Goal: Task Accomplishment & Management: Manage account settings

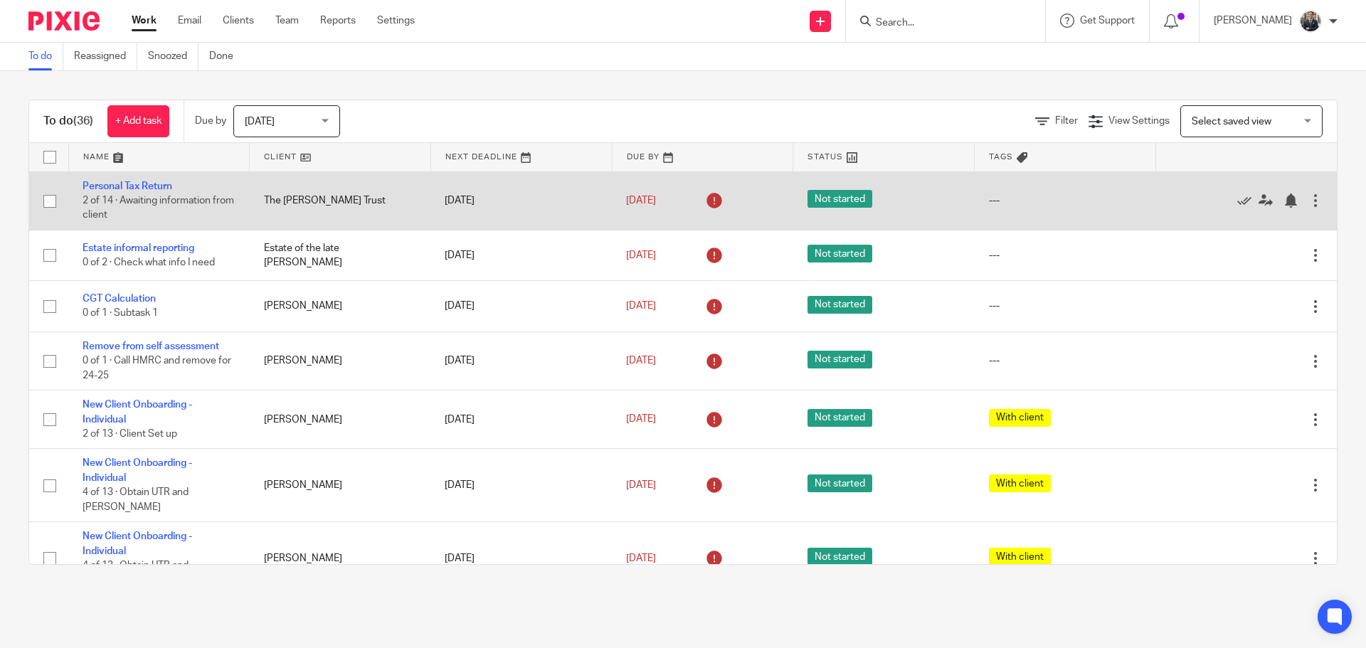
click at [1308, 198] on div at bounding box center [1315, 200] width 14 height 14
click at [656, 201] on link "[DATE]" at bounding box center [658, 200] width 64 height 15
click at [1308, 204] on div at bounding box center [1315, 200] width 14 height 14
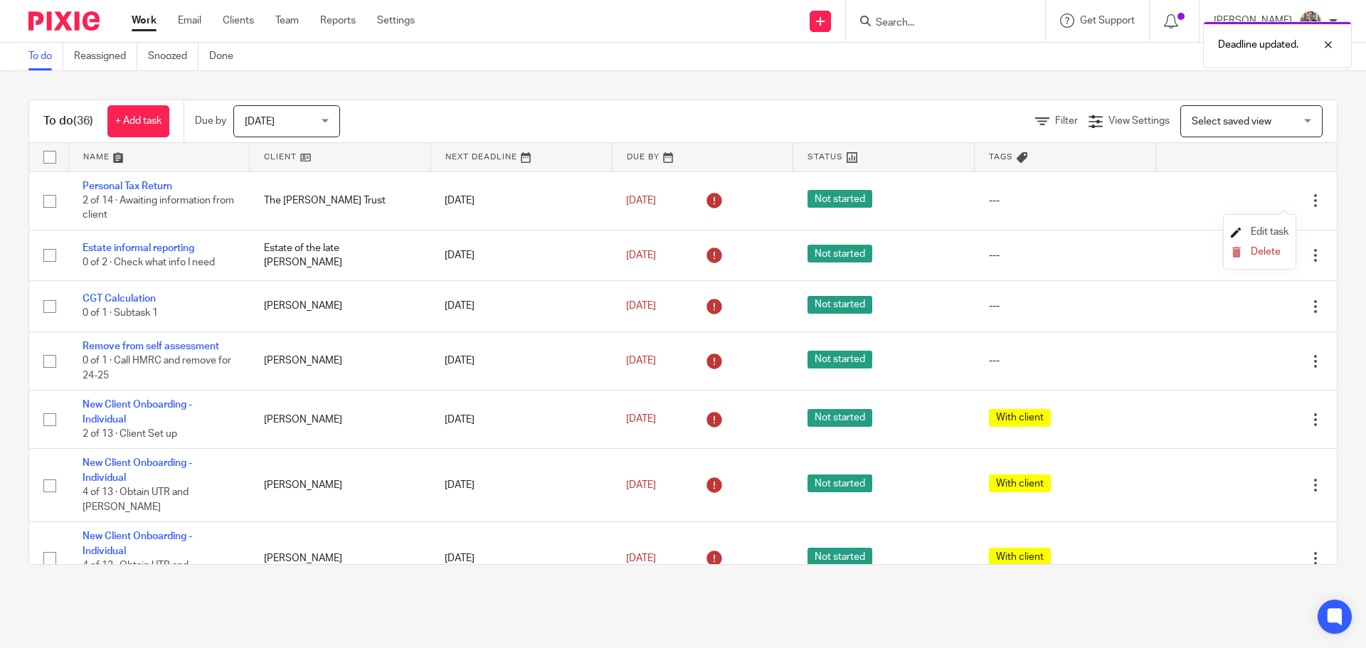
click at [1275, 234] on span "Edit task" at bounding box center [1269, 232] width 38 height 10
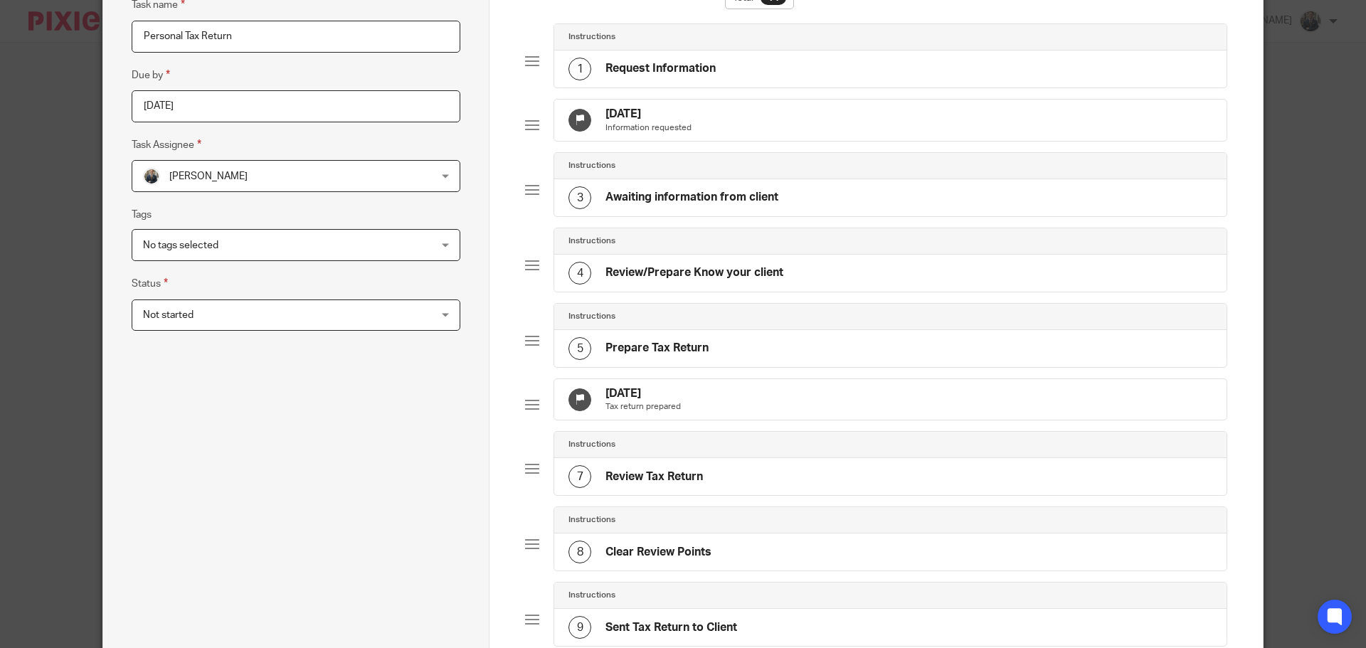
click at [726, 417] on div "[DATE] Tax return prepared" at bounding box center [890, 399] width 672 height 41
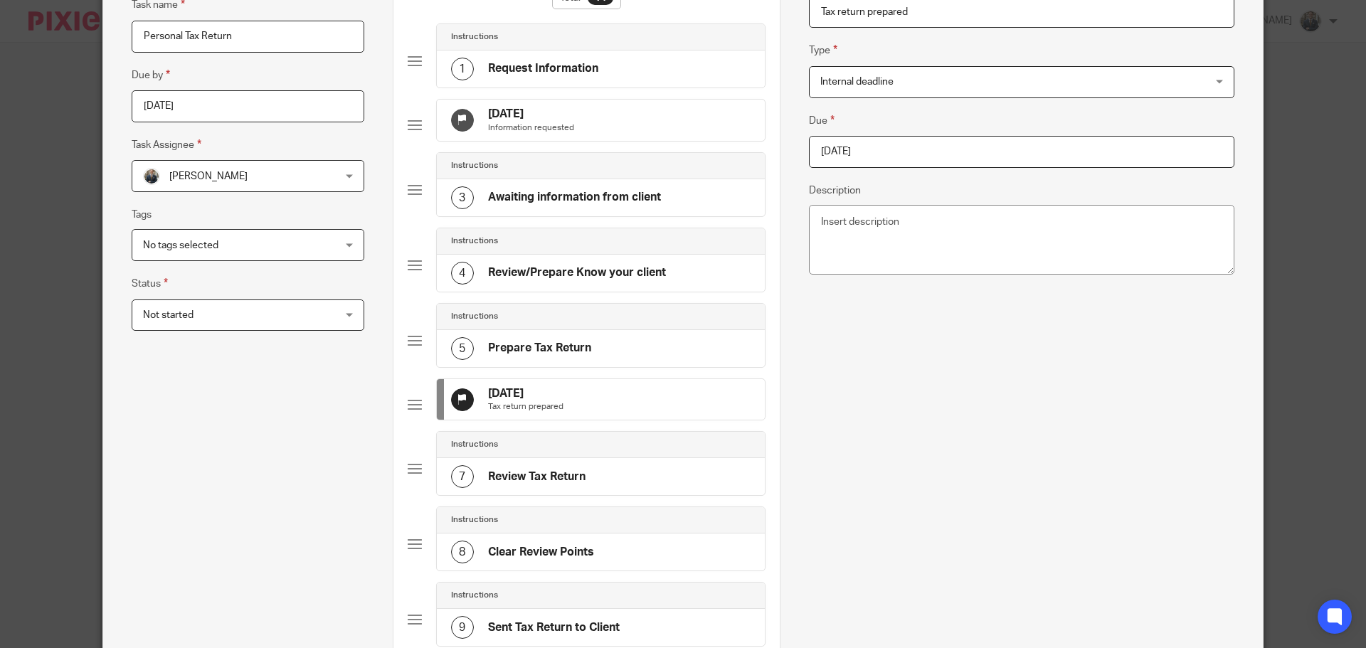
scroll to position [138, 0]
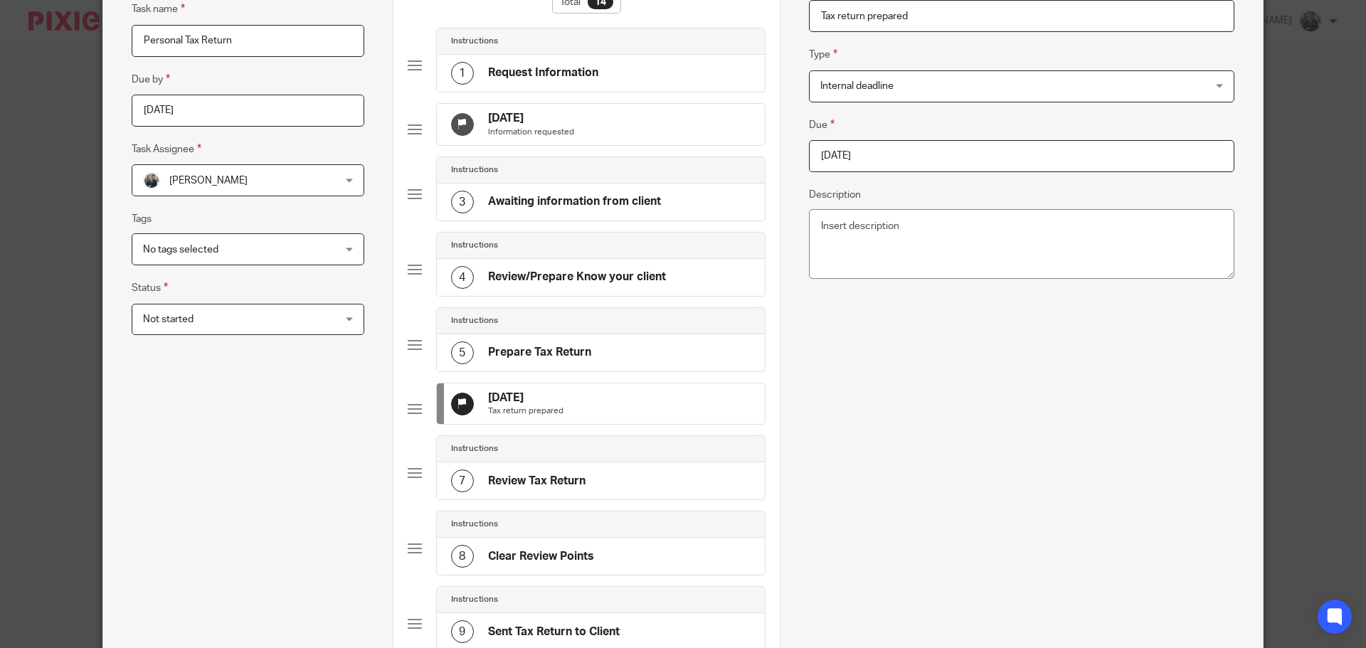
click at [881, 165] on input "2025-08-08" at bounding box center [1021, 156] width 425 height 32
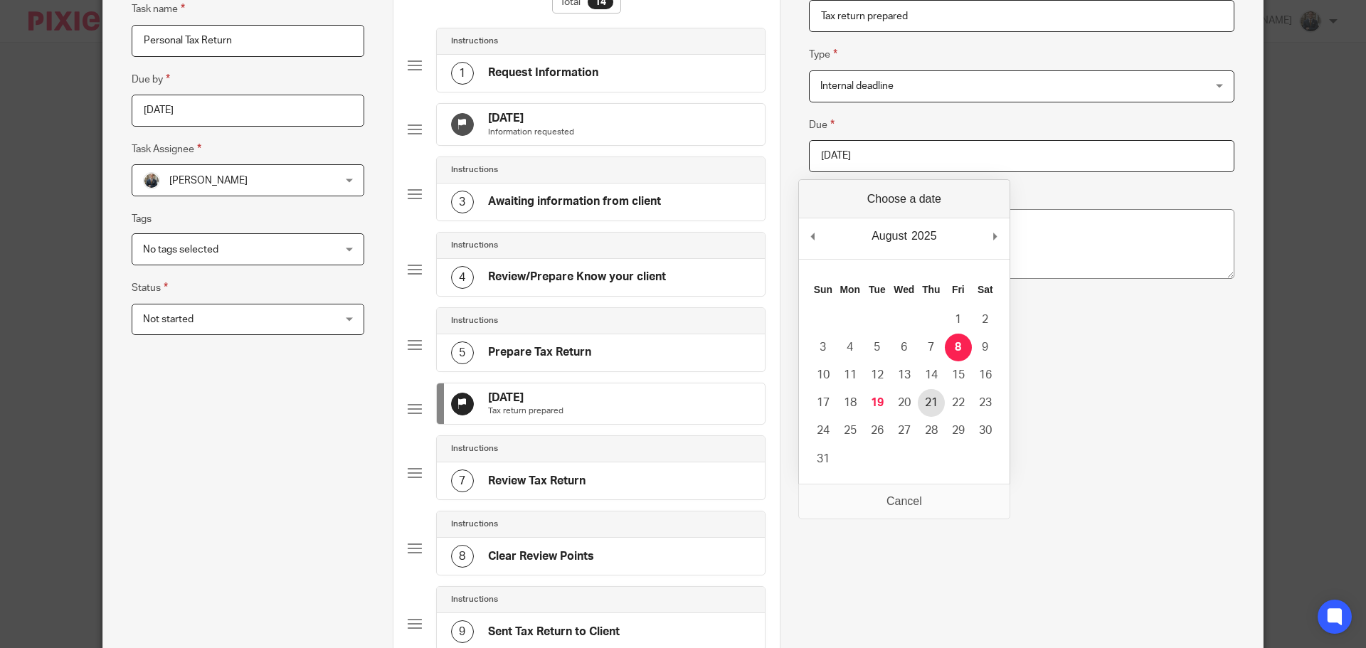
type input "2025-08-21"
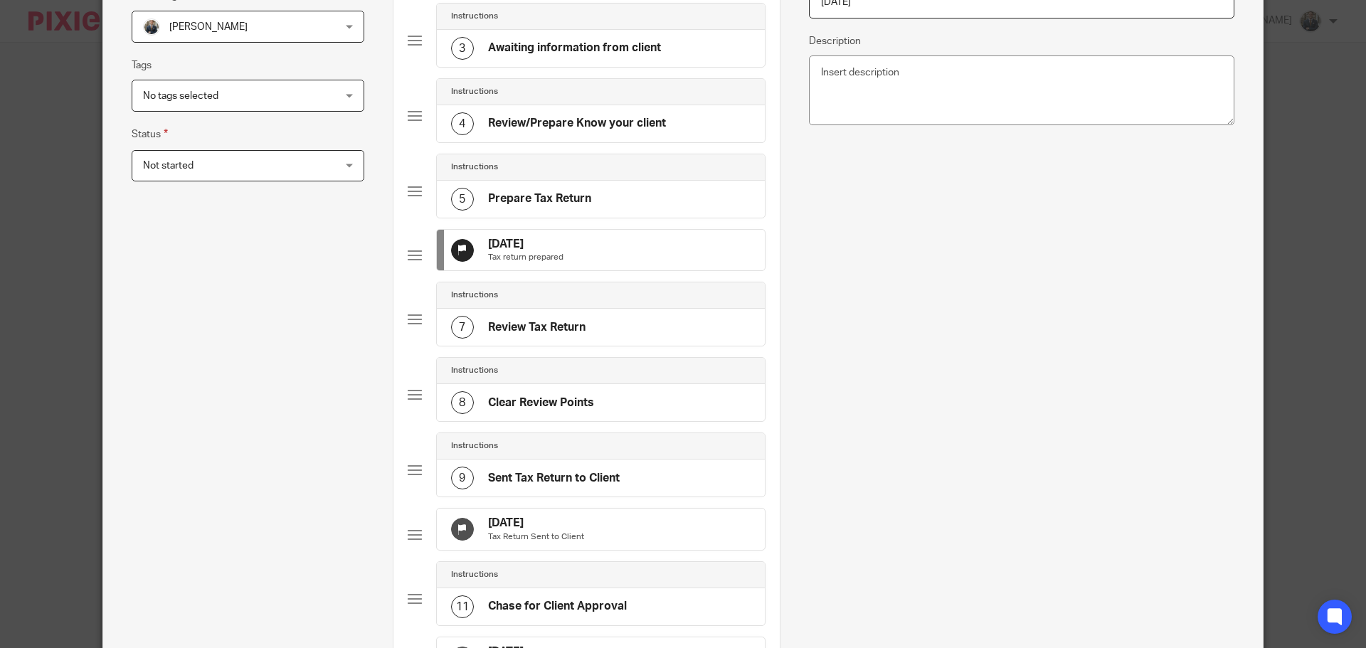
scroll to position [565, 0]
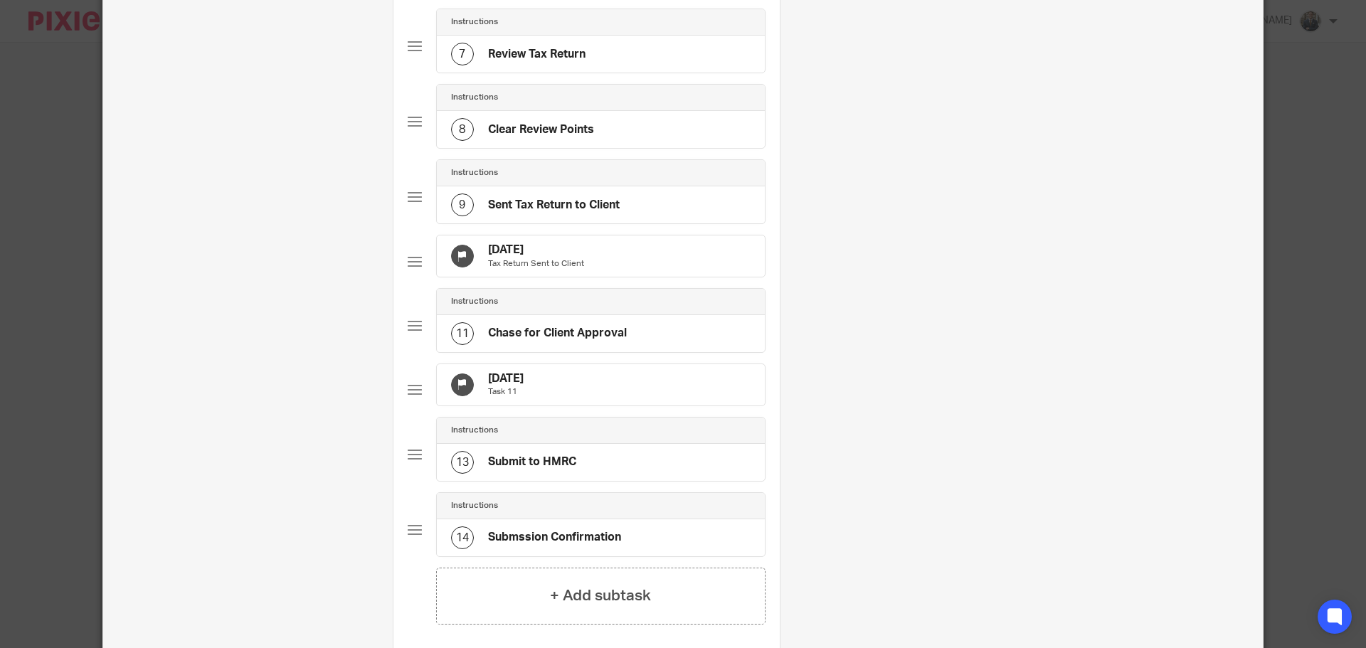
click at [615, 277] on div "8 Aug 2025 Tax Return Sent to Client" at bounding box center [601, 255] width 328 height 41
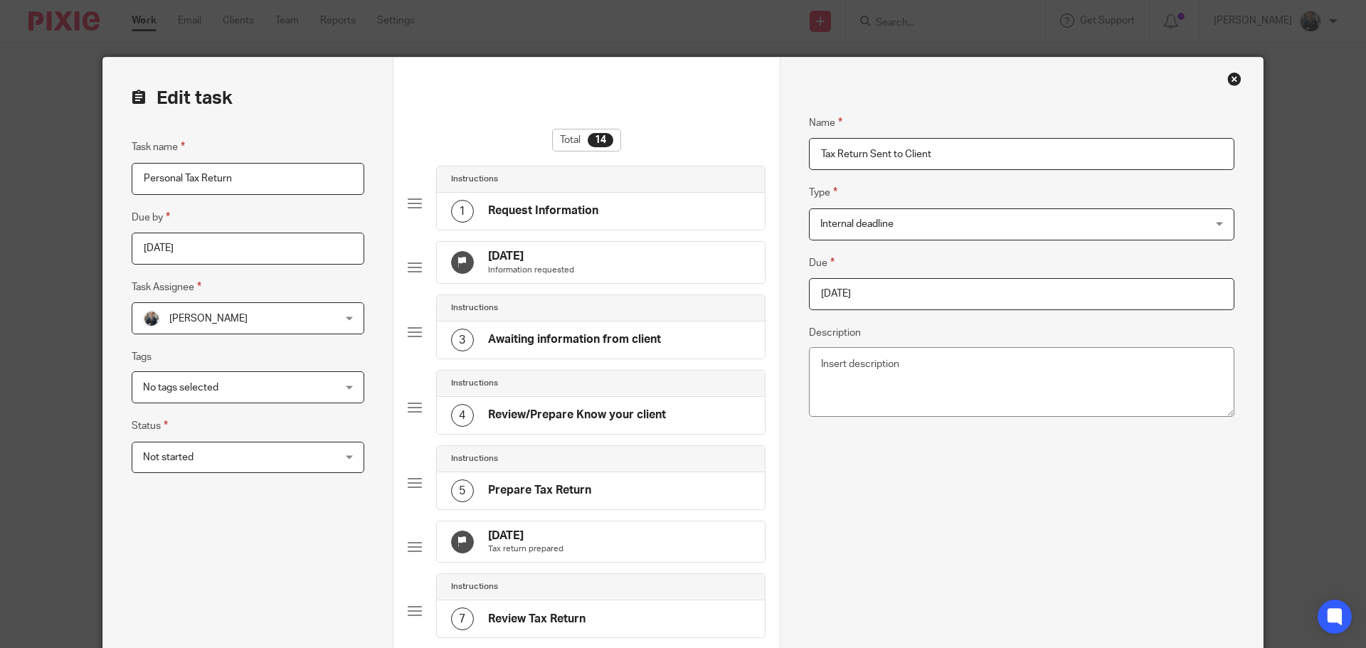
click at [926, 296] on input "[DATE]" at bounding box center [1021, 294] width 425 height 32
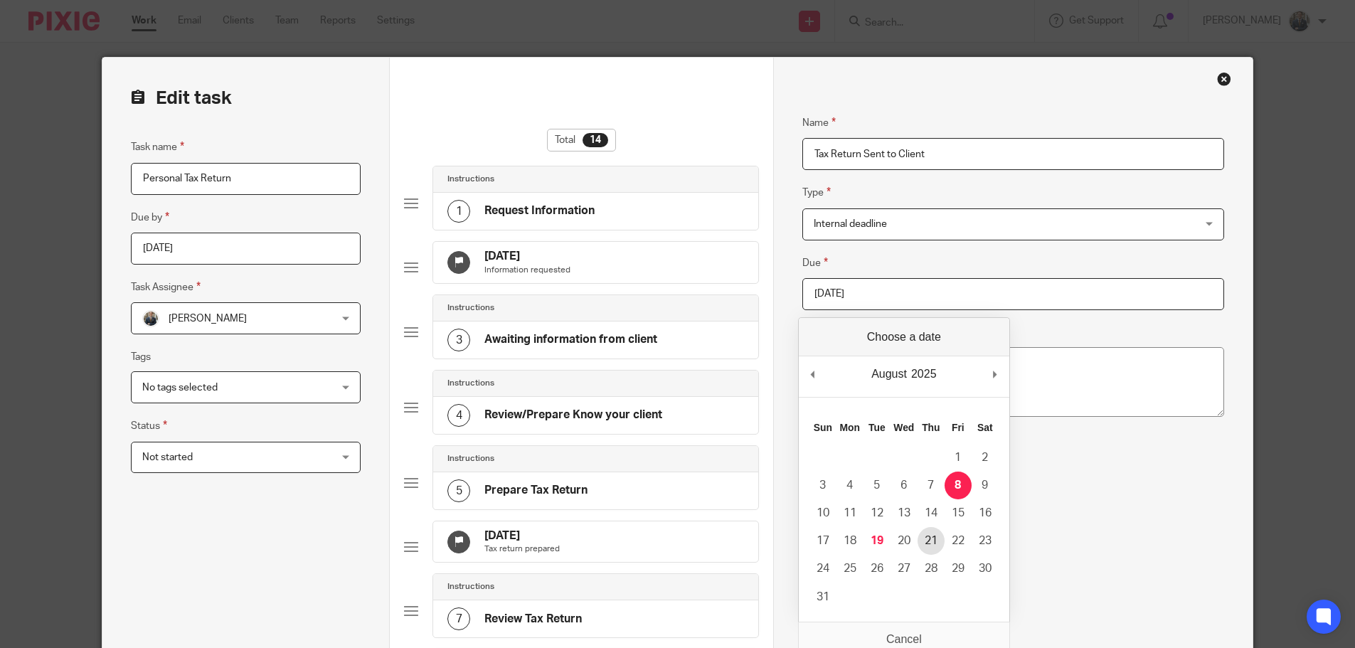
type input "2025-08-21"
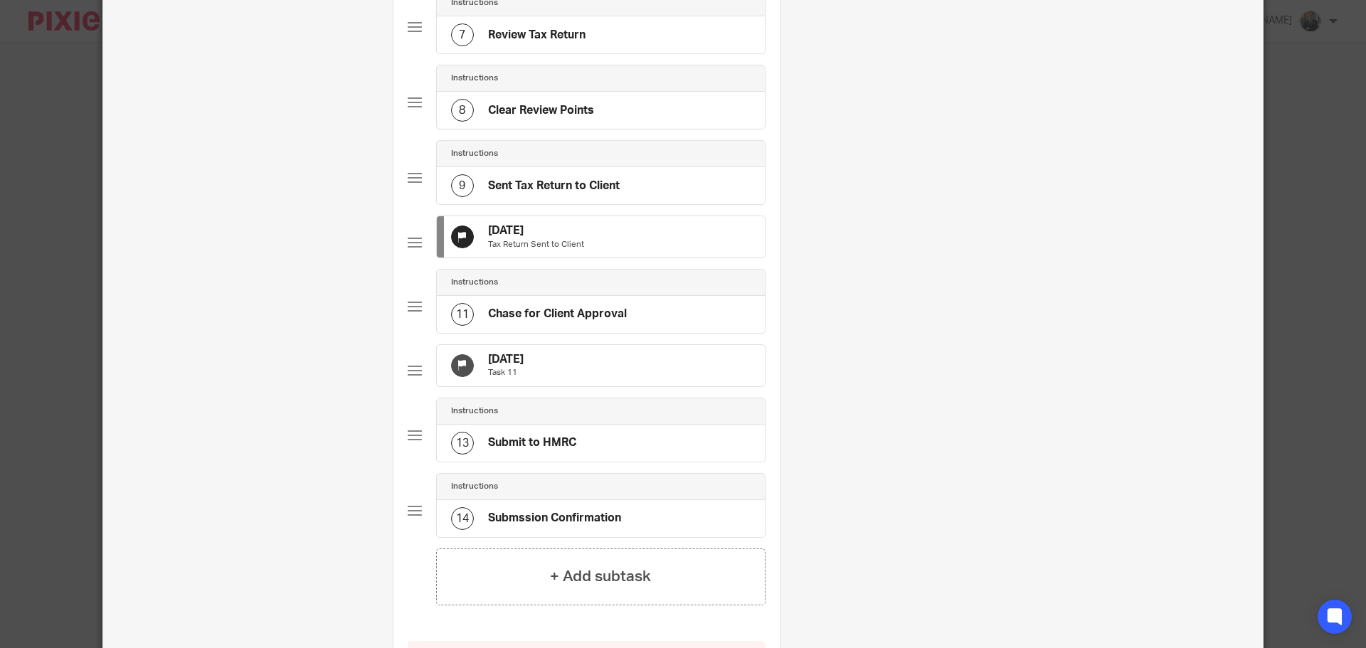
scroll to position [790, 0]
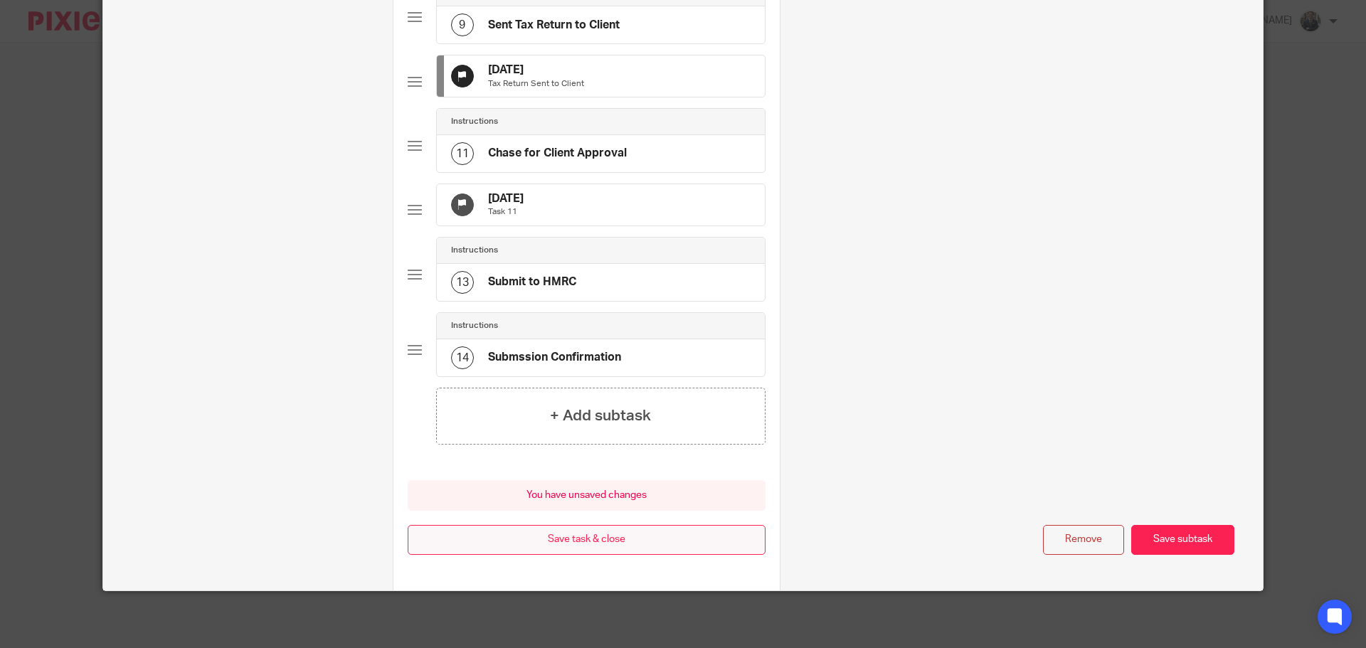
click at [599, 543] on button "Save task & close" at bounding box center [587, 540] width 358 height 31
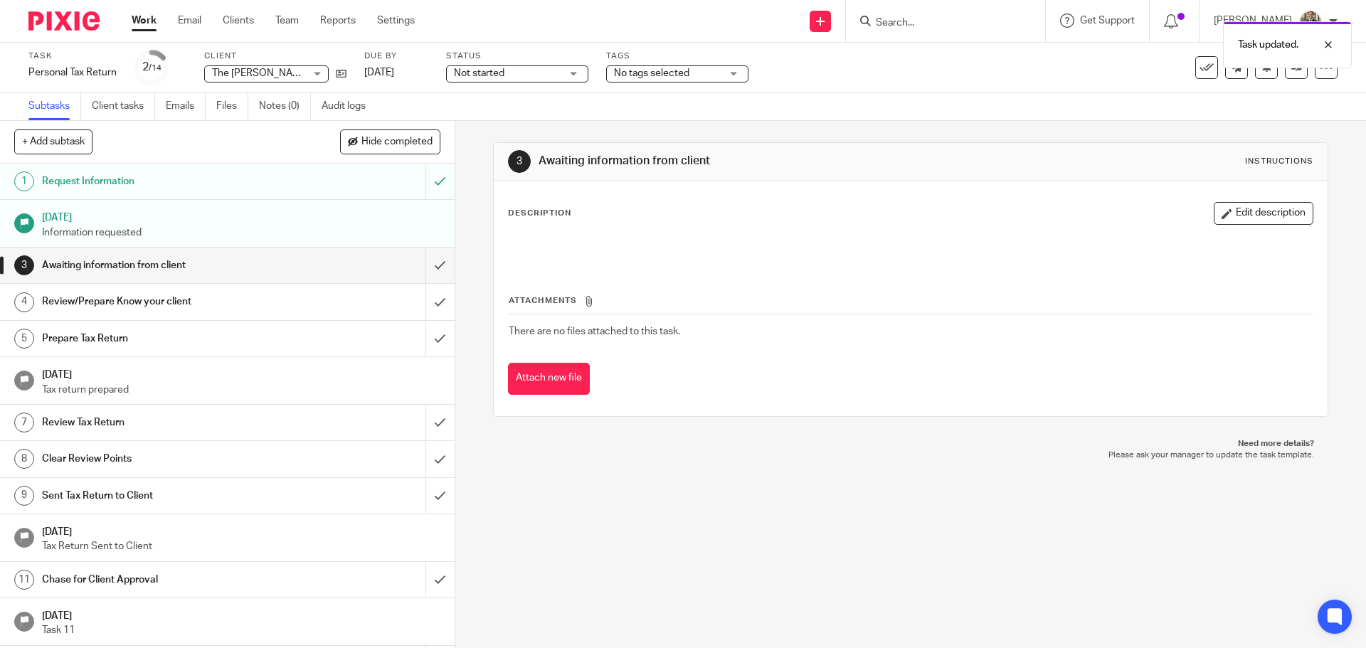
click at [65, 24] on img at bounding box center [63, 20] width 71 height 19
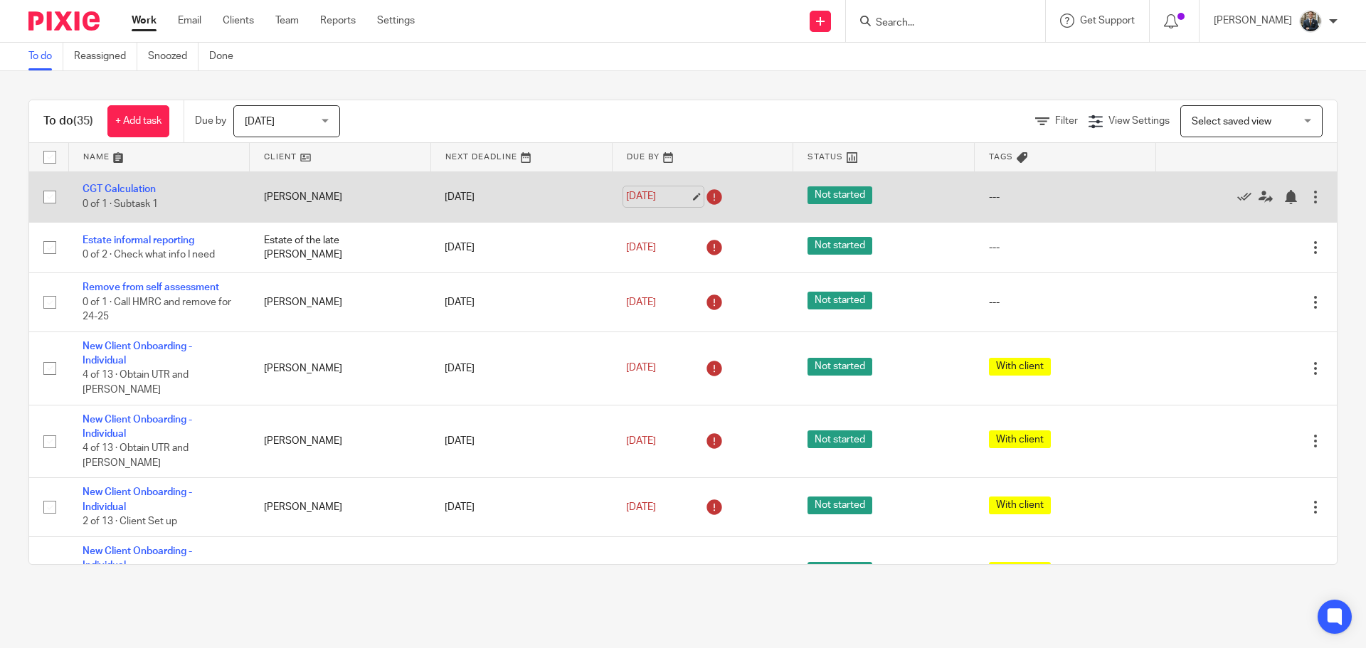
click at [659, 193] on link "[DATE]" at bounding box center [658, 196] width 64 height 15
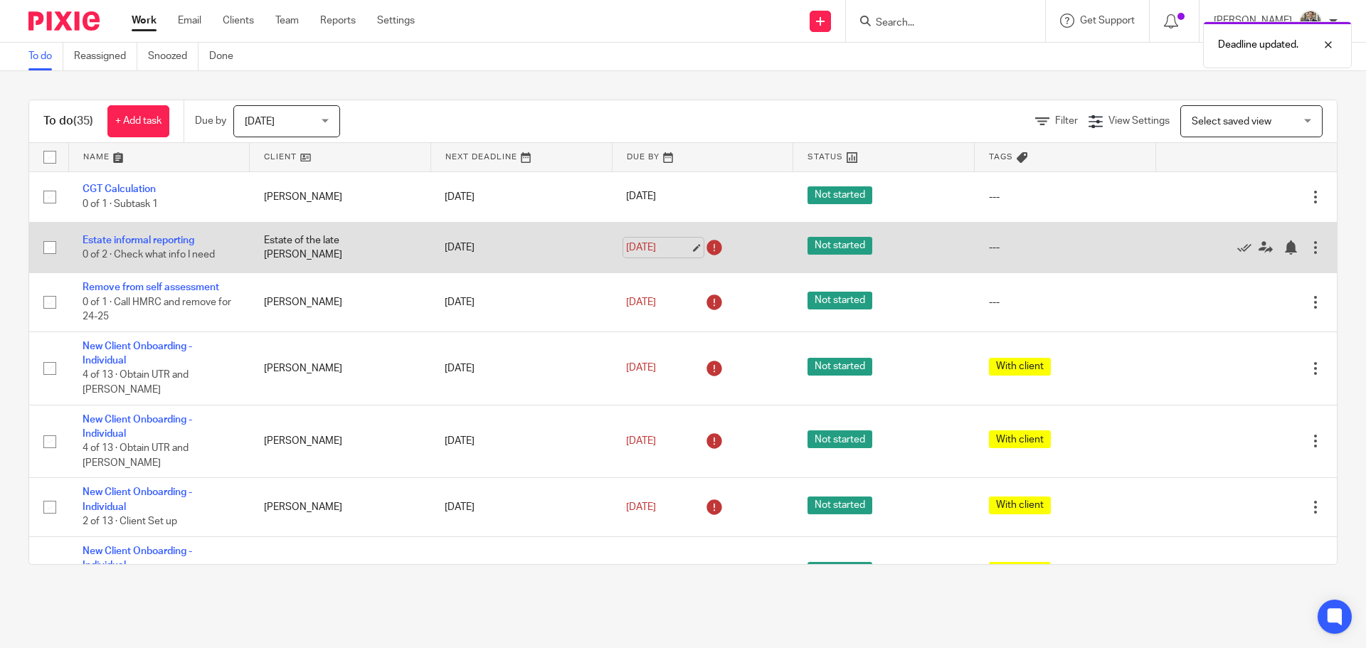
click at [657, 248] on link "[DATE]" at bounding box center [658, 247] width 64 height 15
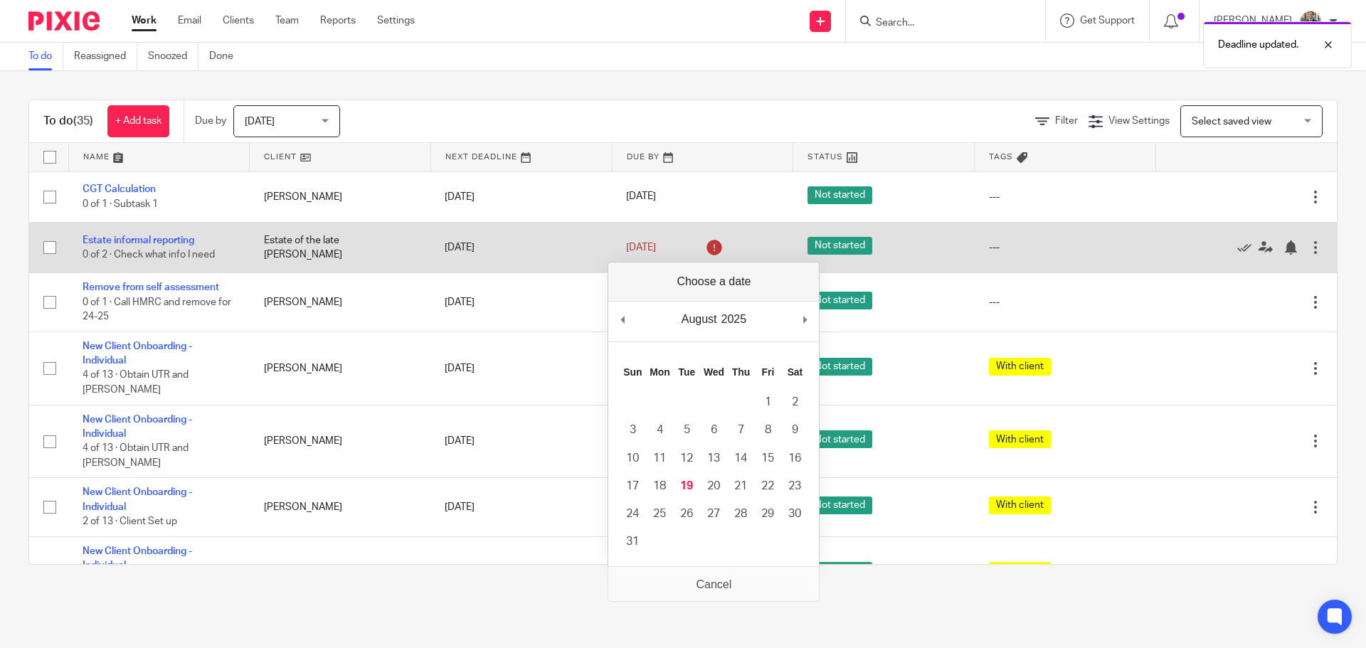
click at [1308, 245] on div at bounding box center [1315, 247] width 14 height 14
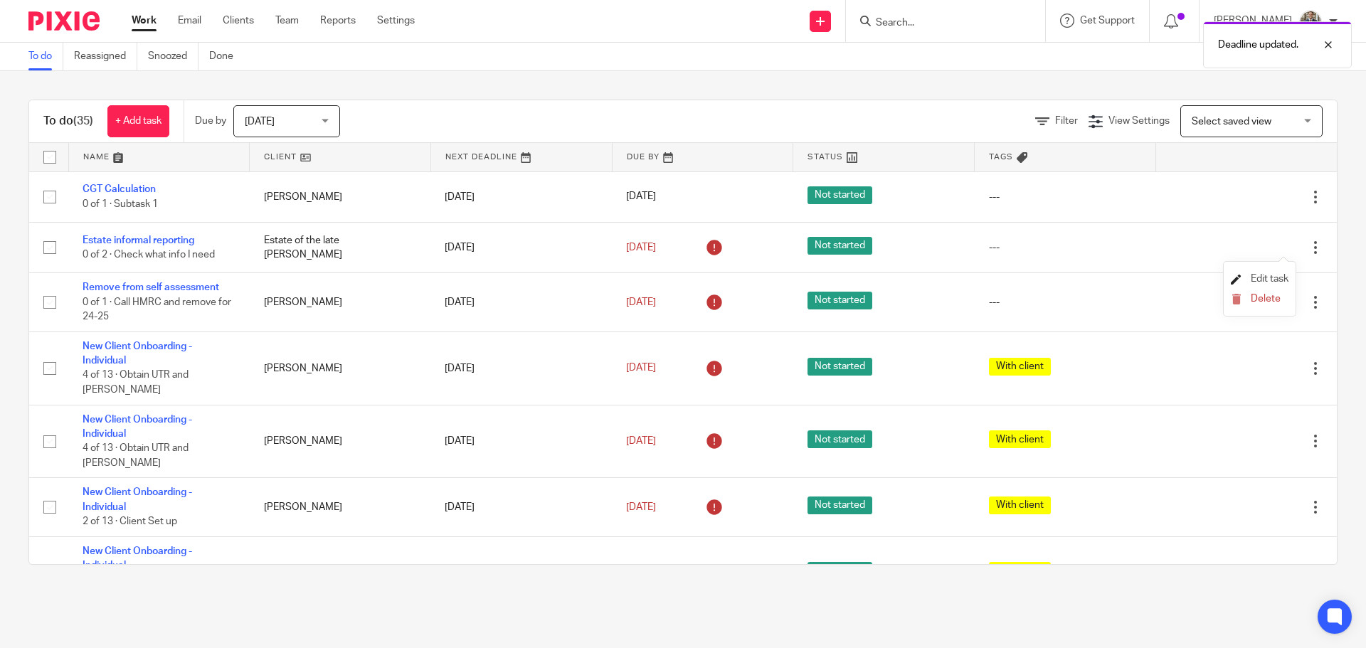
click at [1268, 280] on span "Edit task" at bounding box center [1269, 279] width 38 height 10
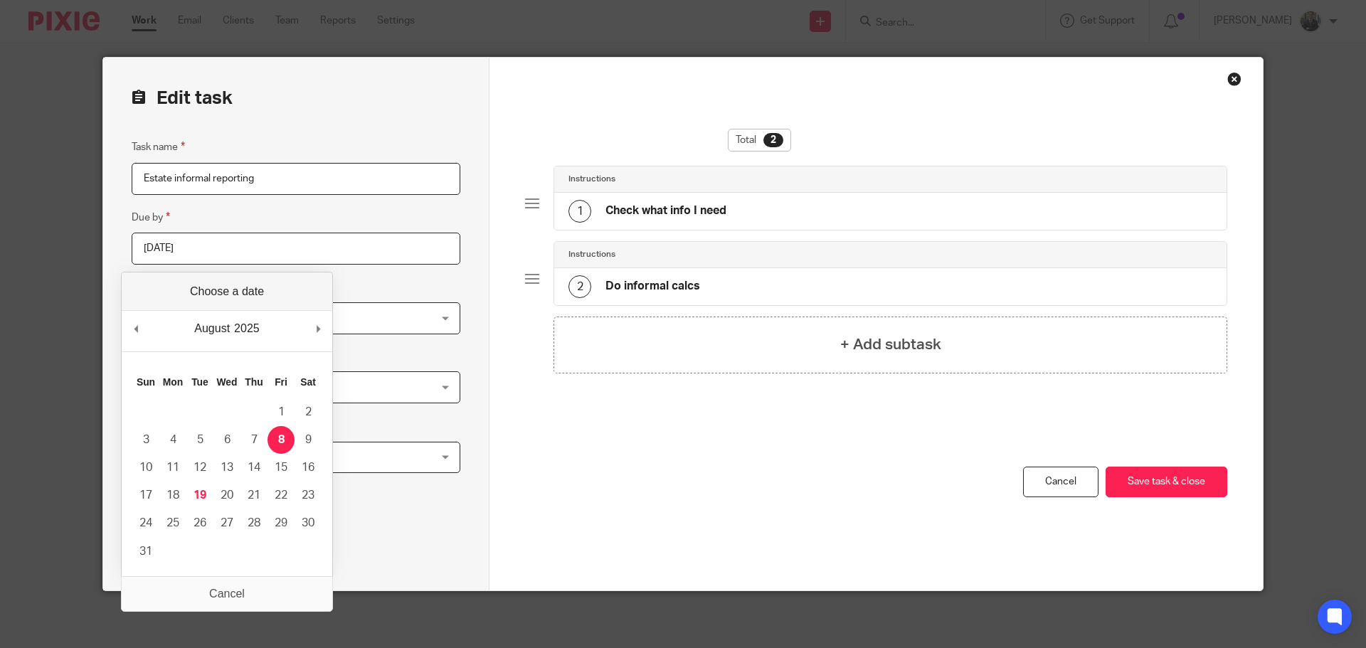
click at [310, 242] on input "[DATE]" at bounding box center [296, 249] width 329 height 32
type input "[DATE]"
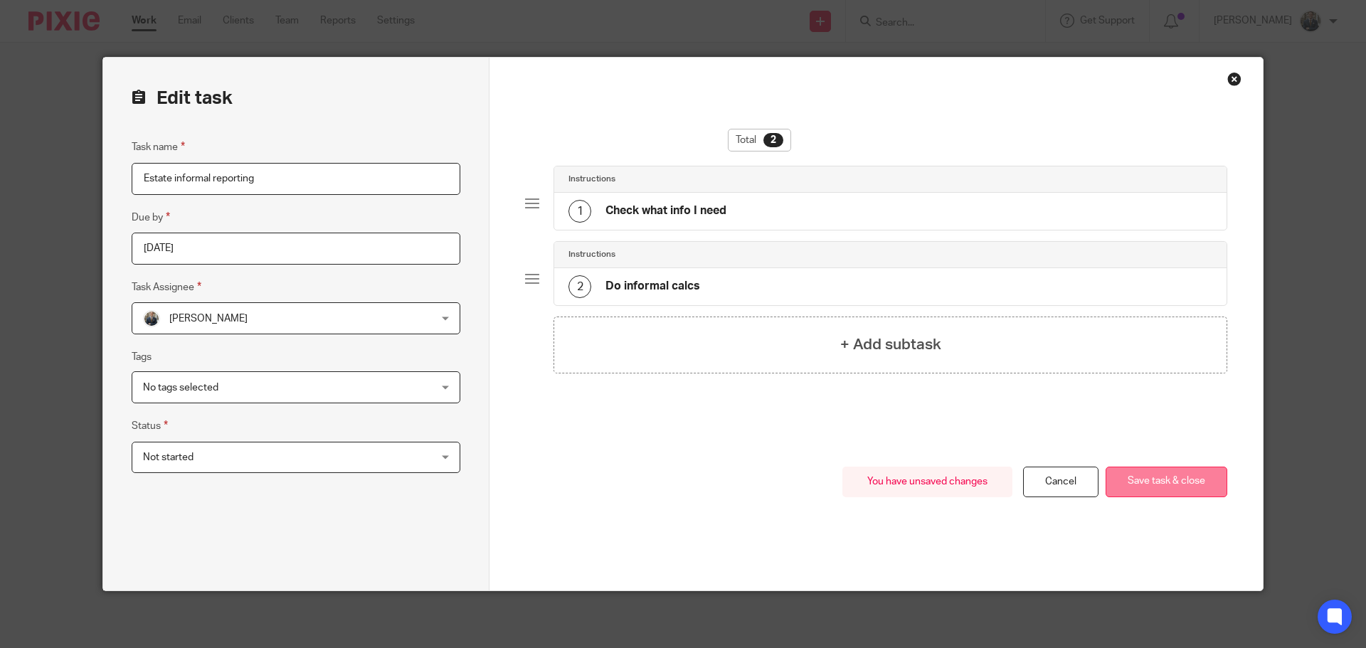
click at [1176, 479] on button "Save task & close" at bounding box center [1166, 482] width 122 height 31
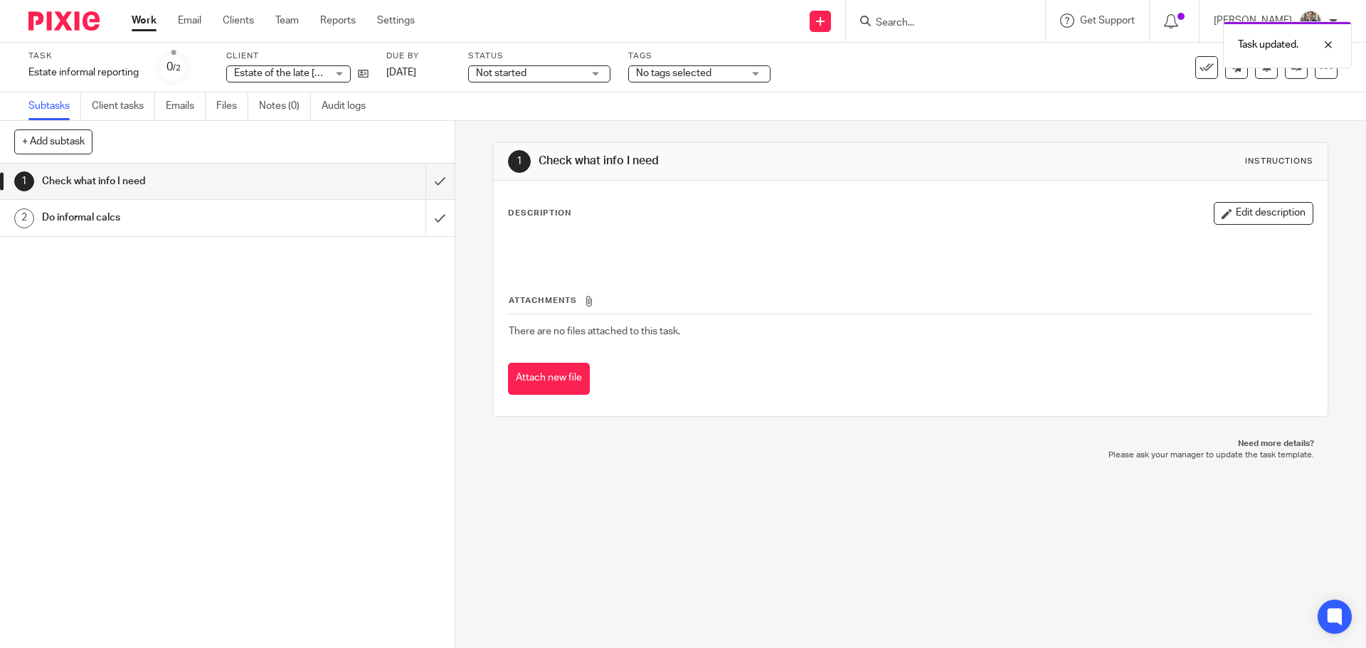
click at [78, 26] on img at bounding box center [63, 20] width 71 height 19
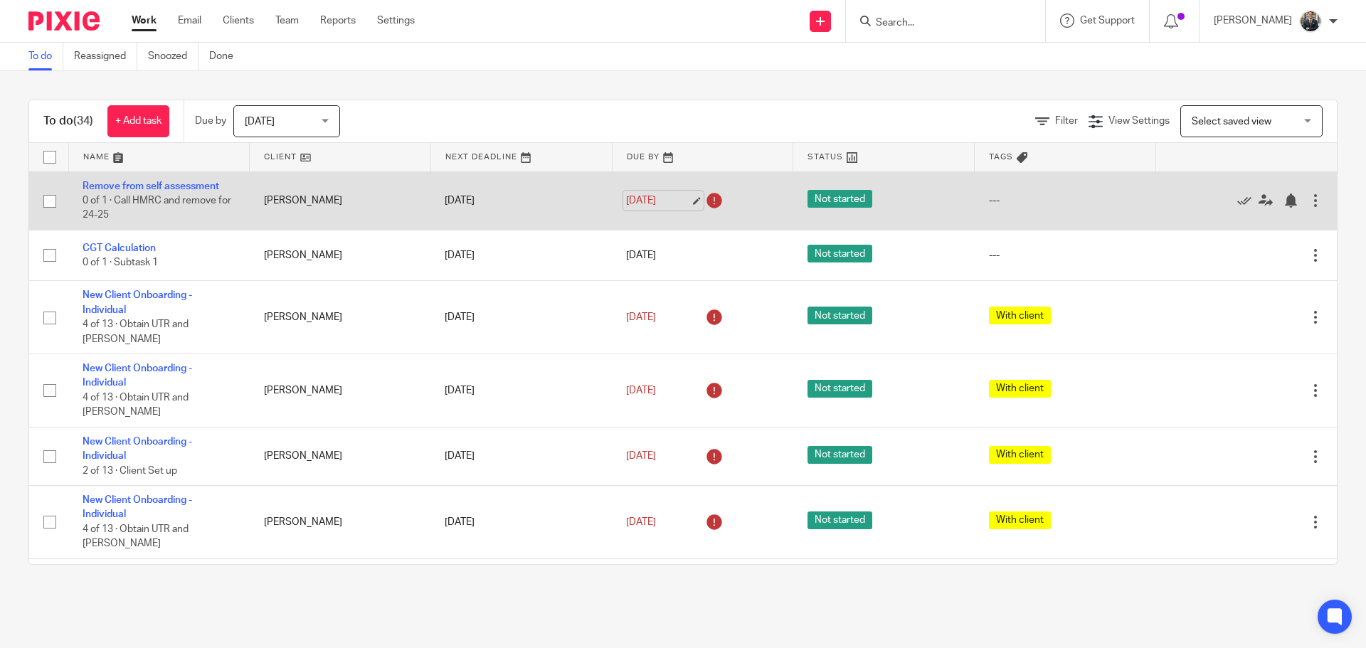
click at [660, 198] on link "10 Aug 2025" at bounding box center [658, 200] width 64 height 15
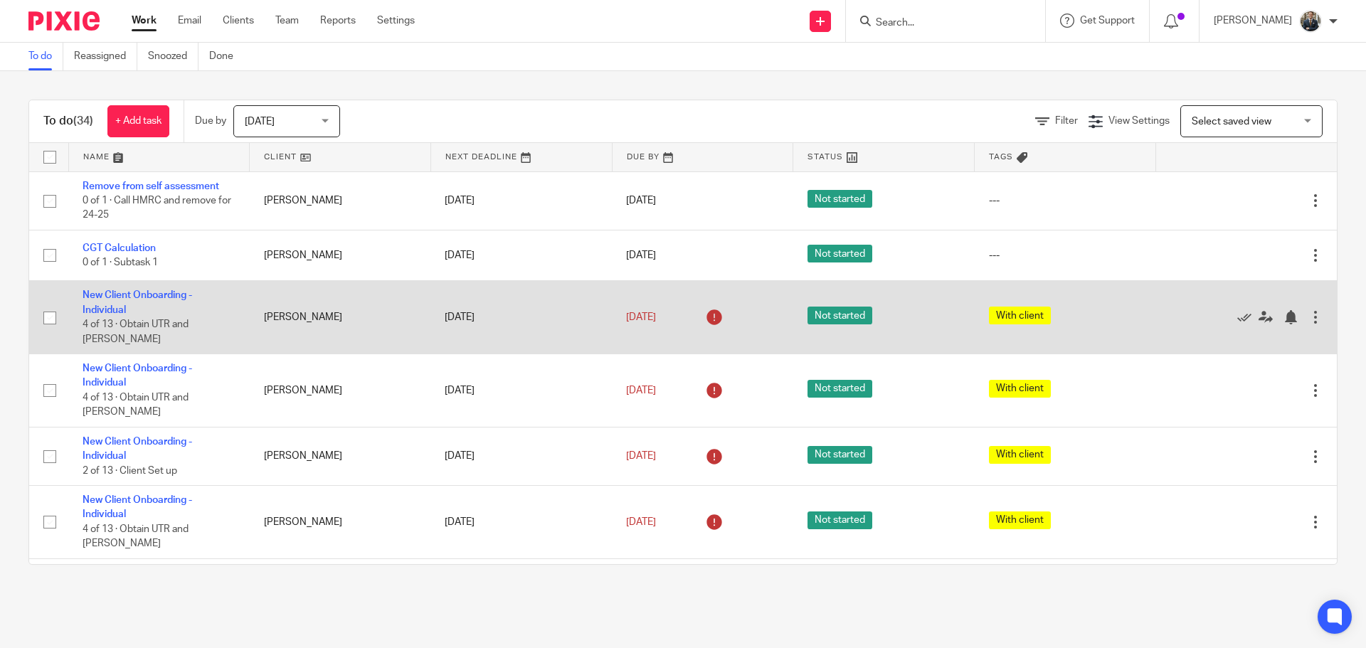
click at [1308, 313] on div at bounding box center [1315, 317] width 14 height 14
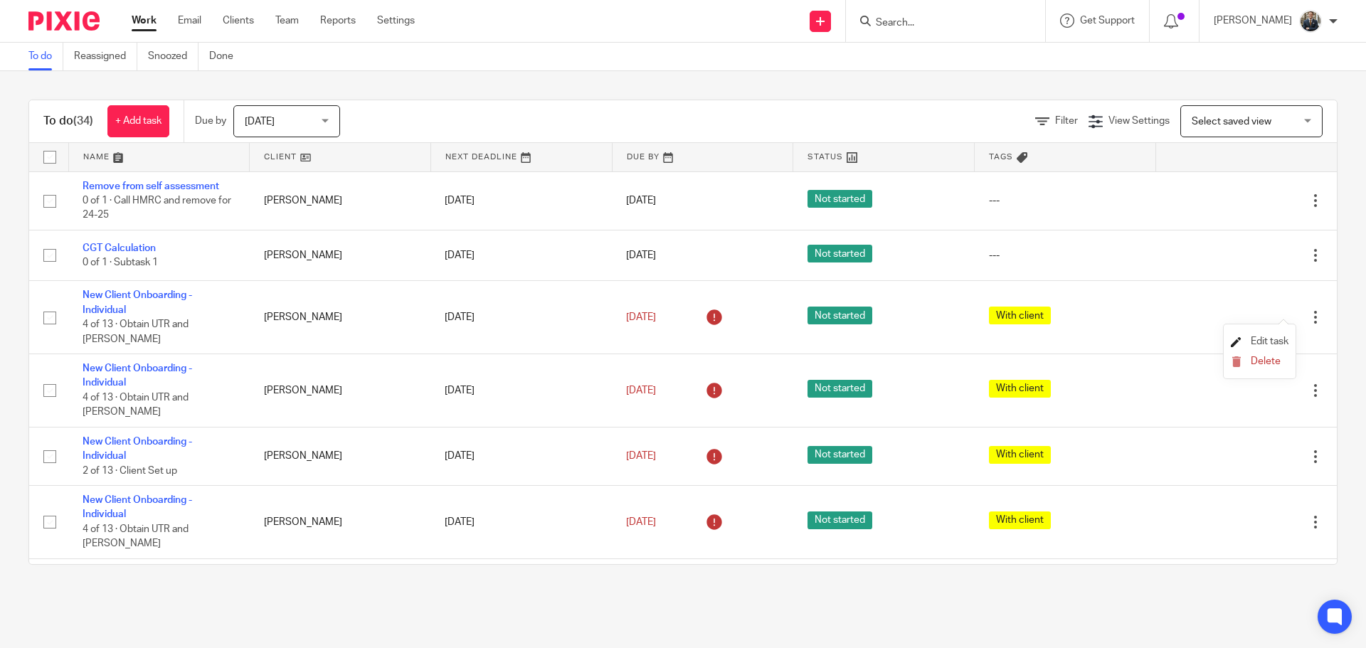
click at [1270, 344] on span "Edit task" at bounding box center [1269, 341] width 38 height 10
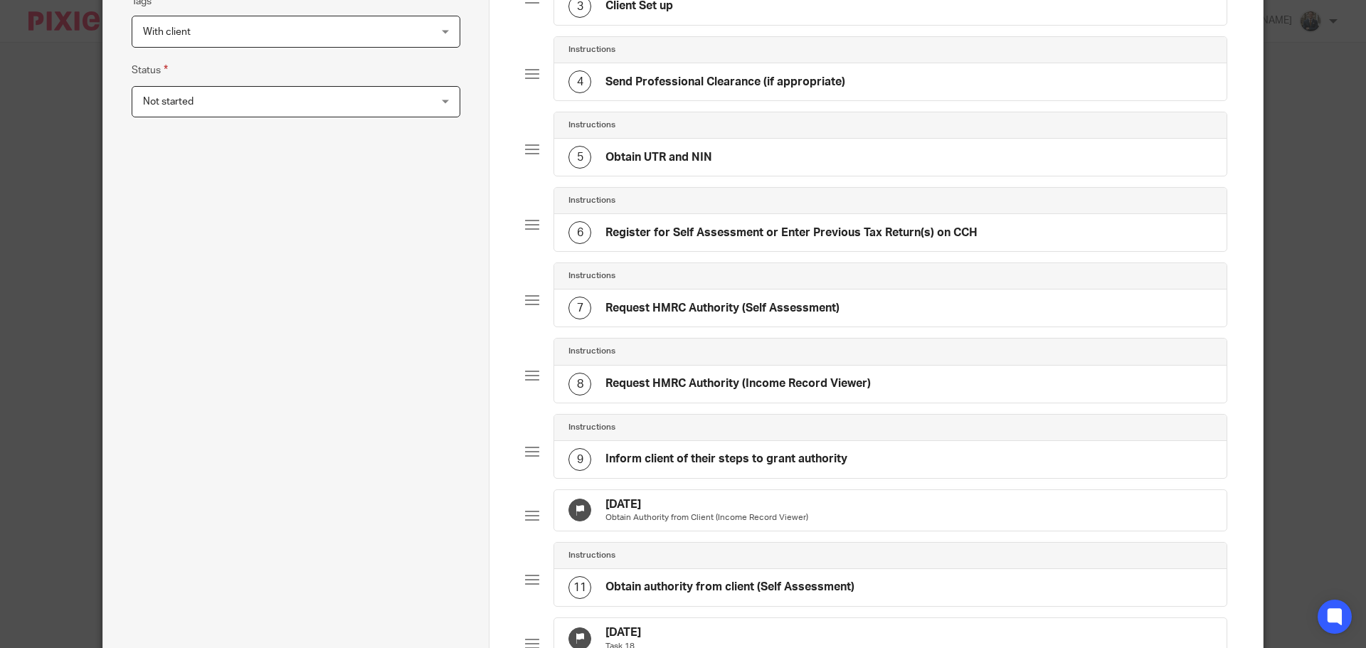
scroll to position [498, 0]
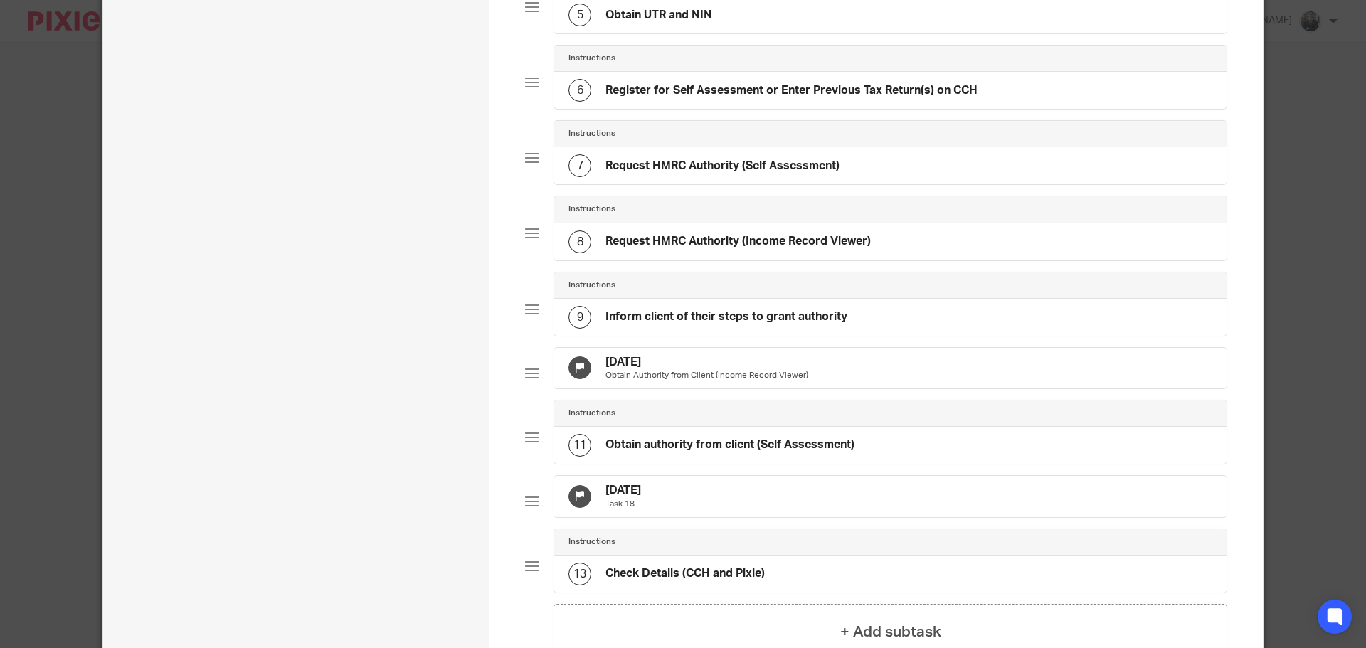
click at [771, 361] on h4 "13 Aug 2025" at bounding box center [706, 362] width 203 height 15
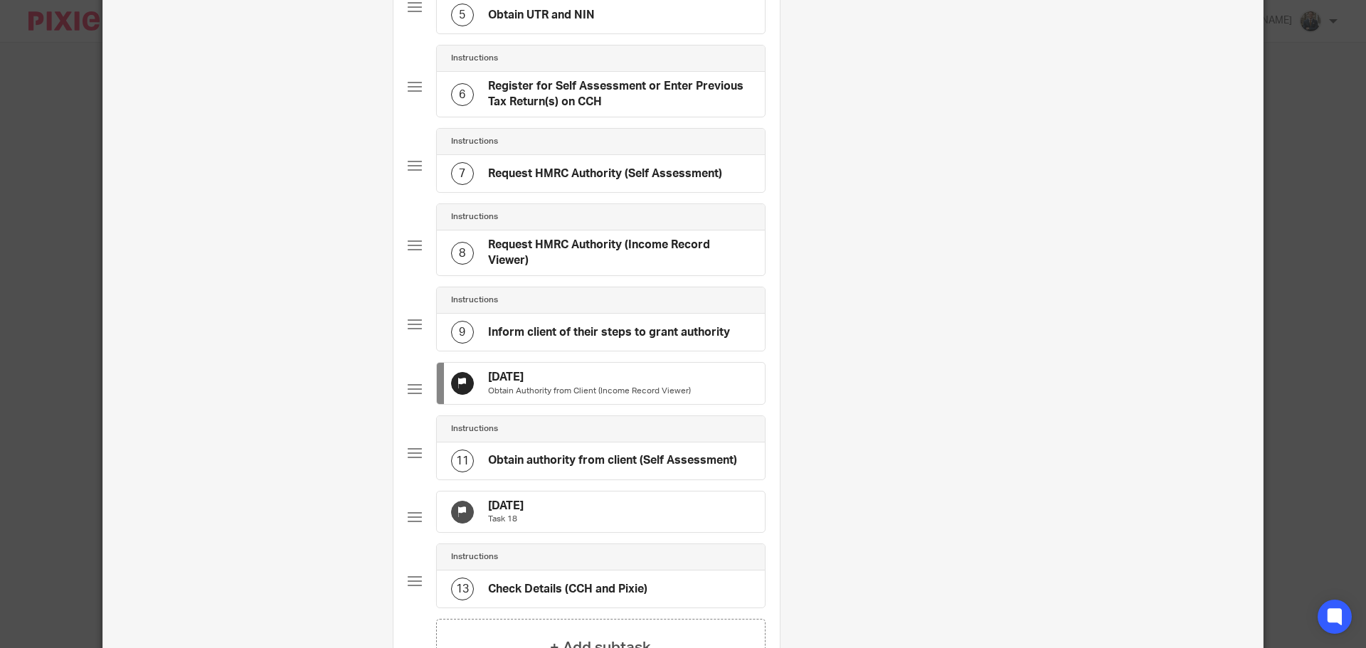
scroll to position [0, 0]
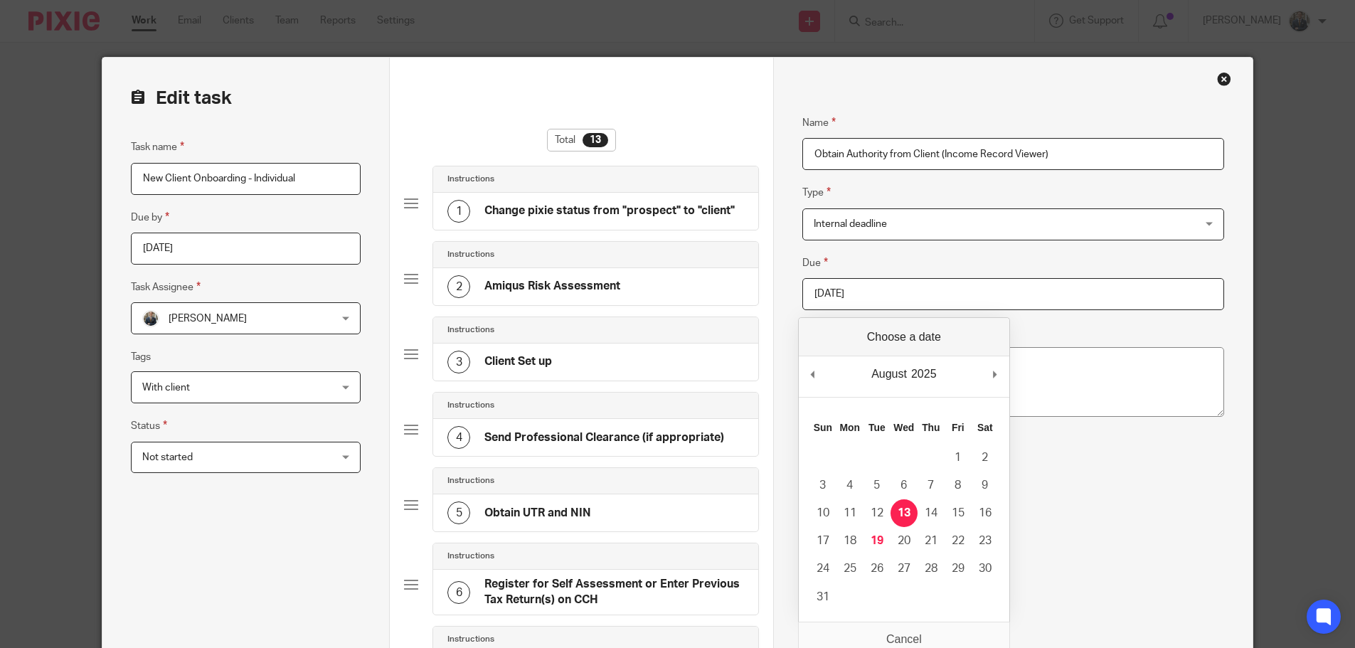
click at [881, 290] on input "2025-08-13" at bounding box center [1013, 294] width 422 height 32
type input "2025-08-20"
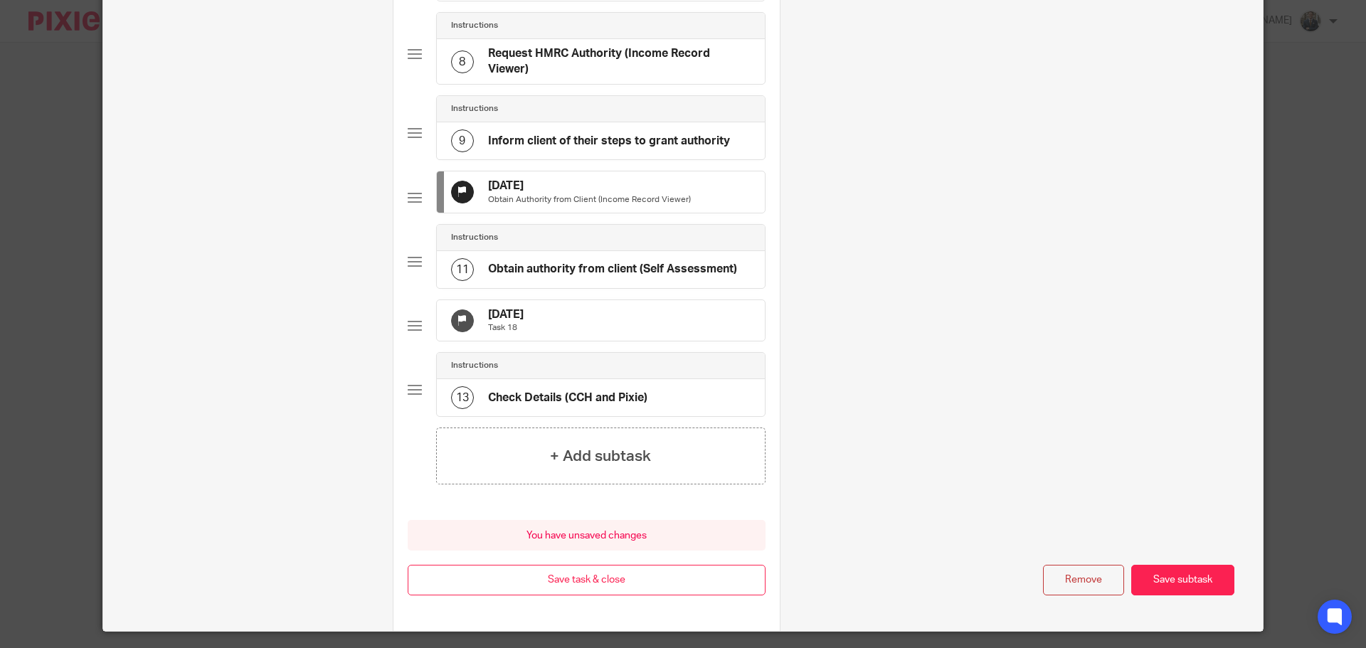
scroll to position [753, 0]
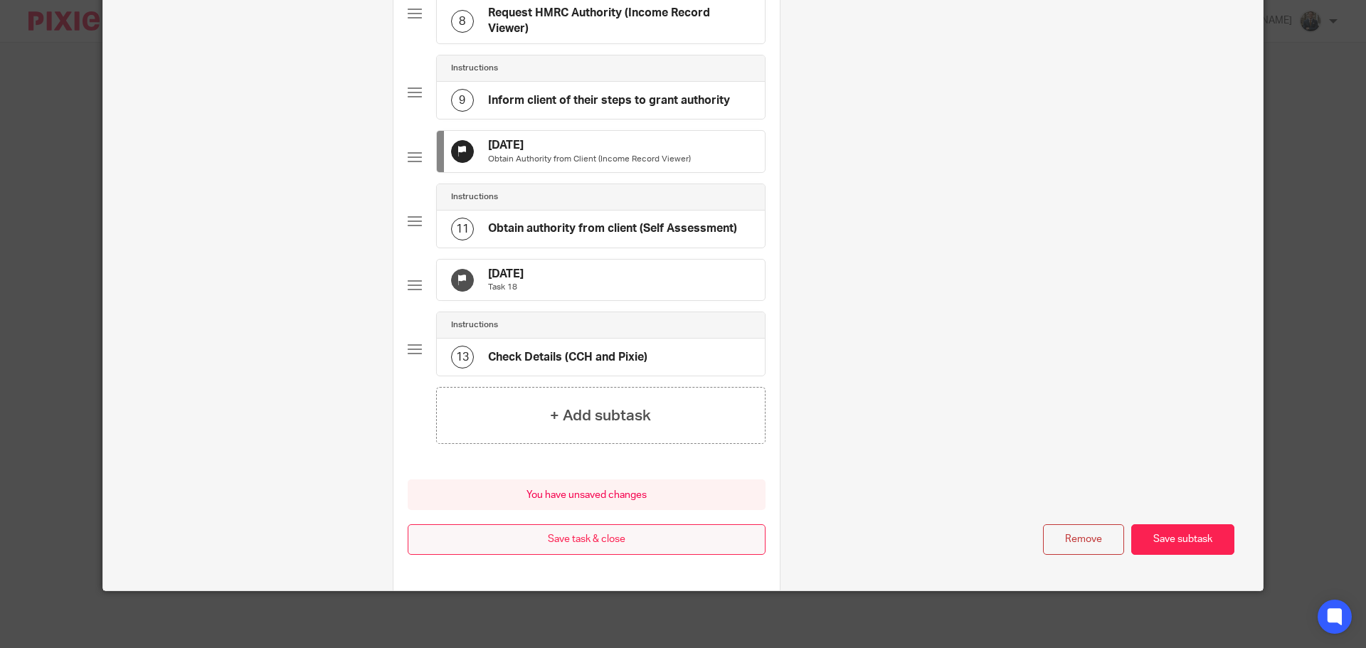
click at [630, 543] on button "Save task & close" at bounding box center [587, 539] width 358 height 31
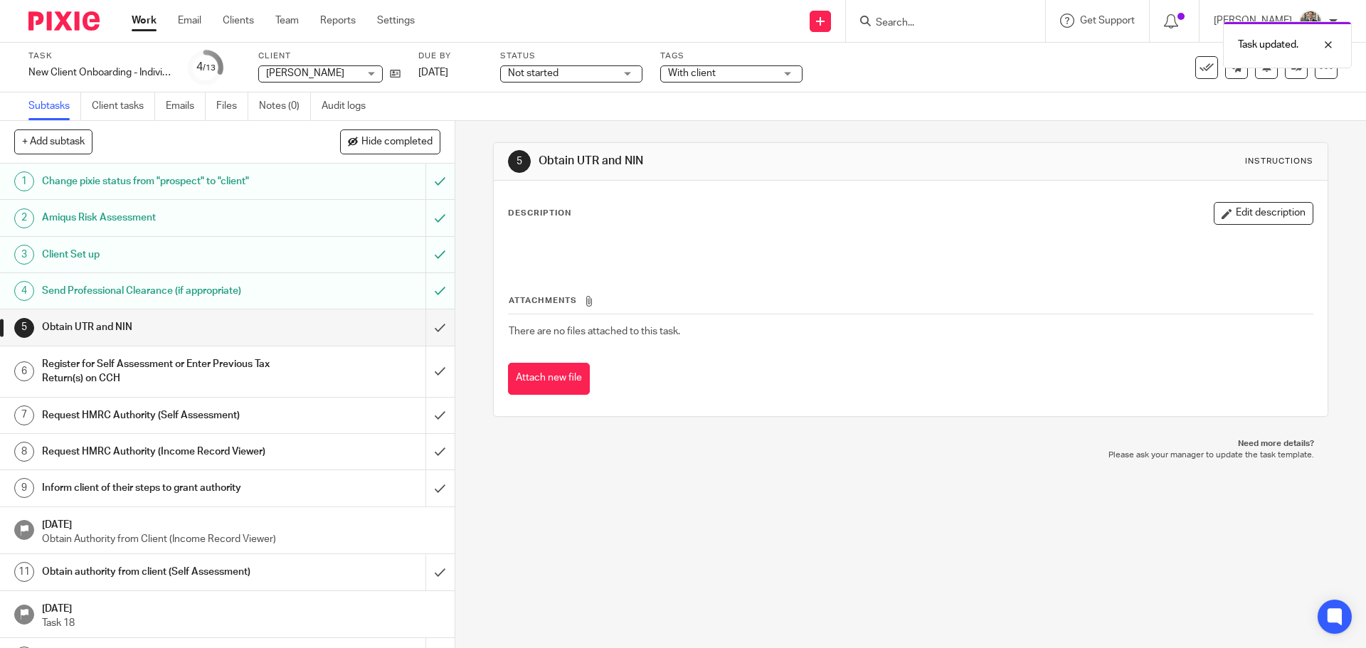
click at [55, 27] on img at bounding box center [63, 20] width 71 height 19
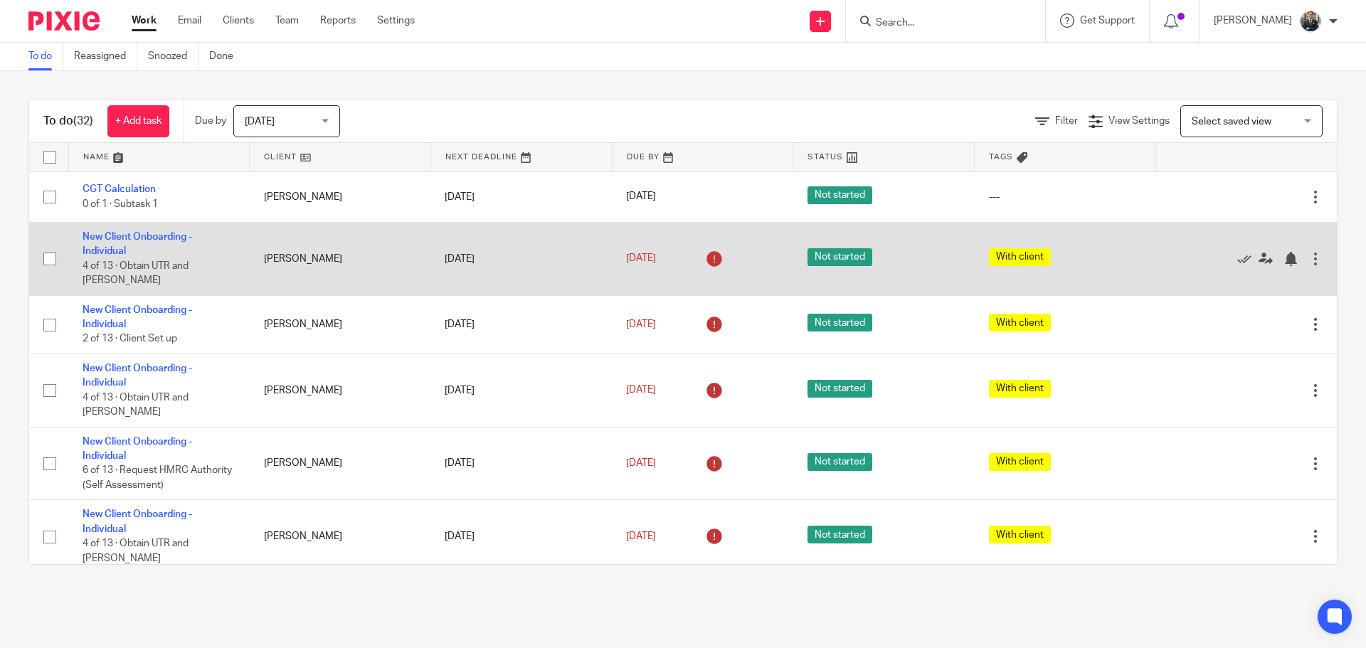
click at [1308, 252] on div at bounding box center [1315, 259] width 14 height 14
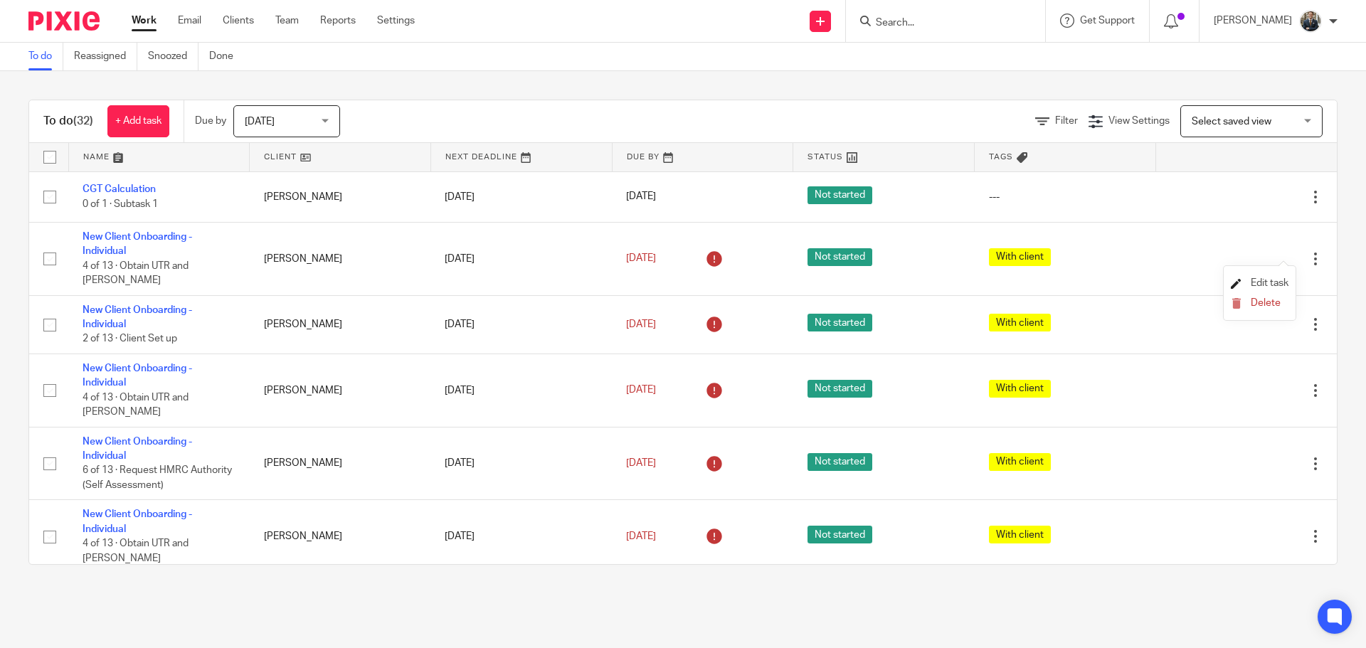
click at [1269, 283] on span "Edit task" at bounding box center [1269, 283] width 38 height 10
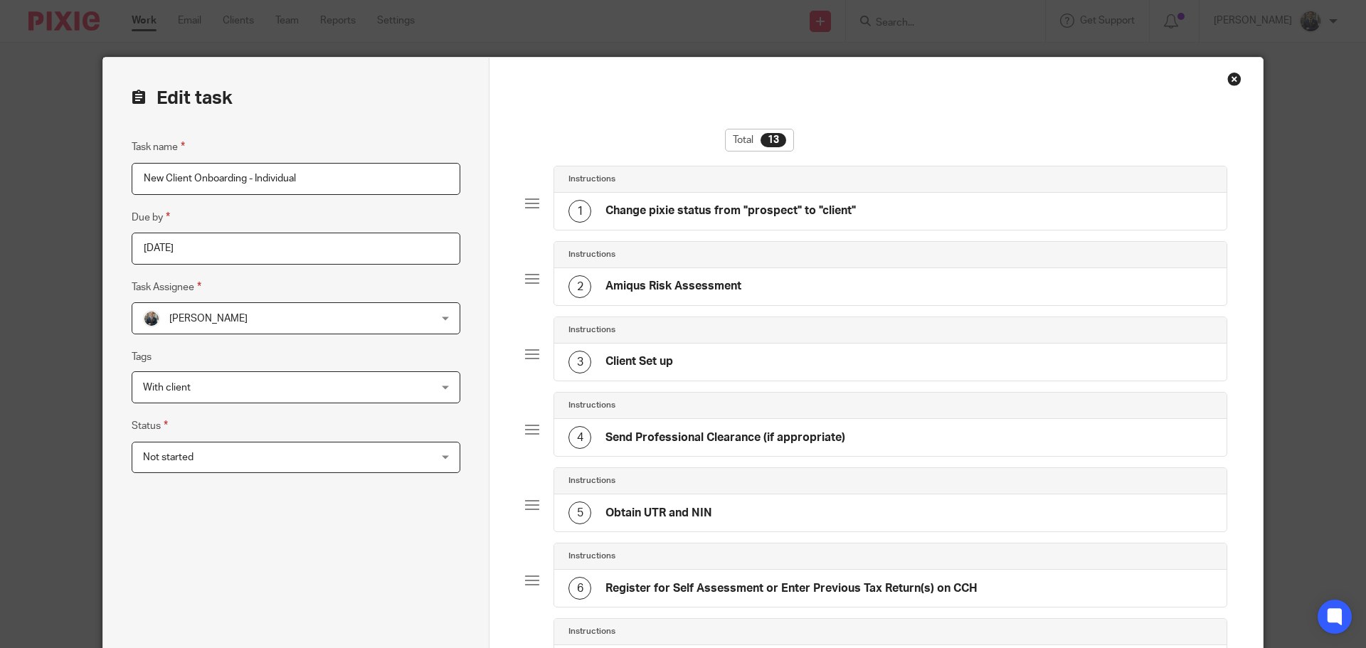
scroll to position [356, 0]
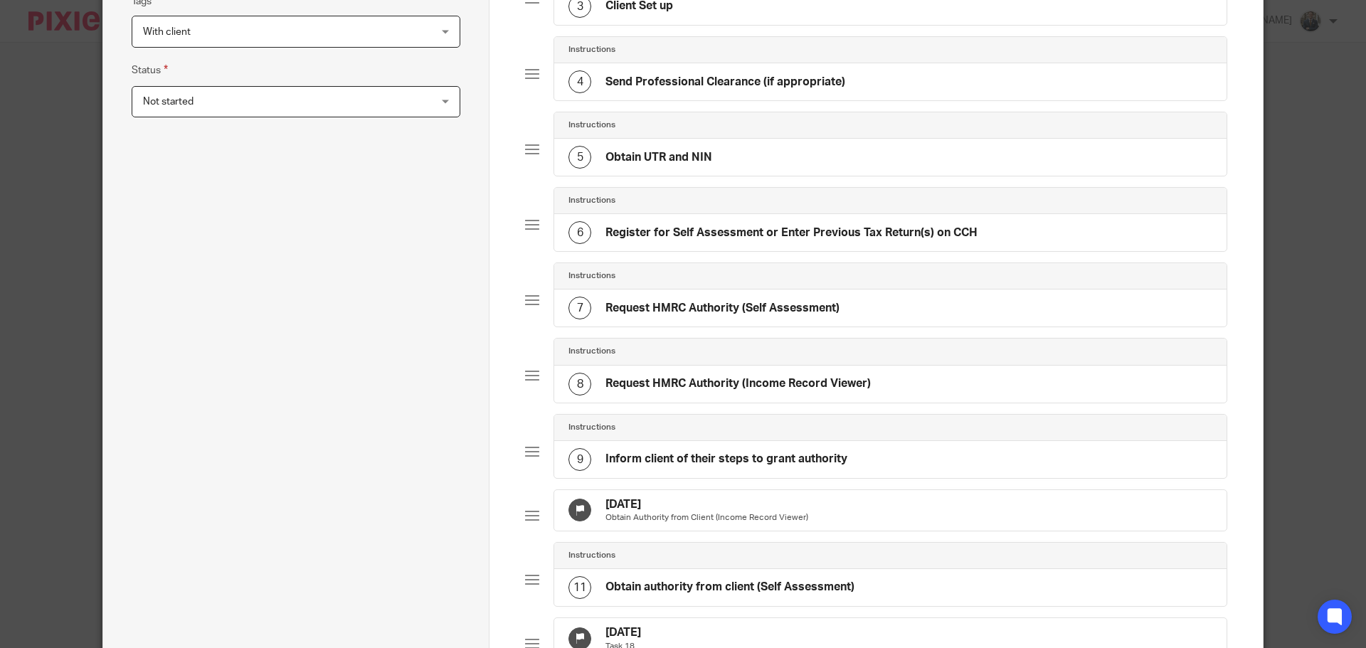
click at [692, 518] on p "Obtain Authority from Client (Income Record Viewer)" at bounding box center [706, 517] width 203 height 11
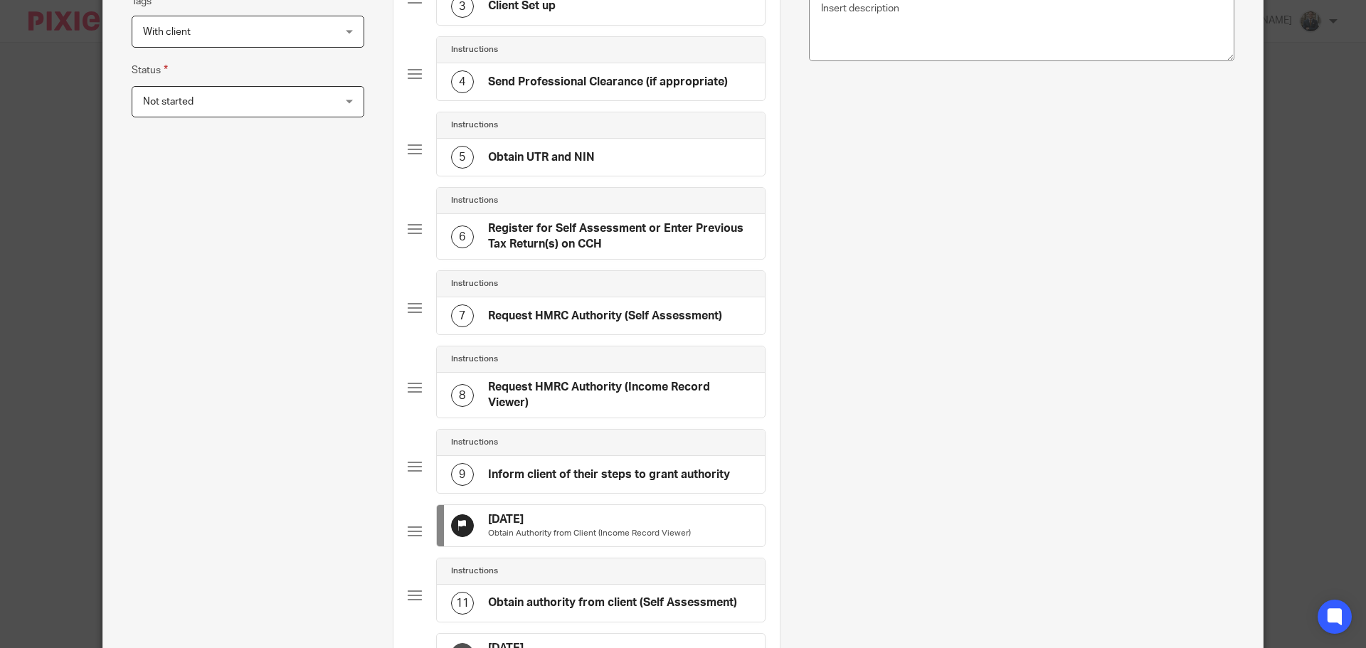
scroll to position [0, 0]
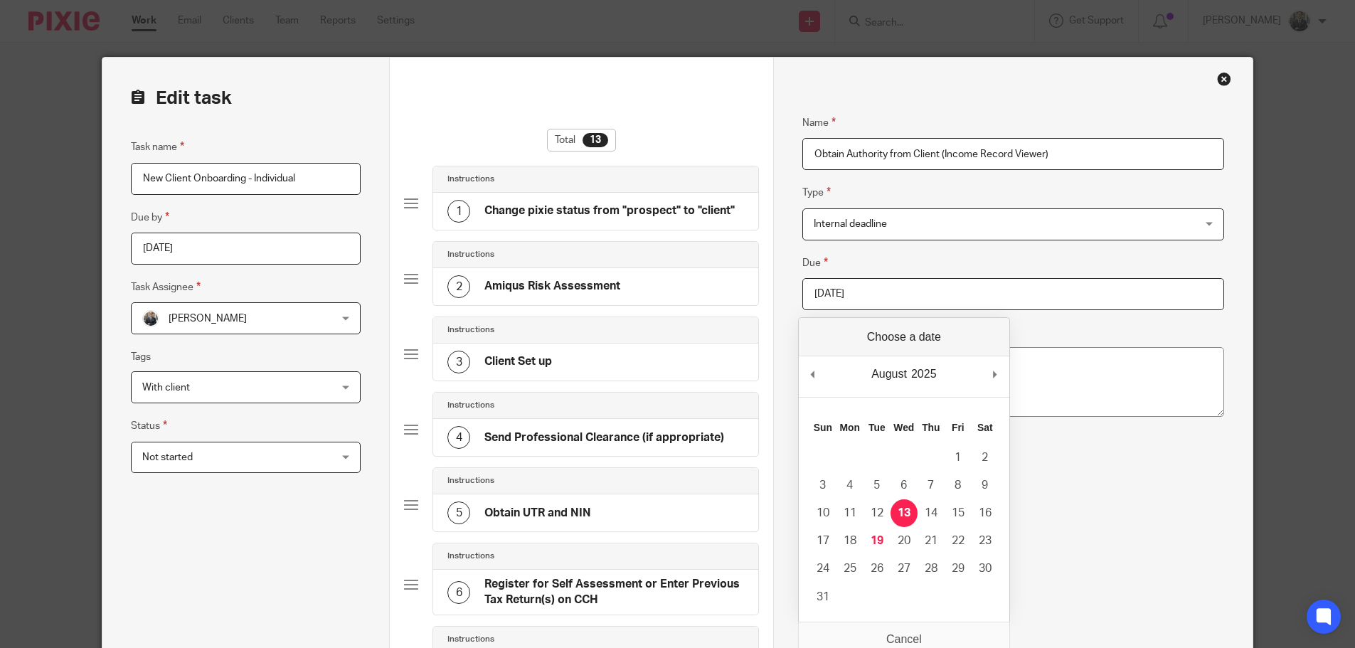
click at [888, 288] on input "[DATE]" at bounding box center [1013, 294] width 422 height 32
type input "2025-08-20"
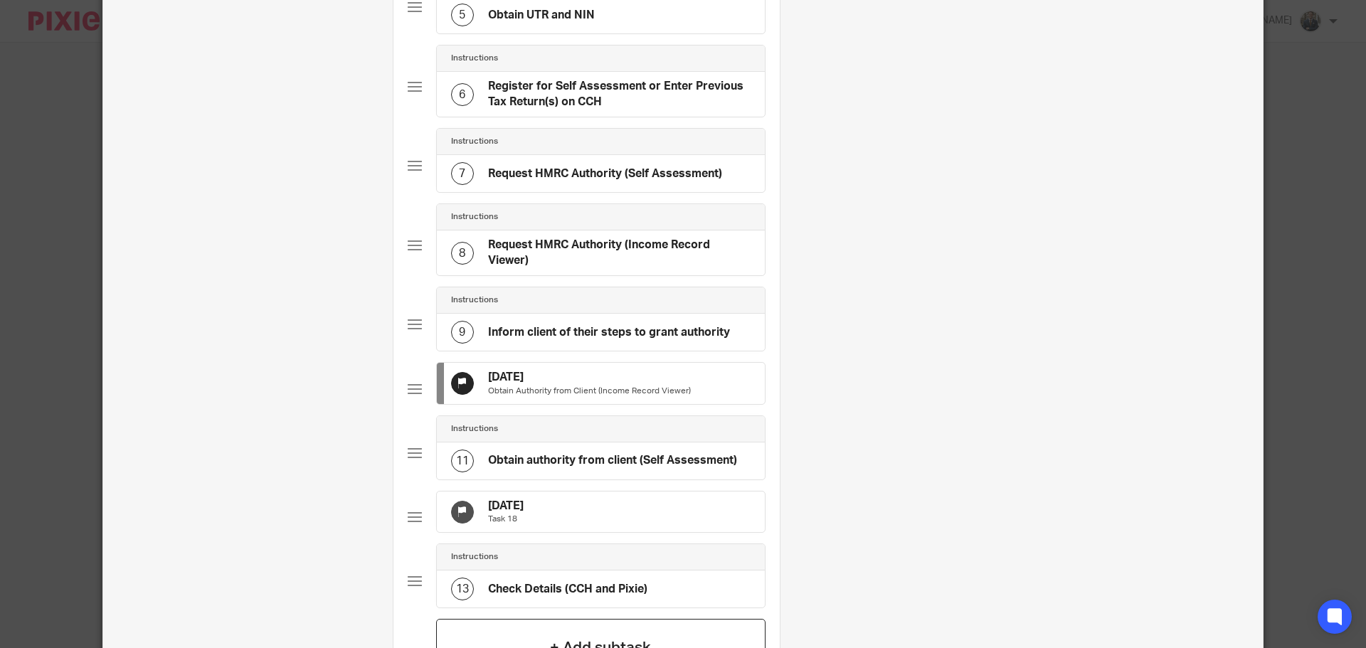
scroll to position [753, 0]
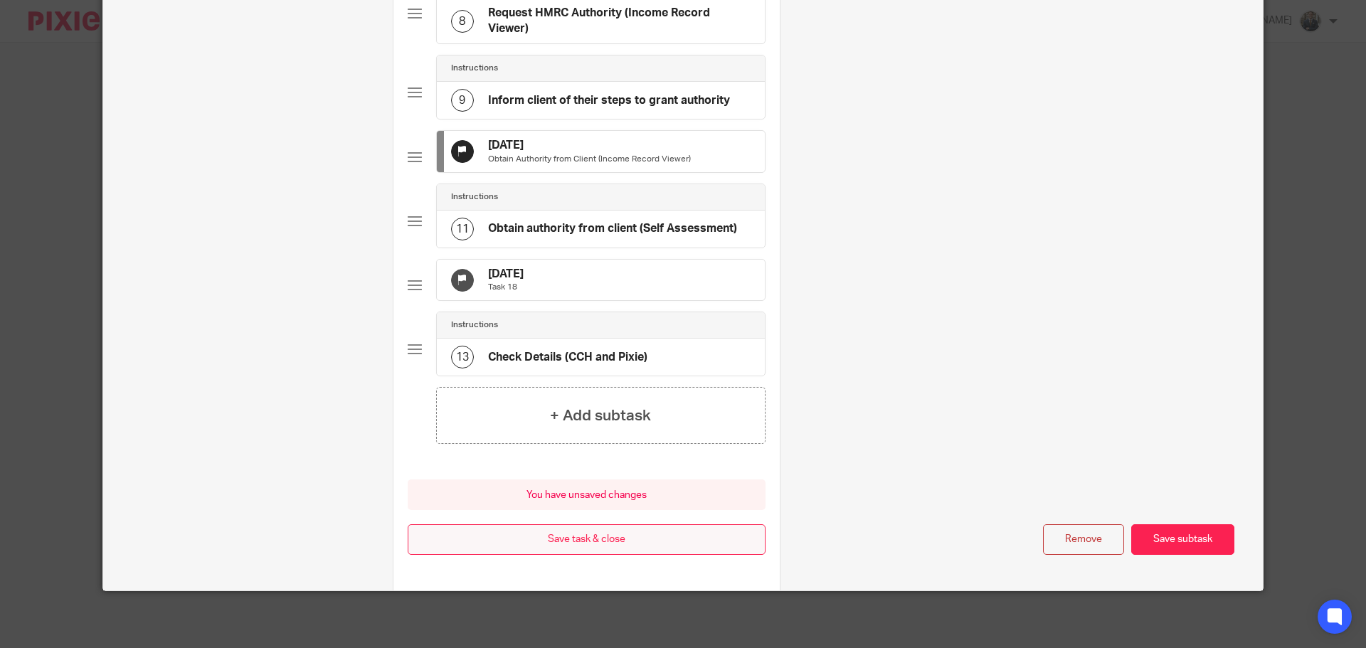
click at [590, 549] on button "Save task & close" at bounding box center [587, 539] width 358 height 31
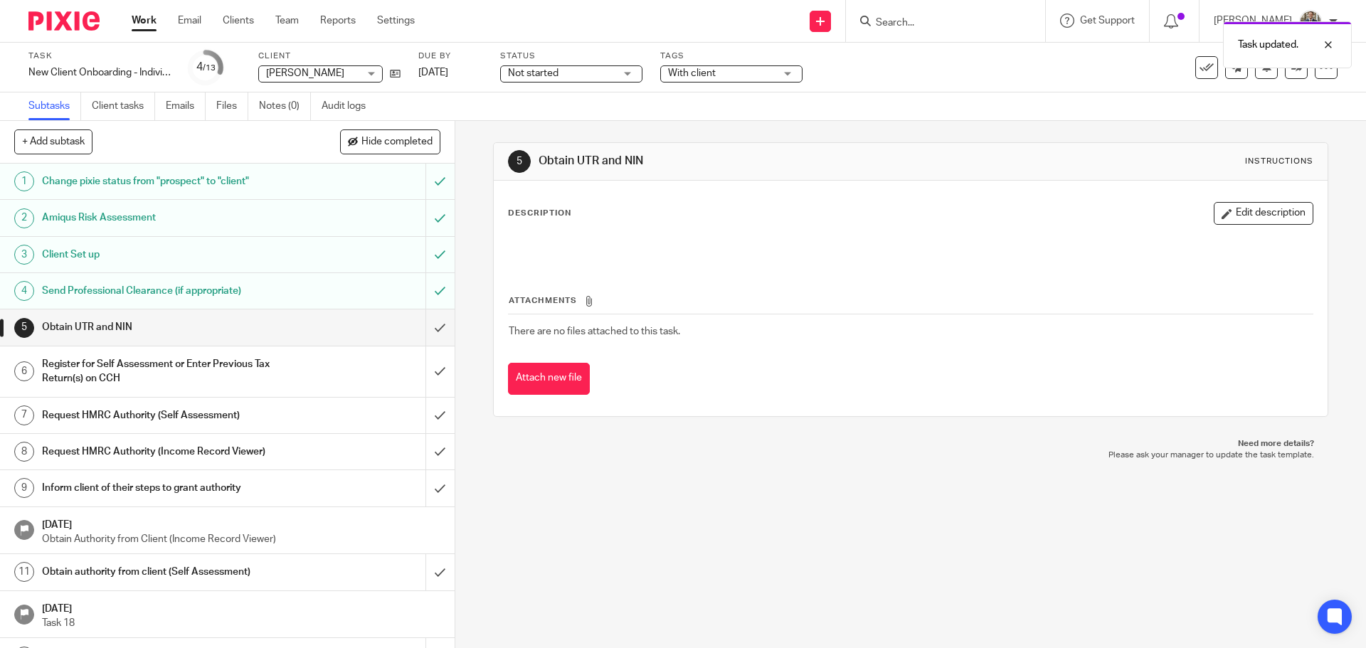
click at [86, 24] on img at bounding box center [63, 20] width 71 height 19
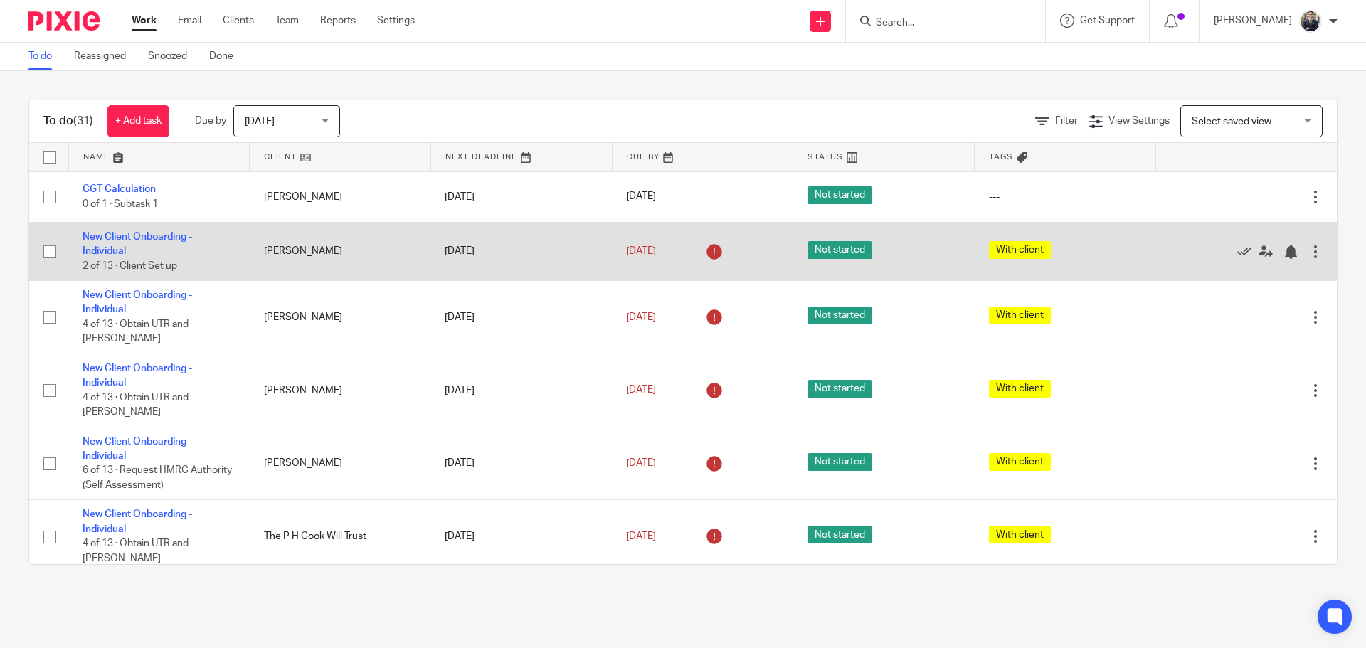
click at [1275, 251] on div at bounding box center [1238, 251] width 139 height 14
click at [1308, 253] on div at bounding box center [1315, 252] width 14 height 14
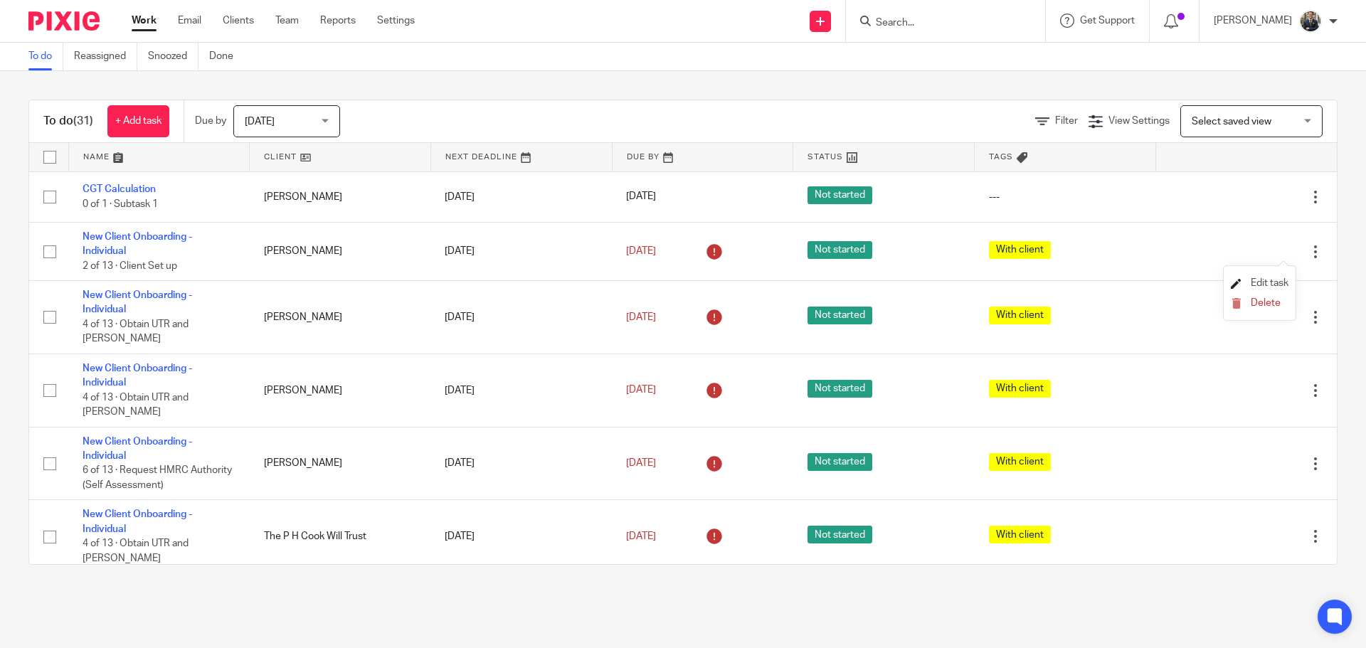
click at [1273, 279] on span "Edit task" at bounding box center [1269, 283] width 38 height 10
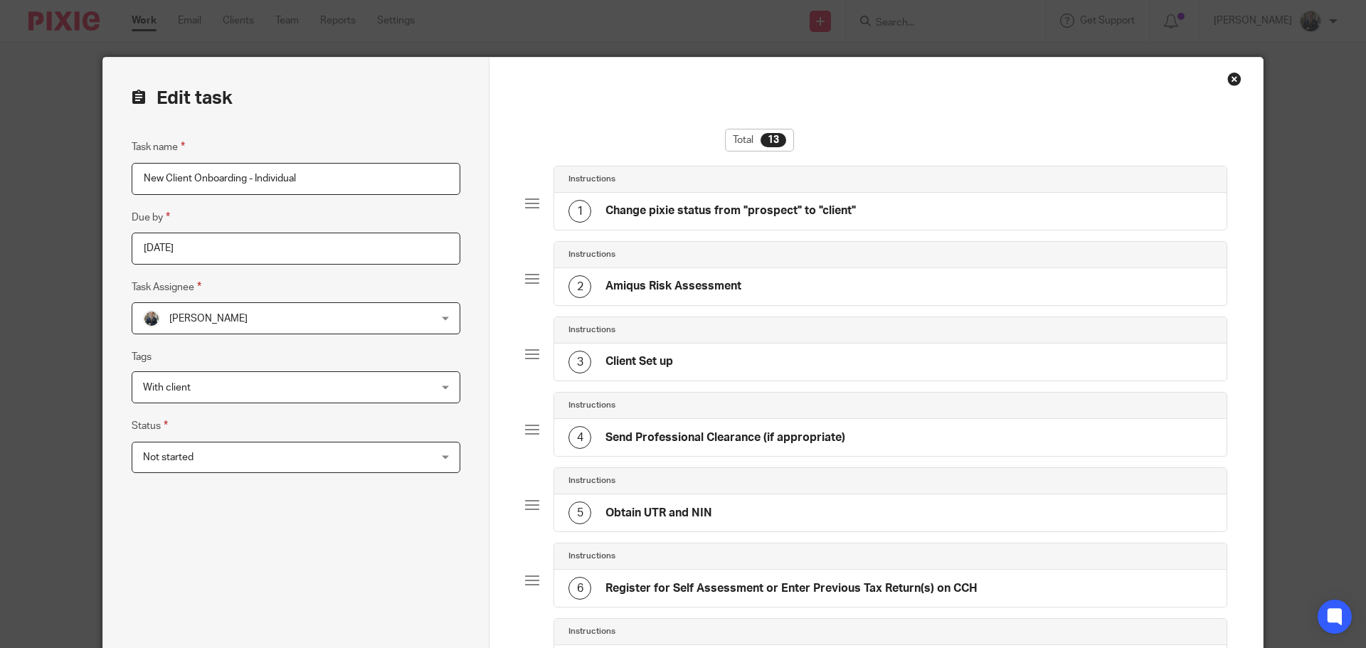
scroll to position [356, 0]
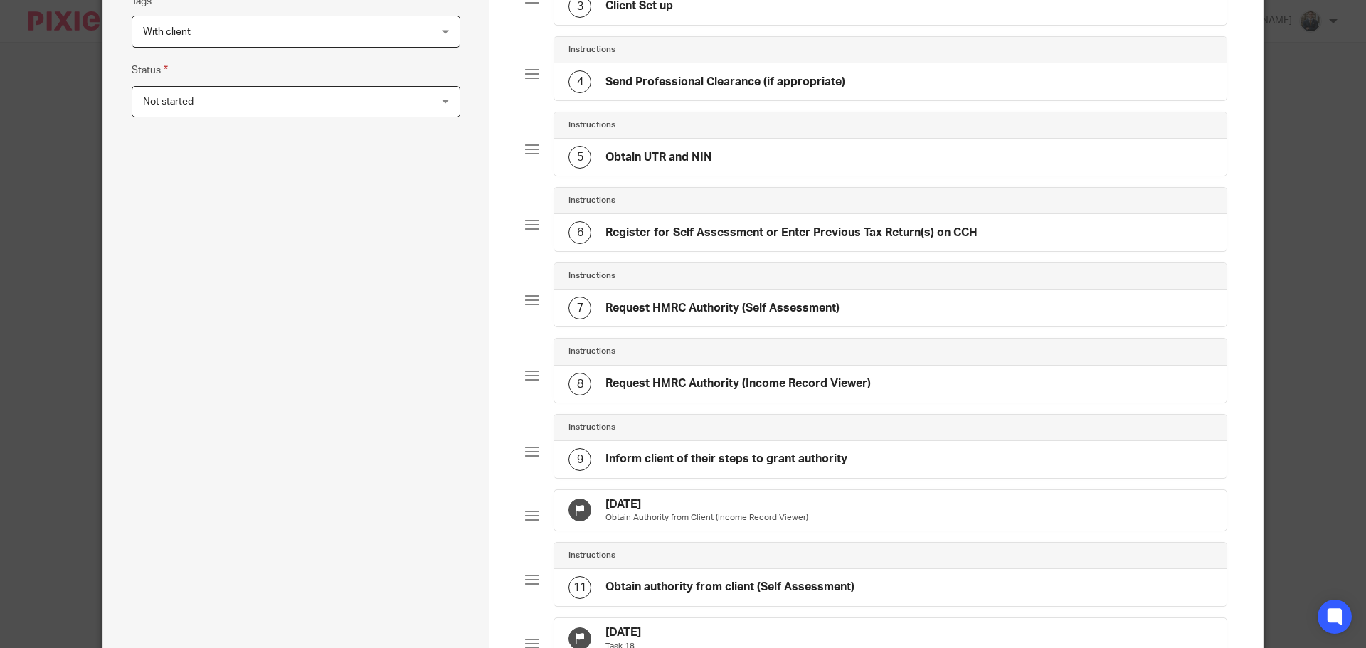
click at [711, 499] on h4 "[DATE]" at bounding box center [706, 504] width 203 height 15
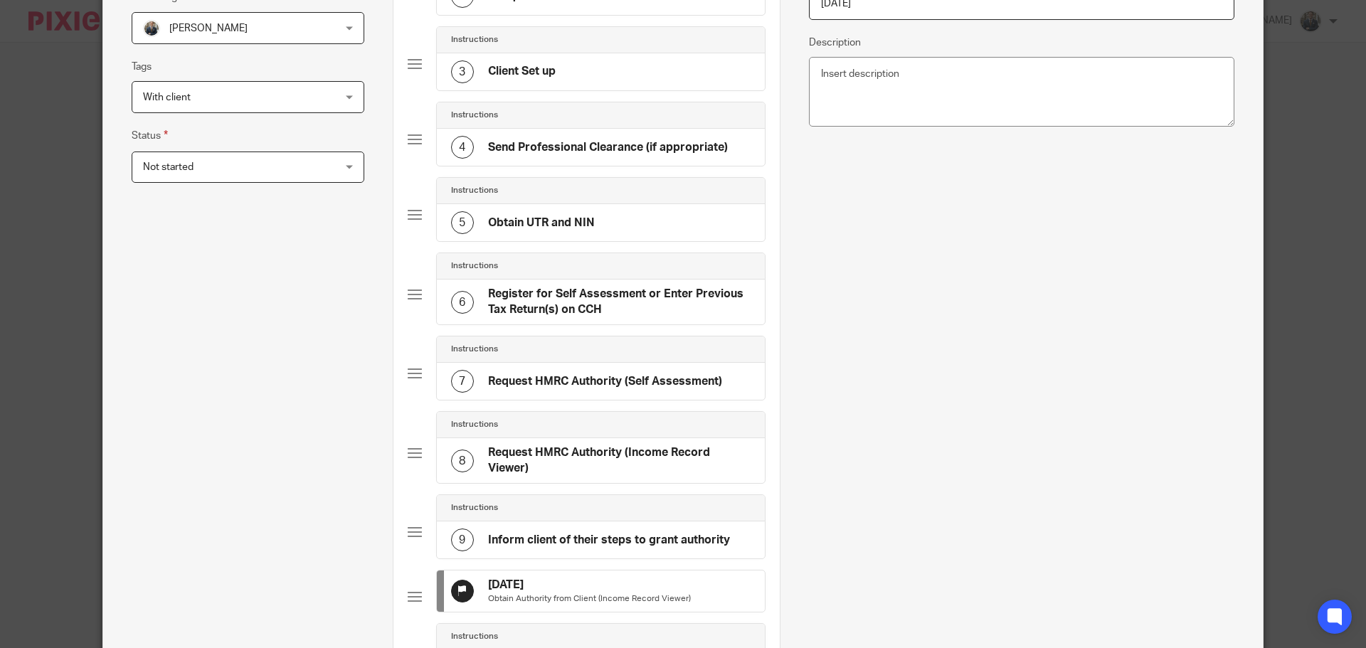
scroll to position [285, 0]
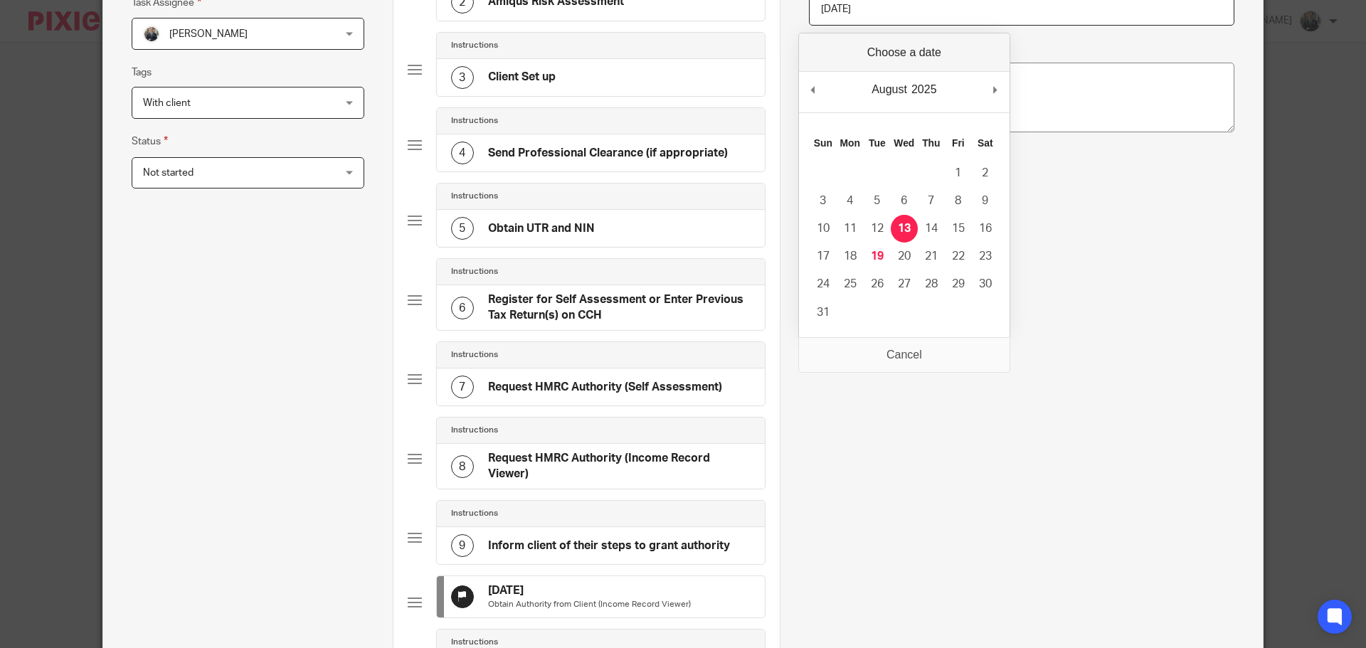
click at [917, 16] on input "[DATE]" at bounding box center [1021, 10] width 425 height 32
type input "[DATE]"
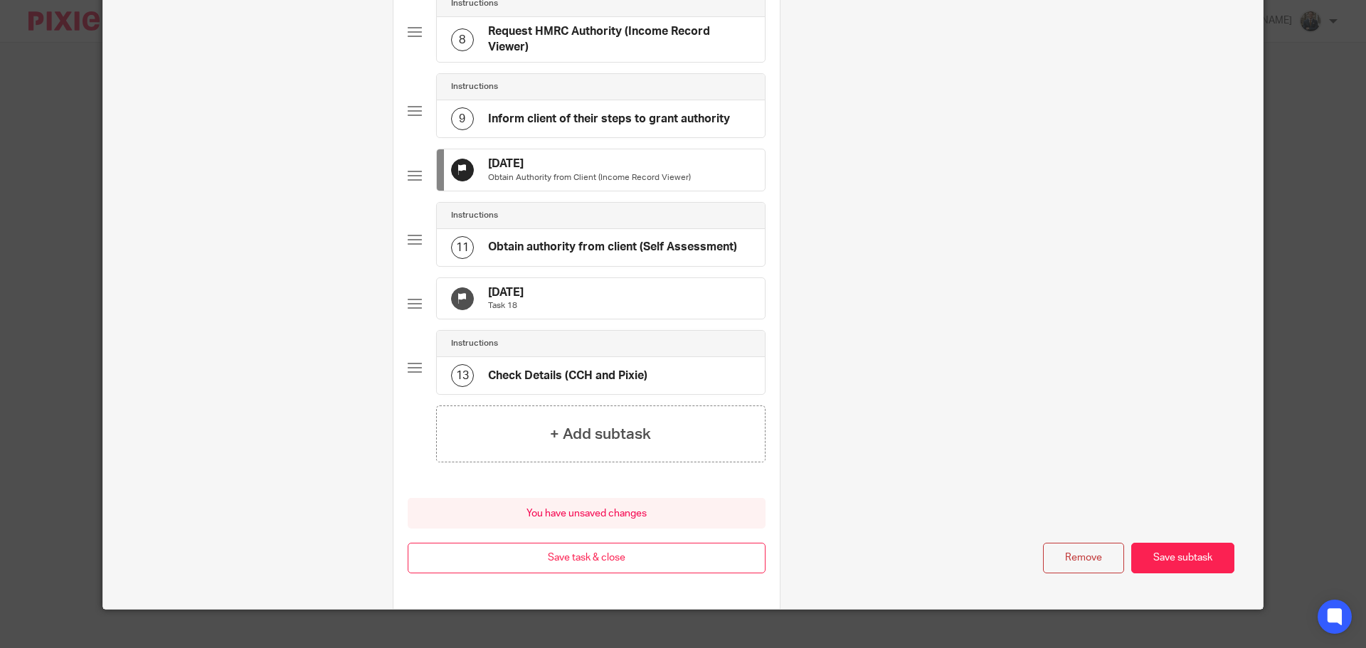
scroll to position [753, 0]
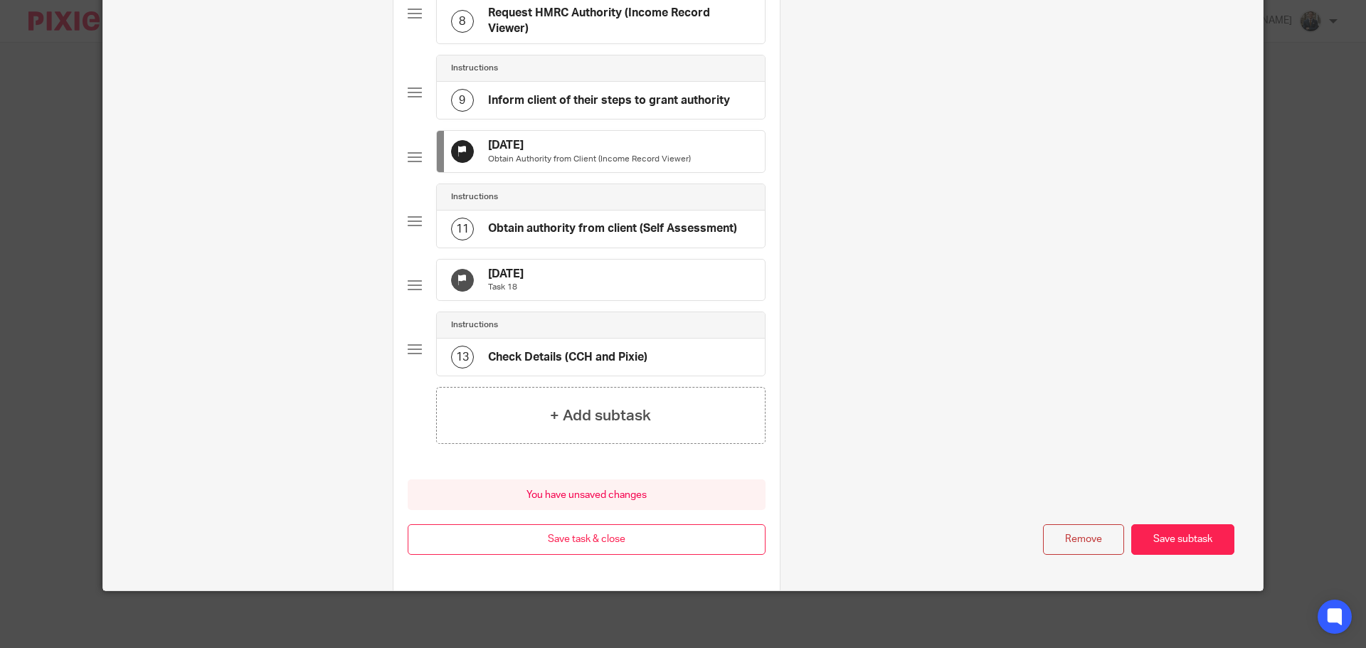
click at [557, 279] on div "25 Aug 2025 Task 18" at bounding box center [601, 280] width 328 height 41
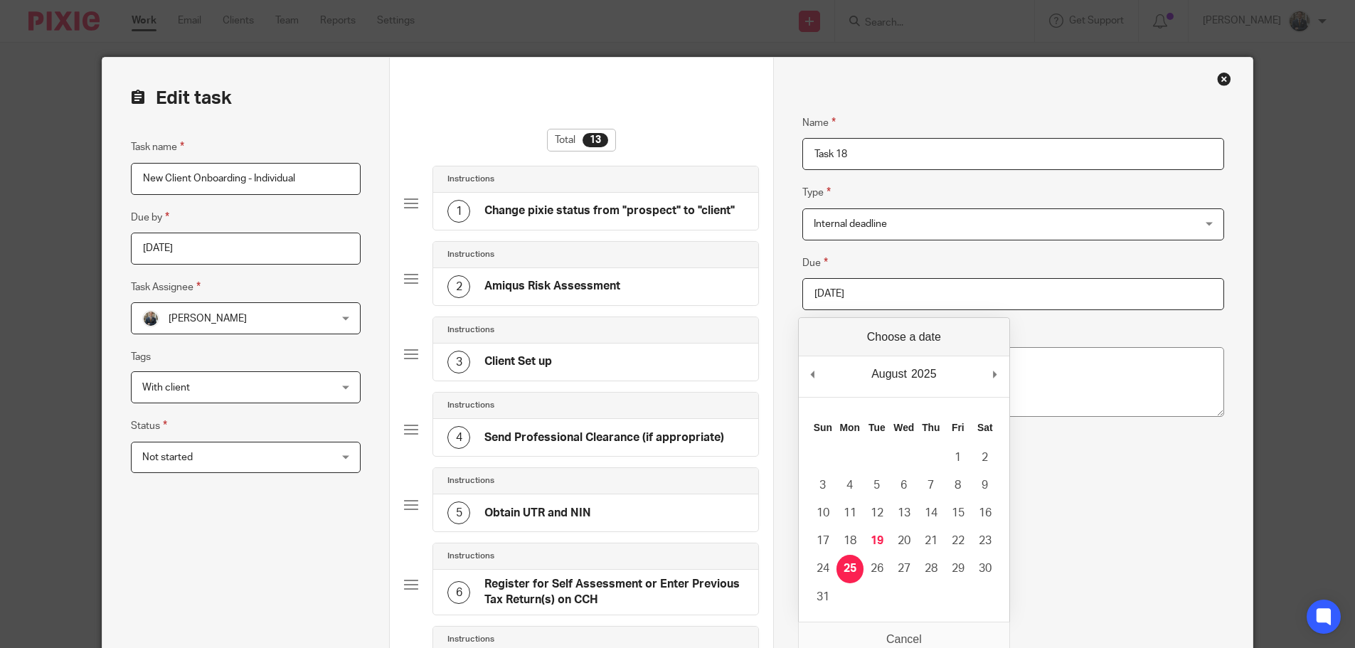
click at [890, 295] on input "2025-08-25" at bounding box center [1013, 294] width 422 height 32
type input "2025-08-31"
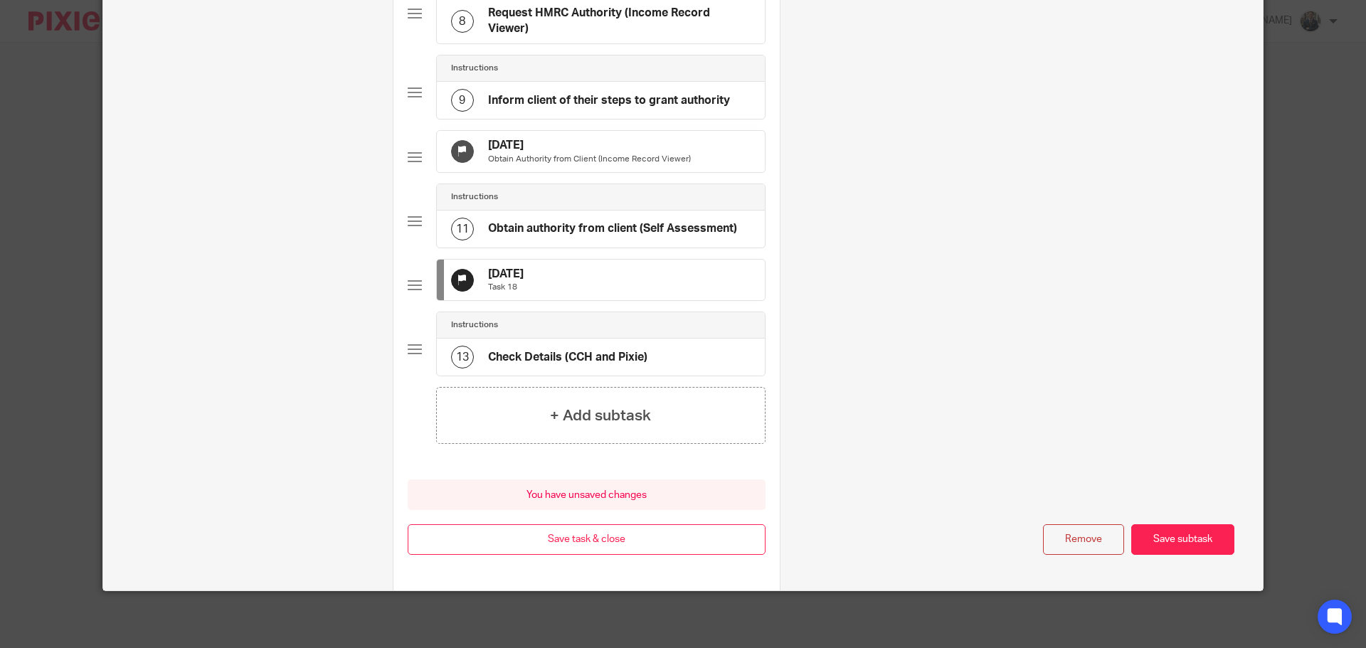
scroll to position [753, 0]
click at [616, 541] on button "Save task & close" at bounding box center [587, 539] width 358 height 31
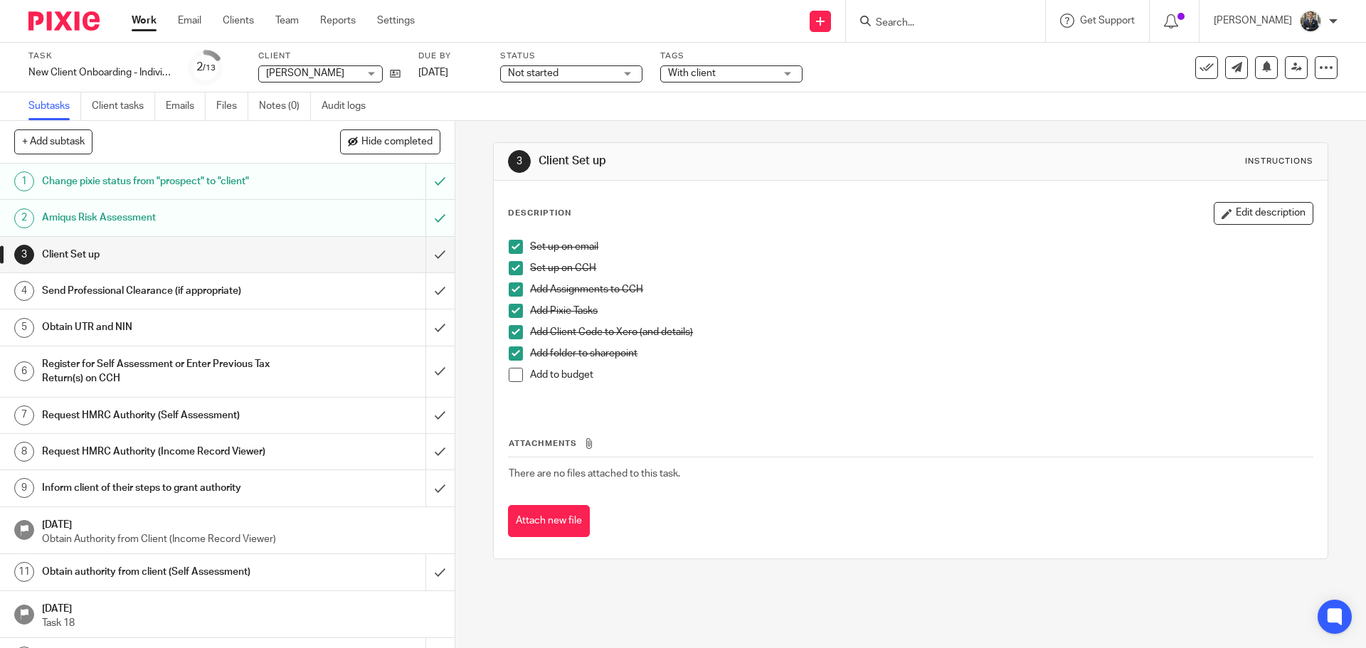
click at [61, 22] on img at bounding box center [63, 20] width 71 height 19
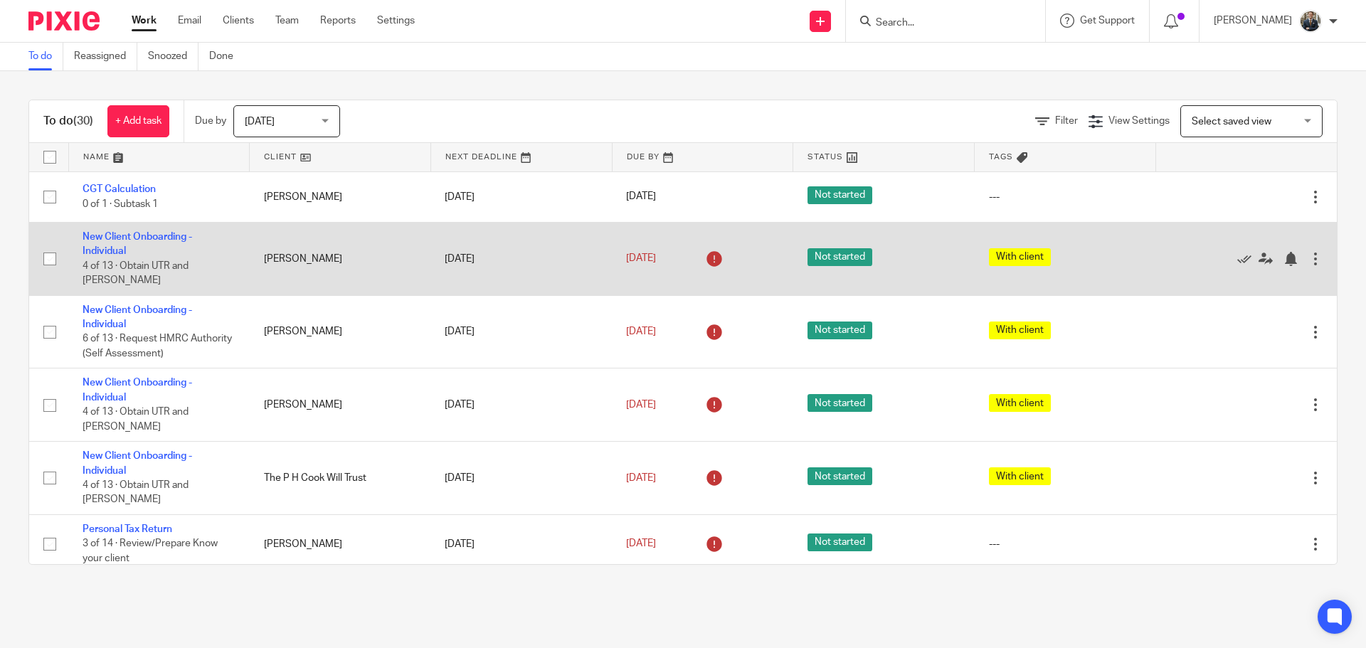
click at [1308, 252] on div at bounding box center [1315, 259] width 14 height 14
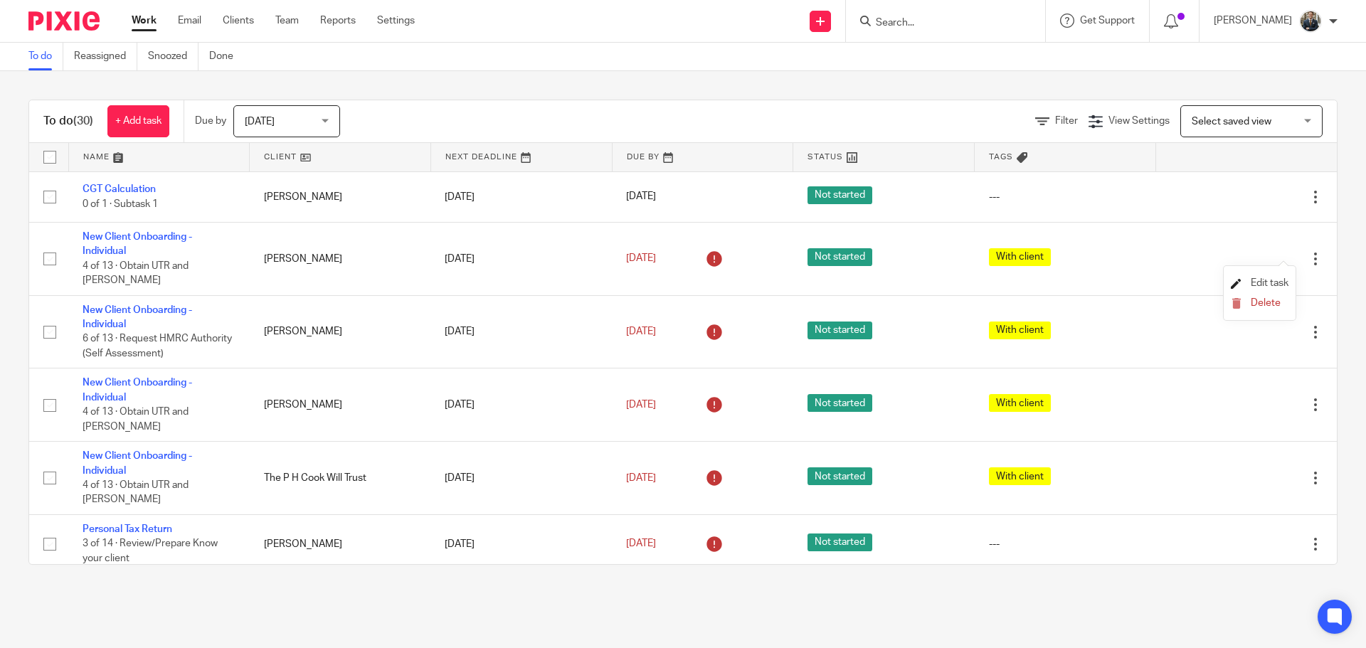
click at [1263, 283] on span "Edit task" at bounding box center [1269, 283] width 38 height 10
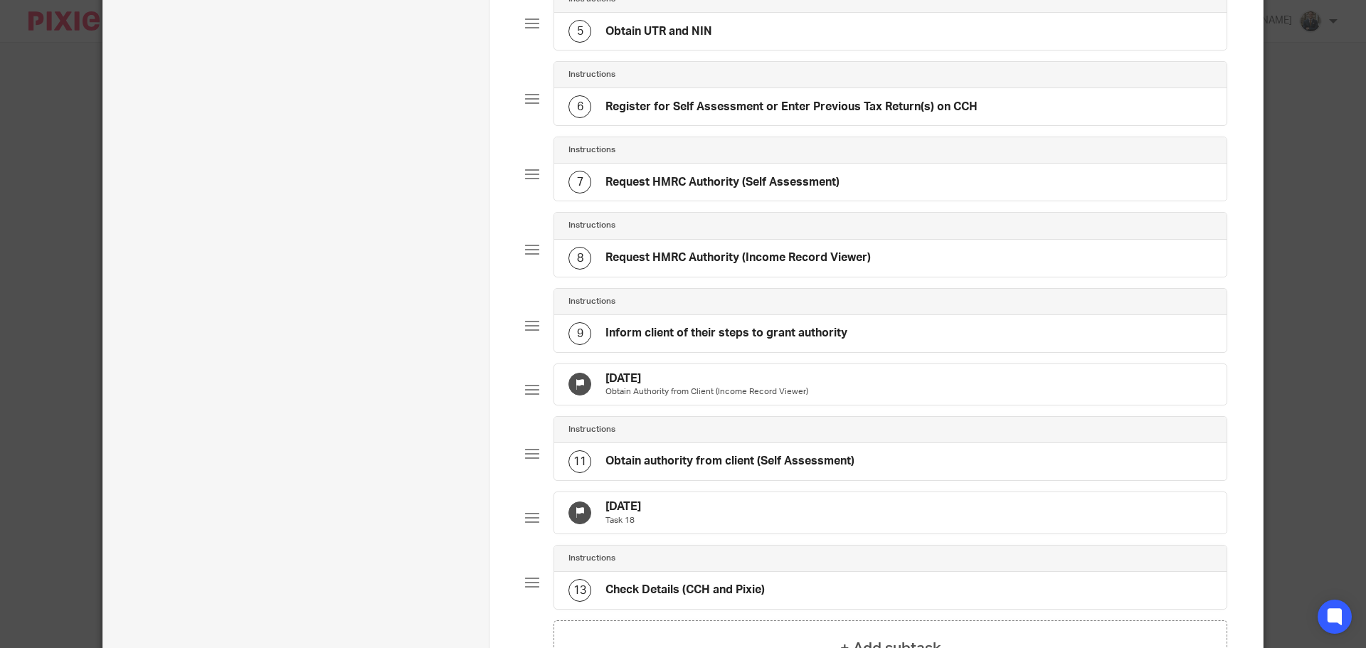
scroll to position [498, 0]
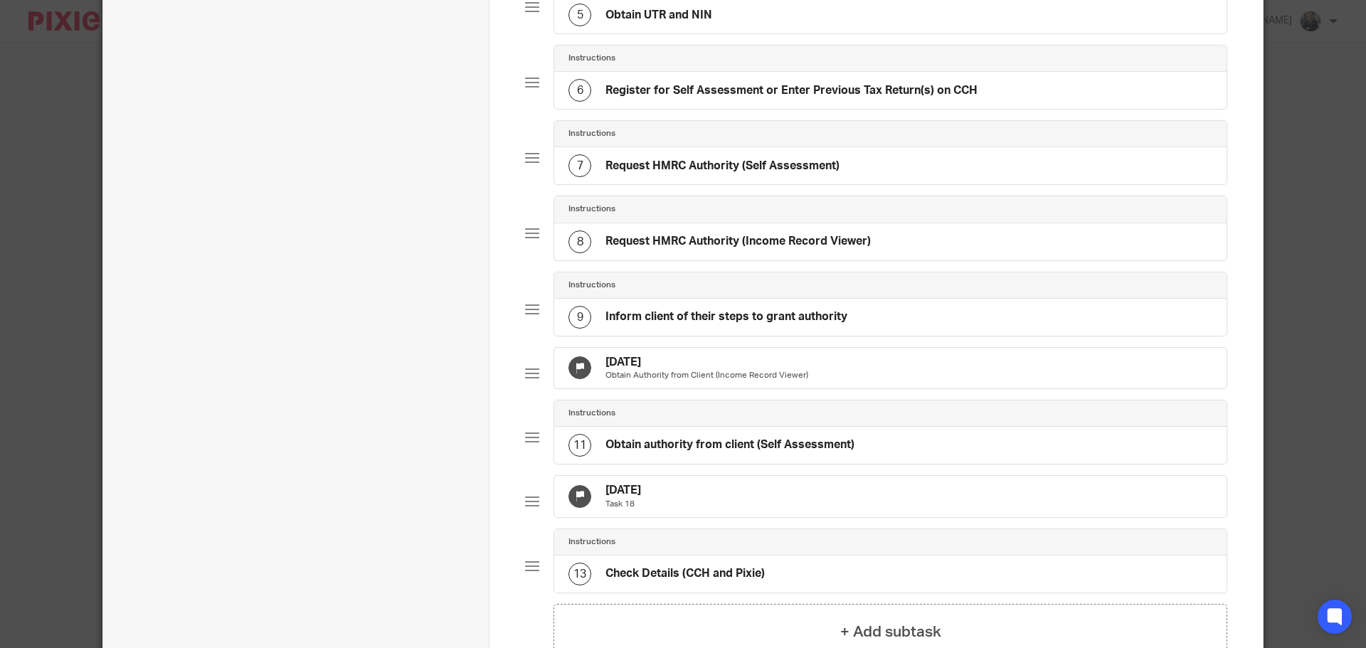
click at [806, 372] on div "[DATE] Obtain Authority from Client (Income Record Viewer)" at bounding box center [890, 368] width 672 height 41
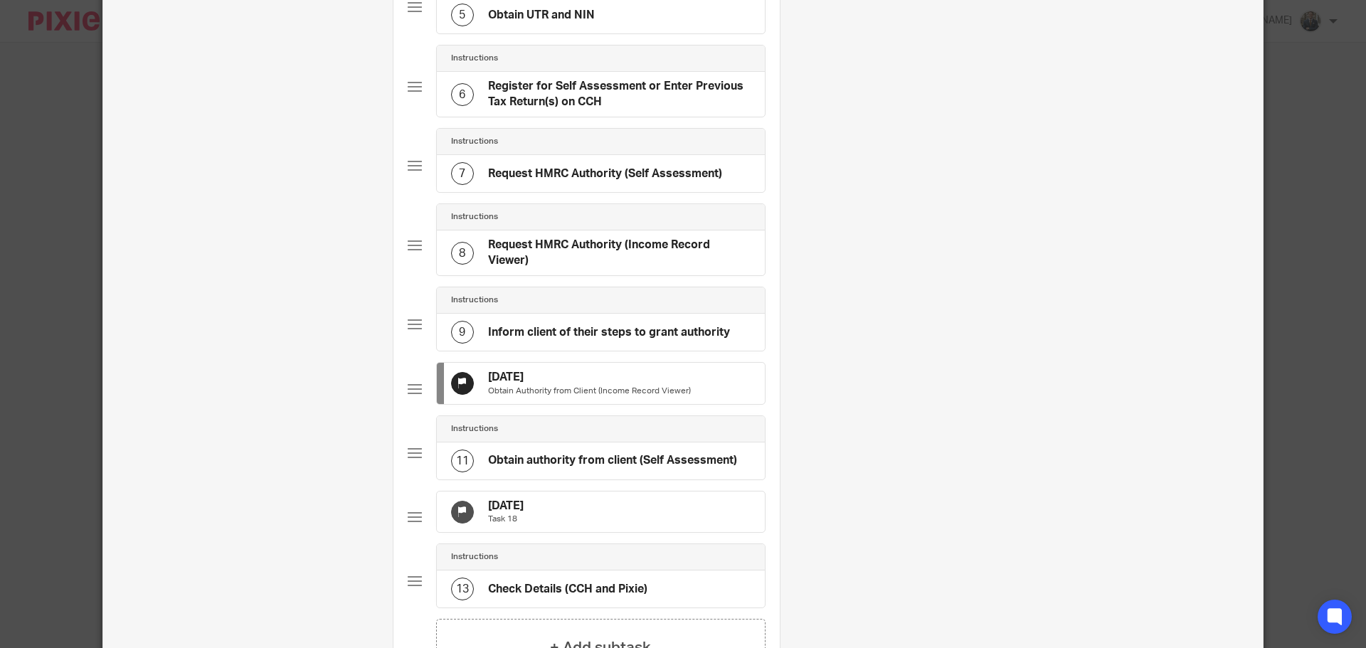
scroll to position [0, 0]
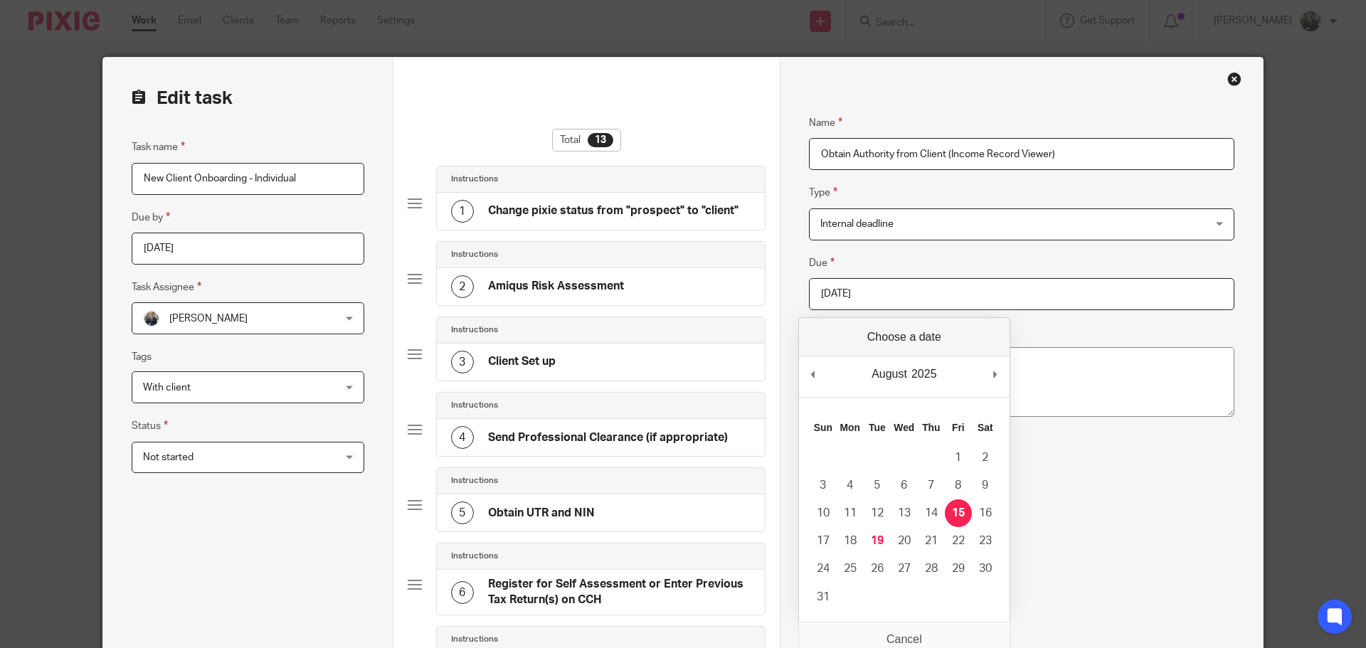
click at [906, 283] on input "2025-08-15" at bounding box center [1021, 294] width 425 height 32
type input "2025-08-20"
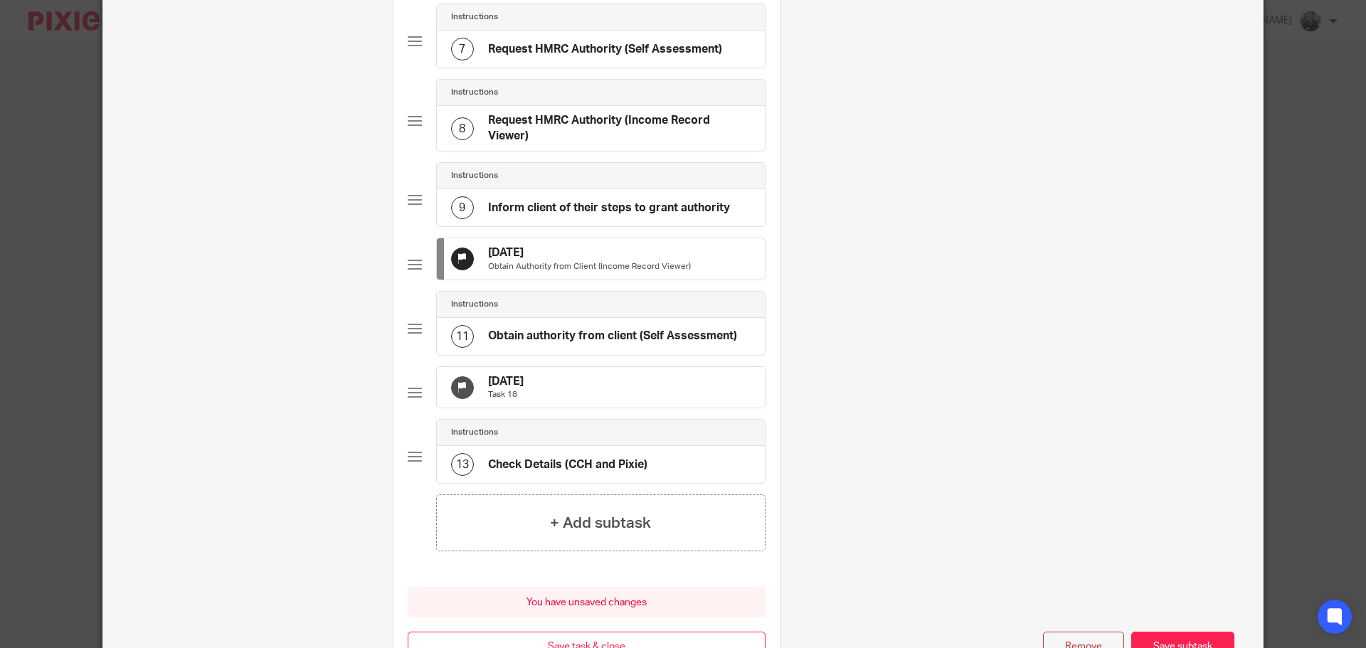
scroll to position [753, 0]
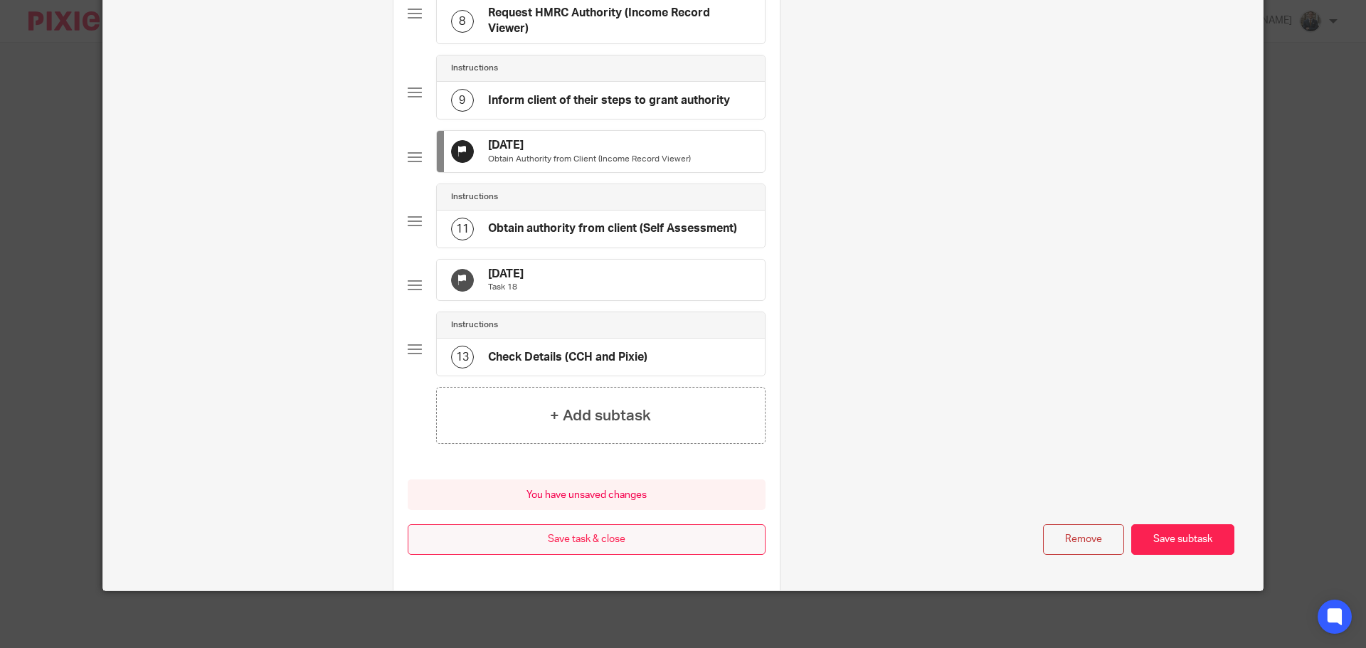
click at [616, 542] on button "Save task & close" at bounding box center [587, 539] width 358 height 31
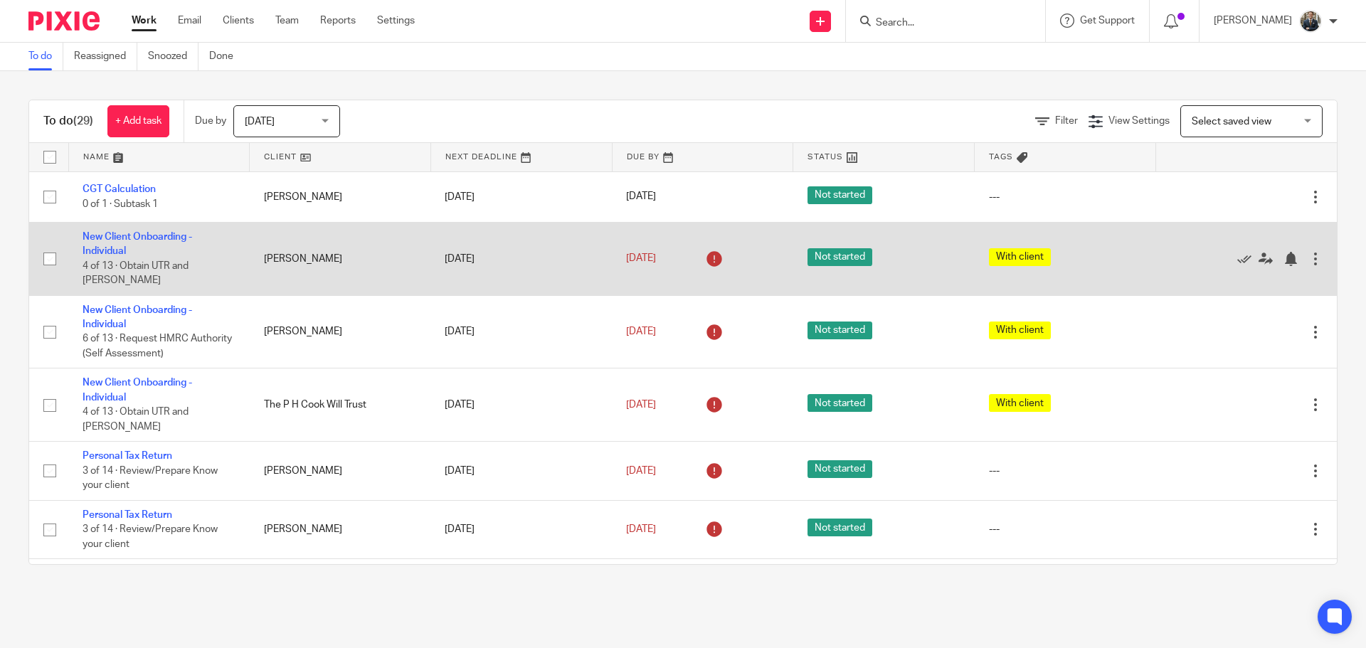
click at [1308, 253] on div at bounding box center [1315, 259] width 14 height 14
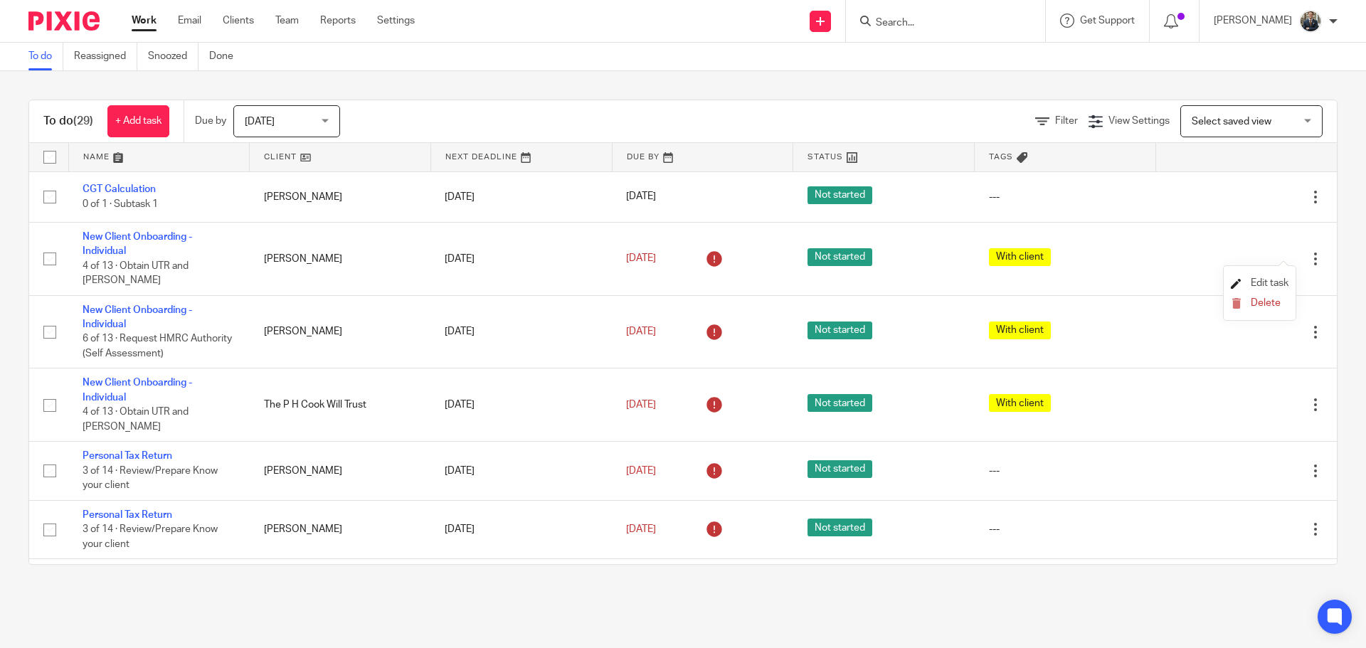
click at [1270, 282] on span "Edit task" at bounding box center [1269, 283] width 38 height 10
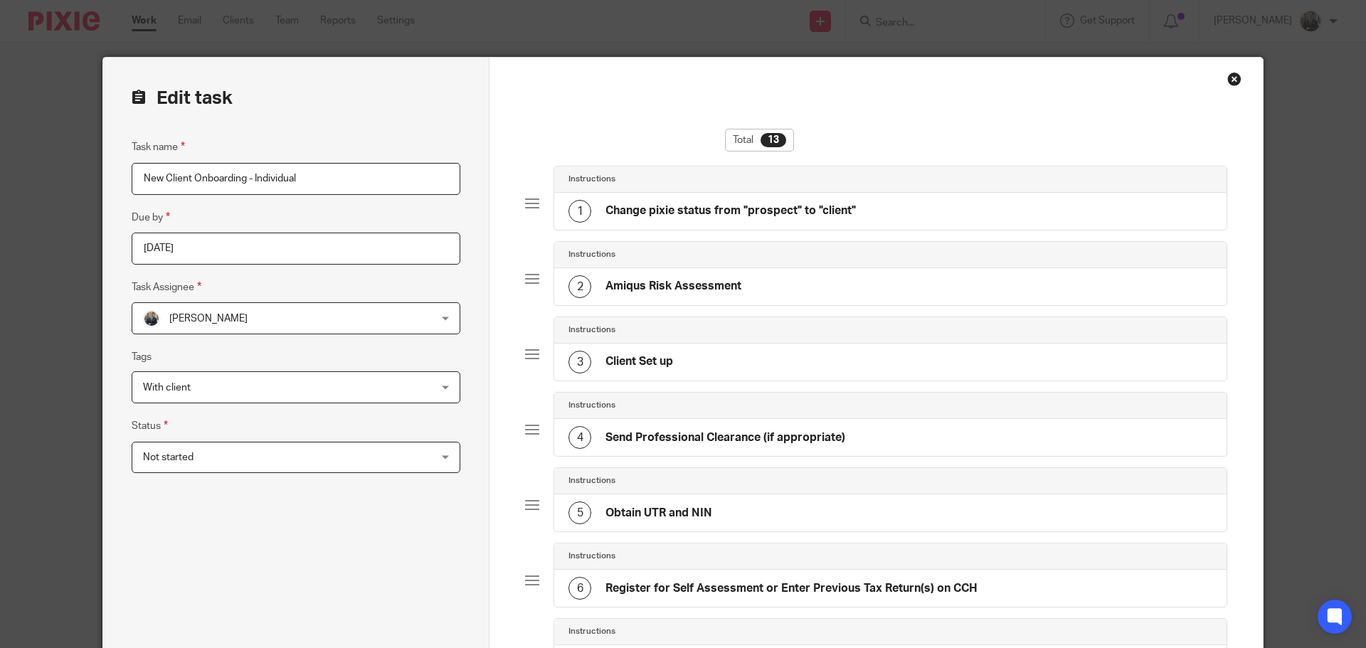
scroll to position [356, 0]
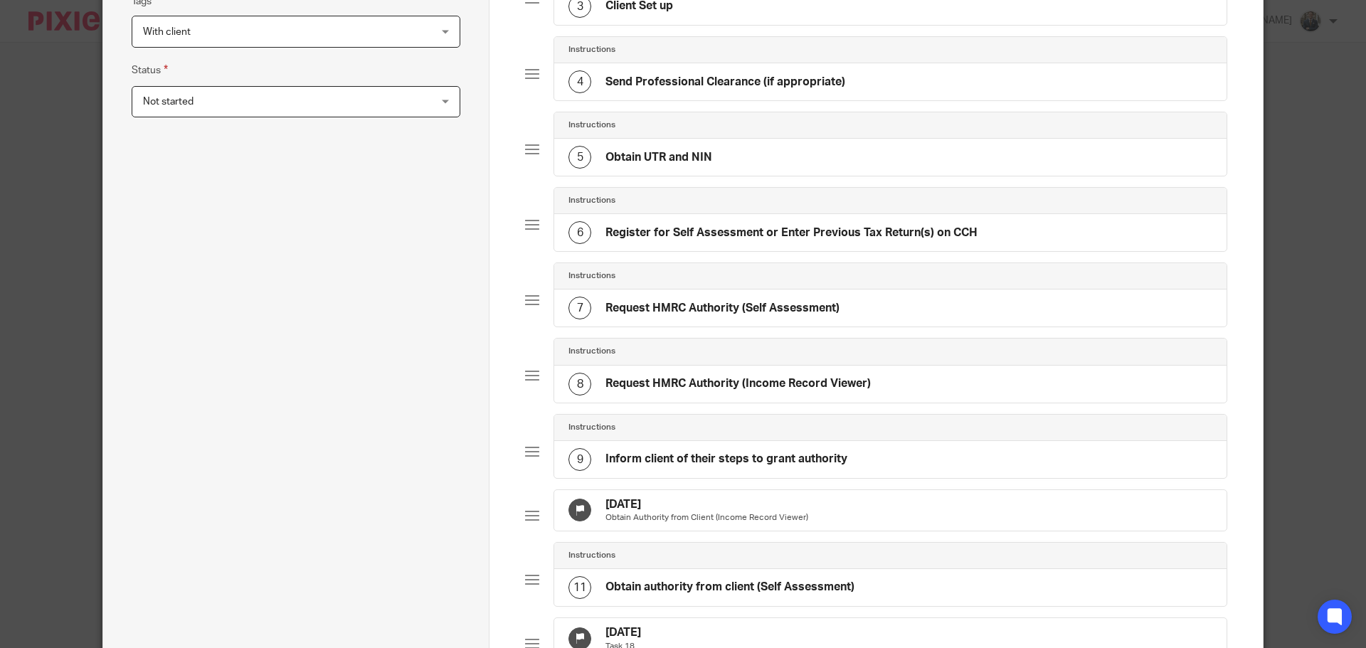
click at [678, 506] on h4 "[DATE]" at bounding box center [706, 504] width 203 height 15
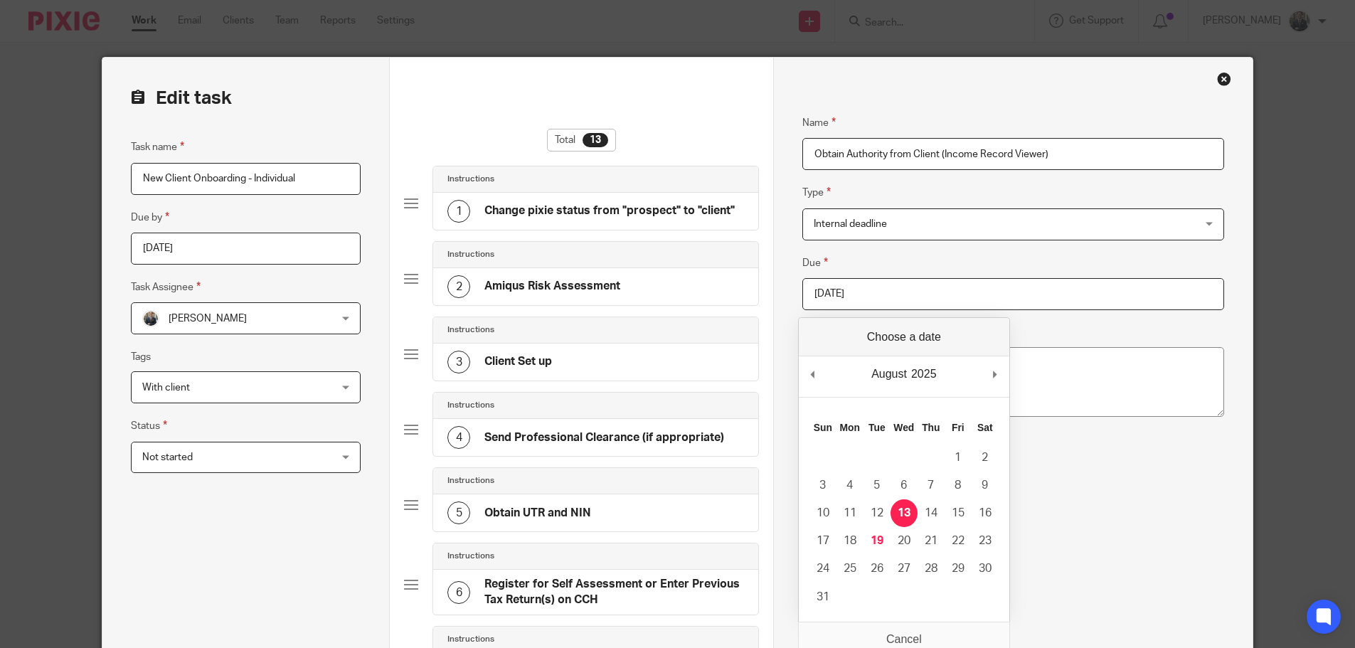
click at [886, 298] on input "[DATE]" at bounding box center [1013, 294] width 422 height 32
type input "[DATE]"
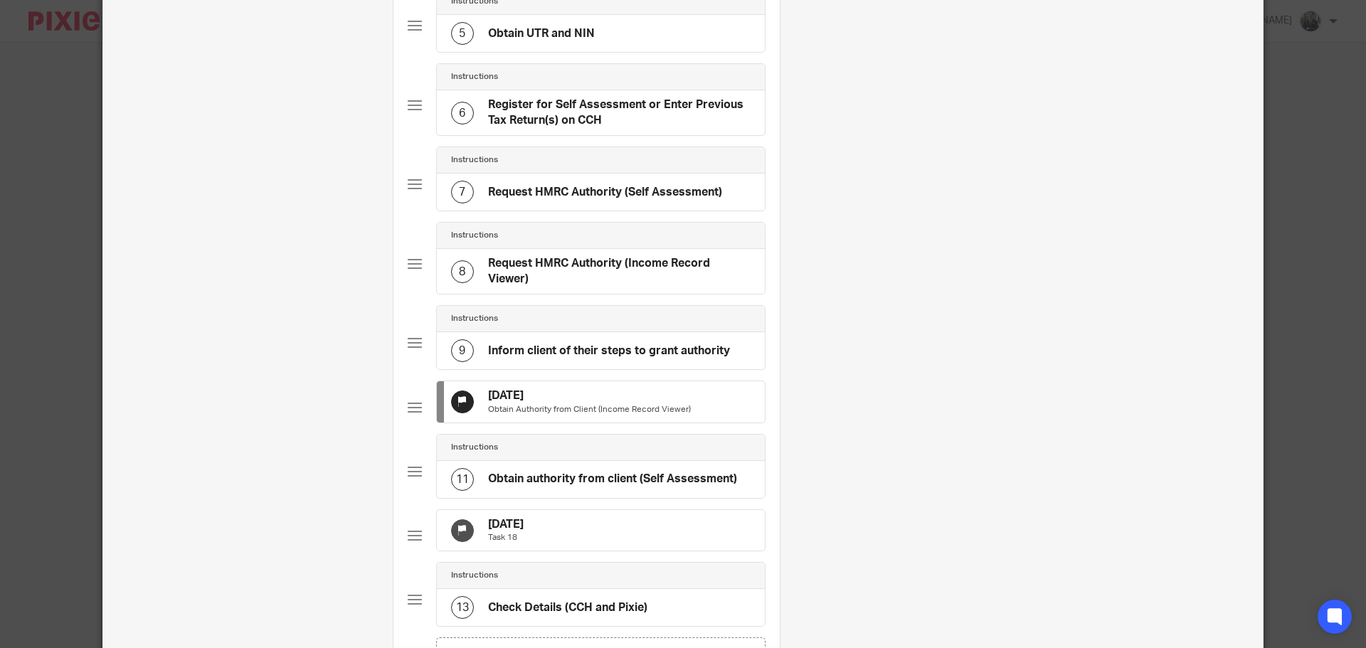
scroll to position [498, 0]
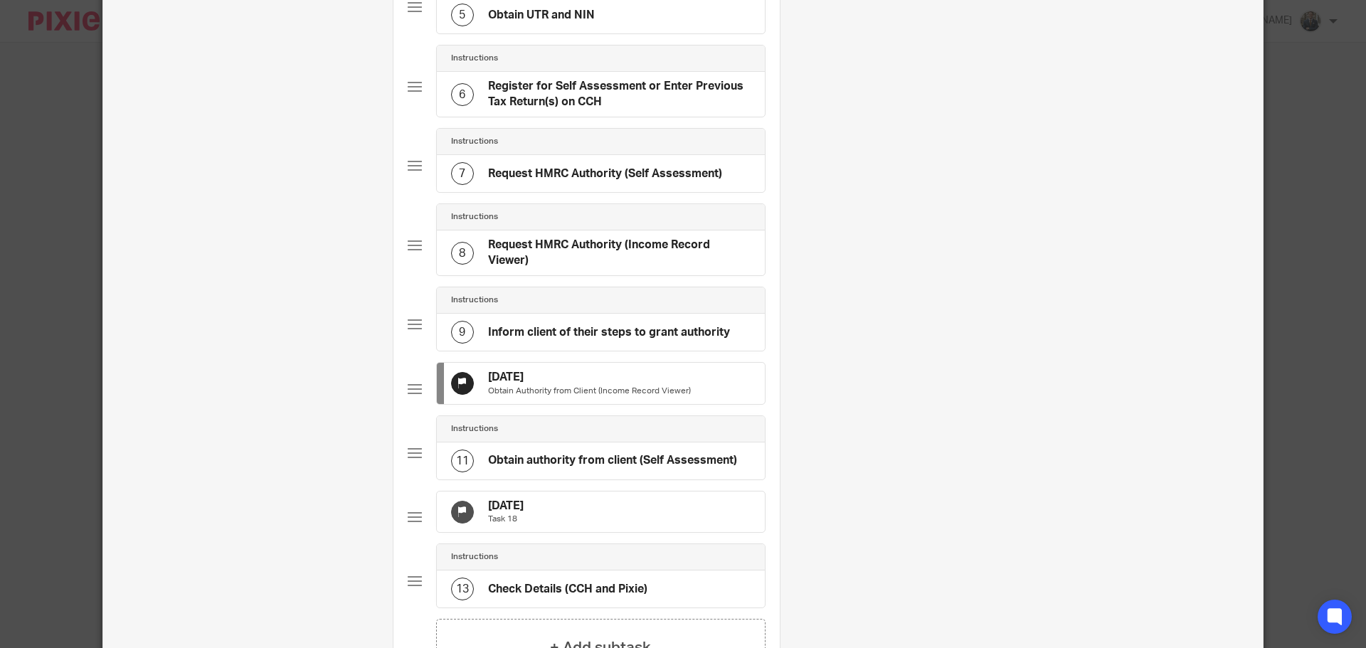
click at [654, 532] on div "[DATE] Task 18" at bounding box center [601, 512] width 328 height 41
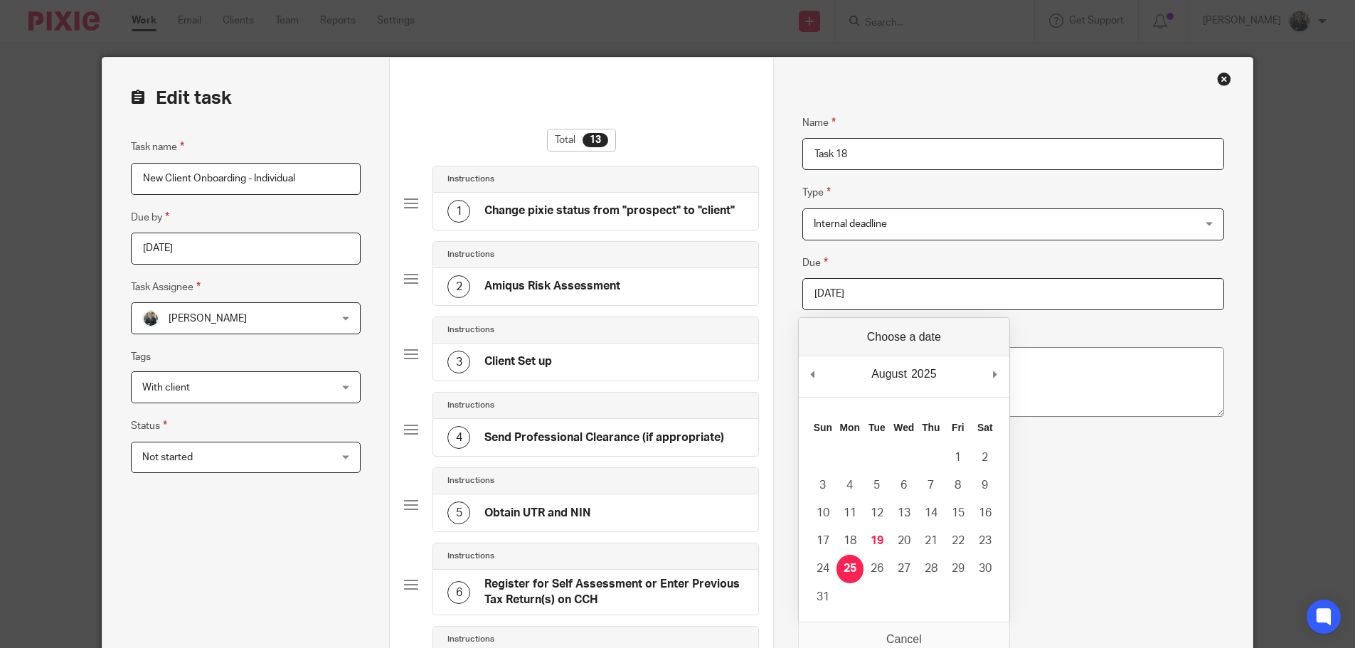
click at [904, 297] on input "[DATE]" at bounding box center [1013, 294] width 422 height 32
type input "[DATE]"
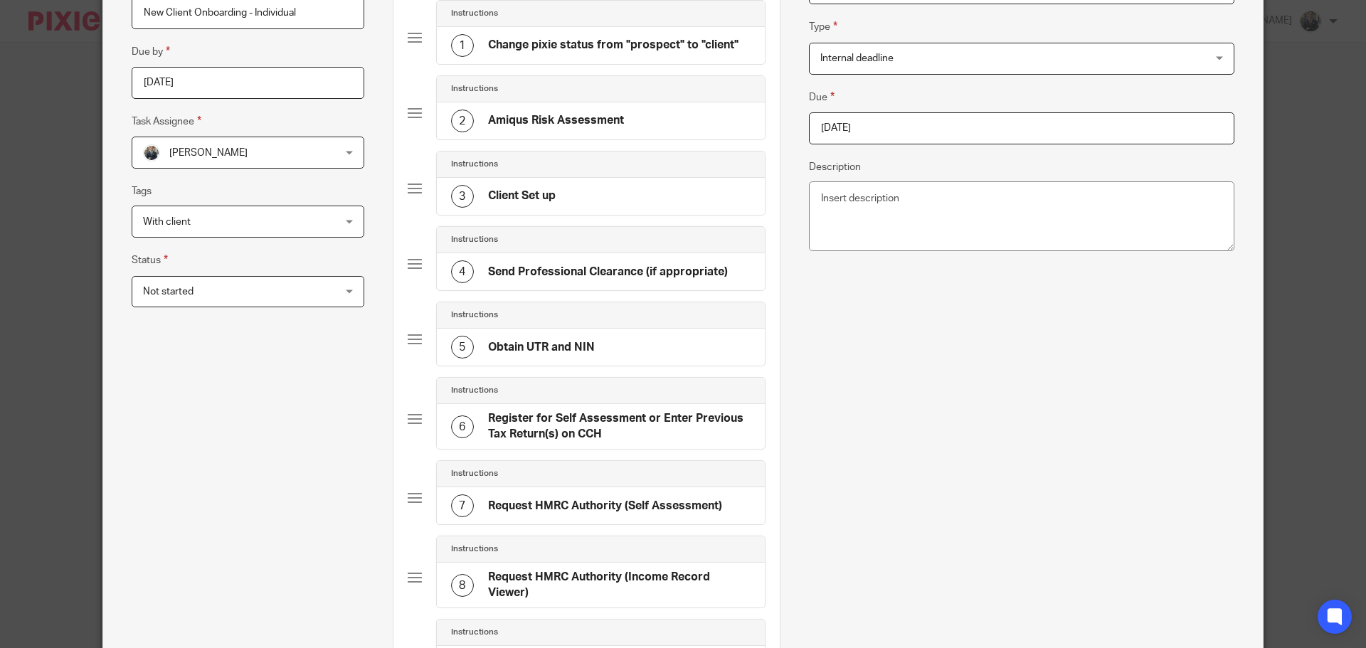
scroll to position [753, 0]
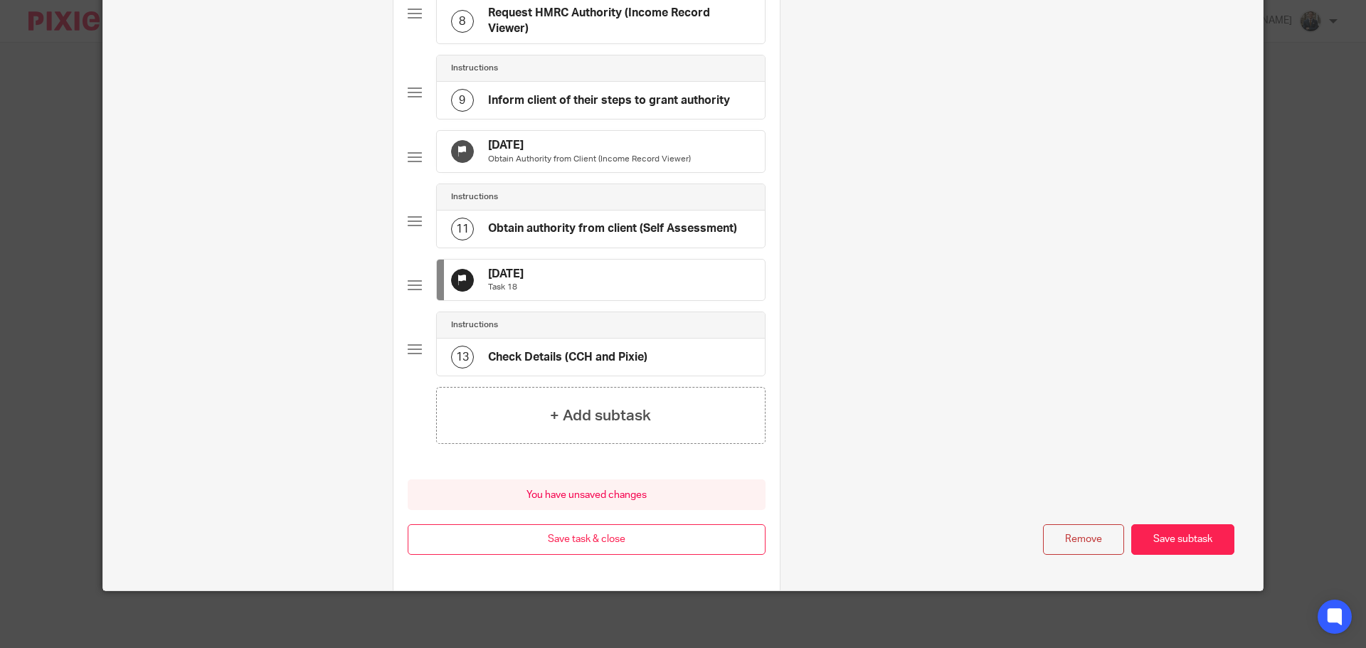
click at [622, 558] on div "You have unsaved changes Cancel Save task & close Save task & close" at bounding box center [587, 534] width 358 height 111
click at [624, 539] on button "Save task & close" at bounding box center [587, 539] width 358 height 31
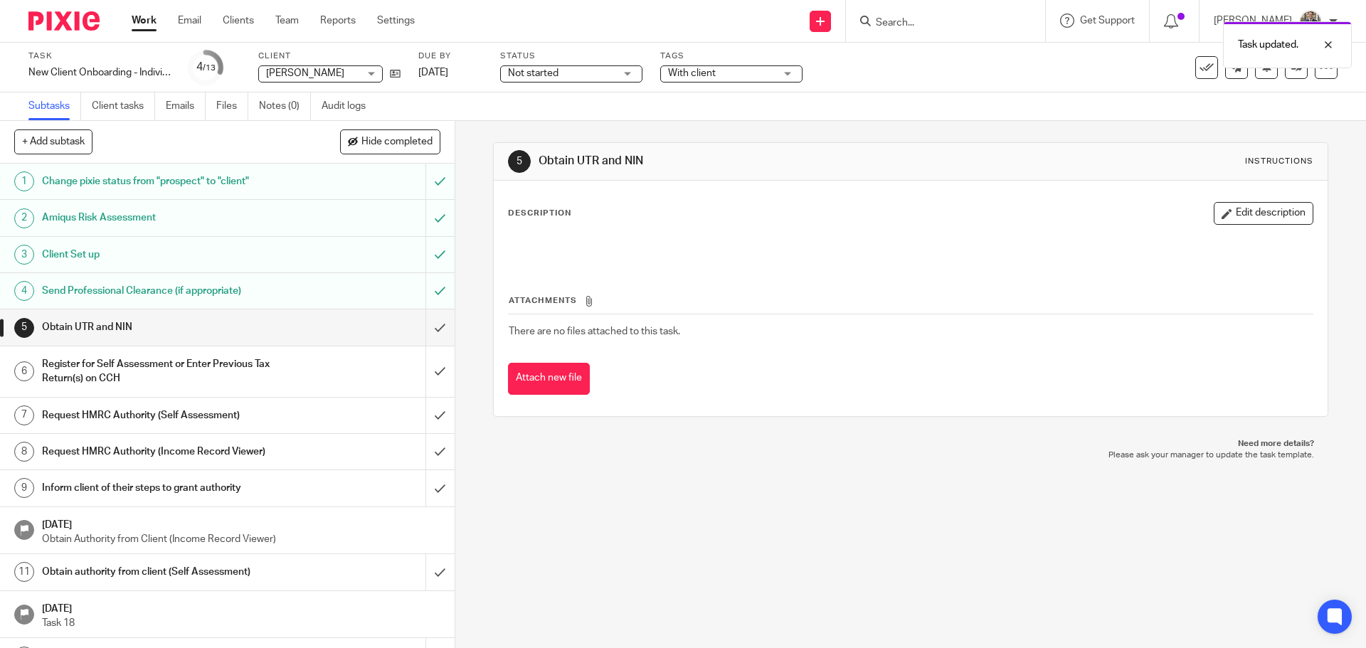
click at [75, 9] on div at bounding box center [58, 21] width 117 height 42
click at [74, 16] on img at bounding box center [63, 20] width 71 height 19
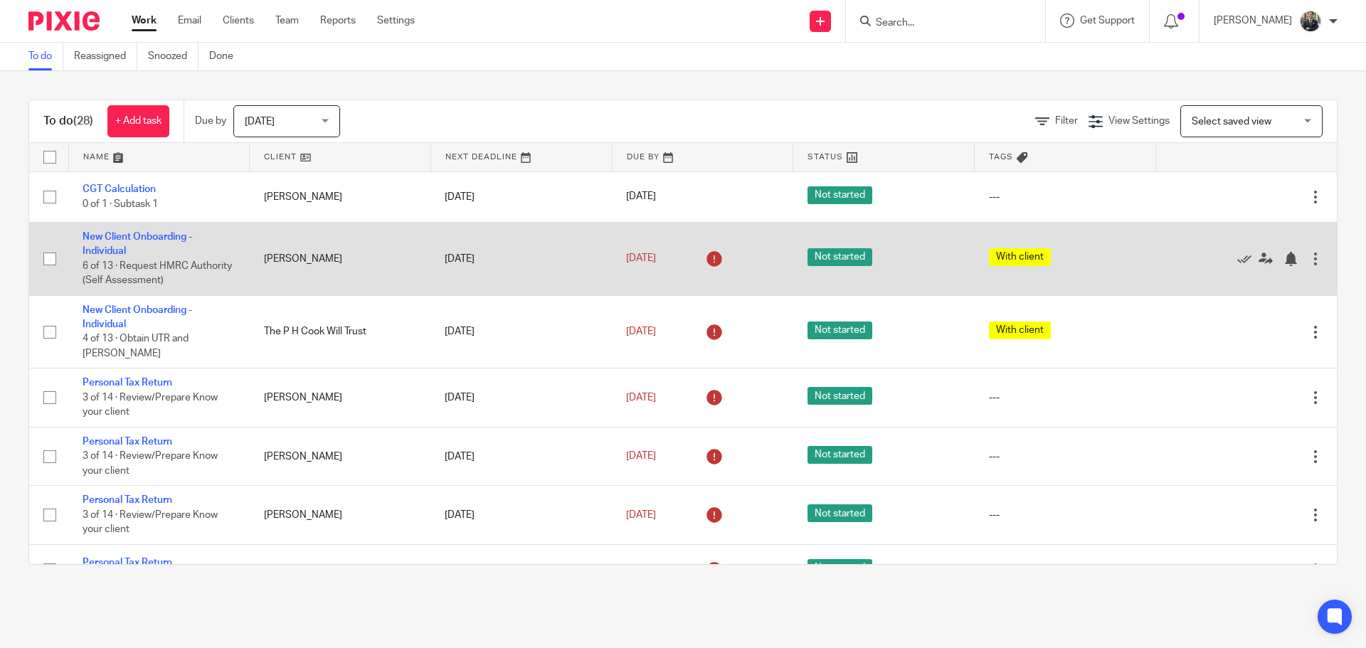
click at [1308, 262] on div at bounding box center [1315, 259] width 14 height 14
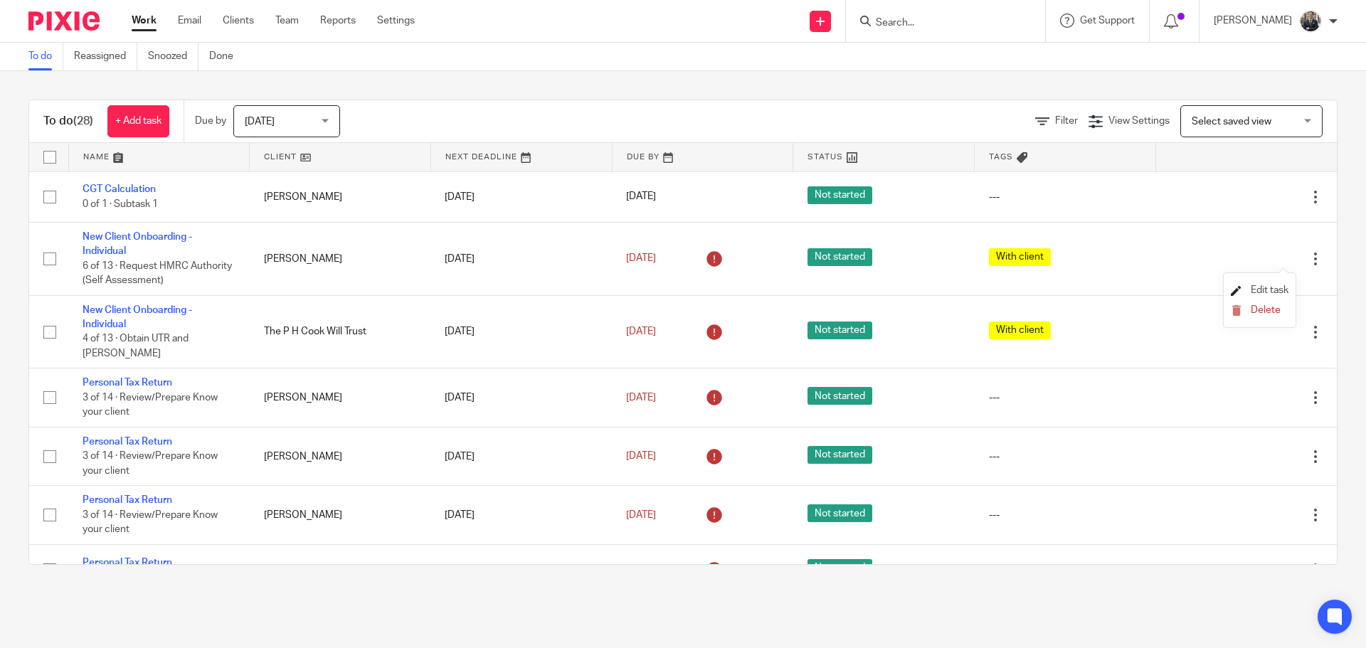
click at [1268, 290] on span "Edit task" at bounding box center [1269, 290] width 38 height 10
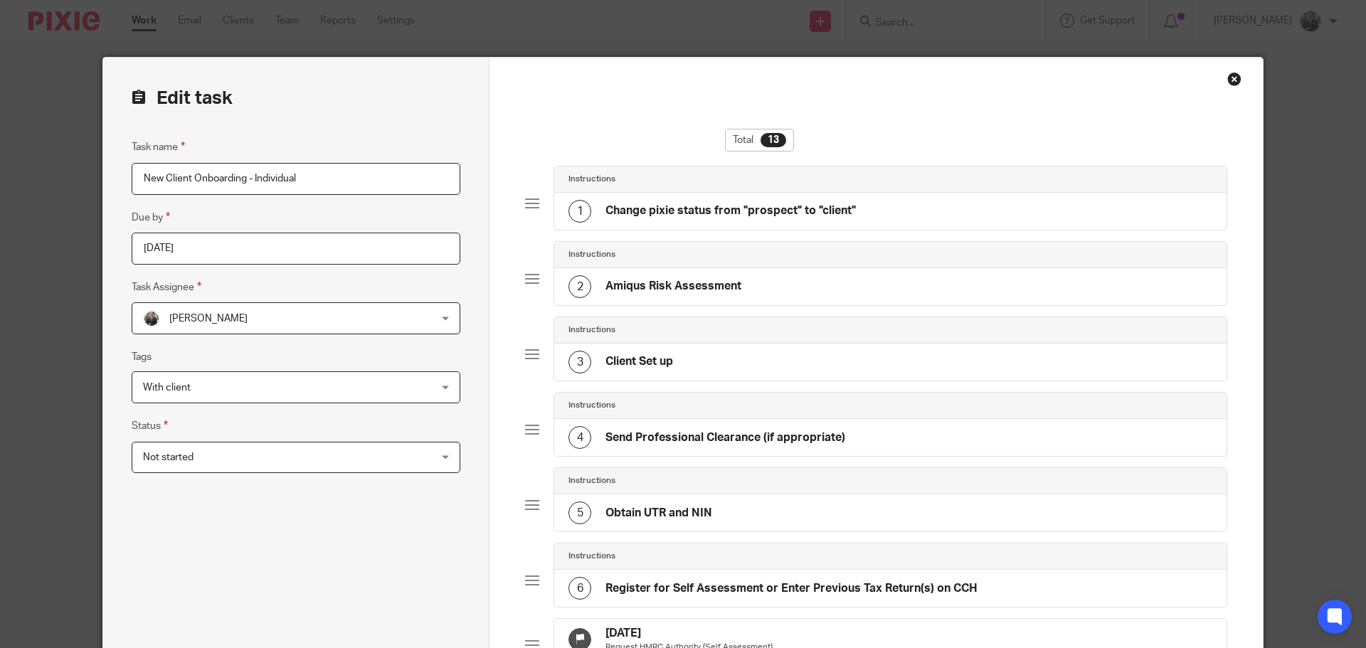
scroll to position [498, 0]
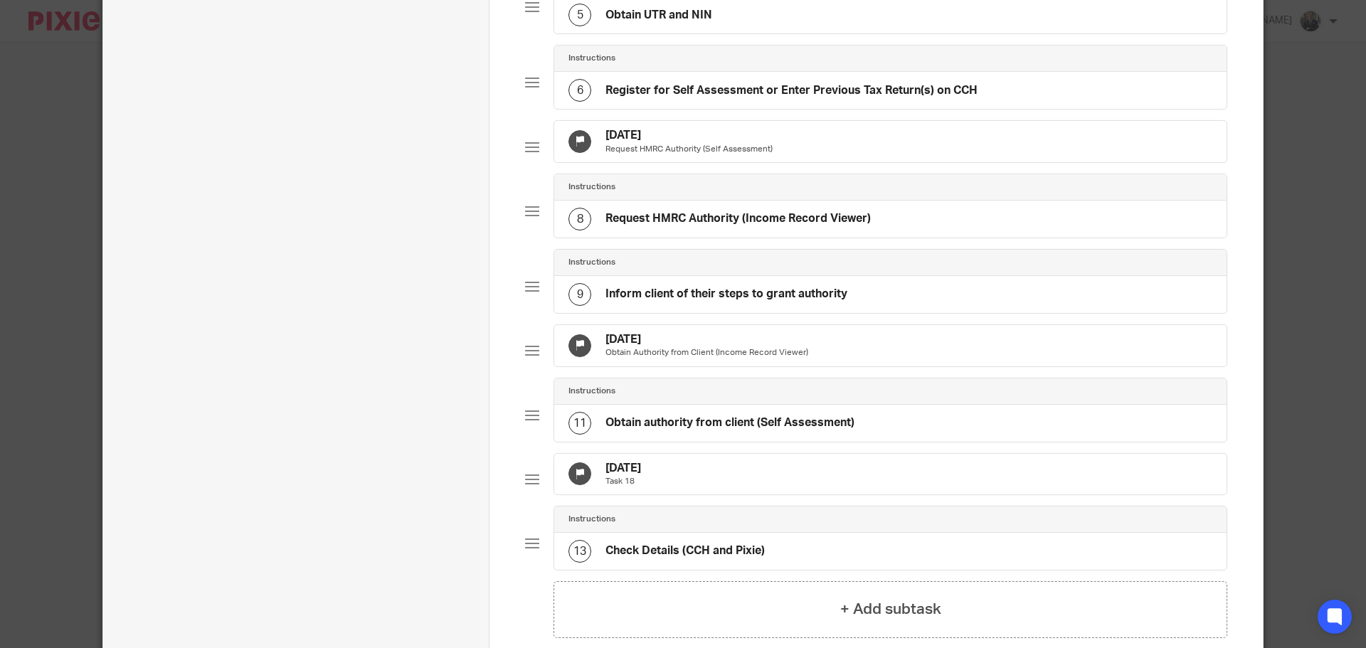
click at [736, 139] on h4 "9 Aug 2025" at bounding box center [688, 135] width 167 height 15
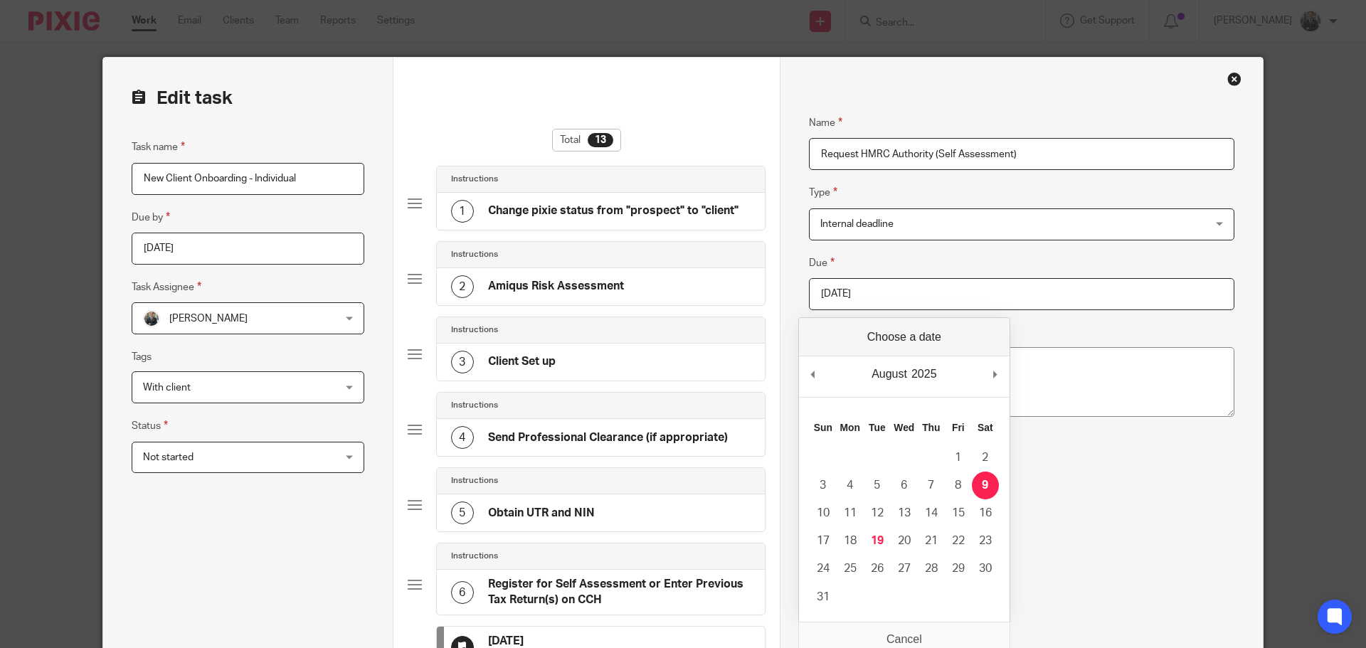
click at [953, 305] on input "2025-08-09" at bounding box center [1021, 294] width 425 height 32
type input "[DATE]"
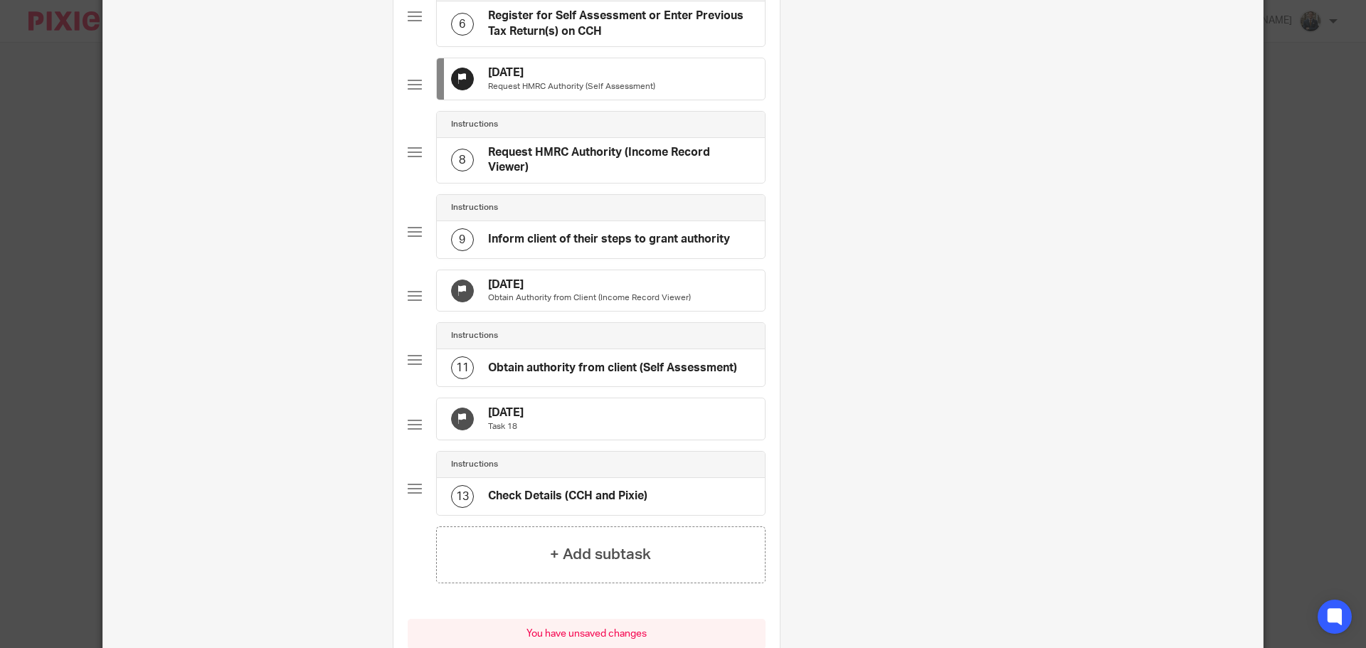
scroll to position [742, 0]
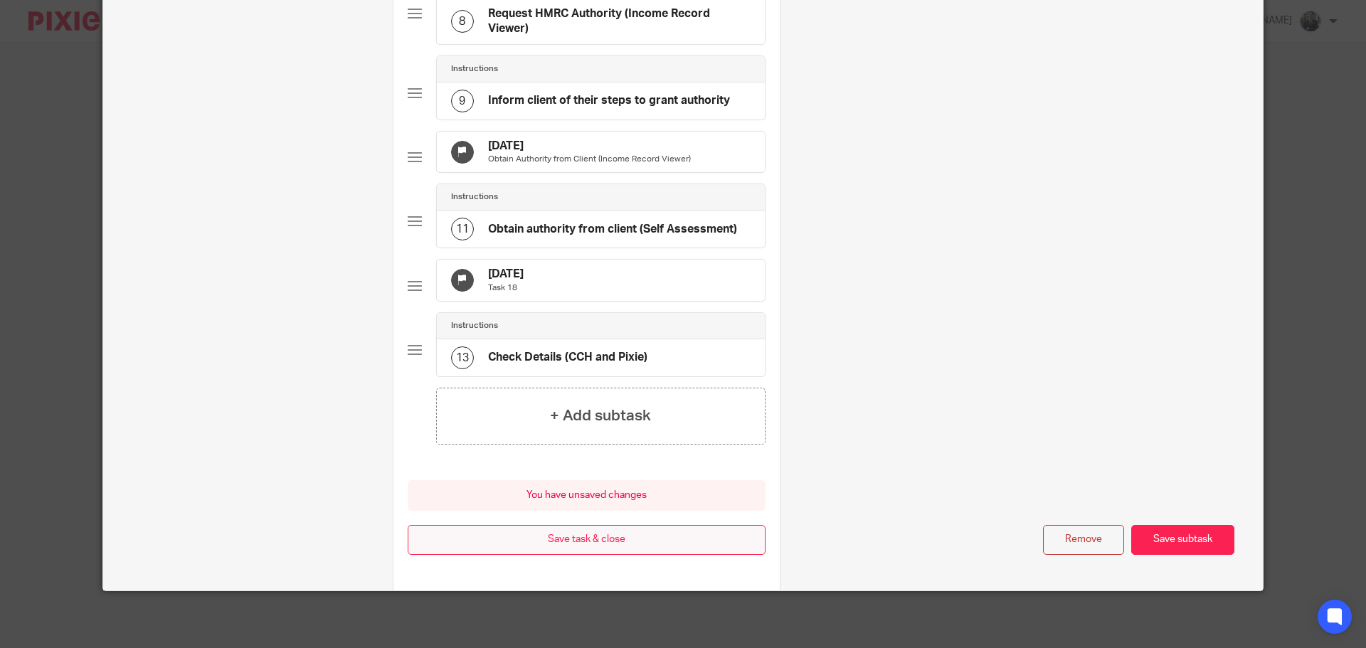
click at [556, 543] on button "Save task & close" at bounding box center [587, 540] width 358 height 31
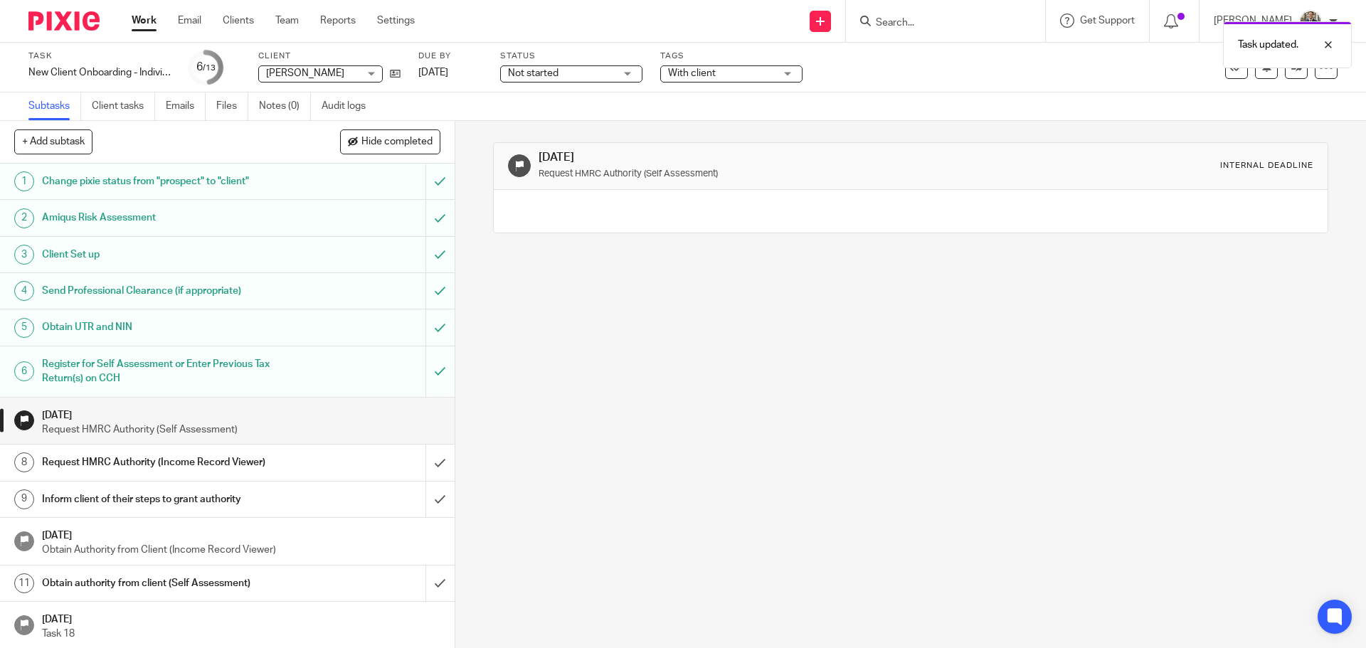
drag, startPoint x: 51, startPoint y: 31, endPoint x: 52, endPoint y: 21, distance: 10.0
click at [51, 30] on div at bounding box center [58, 21] width 117 height 42
click at [52, 21] on img at bounding box center [63, 20] width 71 height 19
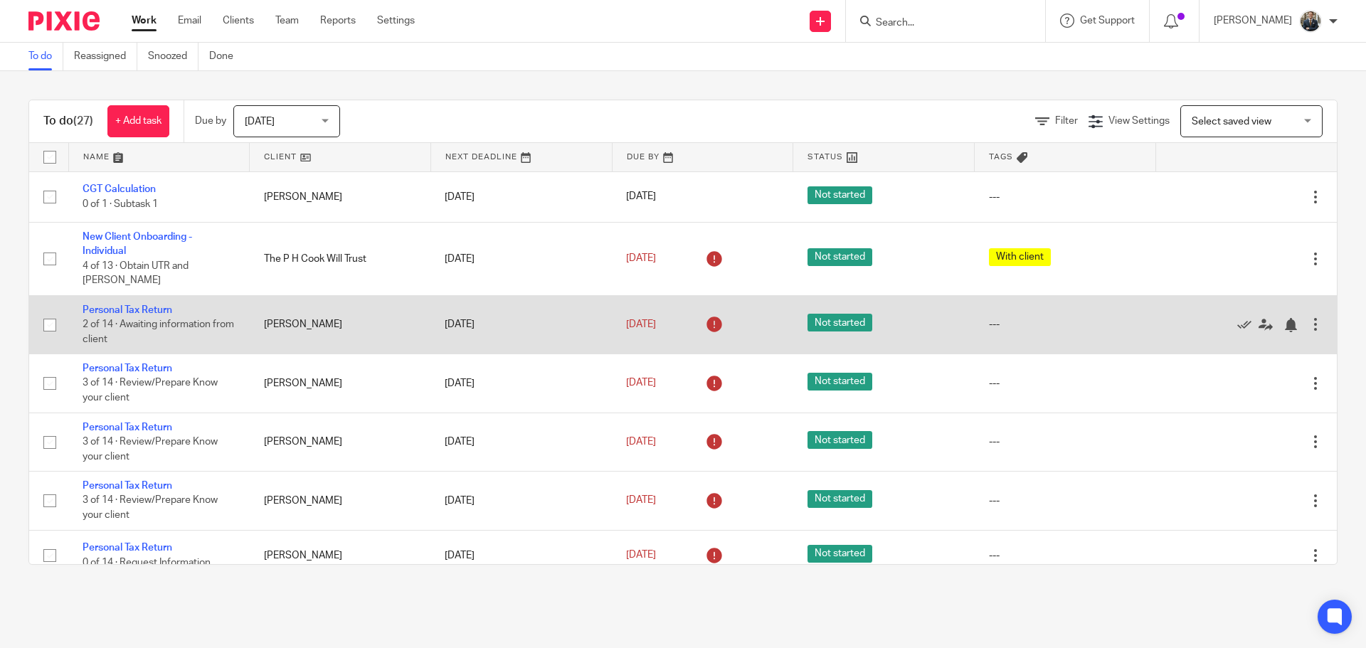
click at [1308, 317] on div at bounding box center [1315, 324] width 14 height 14
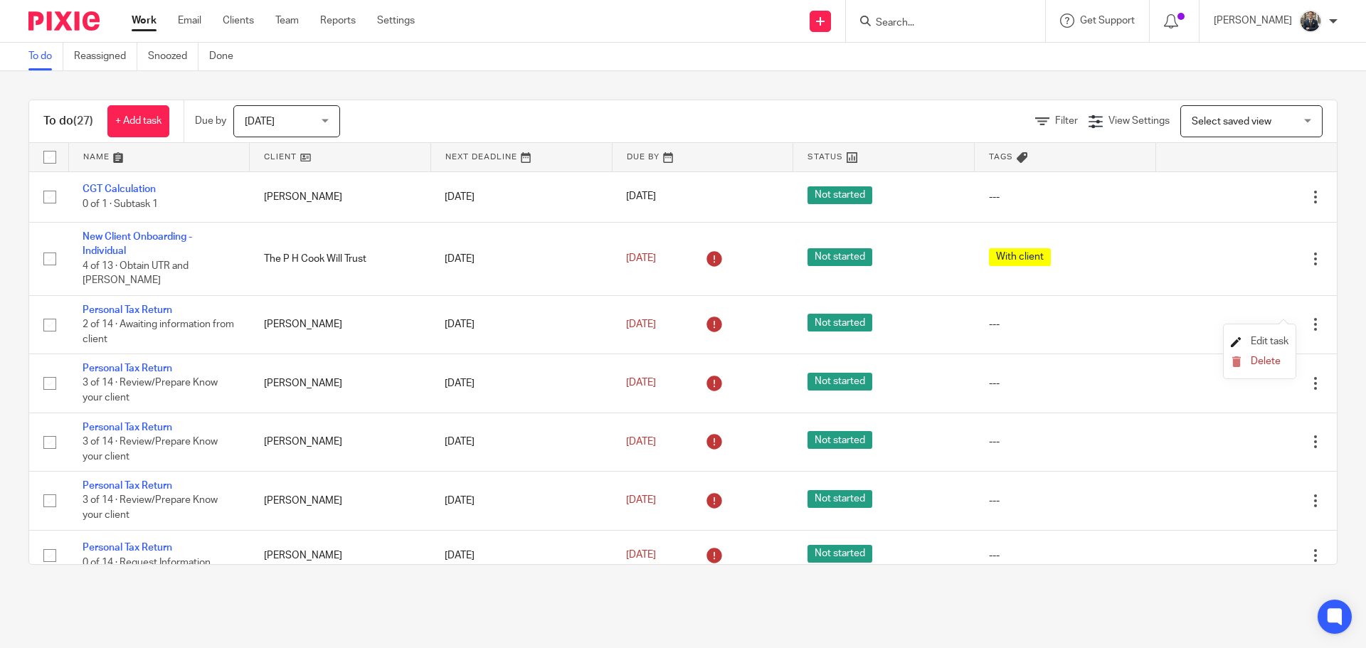
click at [1268, 343] on span "Edit task" at bounding box center [1269, 341] width 38 height 10
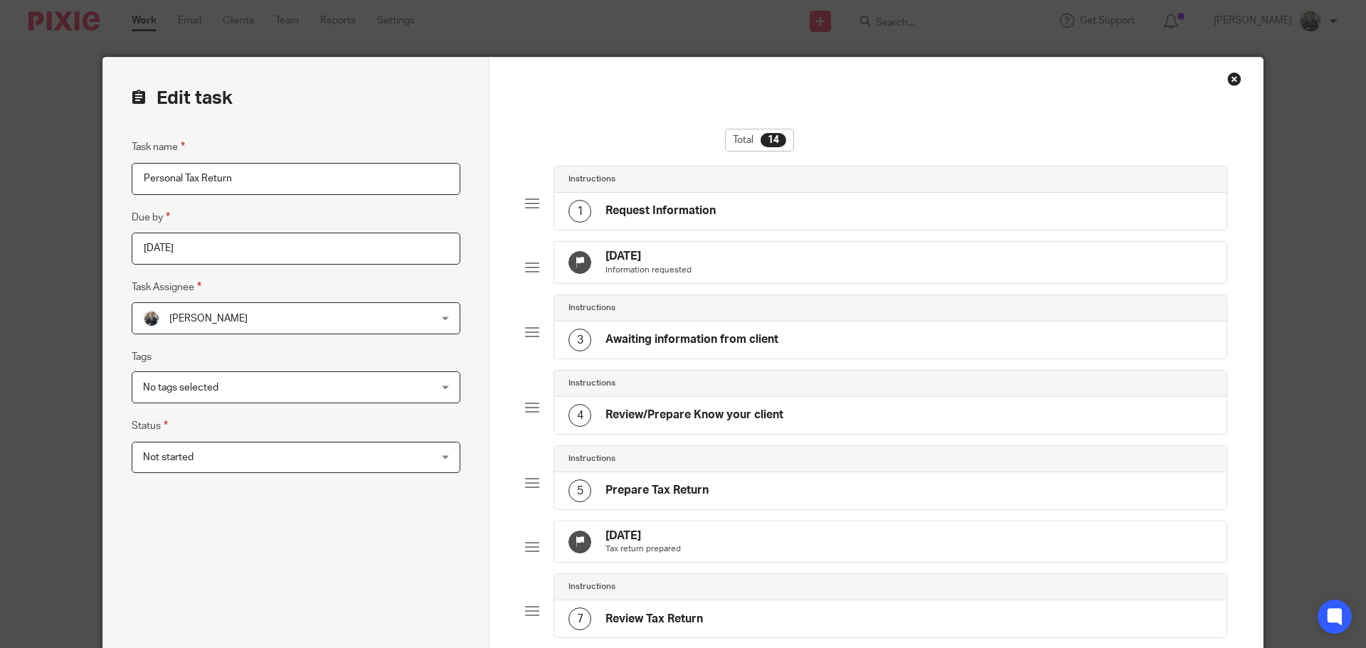
click at [797, 563] on div "[DATE] Tax return prepared" at bounding box center [890, 541] width 672 height 41
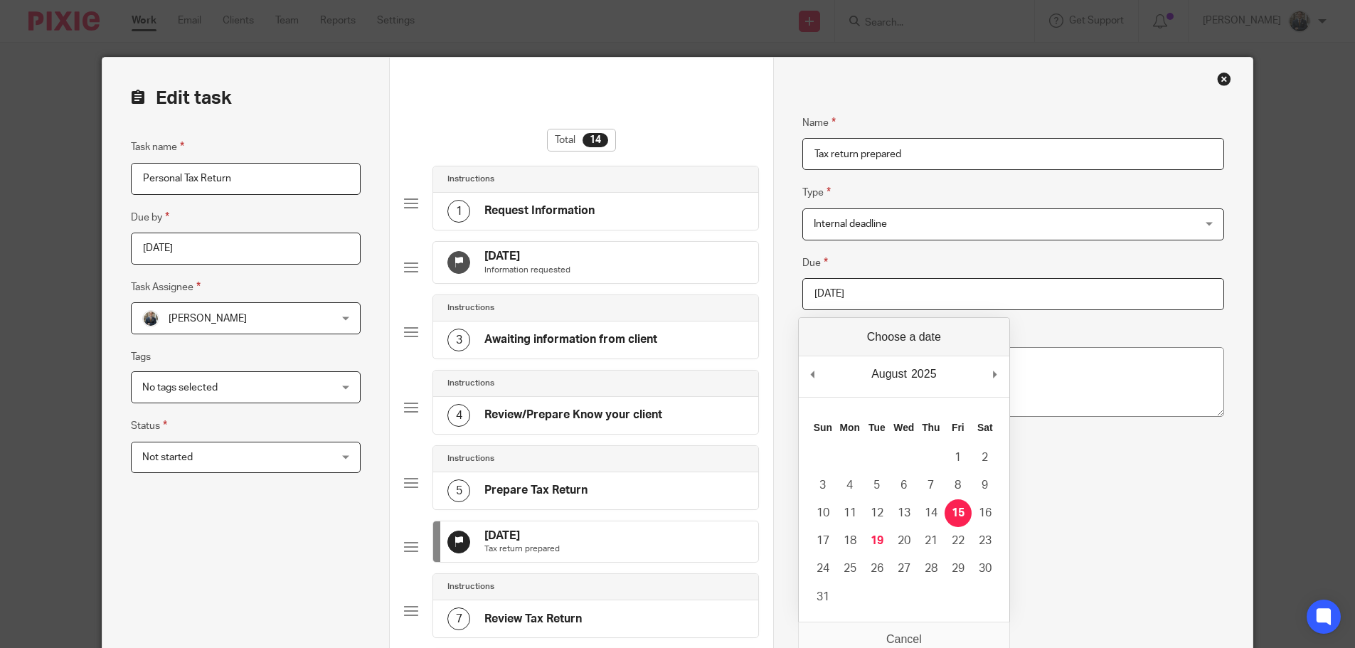
click at [935, 294] on input "[DATE]" at bounding box center [1013, 294] width 422 height 32
type input "[DATE]"
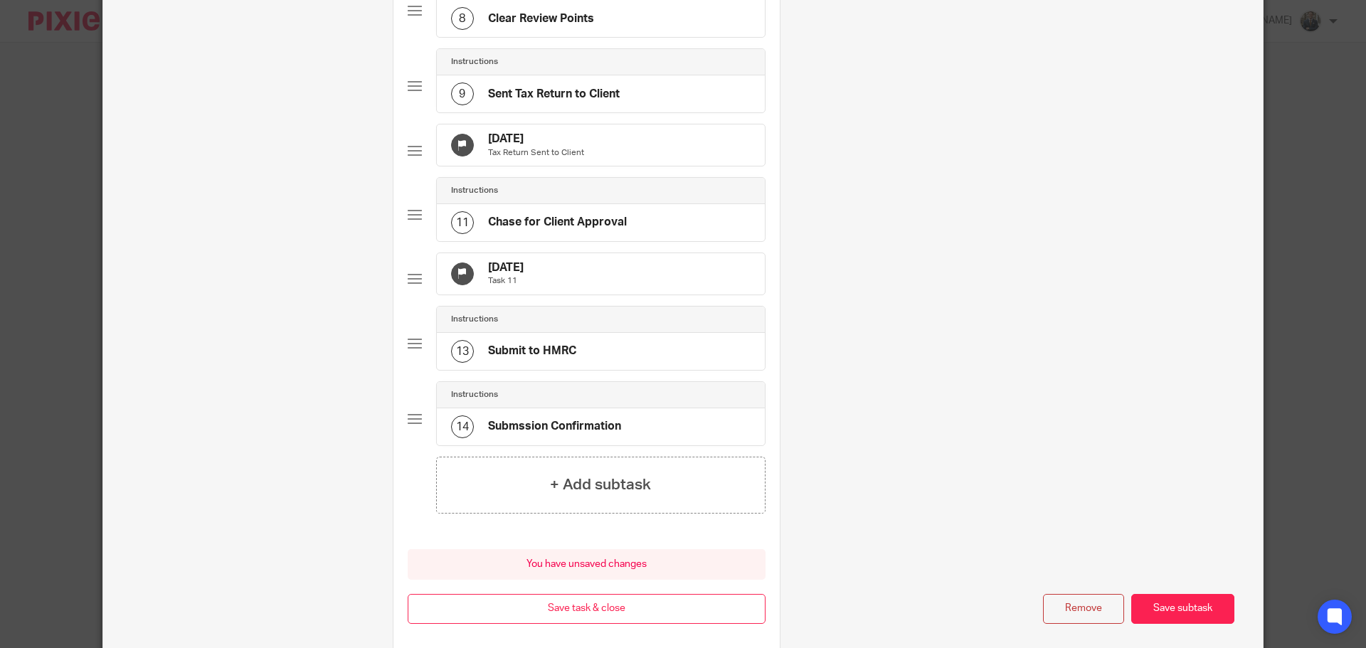
scroll to position [790, 0]
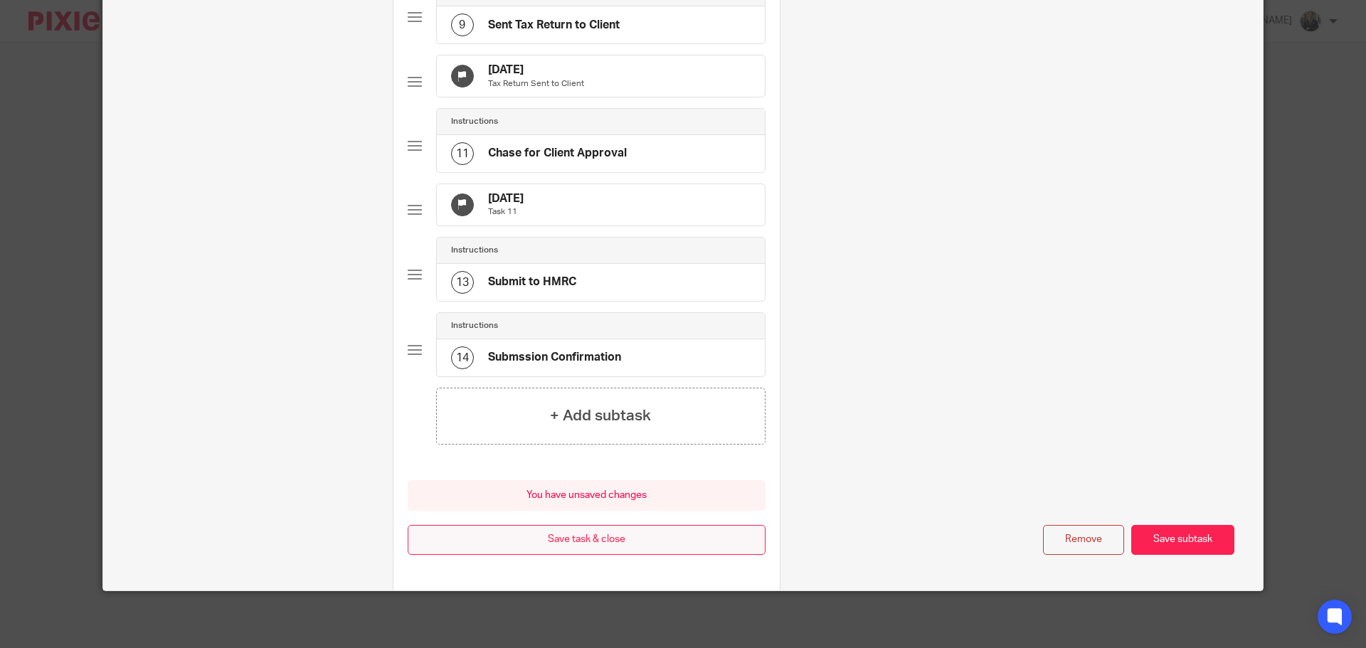
click at [522, 545] on button "Save task & close" at bounding box center [587, 540] width 358 height 31
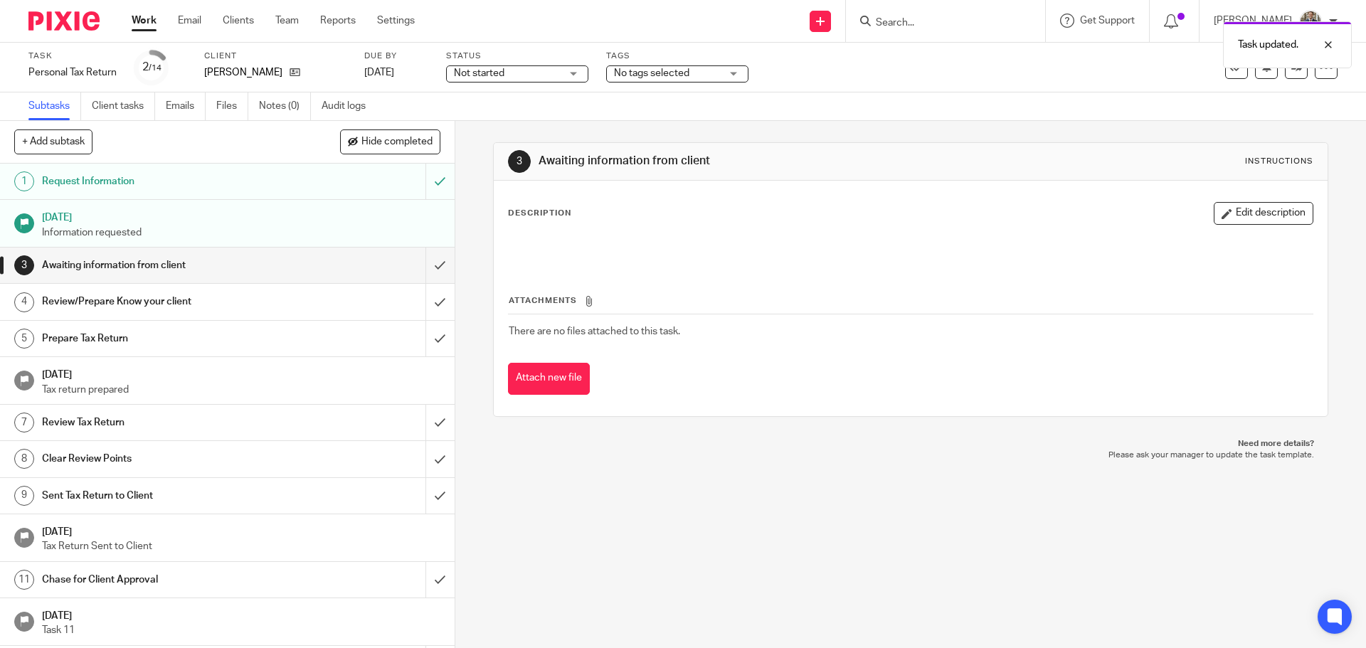
click at [59, 16] on img at bounding box center [63, 20] width 71 height 19
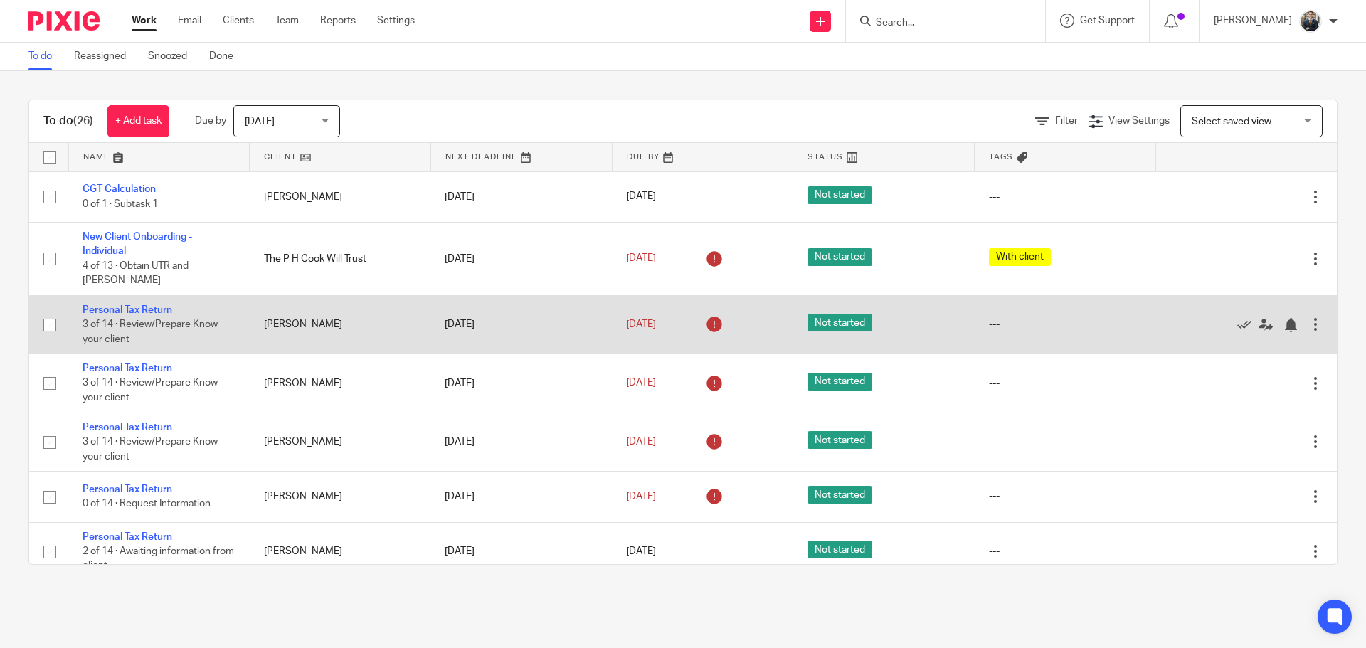
click at [1308, 317] on div at bounding box center [1315, 324] width 14 height 14
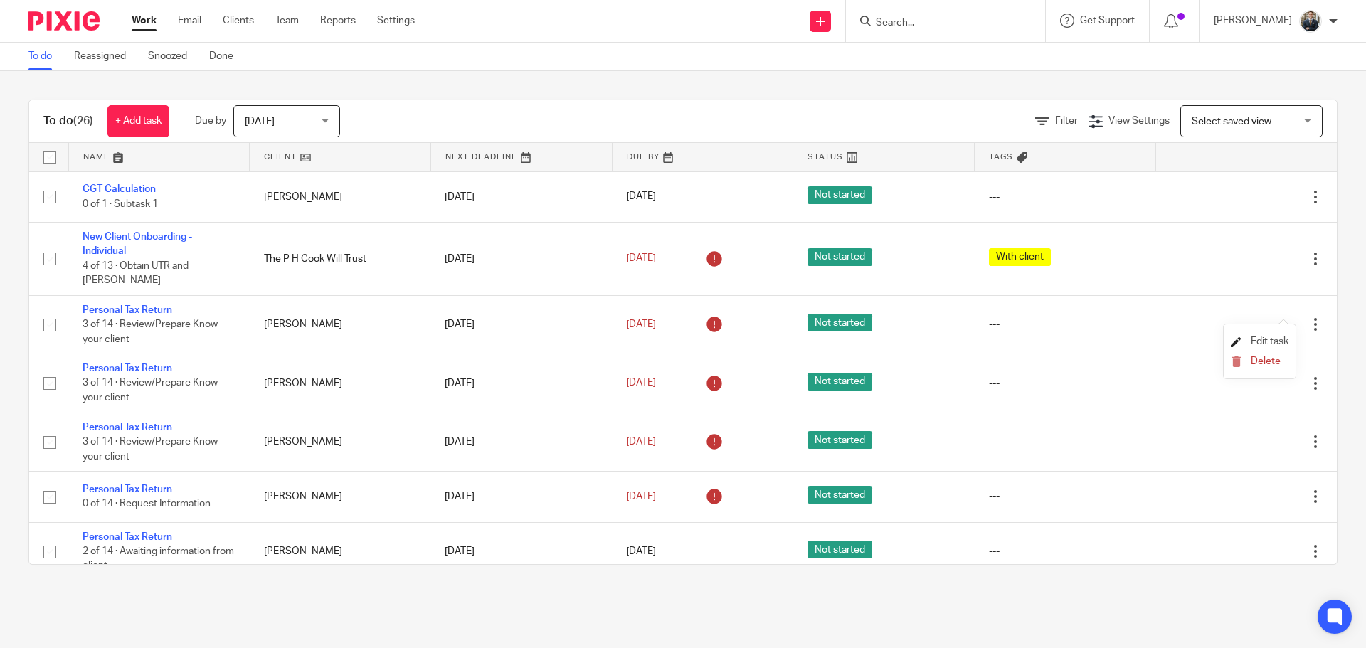
click at [1282, 338] on span "Edit task" at bounding box center [1269, 341] width 38 height 10
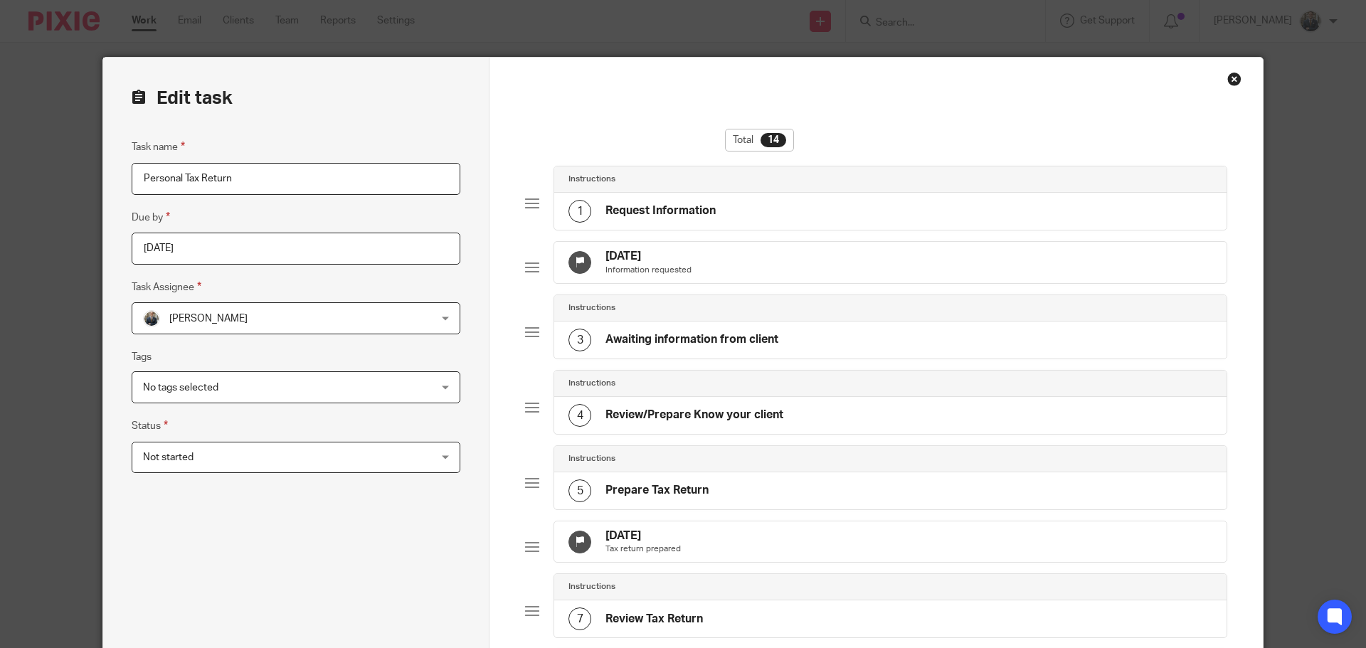
scroll to position [285, 0]
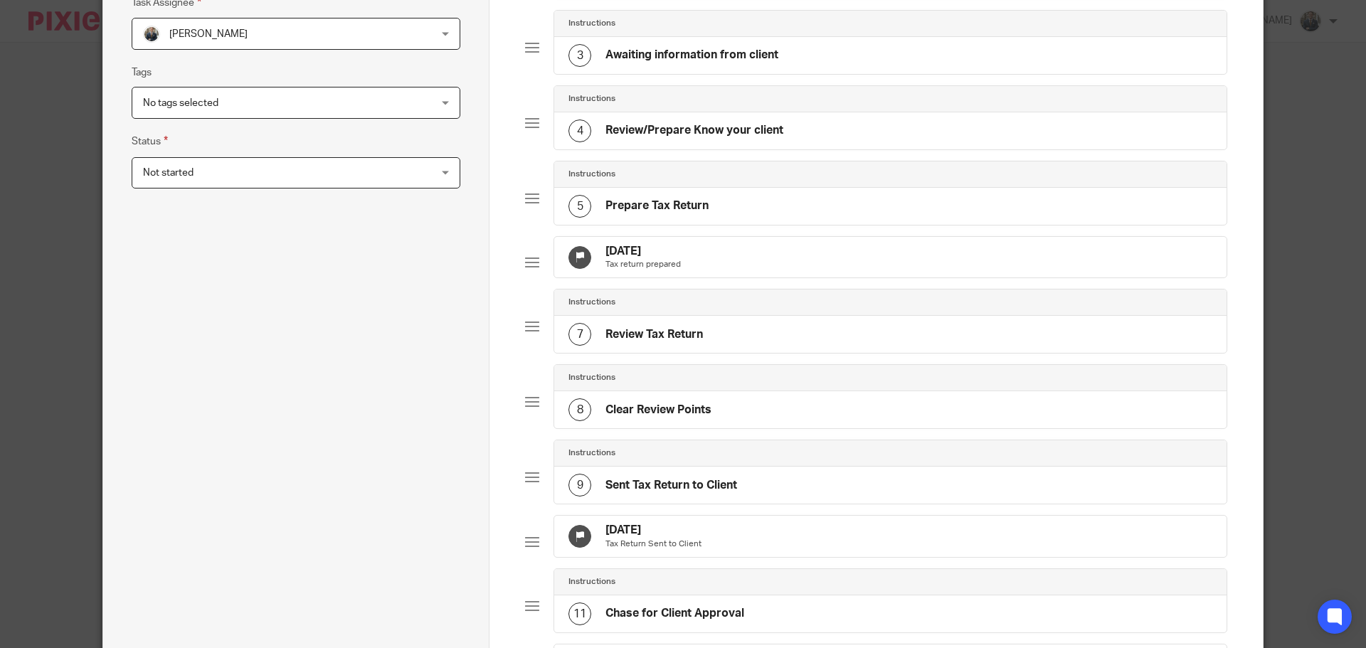
click at [737, 263] on div "9 Aug 2025 Tax return prepared" at bounding box center [890, 257] width 672 height 41
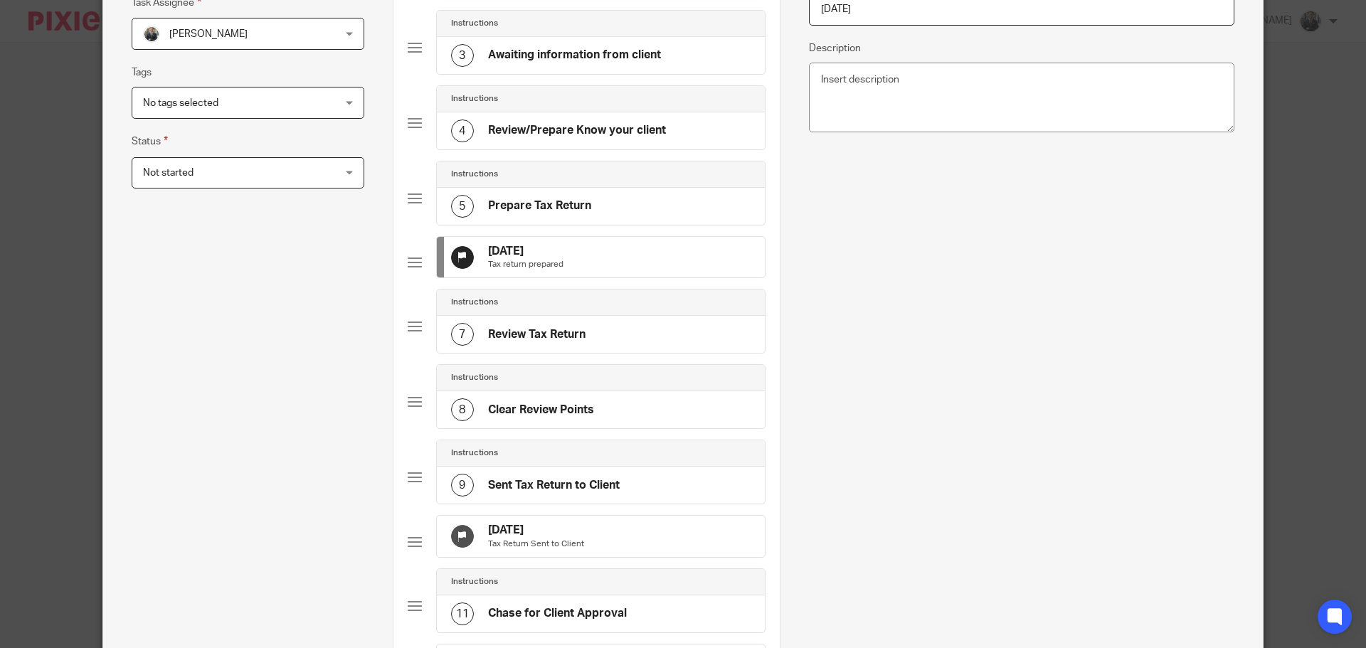
scroll to position [0, 0]
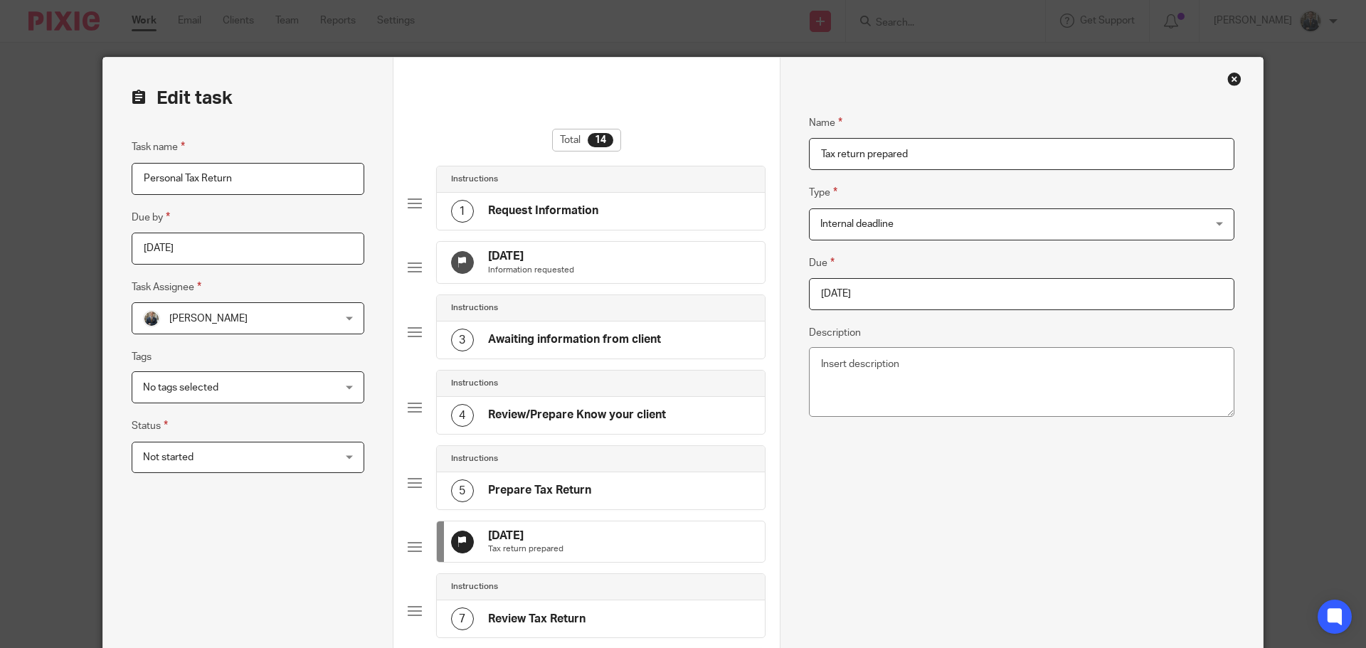
click at [918, 295] on input "2025-08-09" at bounding box center [1021, 294] width 425 height 32
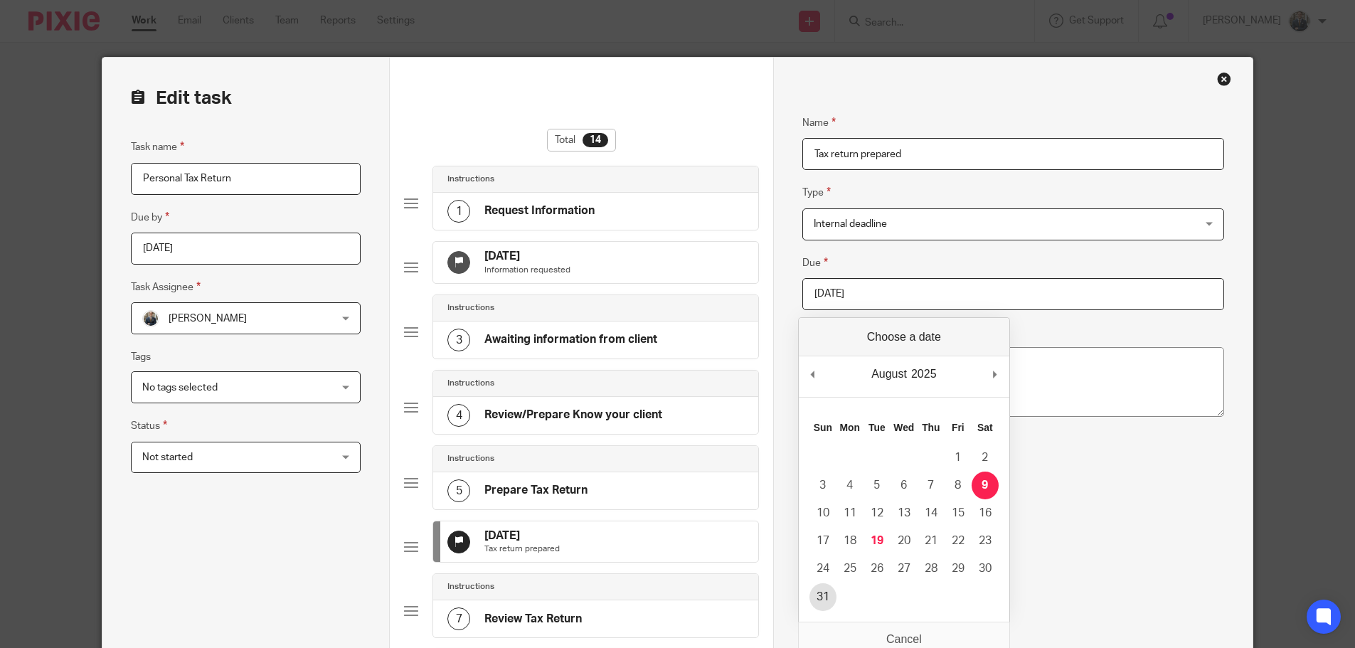
type input "2025-08-31"
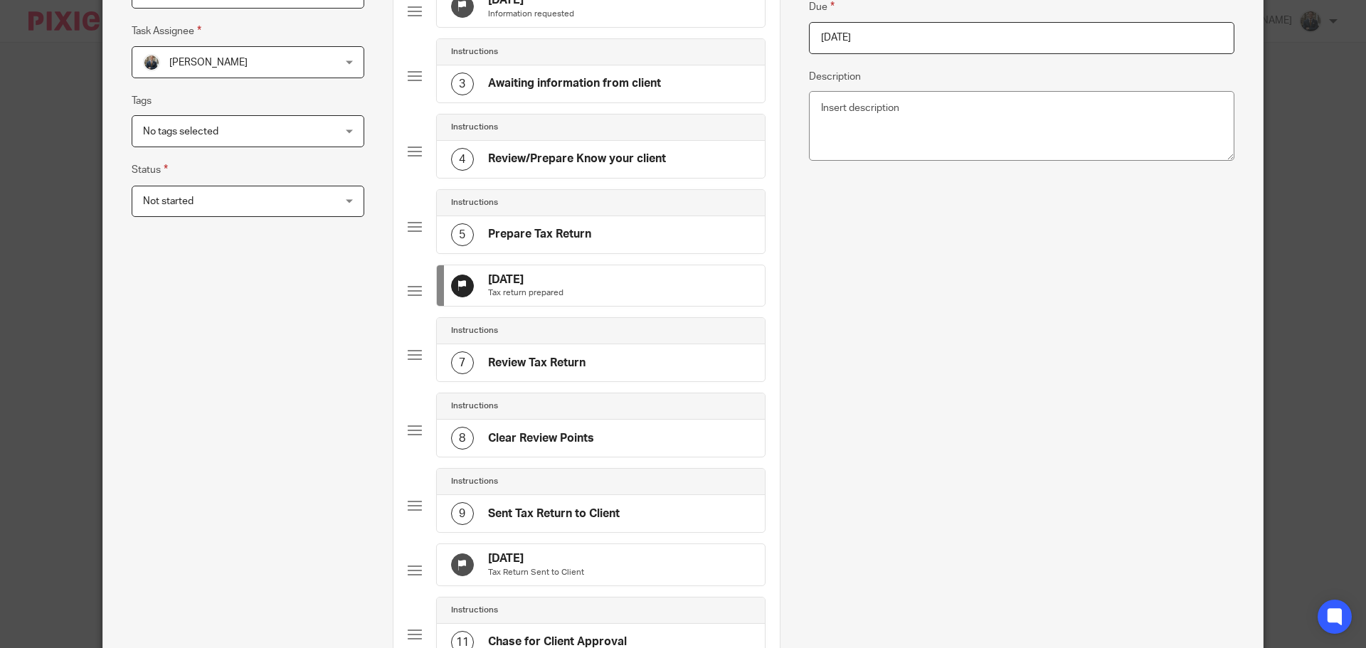
scroll to position [790, 0]
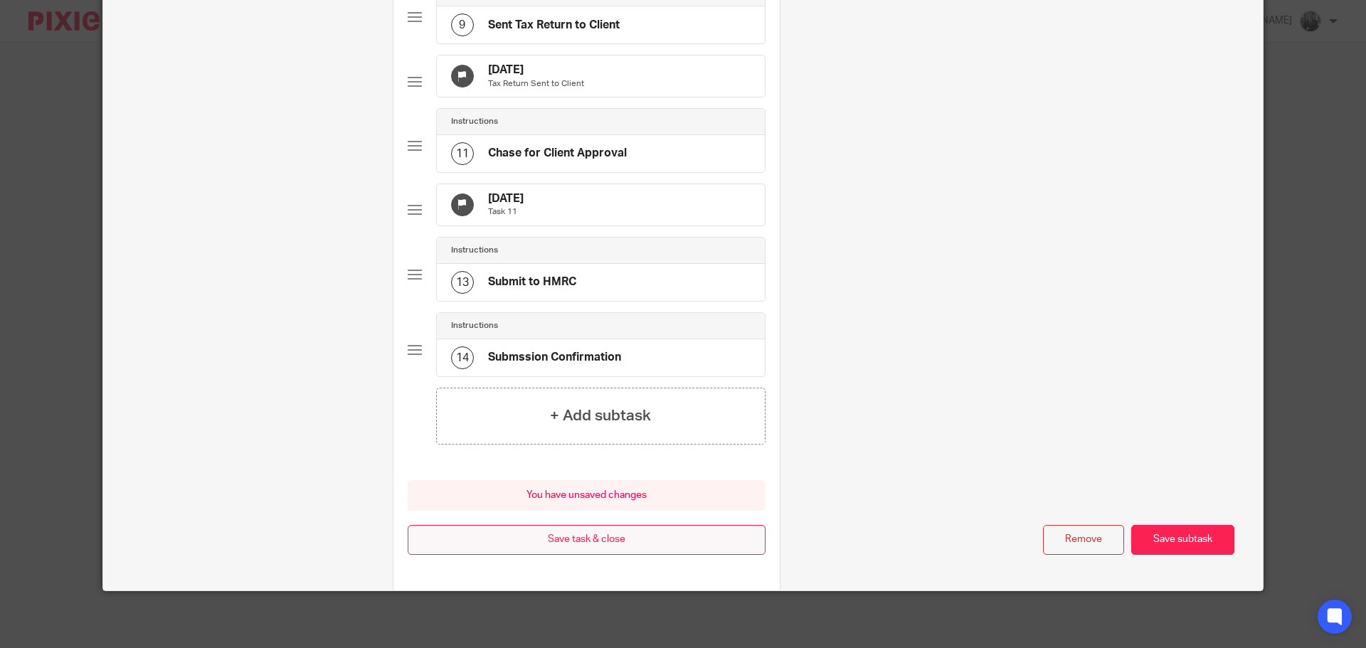
click at [582, 533] on button "Save task & close" at bounding box center [587, 540] width 358 height 31
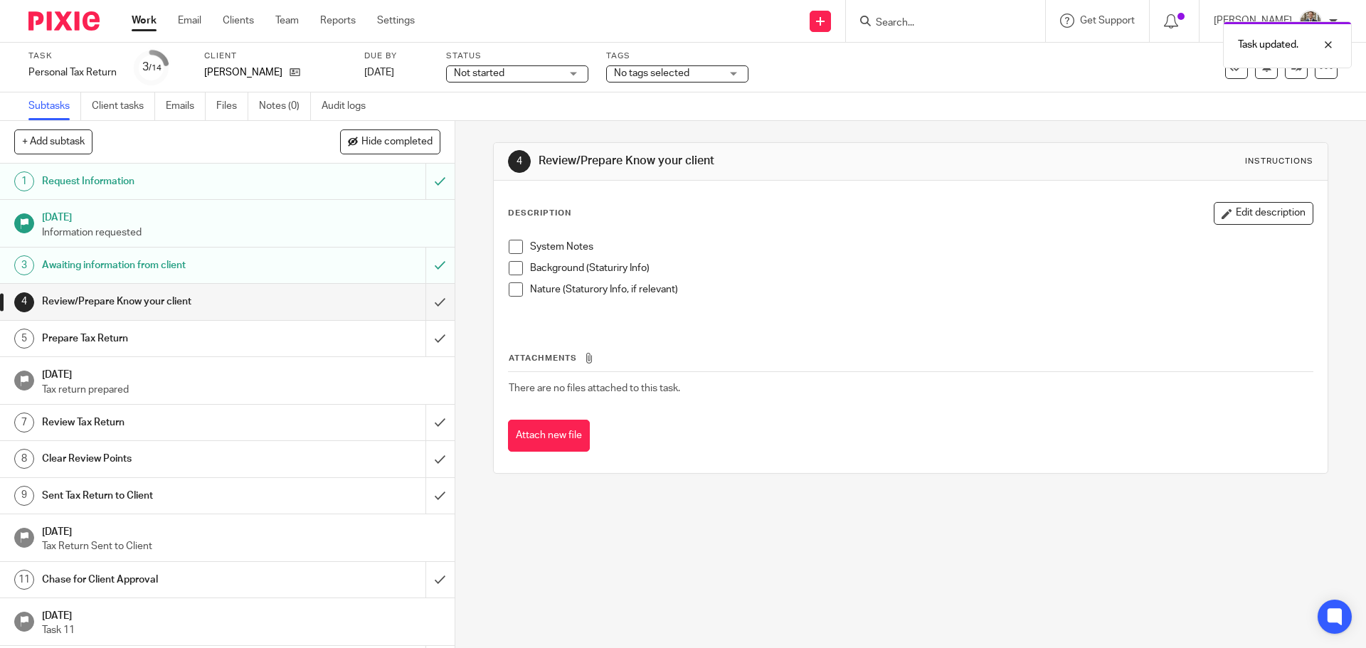
click at [80, 18] on img at bounding box center [63, 20] width 71 height 19
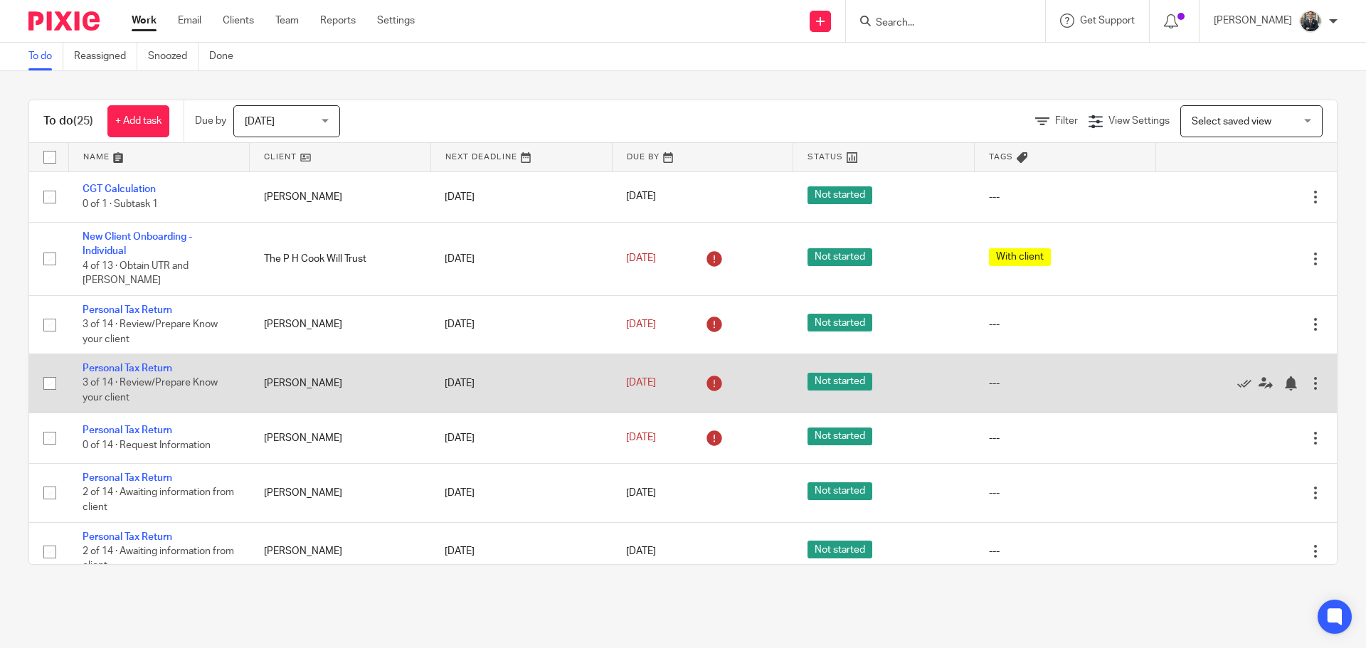
click at [1308, 376] on div at bounding box center [1315, 383] width 14 height 14
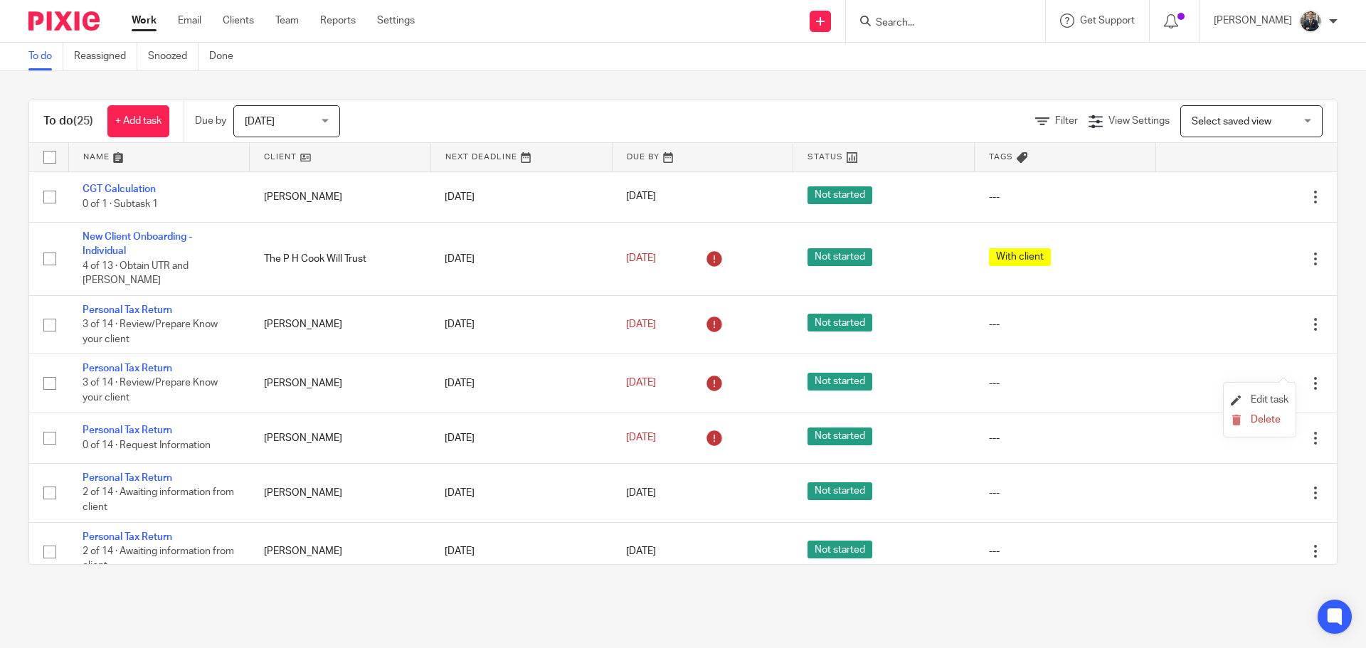
click at [1271, 394] on li "Edit task" at bounding box center [1260, 400] width 58 height 21
click at [1274, 400] on span "Edit task" at bounding box center [1269, 400] width 38 height 10
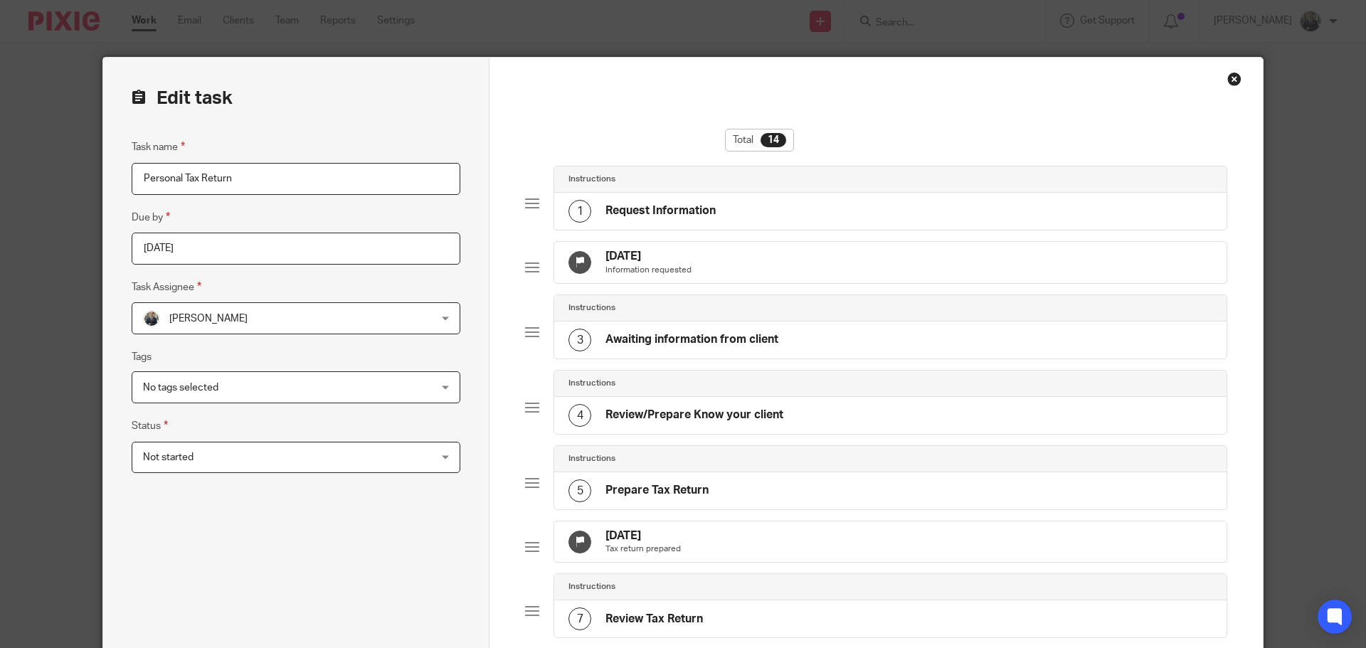
scroll to position [213, 0]
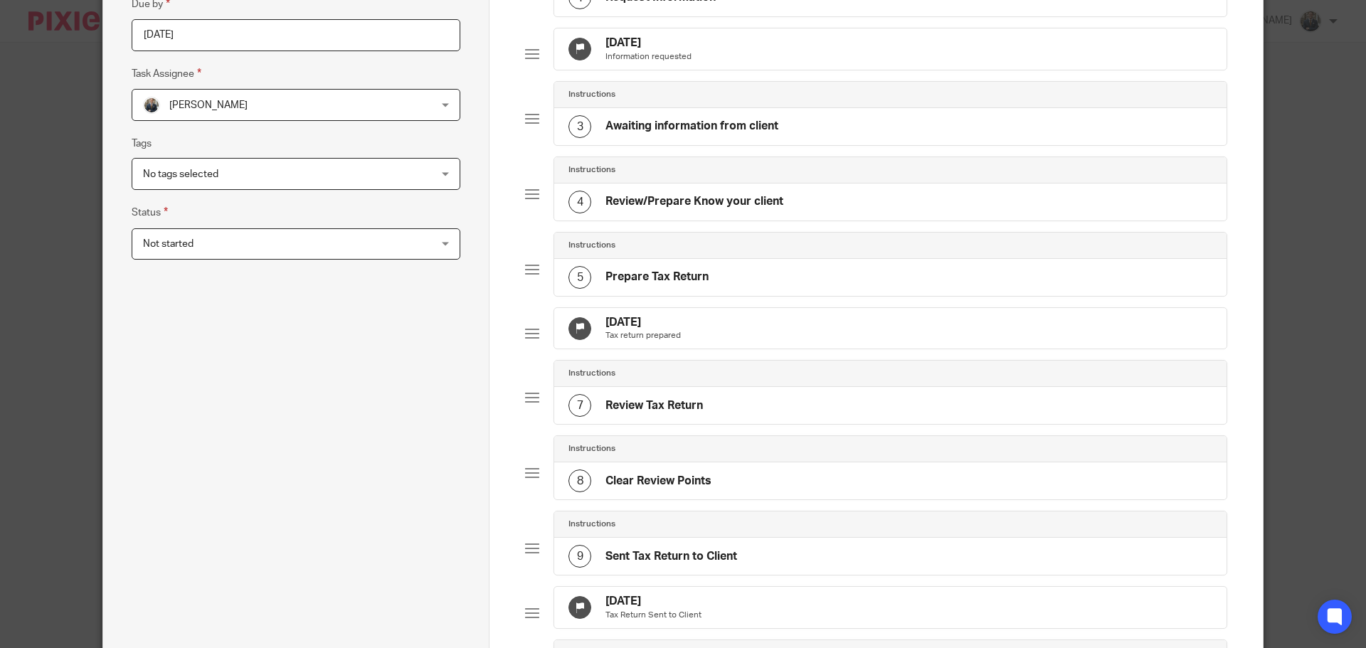
click at [721, 349] on div "[DATE] Tax return prepared" at bounding box center [890, 328] width 672 height 41
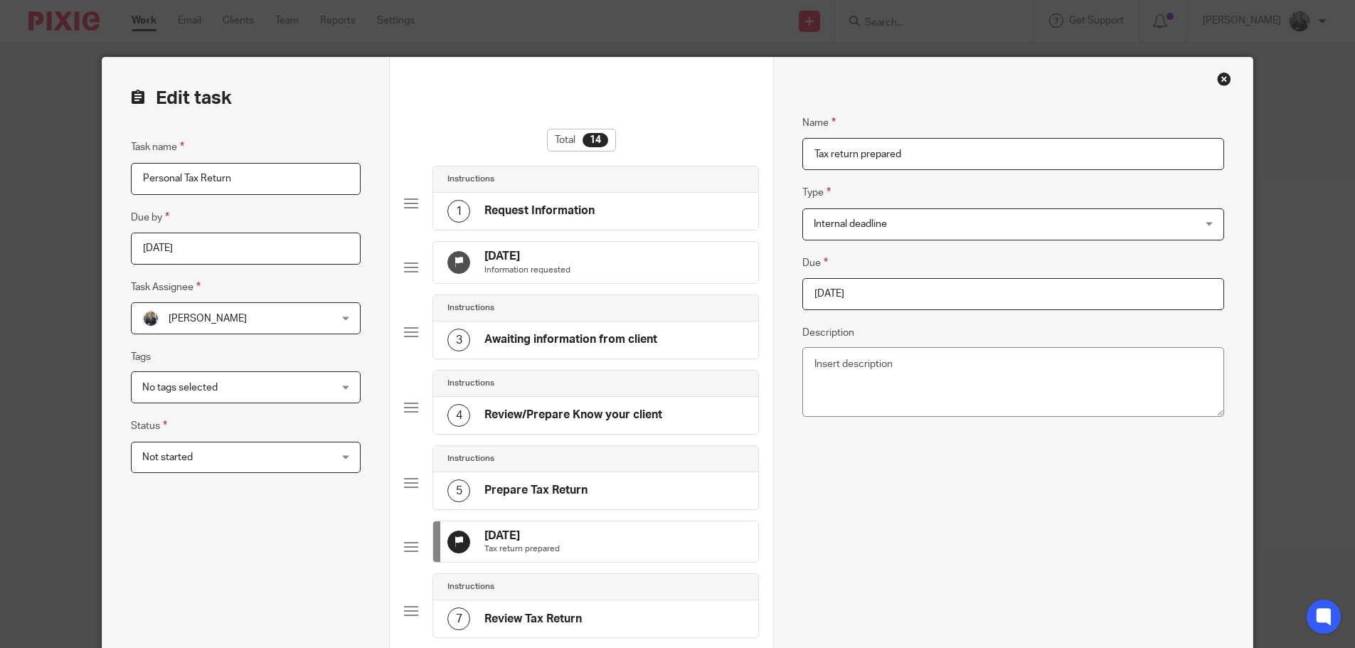
click at [972, 282] on input "2025-08-13" at bounding box center [1013, 294] width 422 height 32
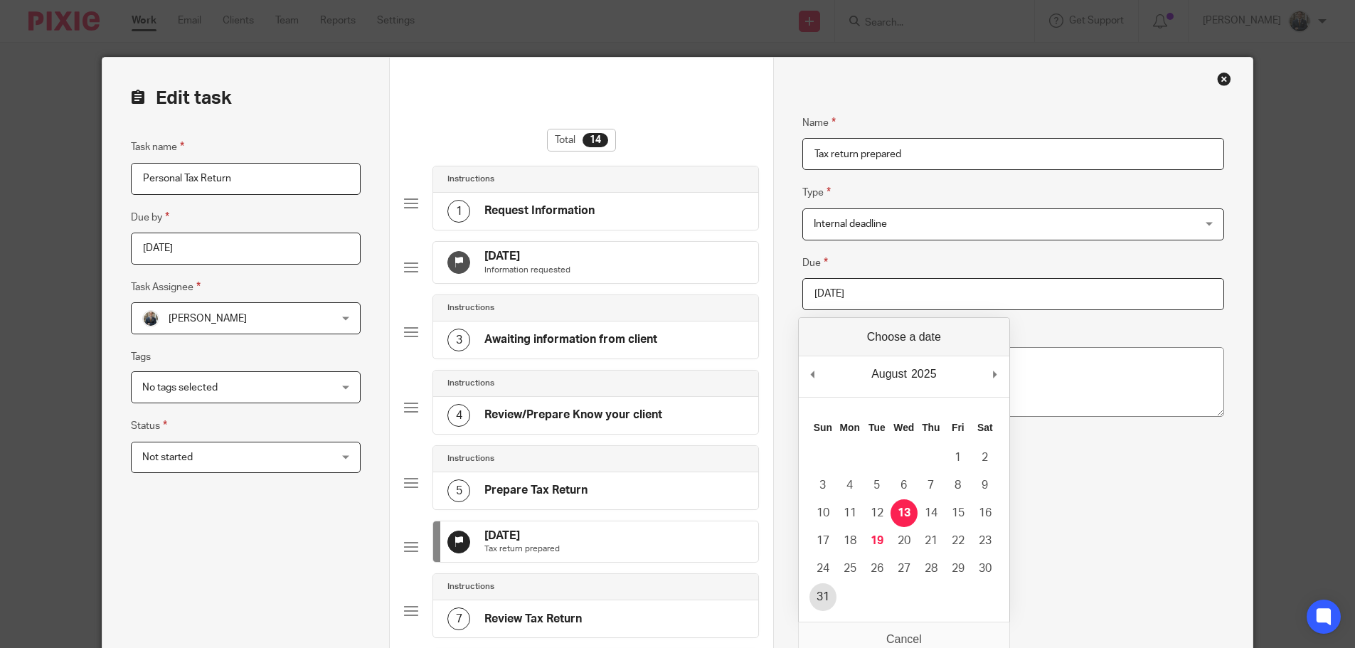
type input "2025-08-31"
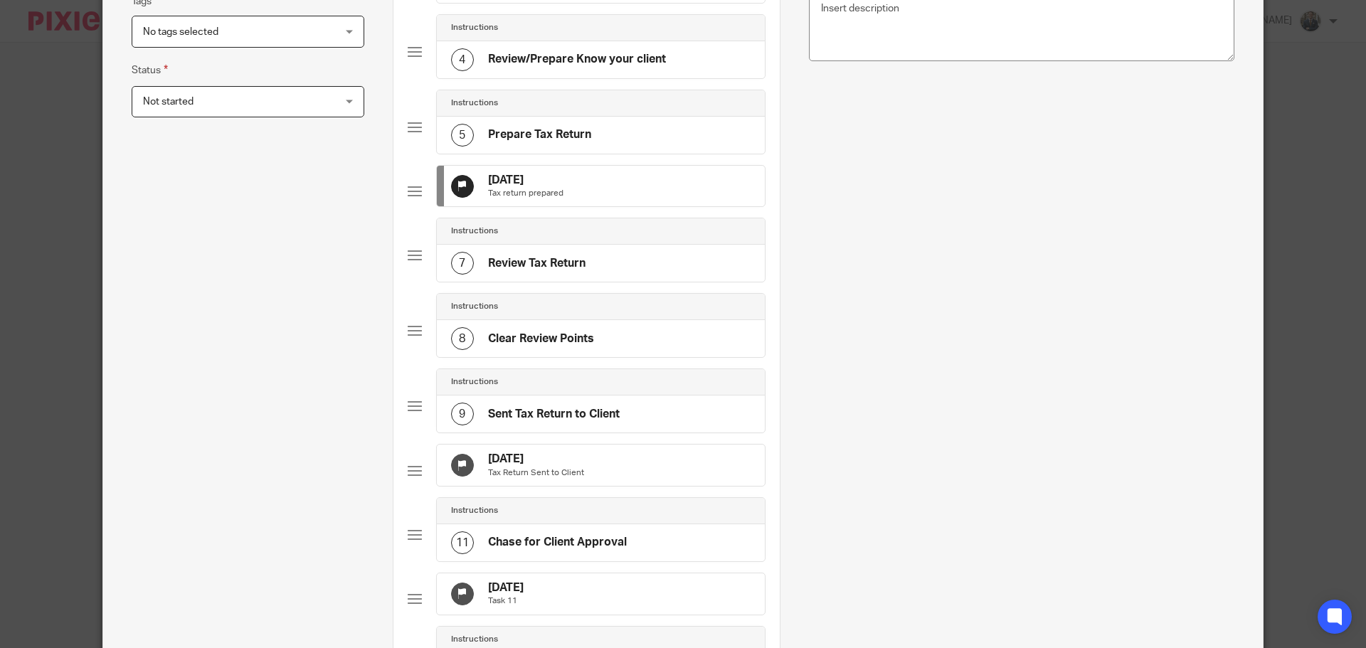
scroll to position [790, 0]
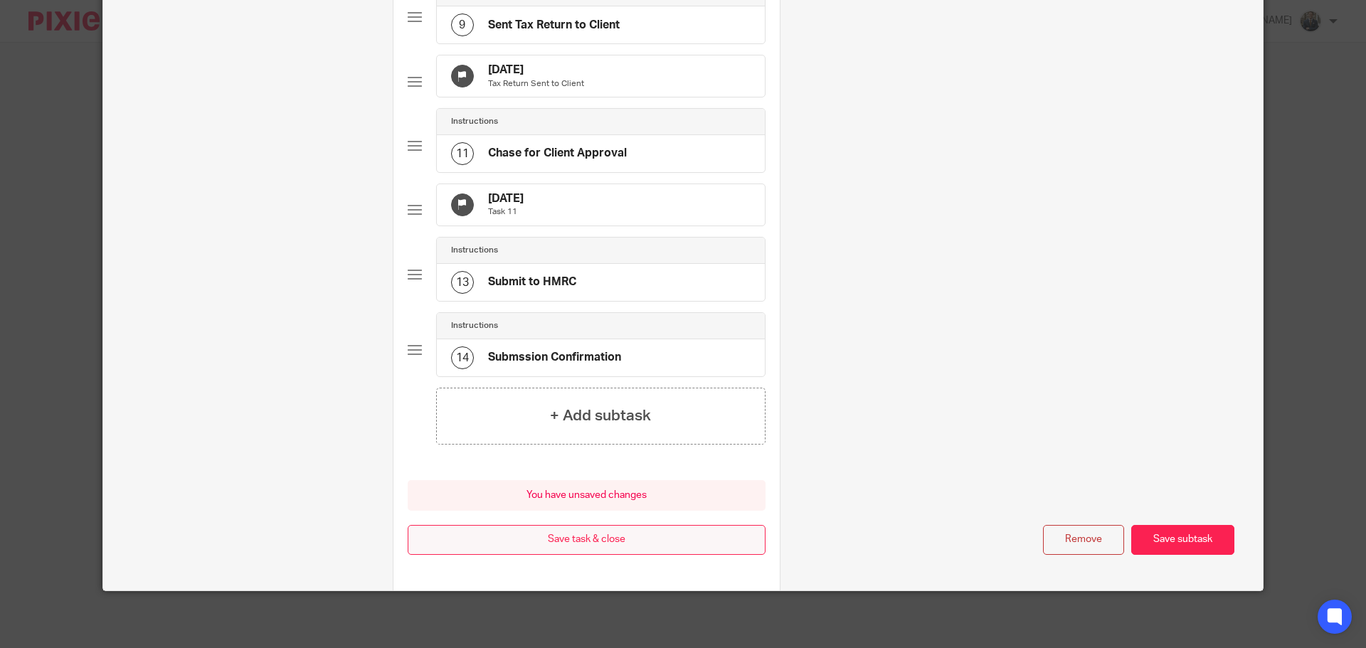
click at [499, 536] on button "Save task & close" at bounding box center [587, 540] width 358 height 31
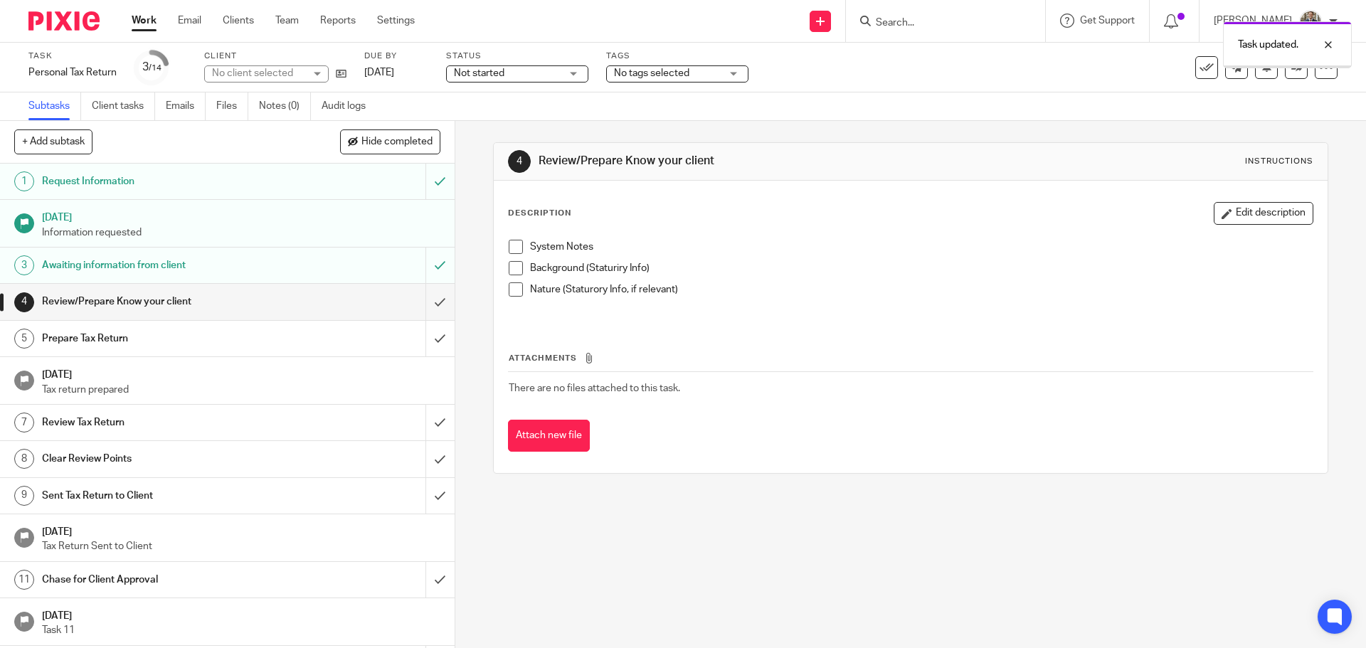
click at [64, 28] on img at bounding box center [63, 20] width 71 height 19
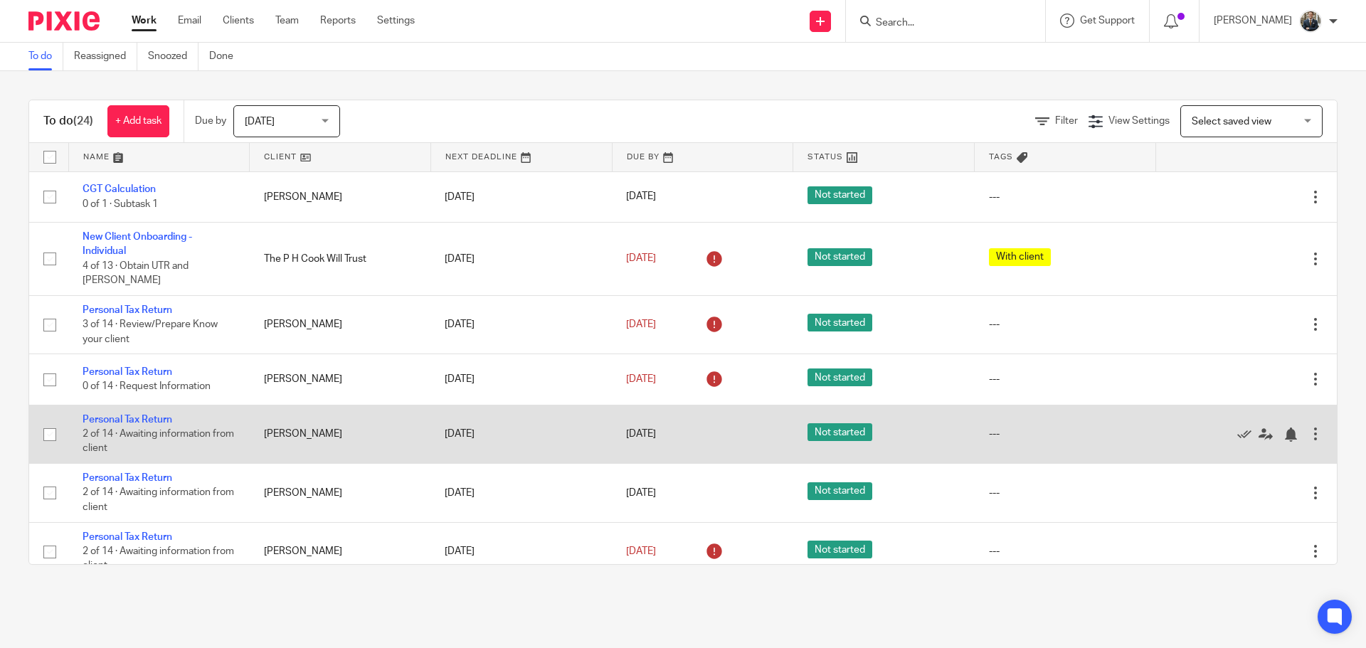
click at [1308, 427] on div at bounding box center [1315, 434] width 14 height 14
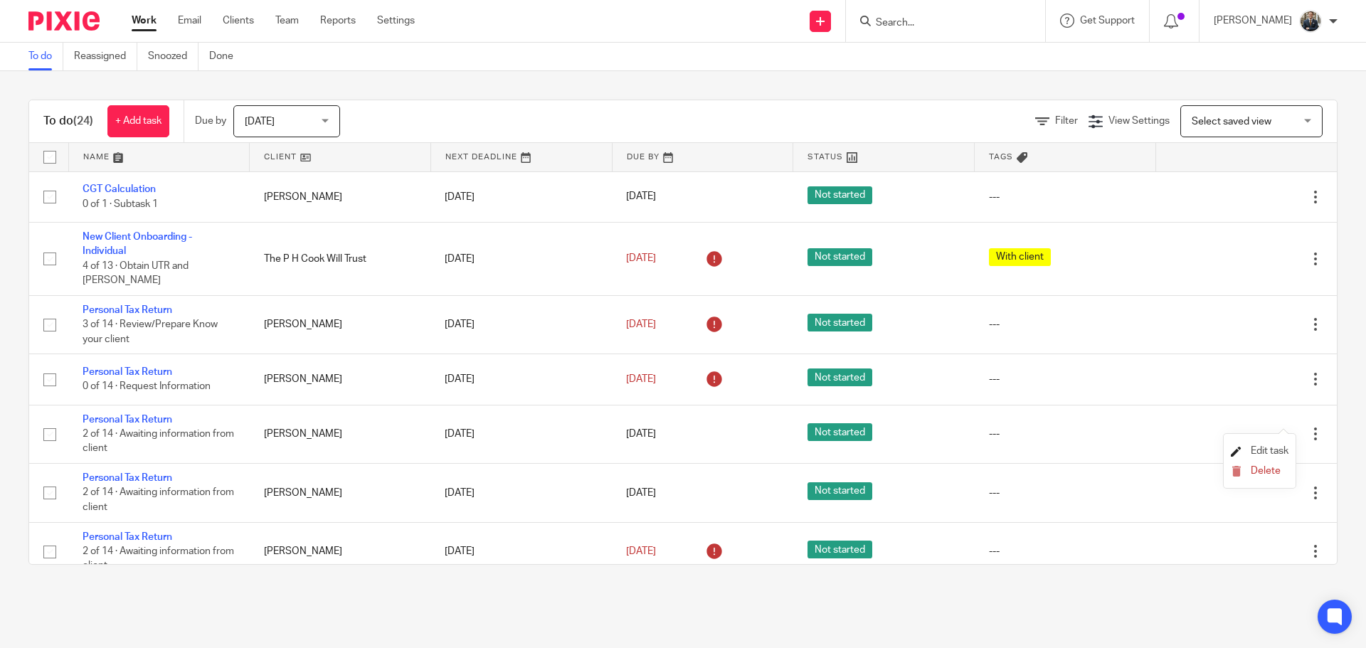
click at [1265, 448] on span "Edit task" at bounding box center [1269, 451] width 38 height 10
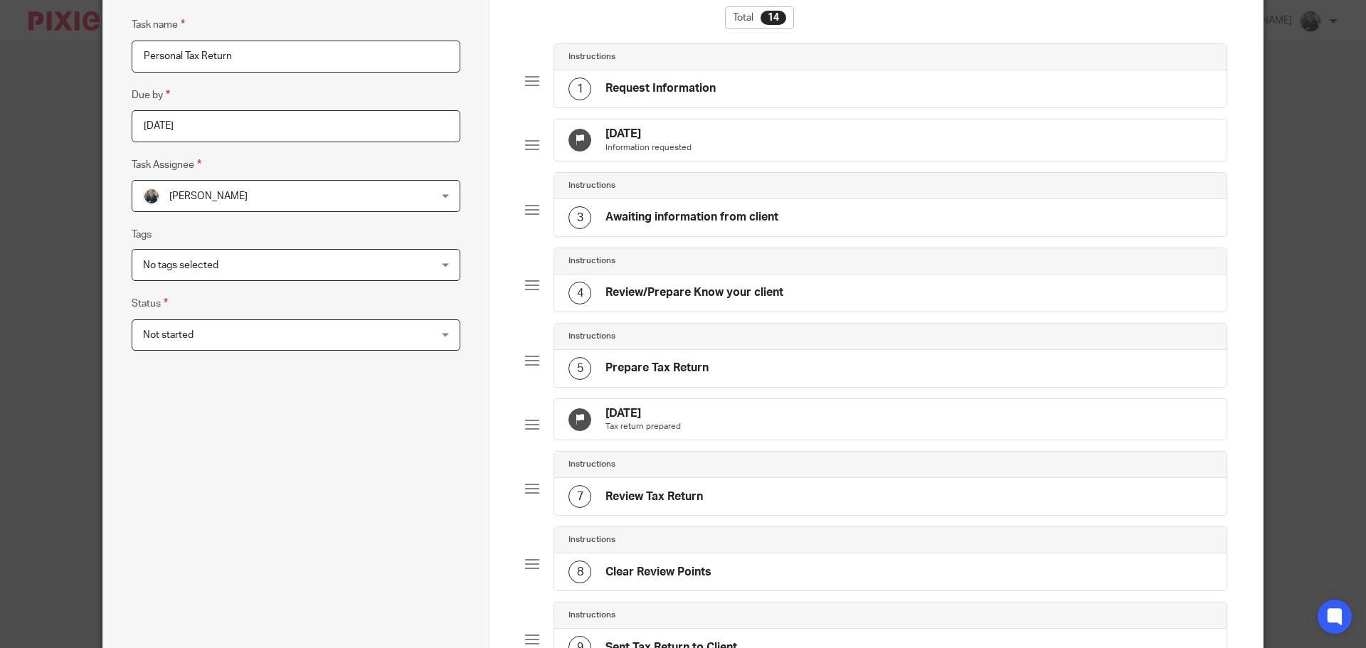
scroll to position [213, 0]
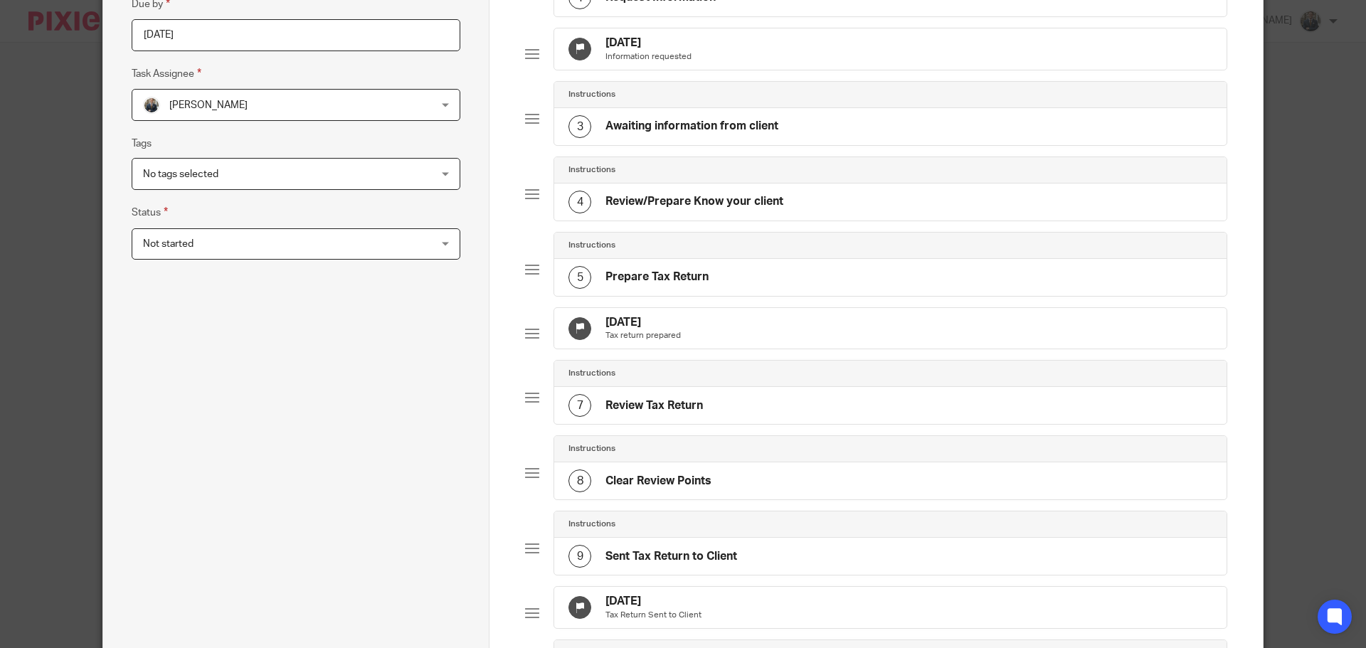
click at [788, 347] on div "[DATE] Tax return prepared" at bounding box center [890, 328] width 672 height 41
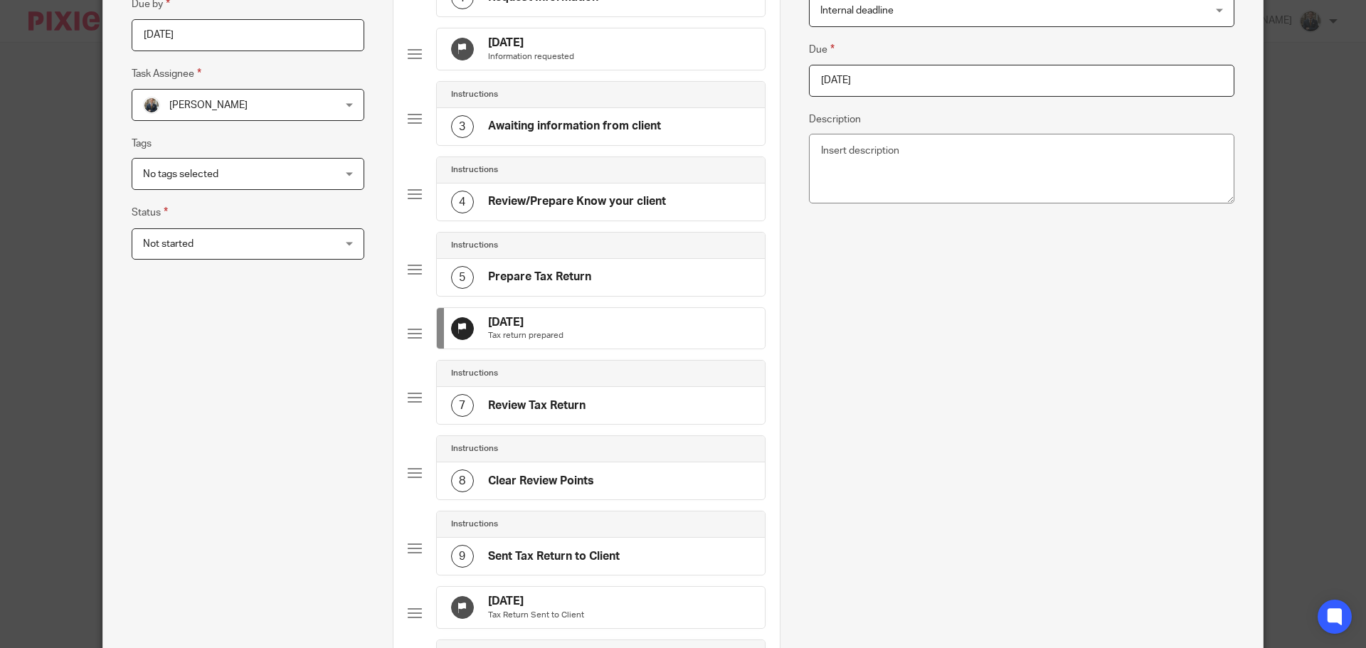
scroll to position [0, 0]
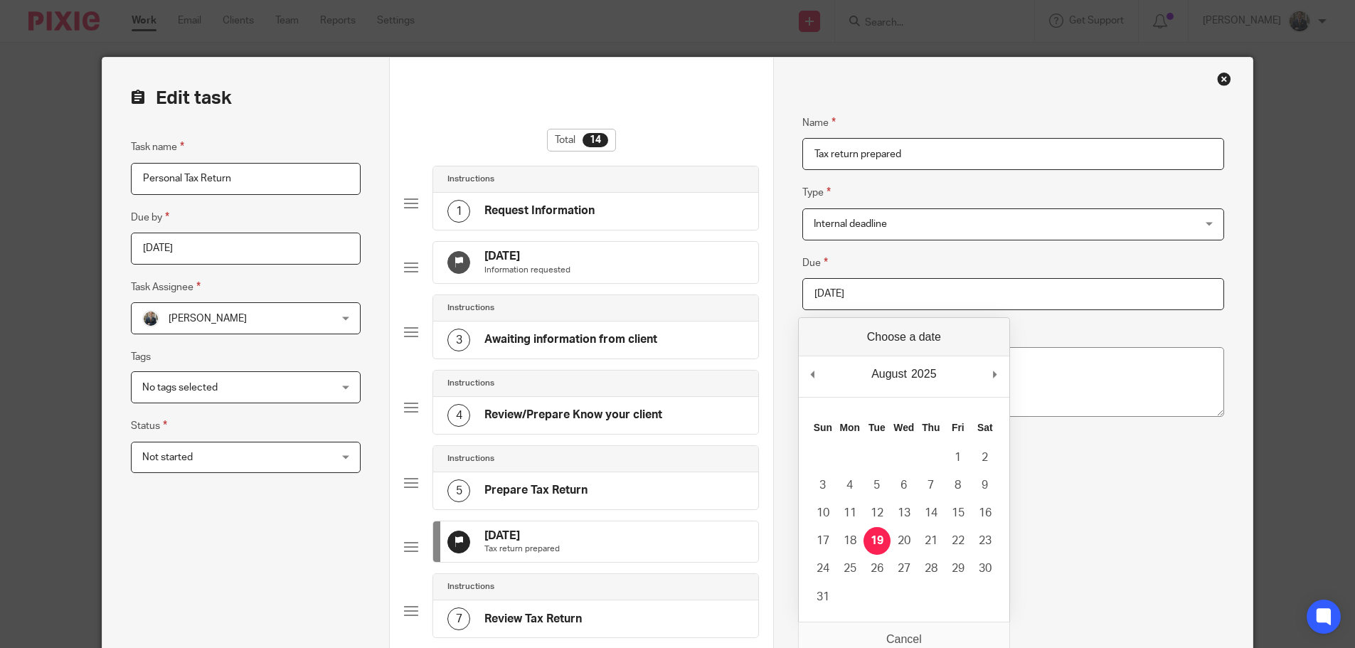
click at [972, 304] on input "[DATE]" at bounding box center [1013, 294] width 422 height 32
type input "2025-08-31"
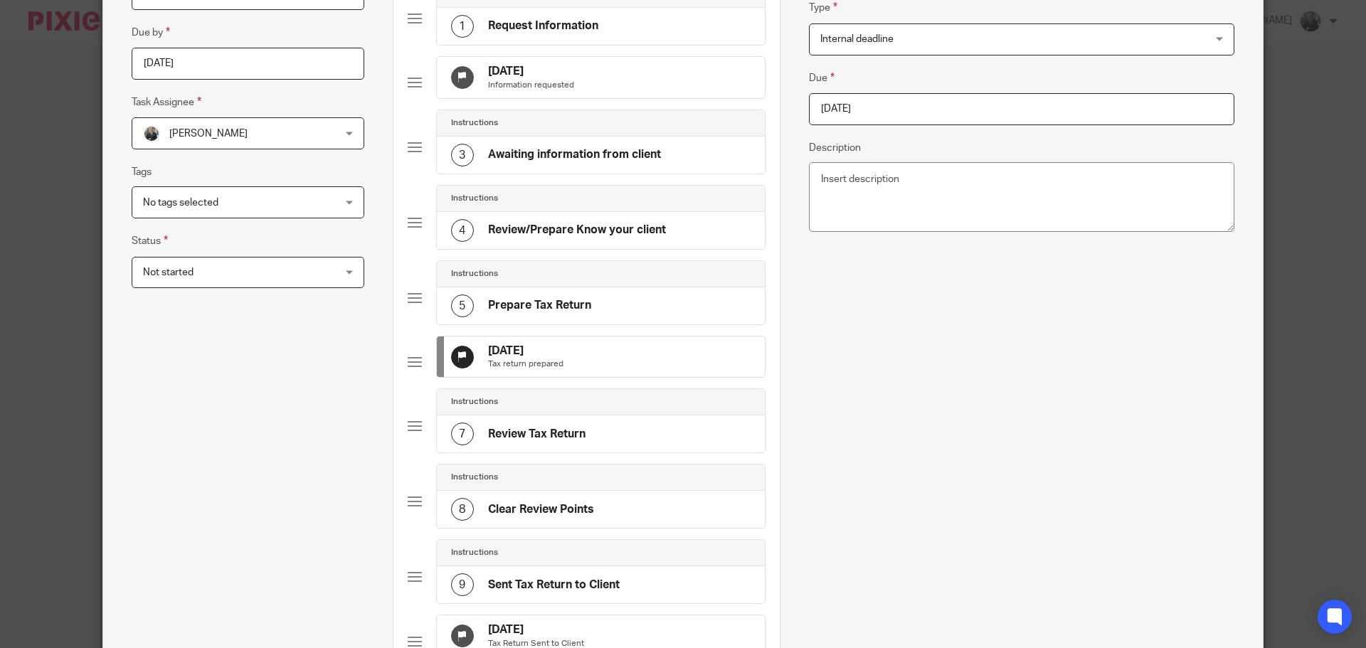
scroll to position [356, 0]
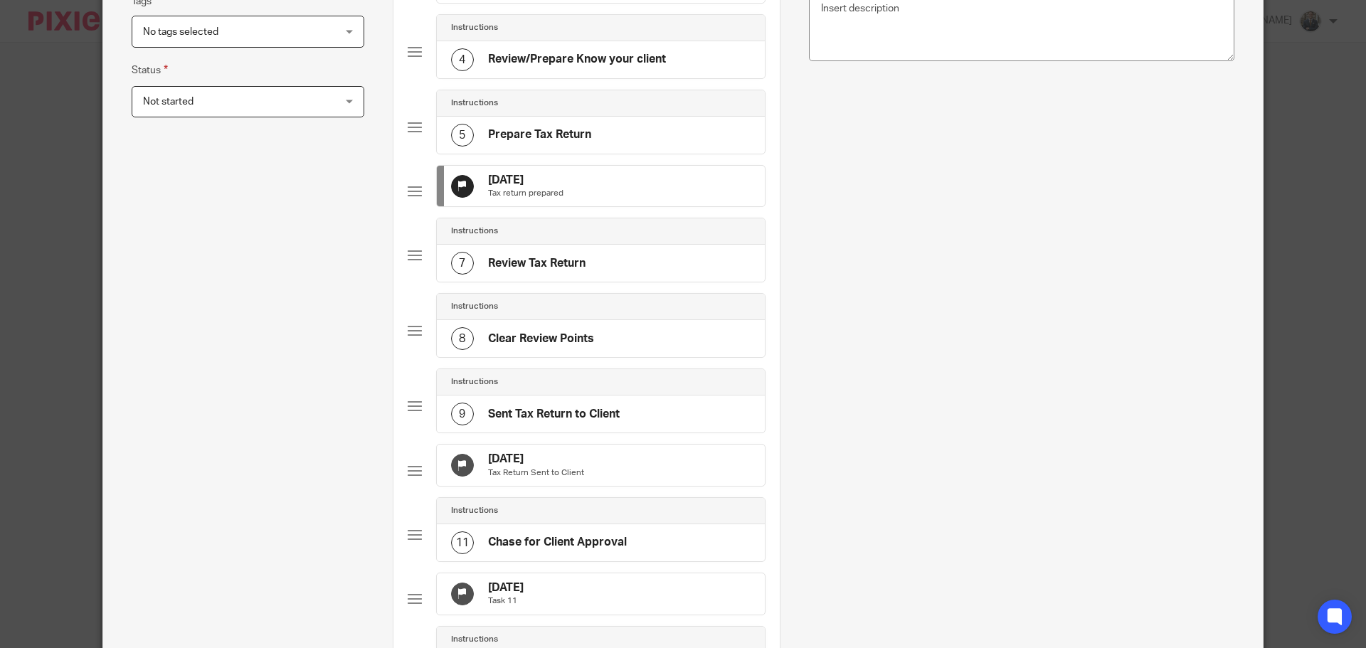
click at [583, 479] on div "5 Sep 2025 Tax Return Sent to Client" at bounding box center [601, 465] width 328 height 41
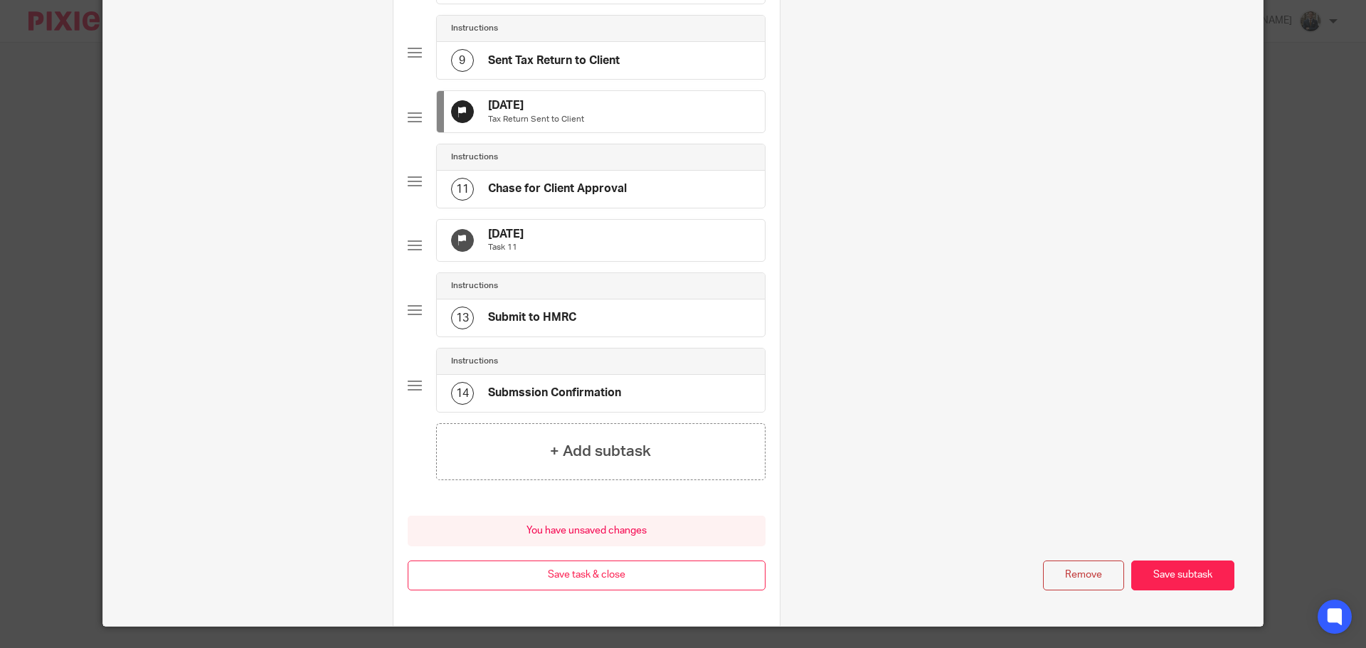
scroll to position [711, 0]
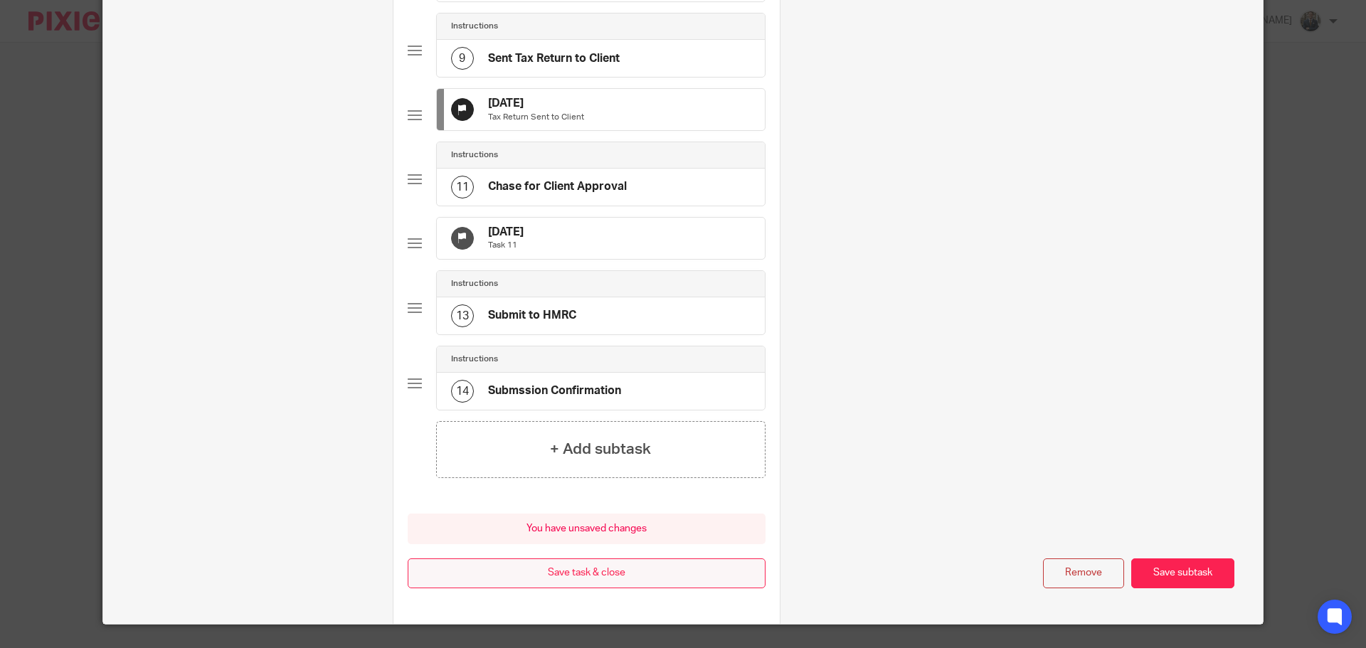
click at [541, 589] on button "Save task & close" at bounding box center [587, 573] width 358 height 31
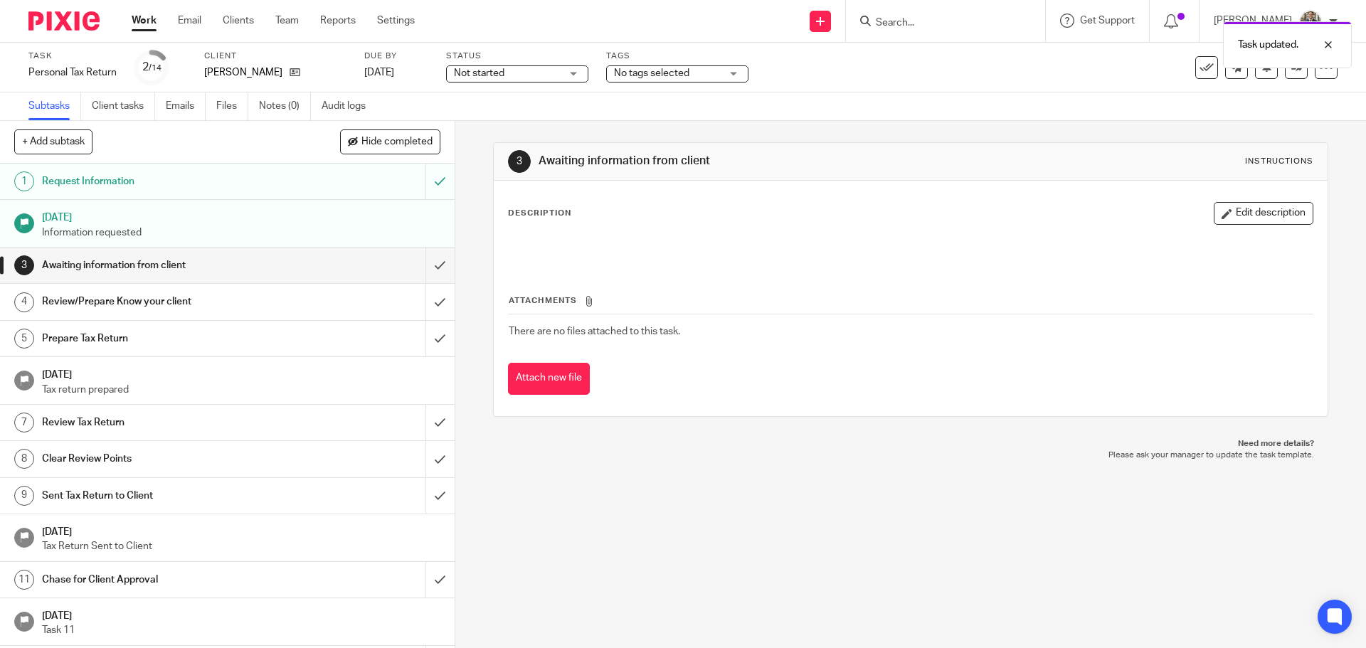
click at [51, 28] on img at bounding box center [63, 20] width 71 height 19
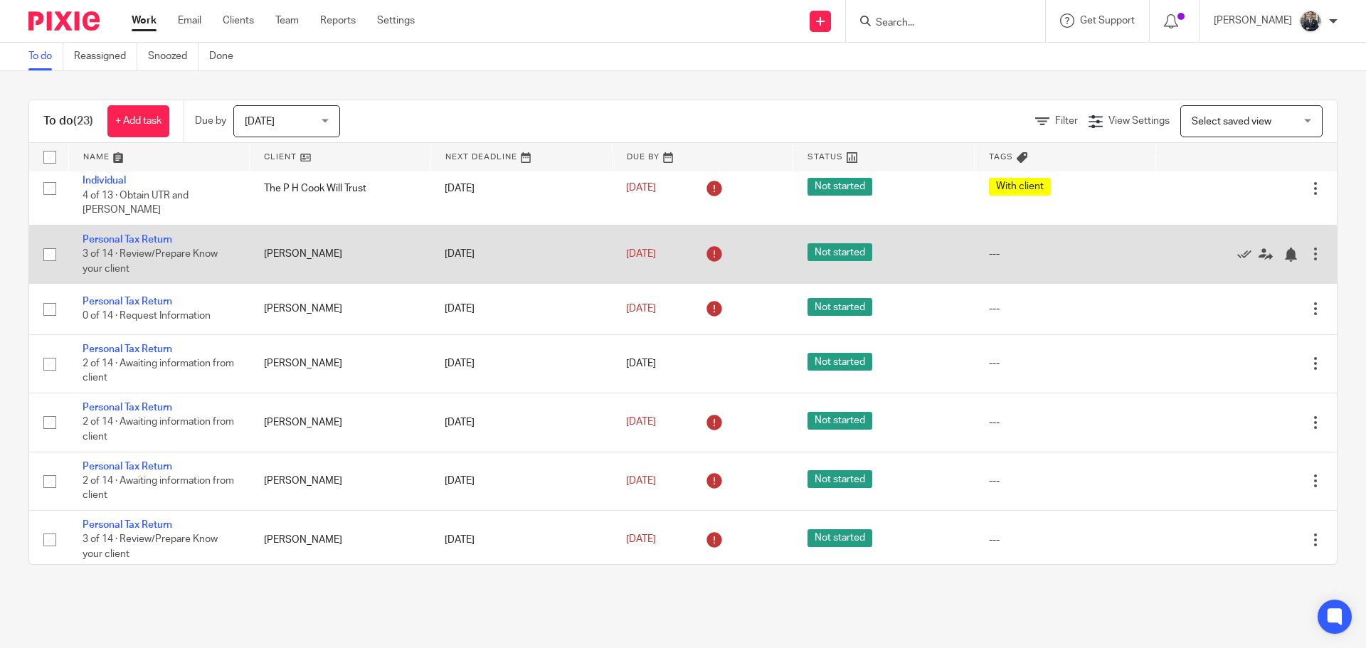
scroll to position [71, 0]
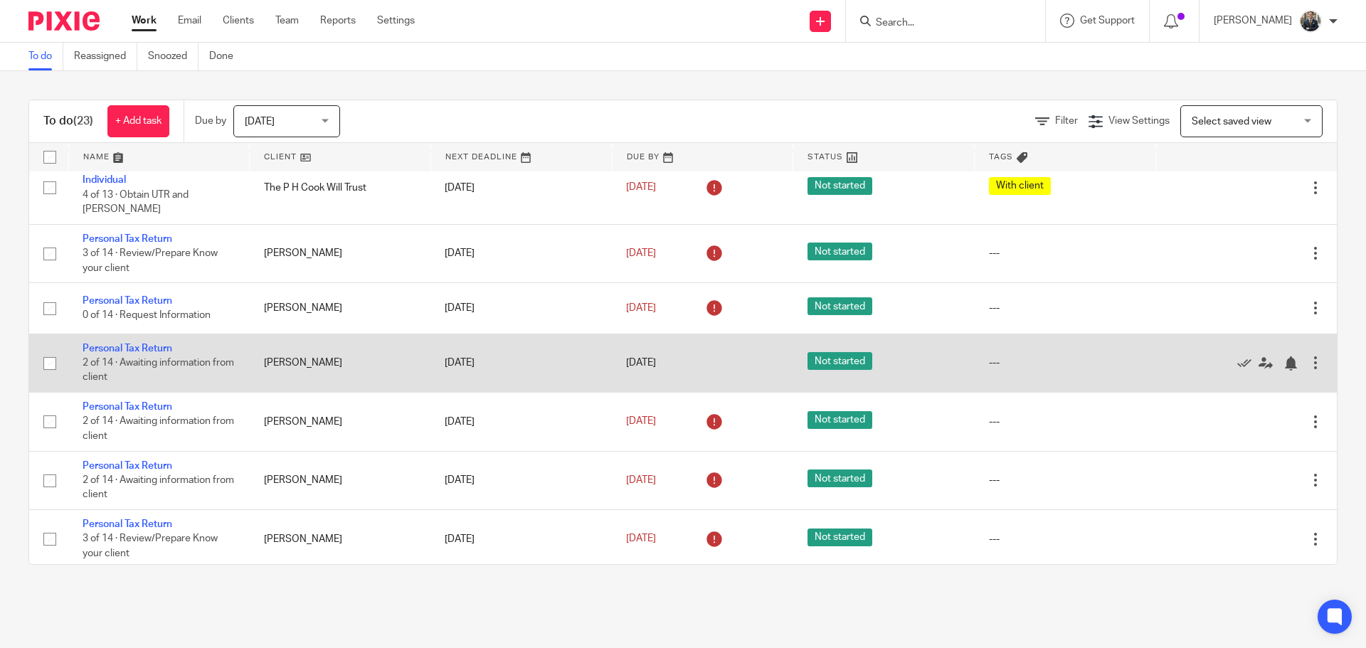
click at [1308, 356] on div at bounding box center [1315, 363] width 14 height 14
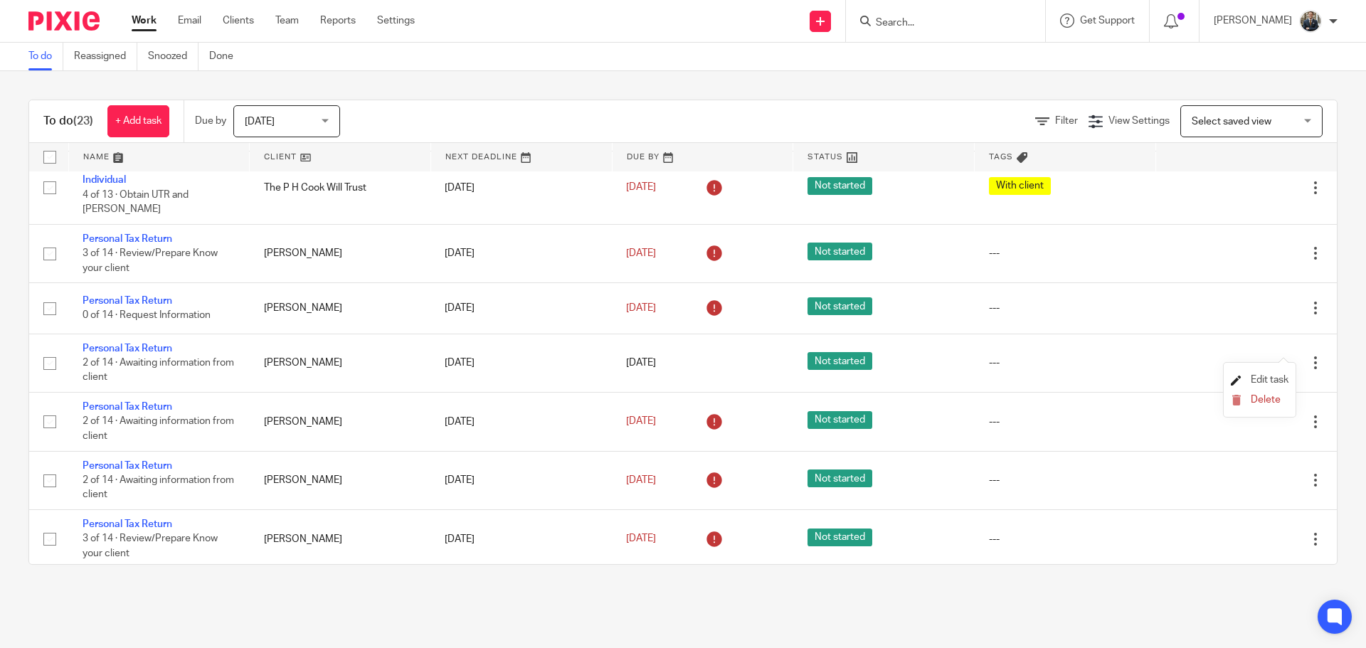
click at [1273, 379] on span "Edit task" at bounding box center [1269, 380] width 38 height 10
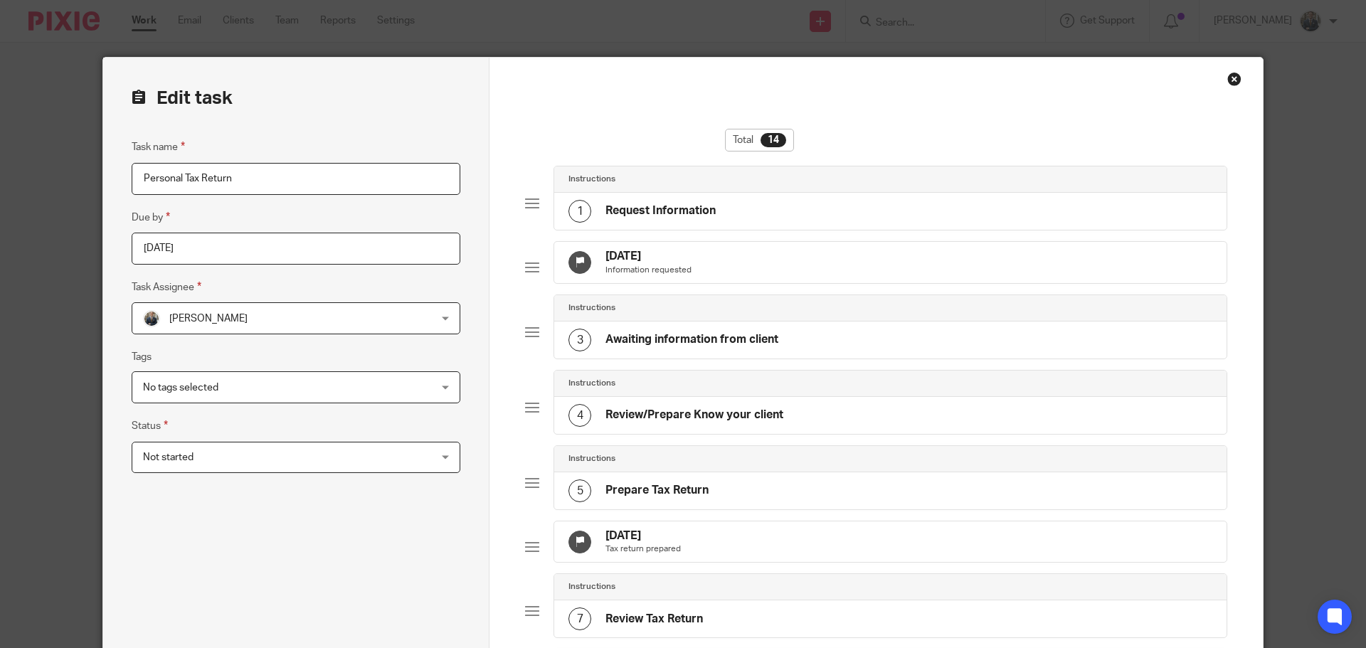
click at [722, 562] on div "[DATE] Tax return prepared" at bounding box center [890, 541] width 672 height 41
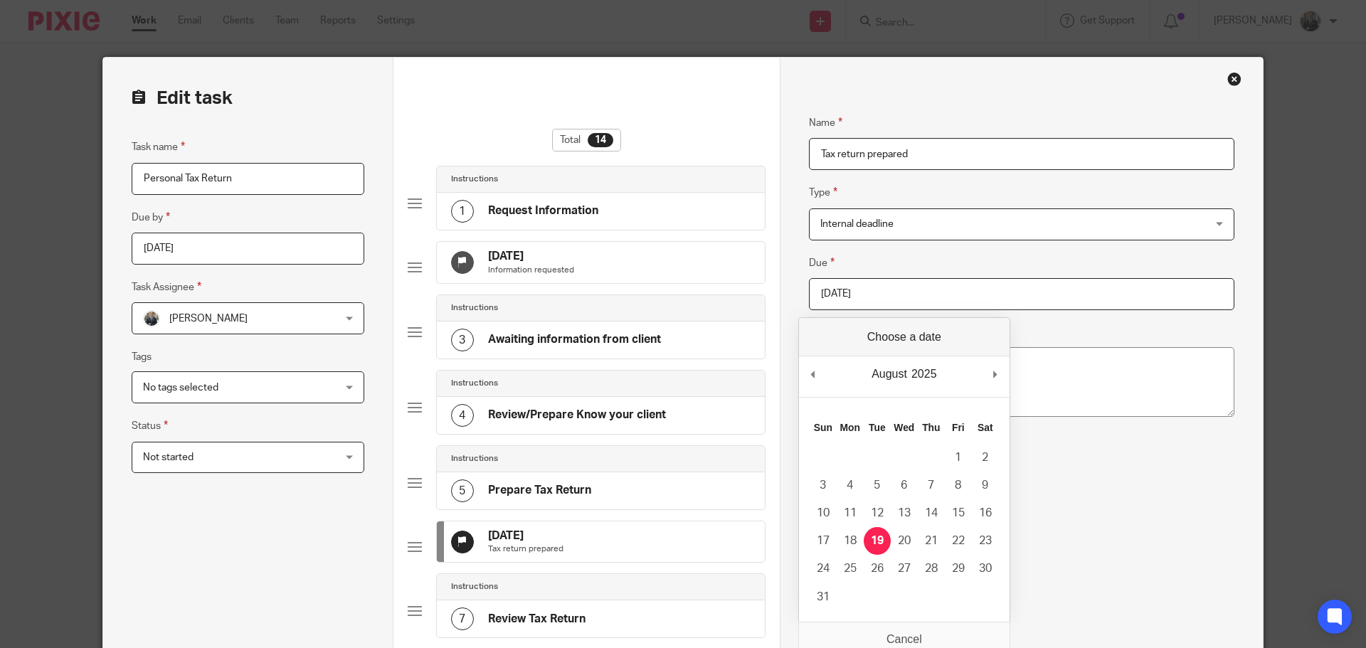
click at [888, 296] on input "[DATE]" at bounding box center [1021, 294] width 425 height 32
type input "[DATE]"
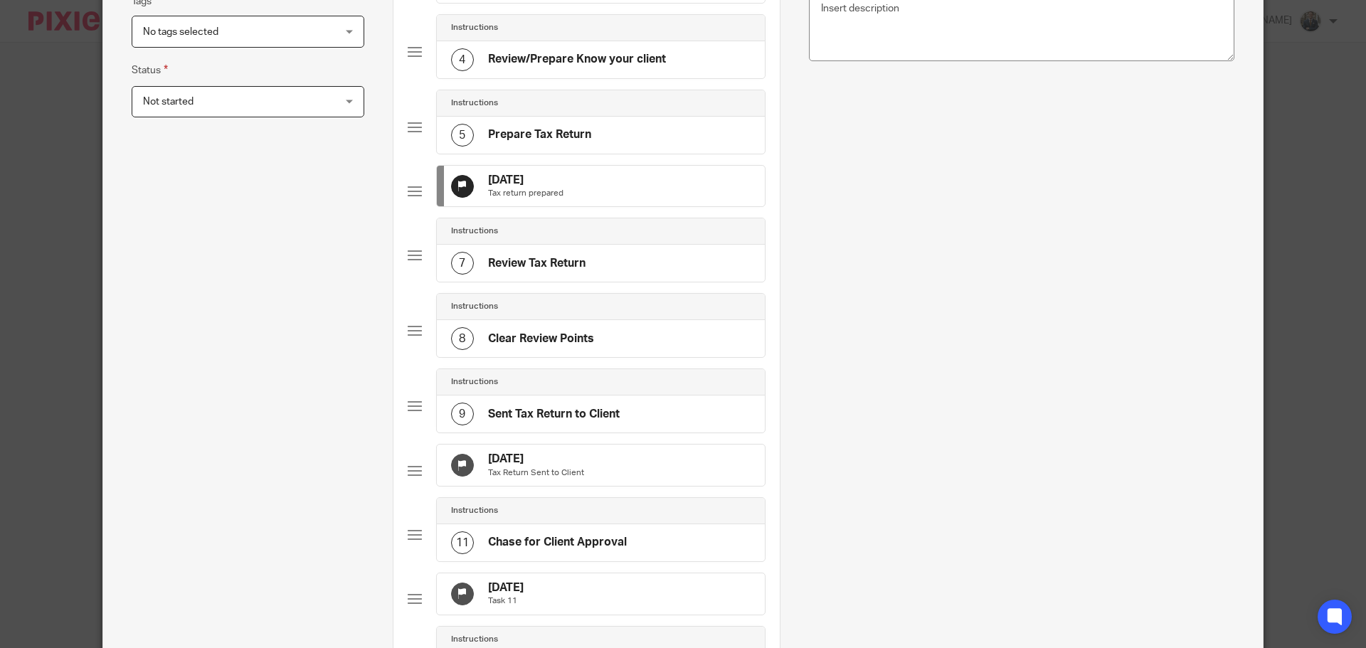
scroll to position [782, 0]
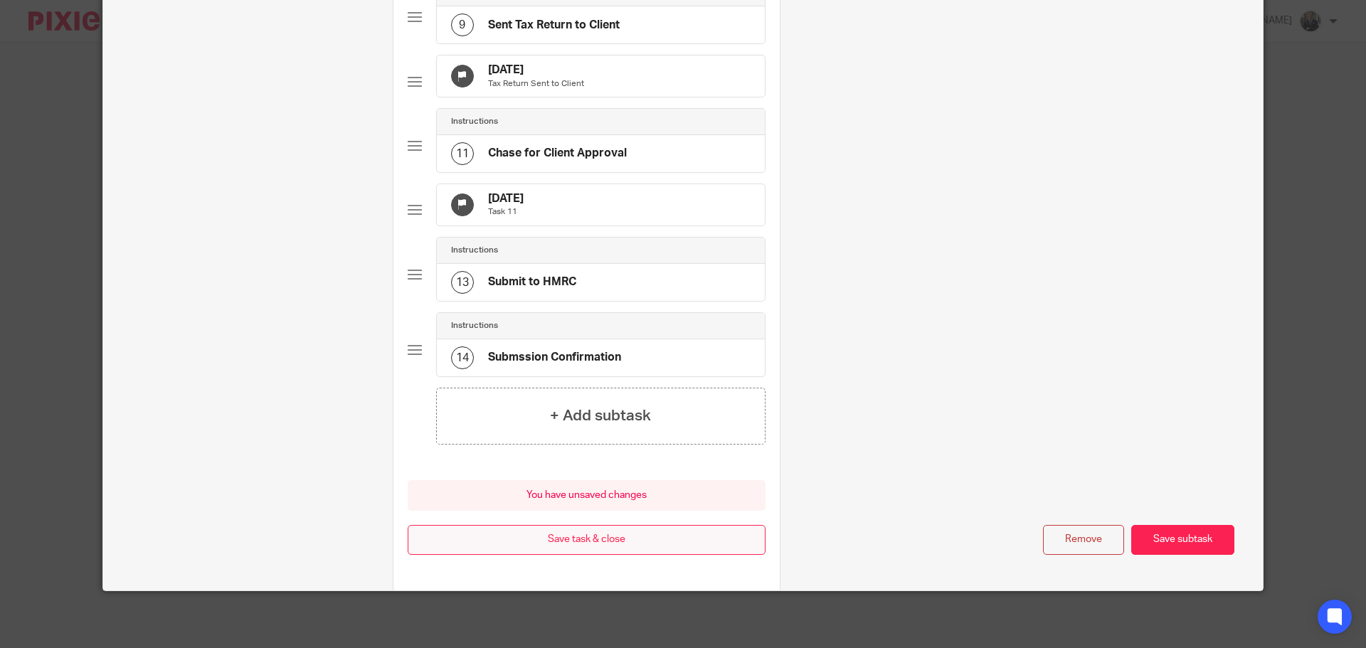
click at [526, 556] on button "Save task & close" at bounding box center [587, 540] width 358 height 31
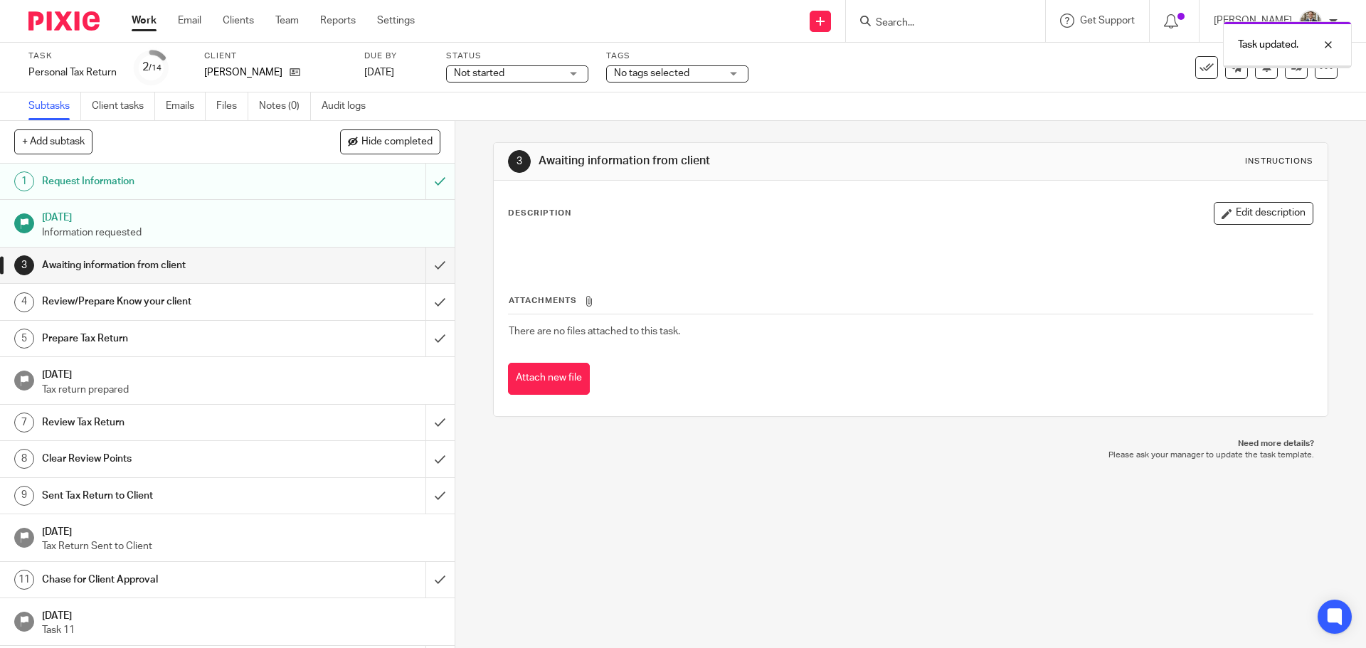
click at [53, 9] on div at bounding box center [58, 21] width 117 height 42
click at [56, 18] on img at bounding box center [63, 20] width 71 height 19
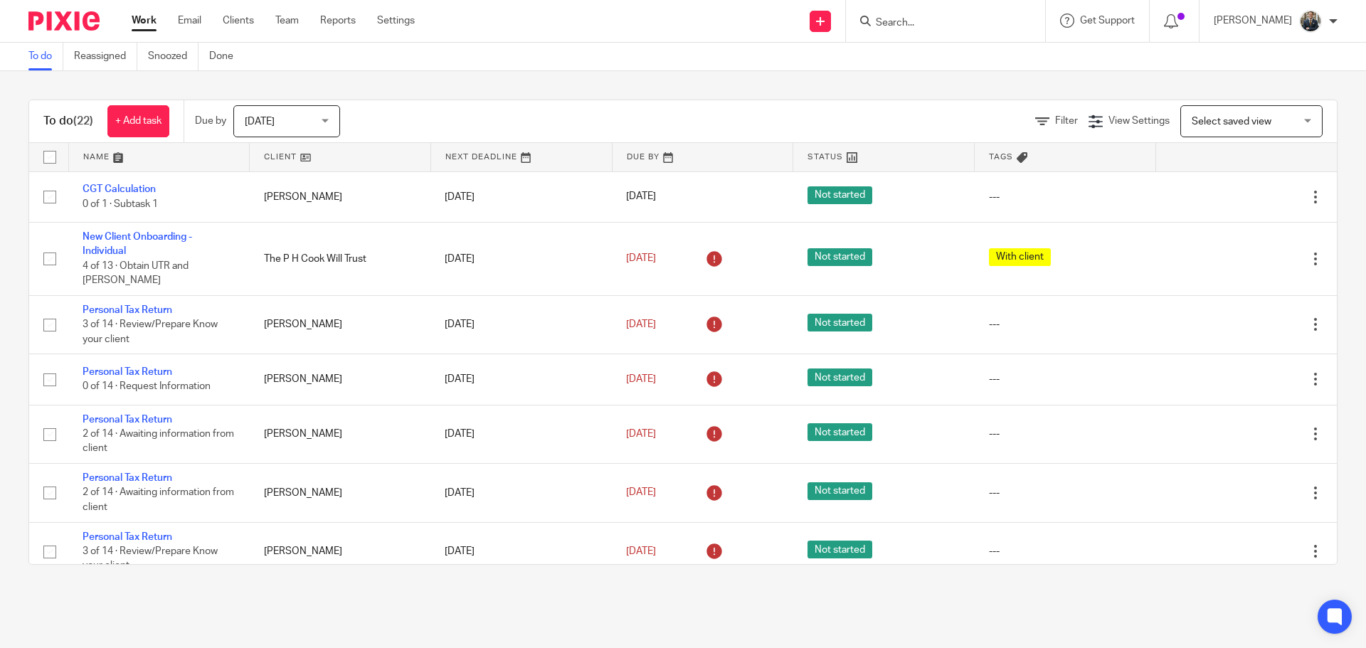
scroll to position [142, 0]
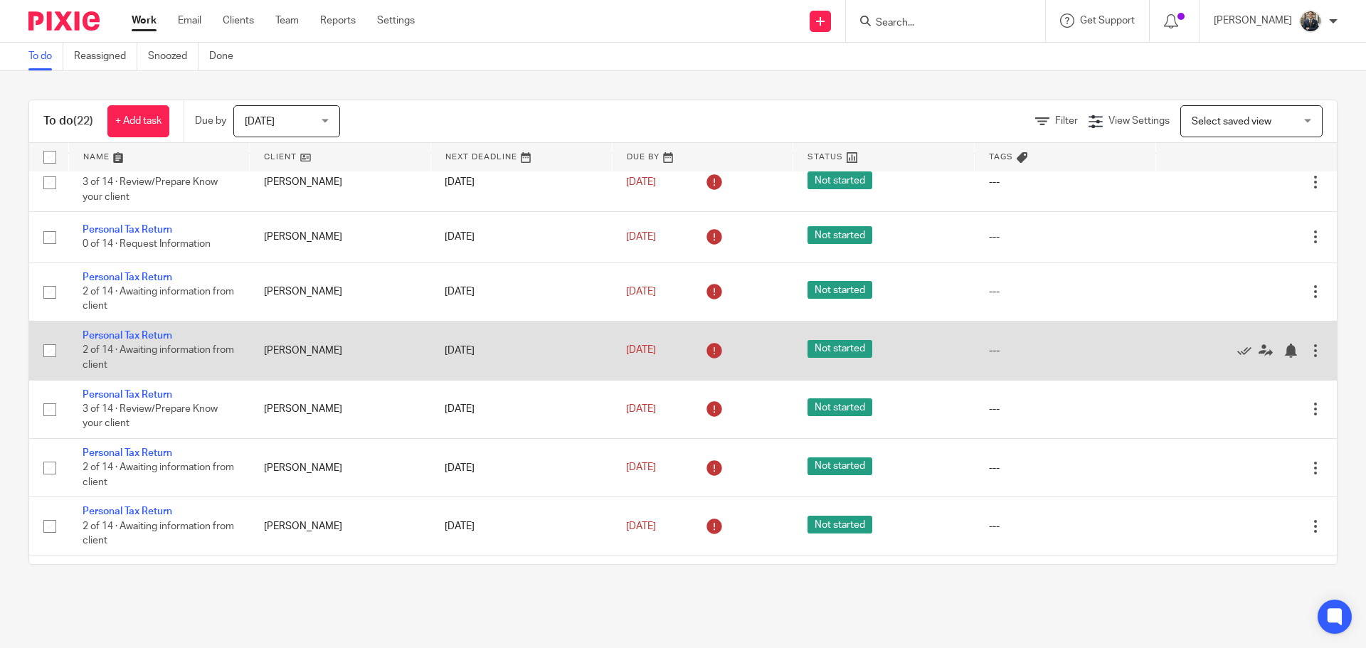
click at [1308, 344] on div at bounding box center [1315, 351] width 14 height 14
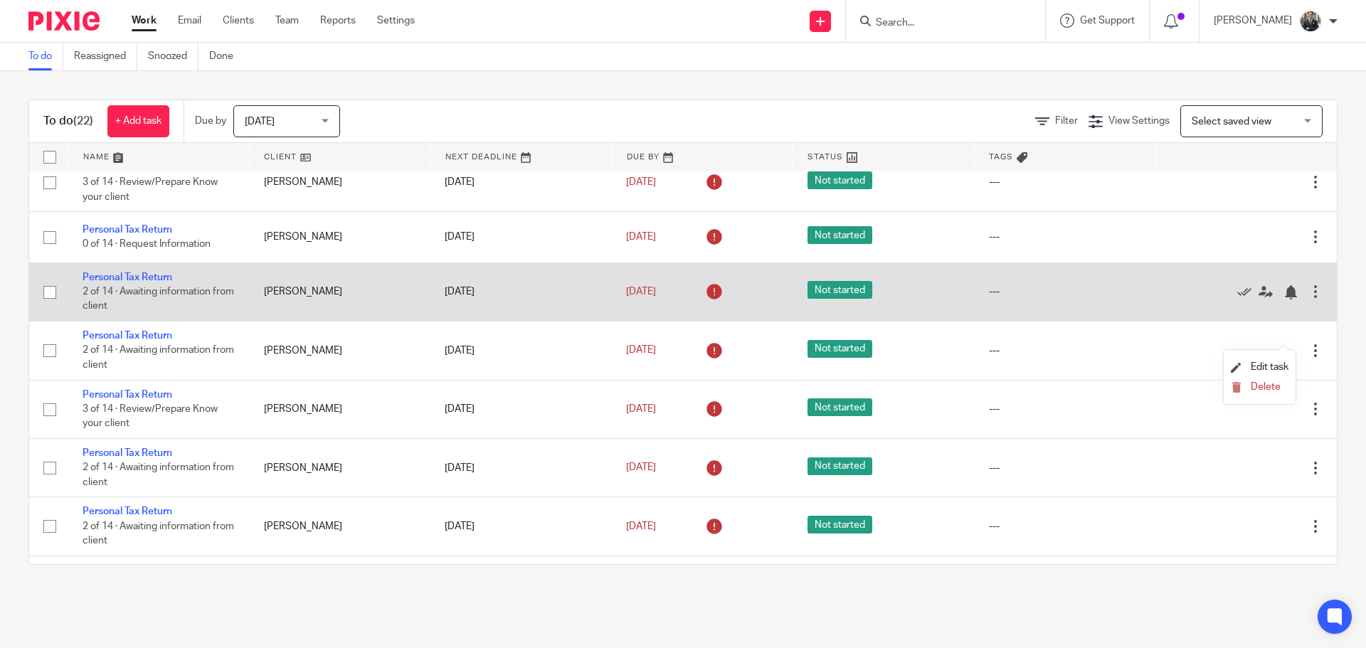
scroll to position [71, 0]
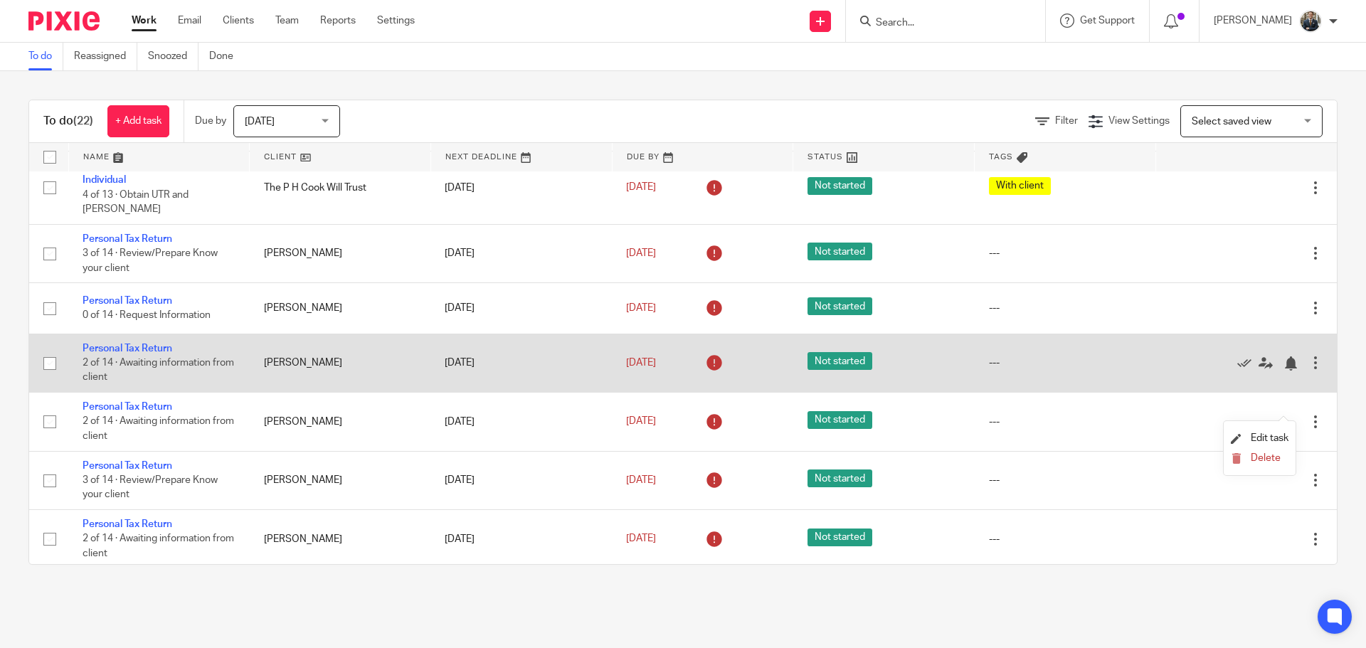
click at [1308, 356] on div at bounding box center [1315, 363] width 14 height 14
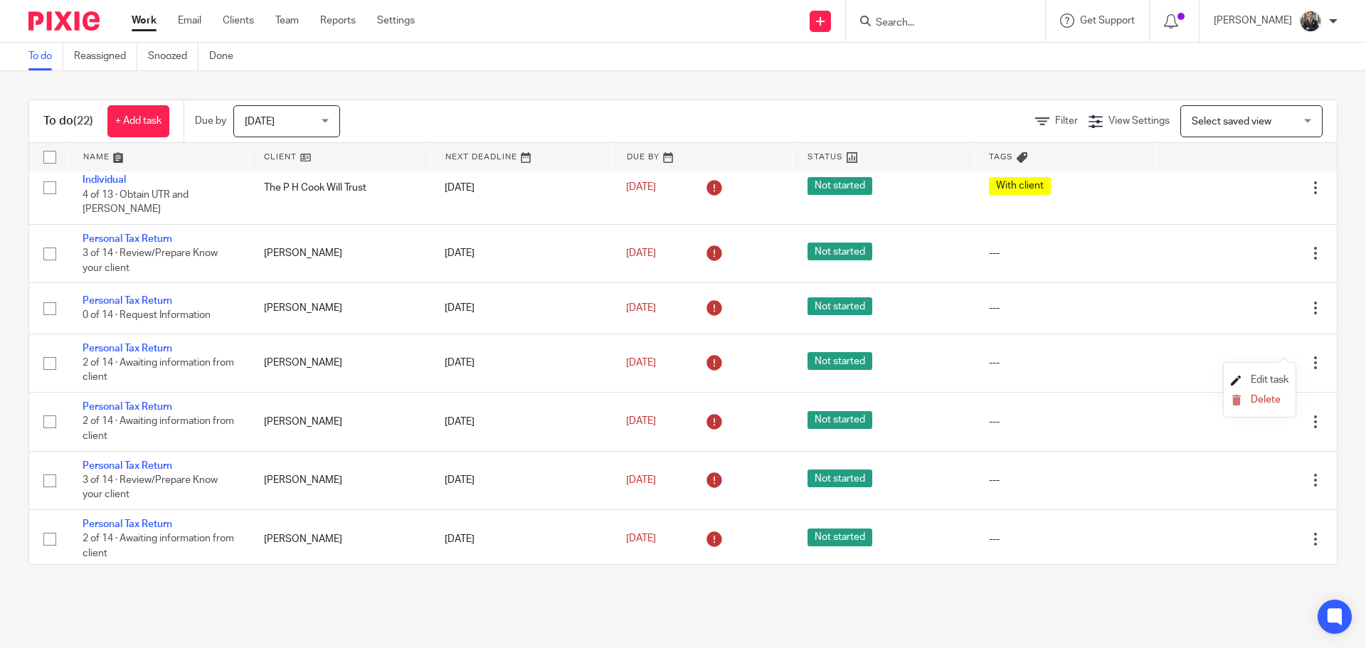
click at [1270, 378] on span "Edit task" at bounding box center [1269, 380] width 38 height 10
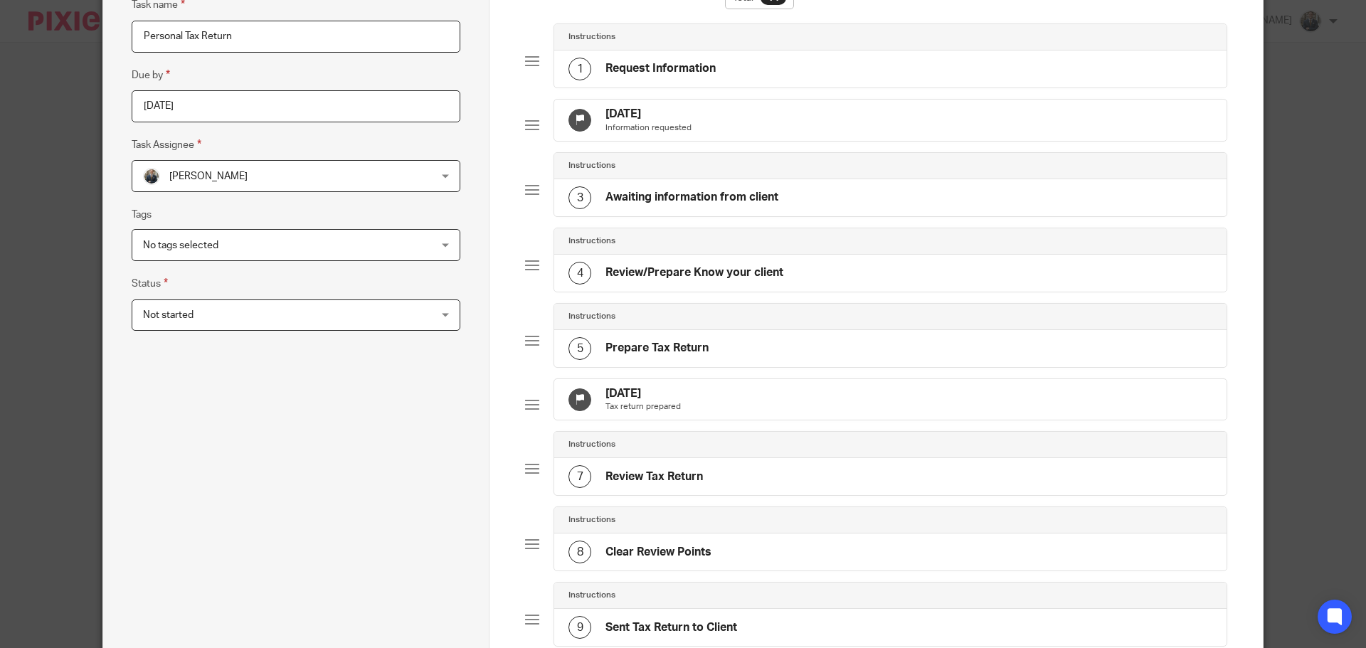
click at [814, 402] on div "[DATE] Tax return prepared" at bounding box center [890, 399] width 672 height 41
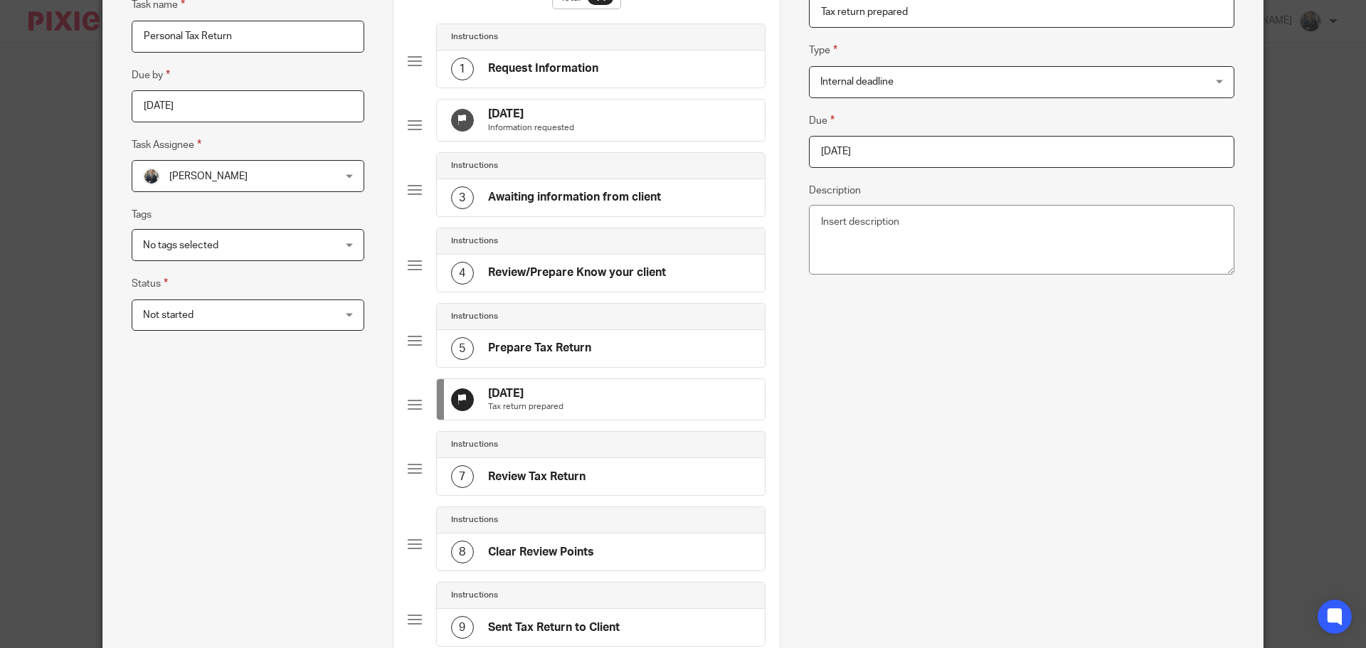
scroll to position [138, 0]
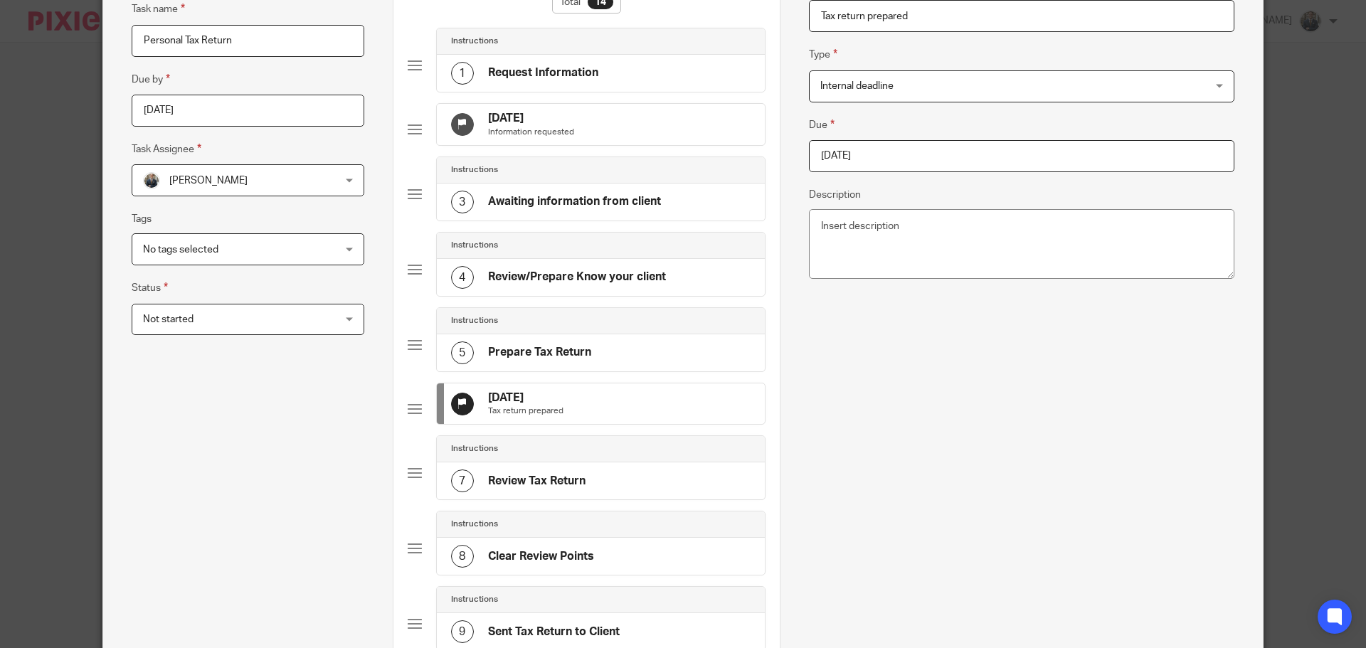
click at [920, 152] on input "[DATE]" at bounding box center [1021, 156] width 425 height 32
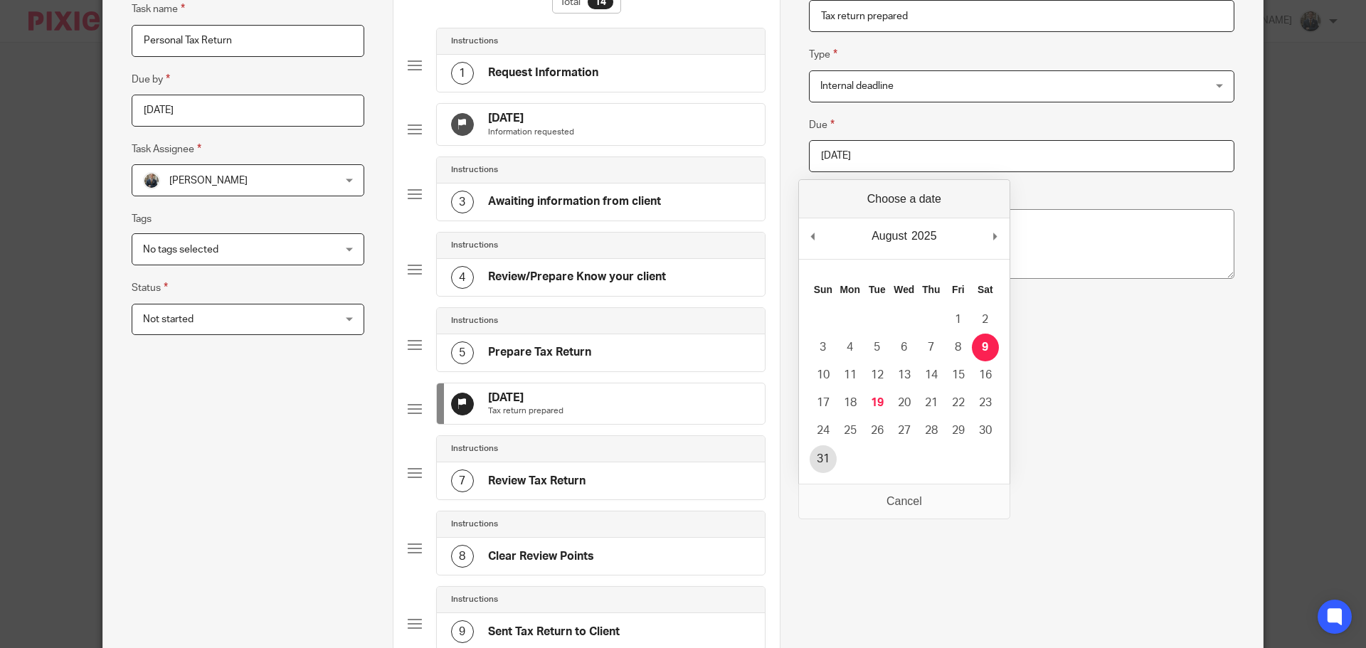
type input "[DATE]"
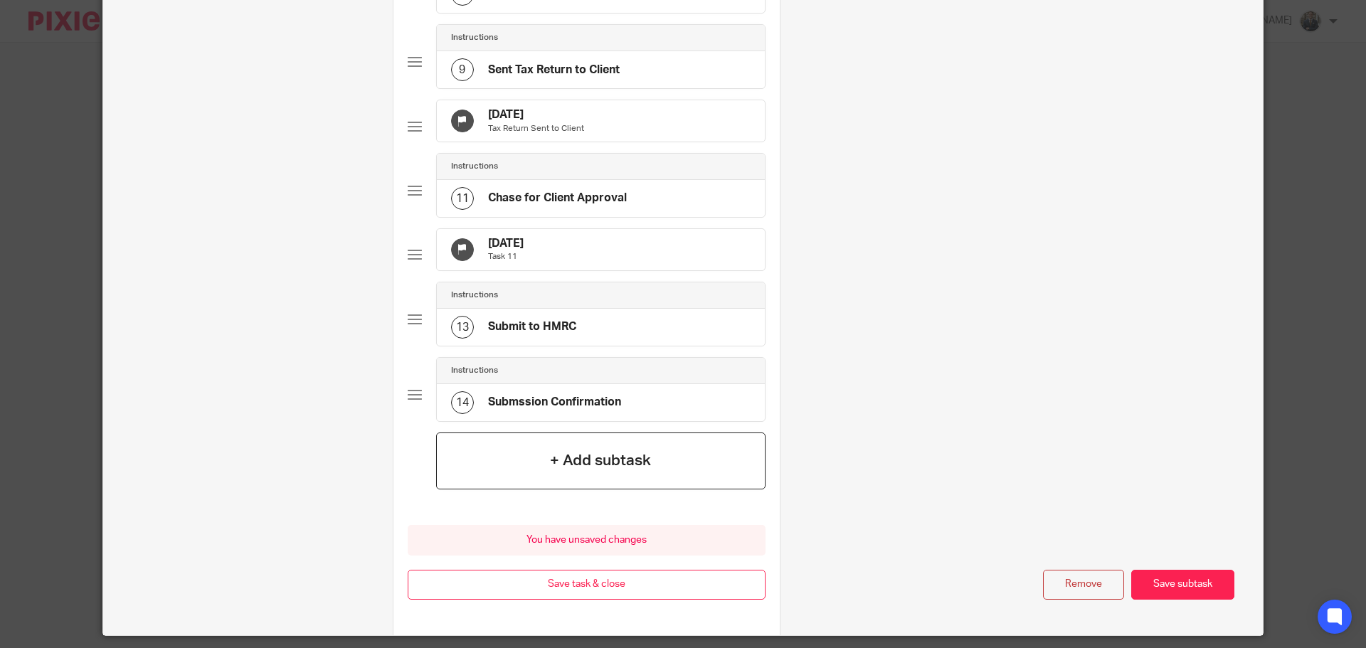
scroll to position [790, 0]
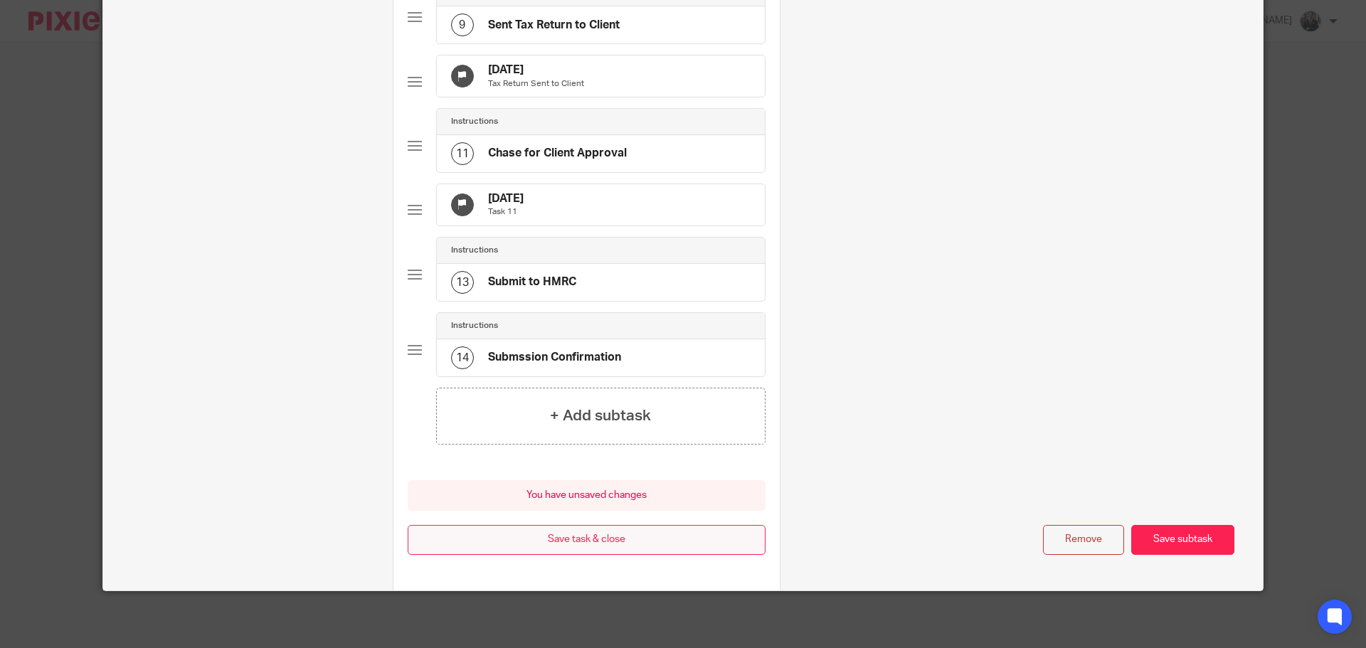
click at [615, 544] on button "Save task & close" at bounding box center [587, 540] width 358 height 31
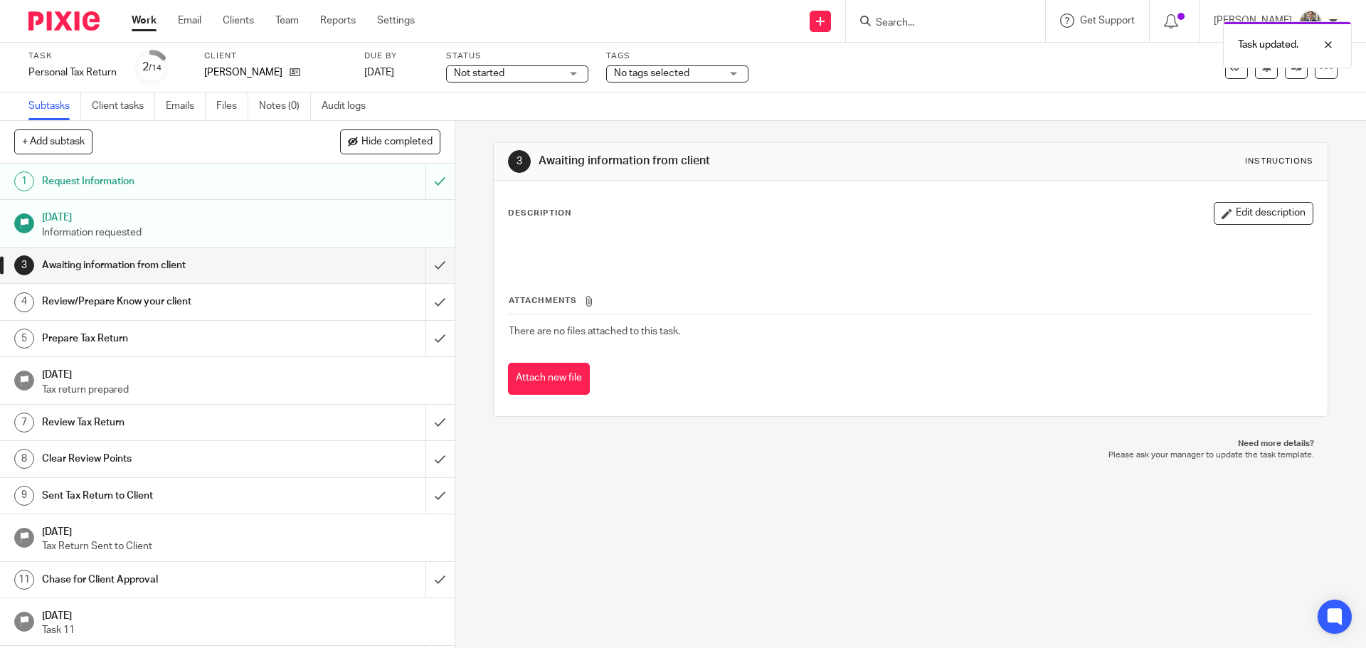
click at [65, 21] on img at bounding box center [63, 20] width 71 height 19
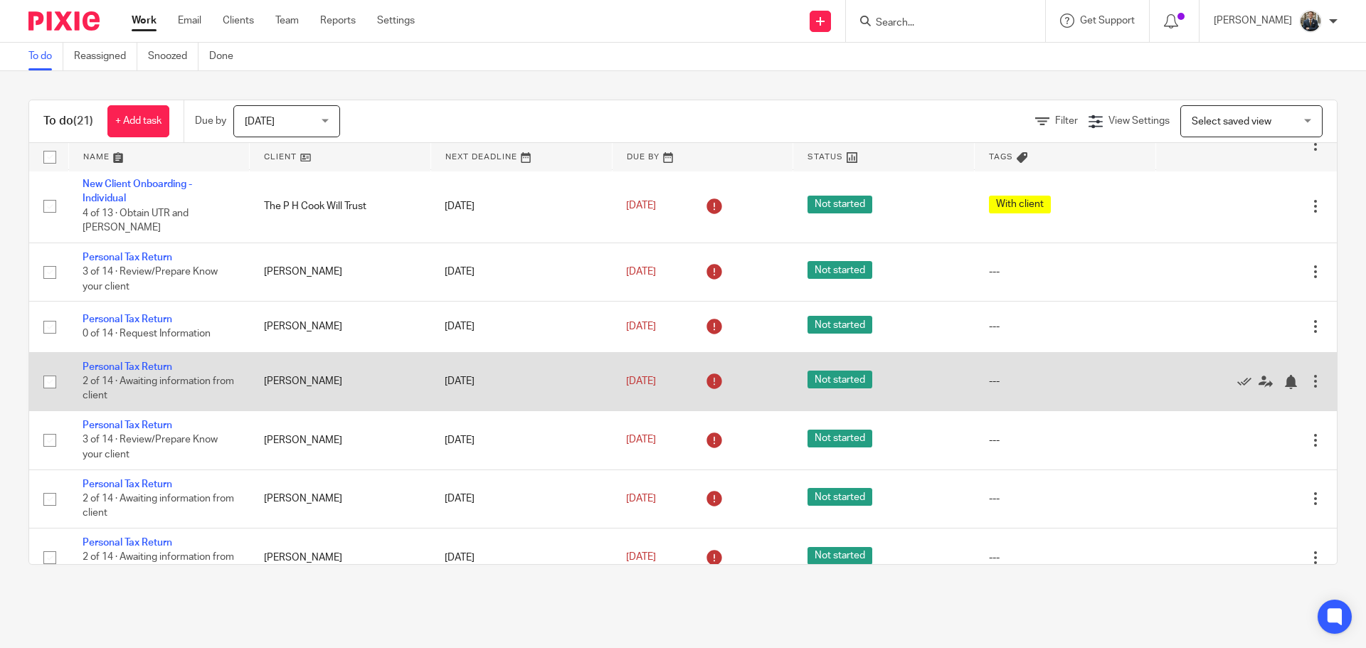
scroll to position [142, 0]
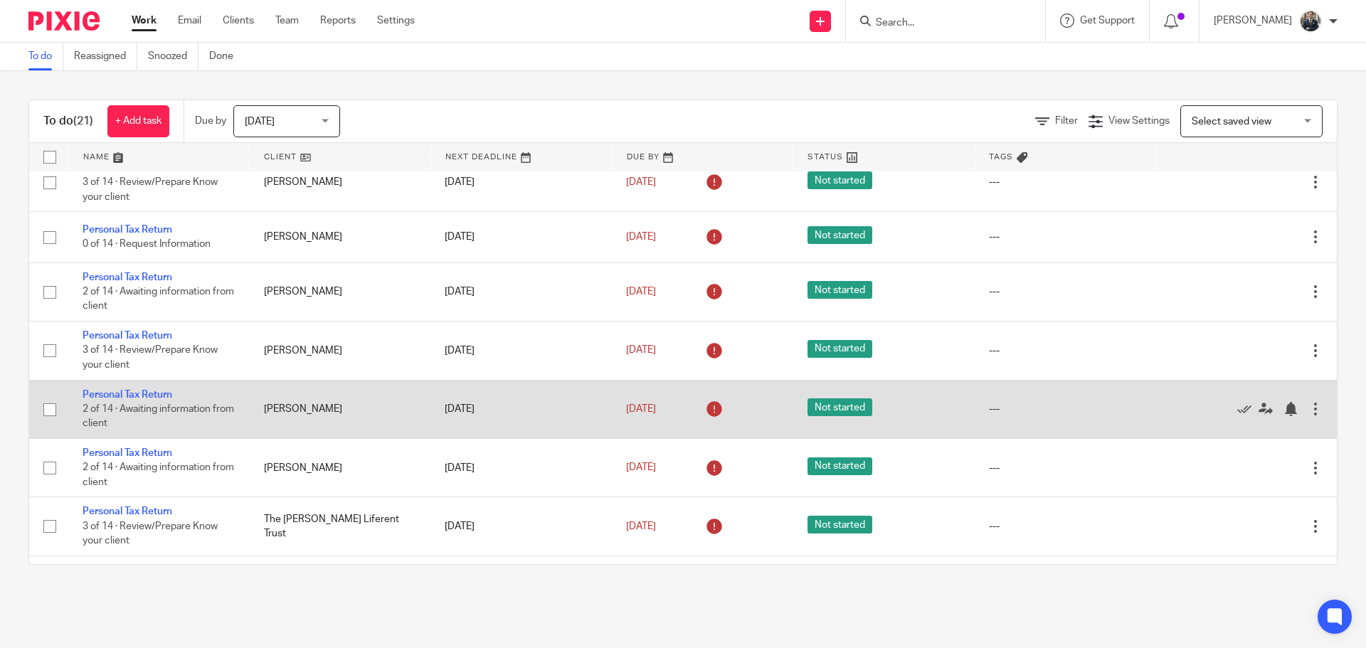
click at [1308, 402] on div at bounding box center [1315, 409] width 14 height 14
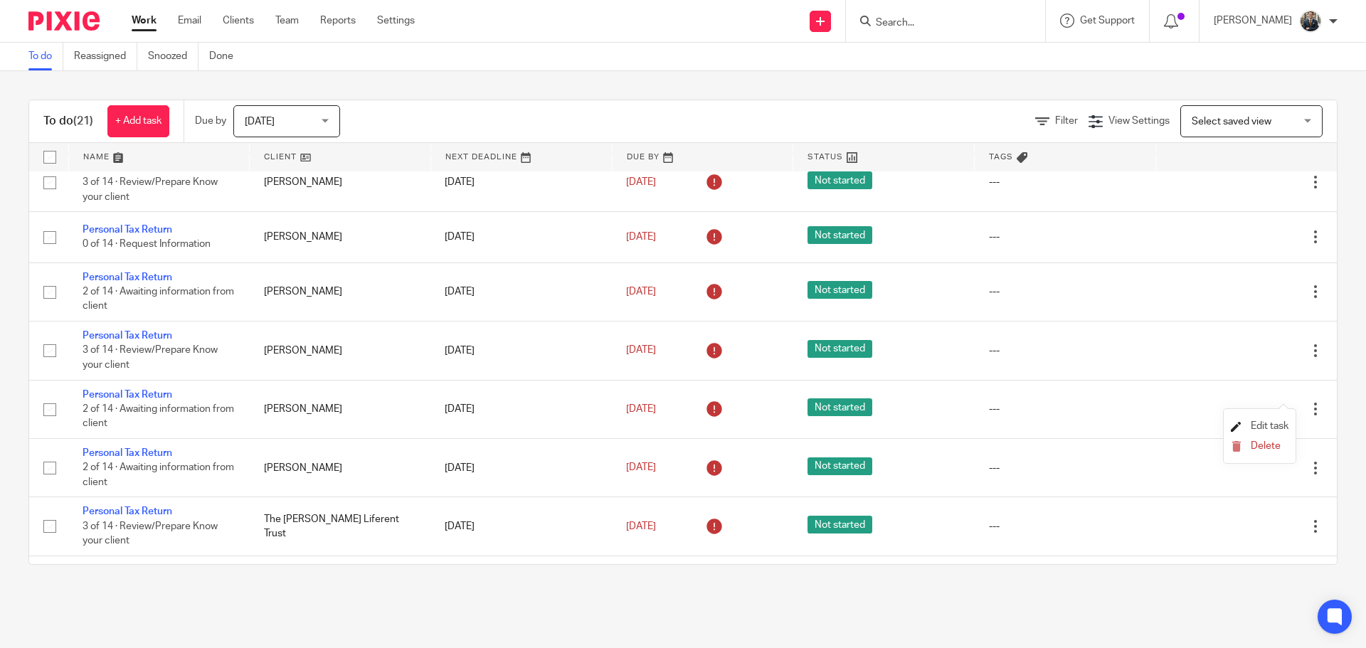
click at [1269, 425] on span "Edit task" at bounding box center [1269, 426] width 38 height 10
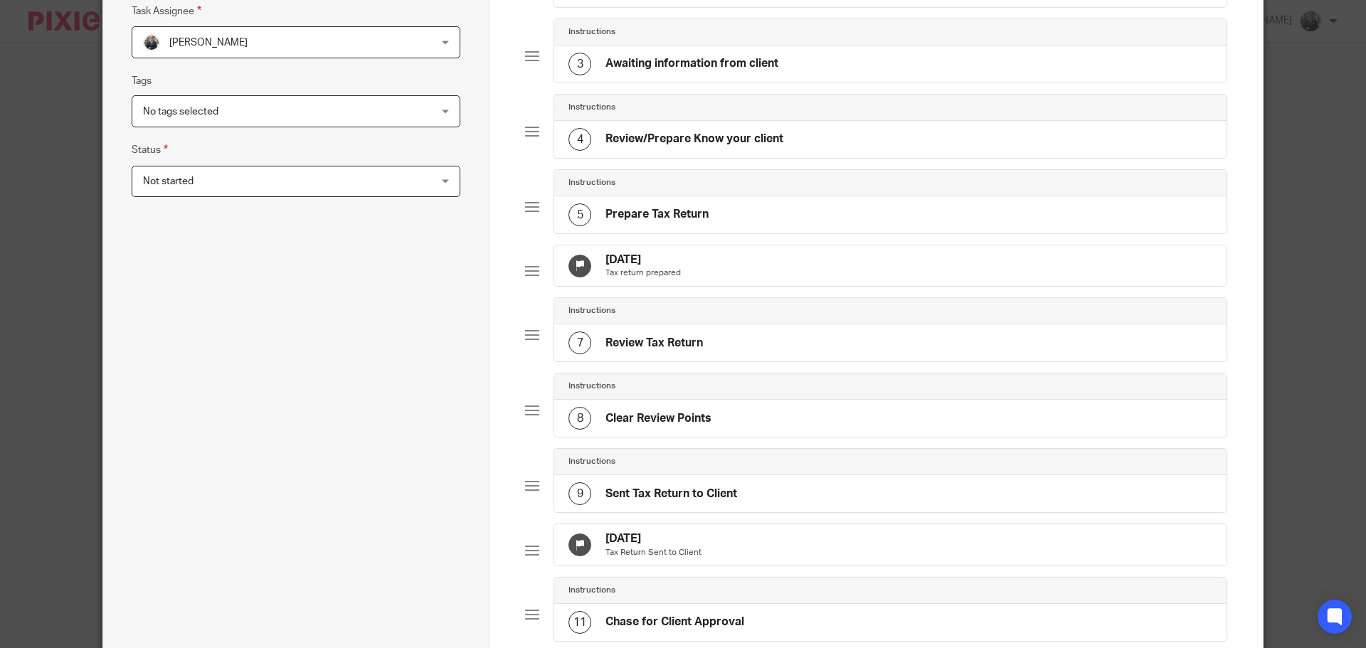
scroll to position [285, 0]
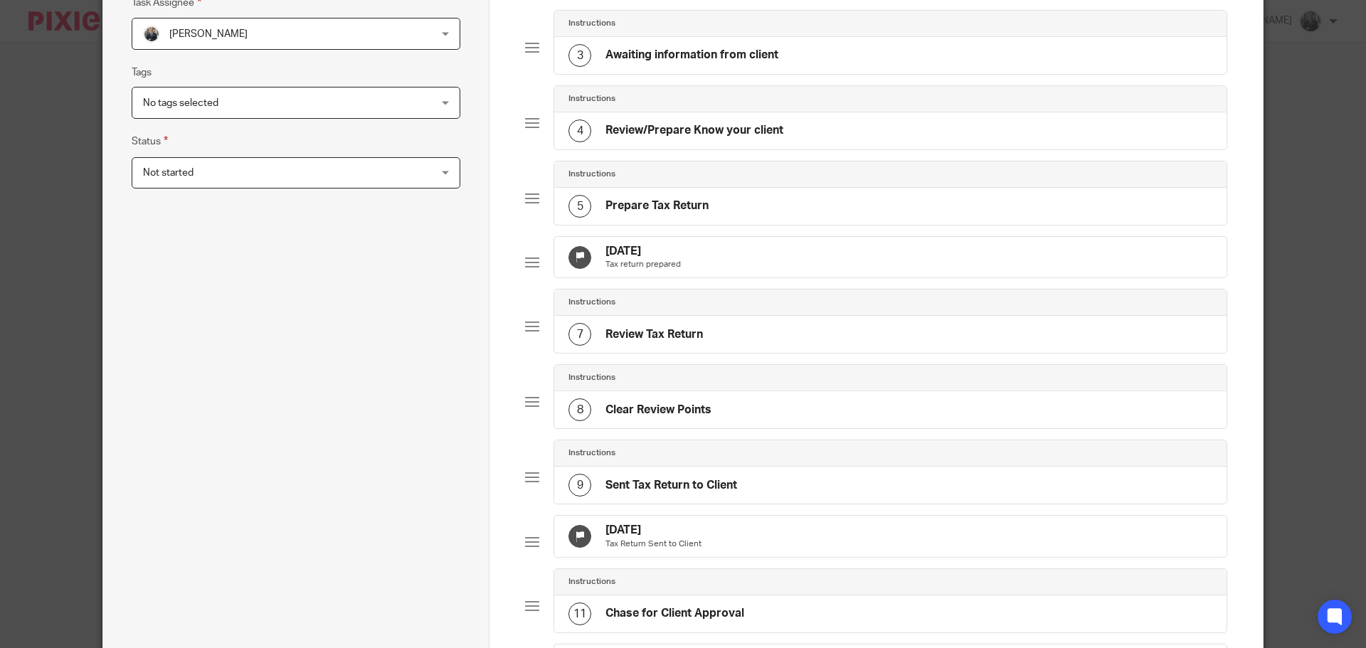
click at [751, 278] on div "13 Aug 2025 Tax return prepared" at bounding box center [890, 257] width 672 height 41
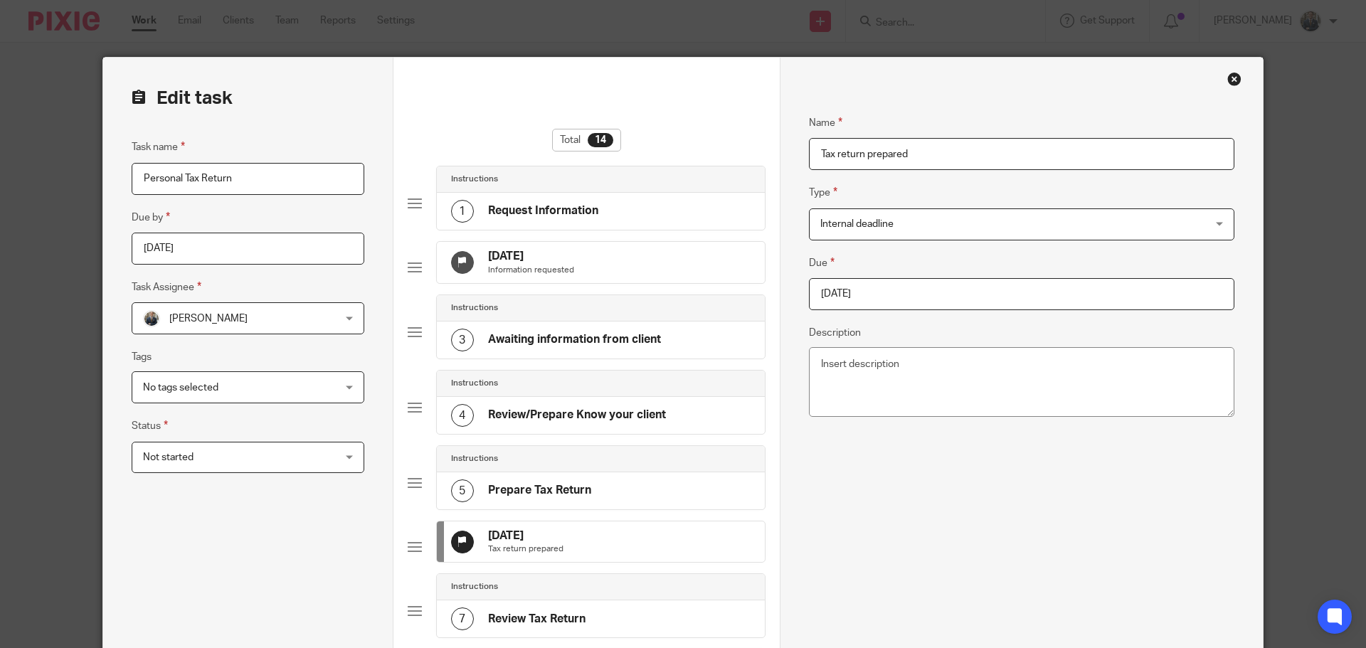
click at [917, 310] on div "Due 2025-08-13 Description" at bounding box center [1021, 339] width 425 height 168
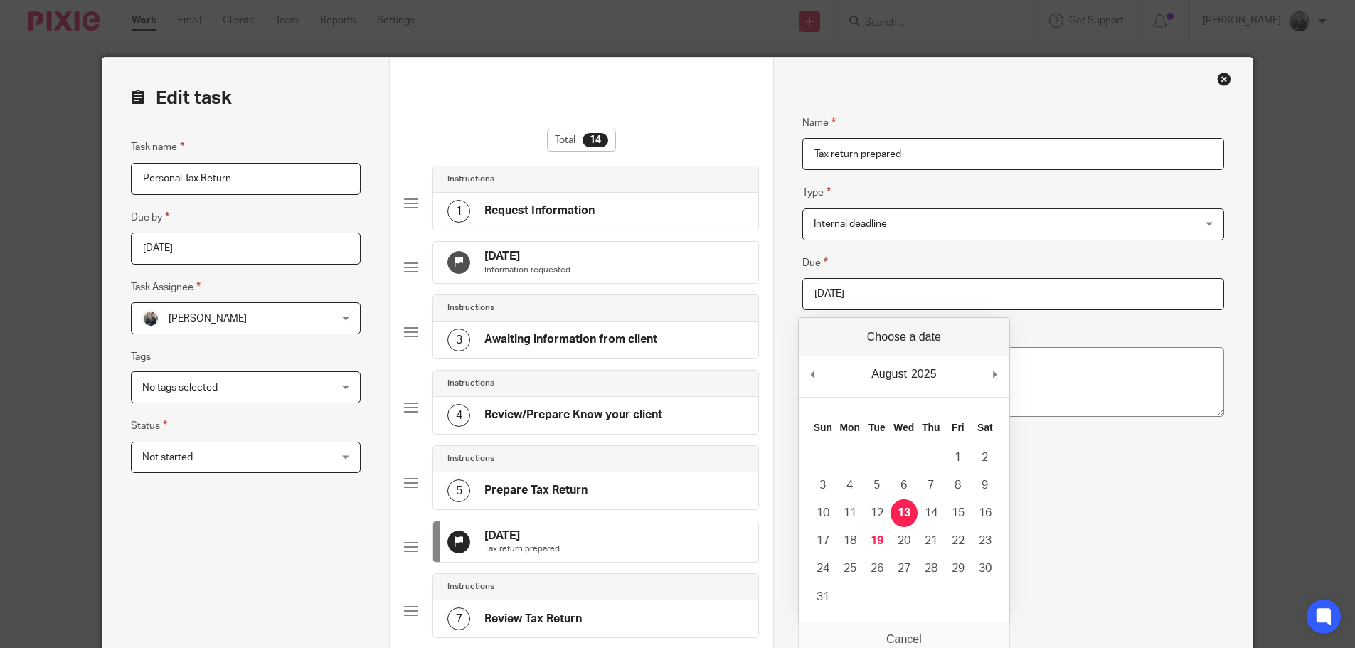
click at [917, 302] on input "2025-08-13" at bounding box center [1013, 294] width 422 height 32
type input "2025-08-31"
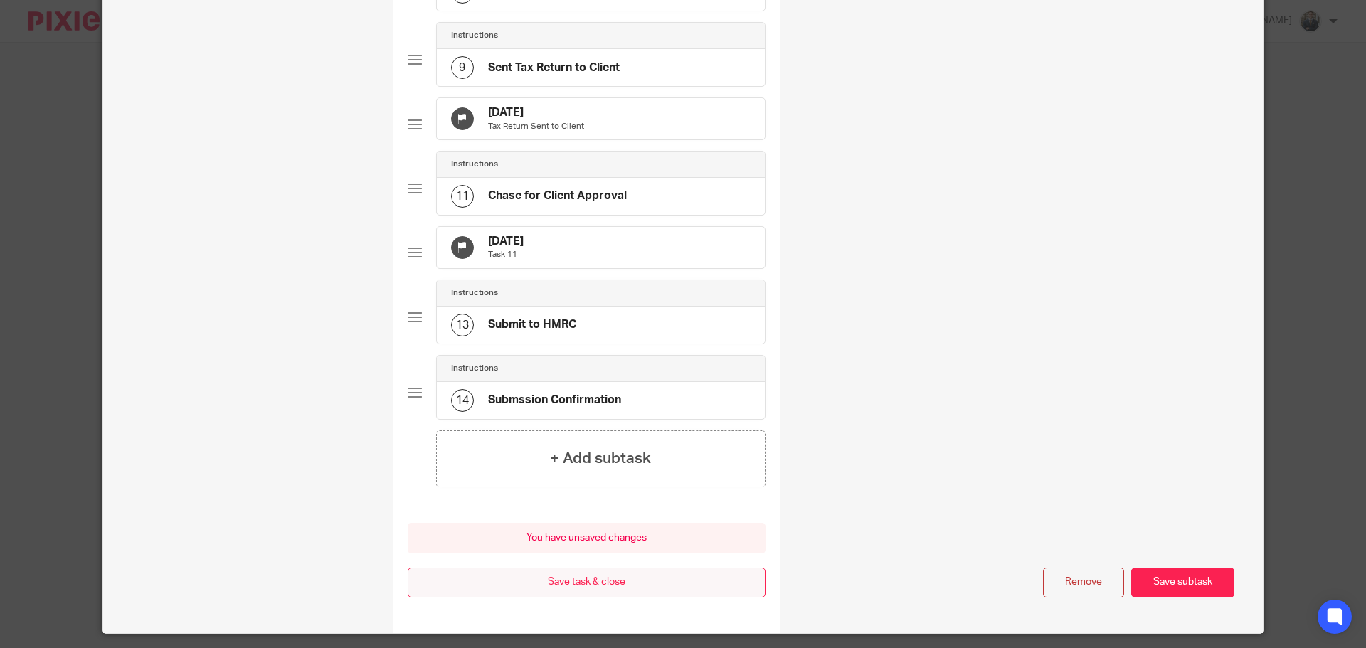
scroll to position [790, 0]
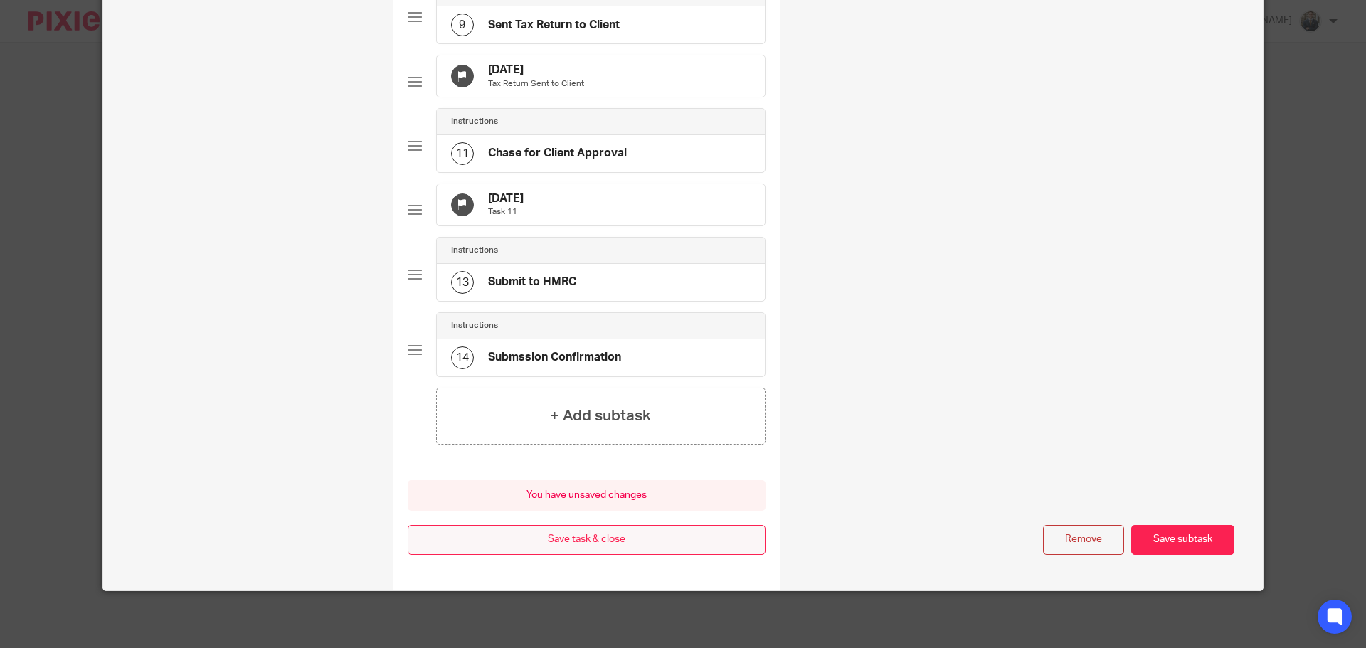
click at [575, 541] on button "Save task & close" at bounding box center [587, 540] width 358 height 31
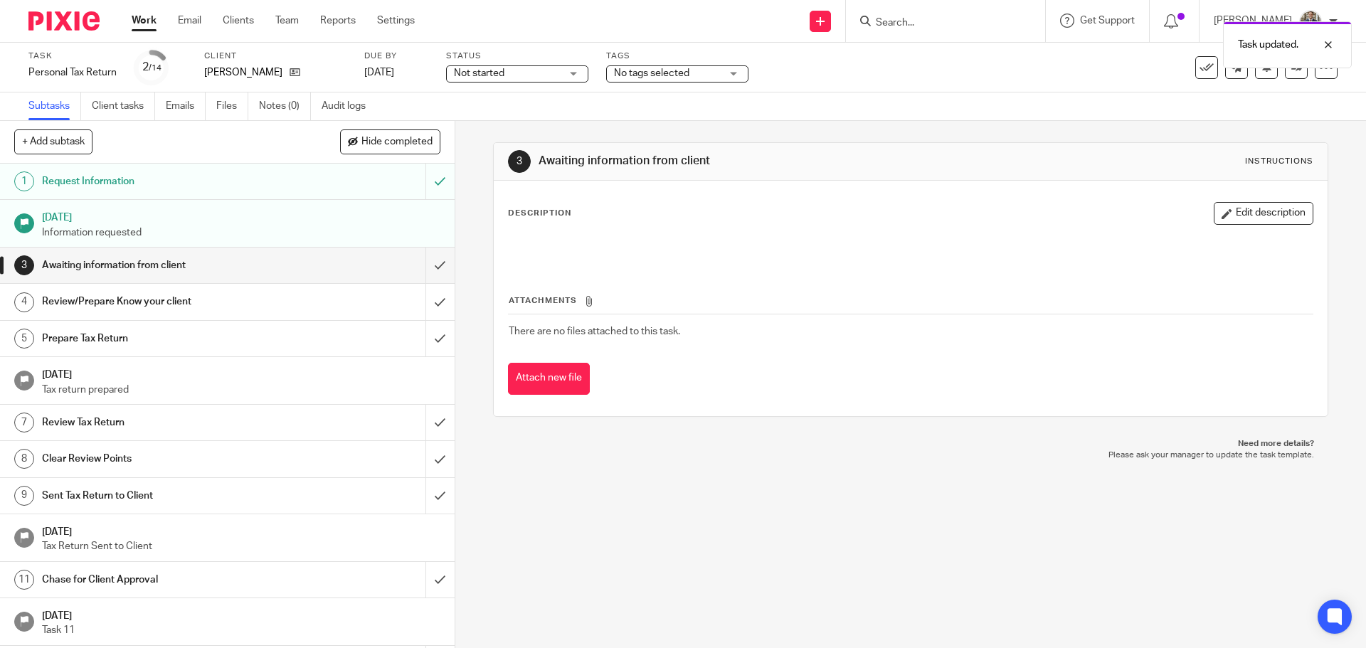
click at [82, 21] on img at bounding box center [63, 20] width 71 height 19
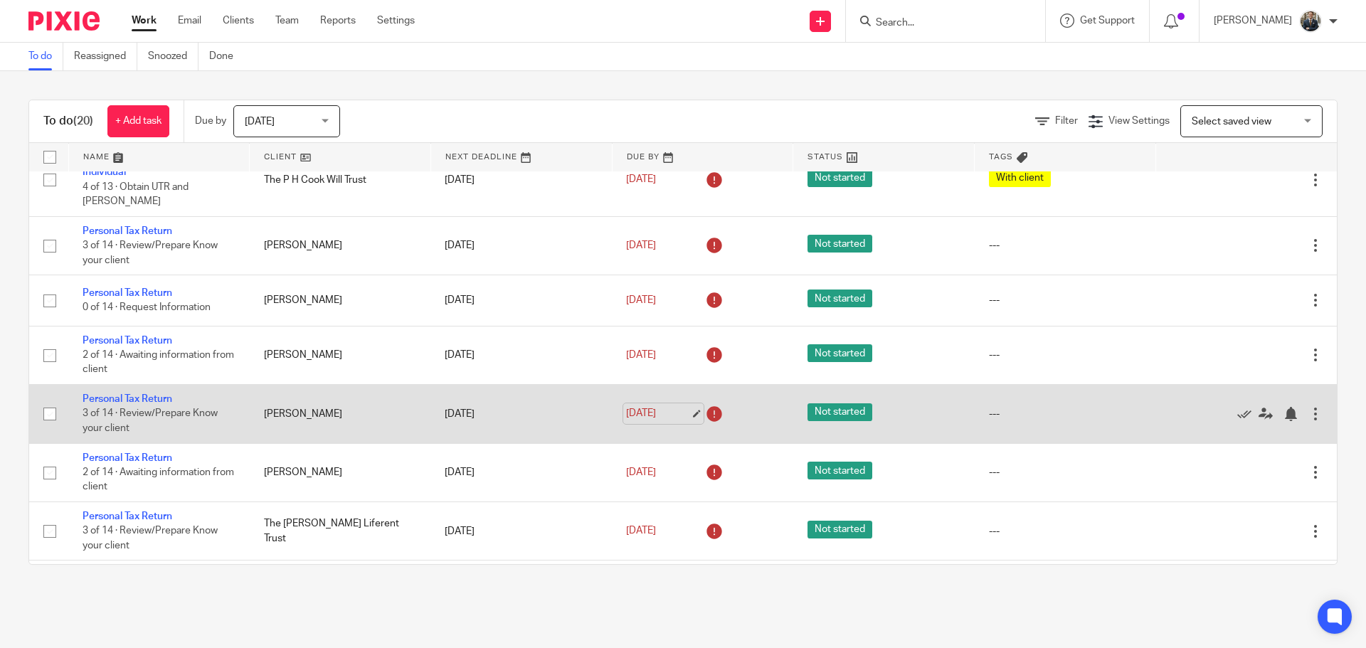
scroll to position [142, 0]
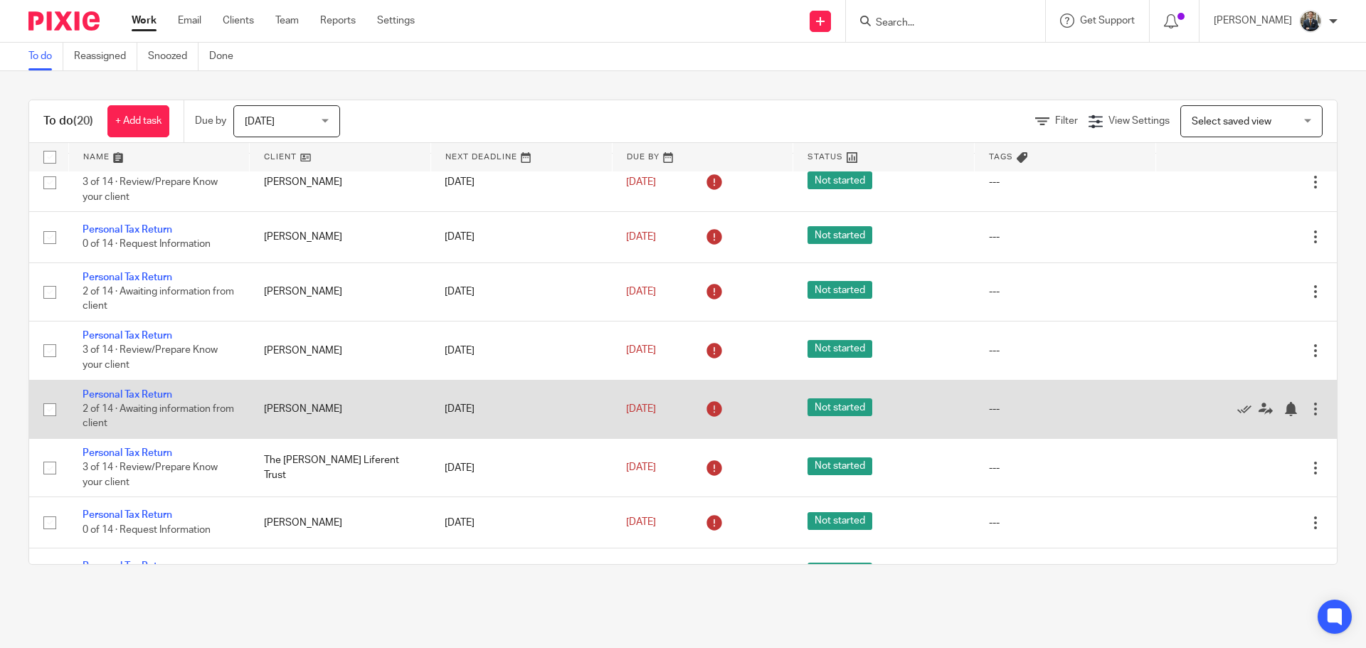
click at [1308, 402] on div at bounding box center [1315, 409] width 14 height 14
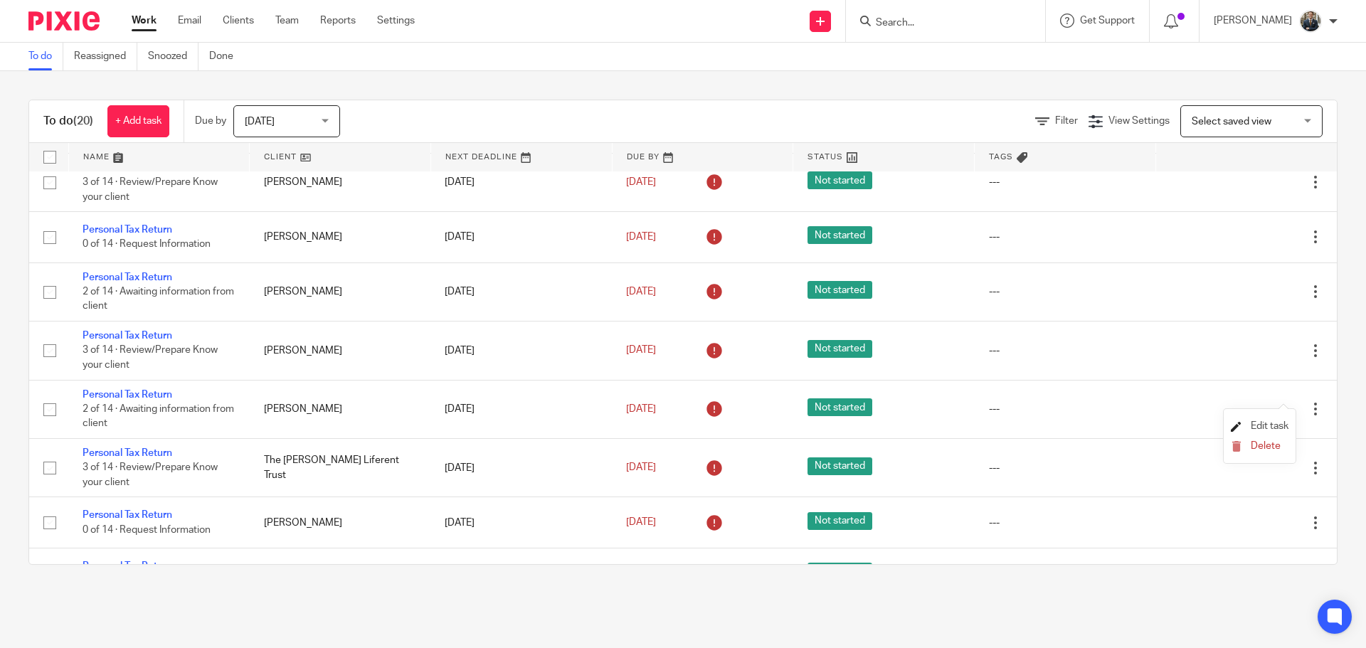
click at [1274, 422] on span "Edit task" at bounding box center [1269, 426] width 38 height 10
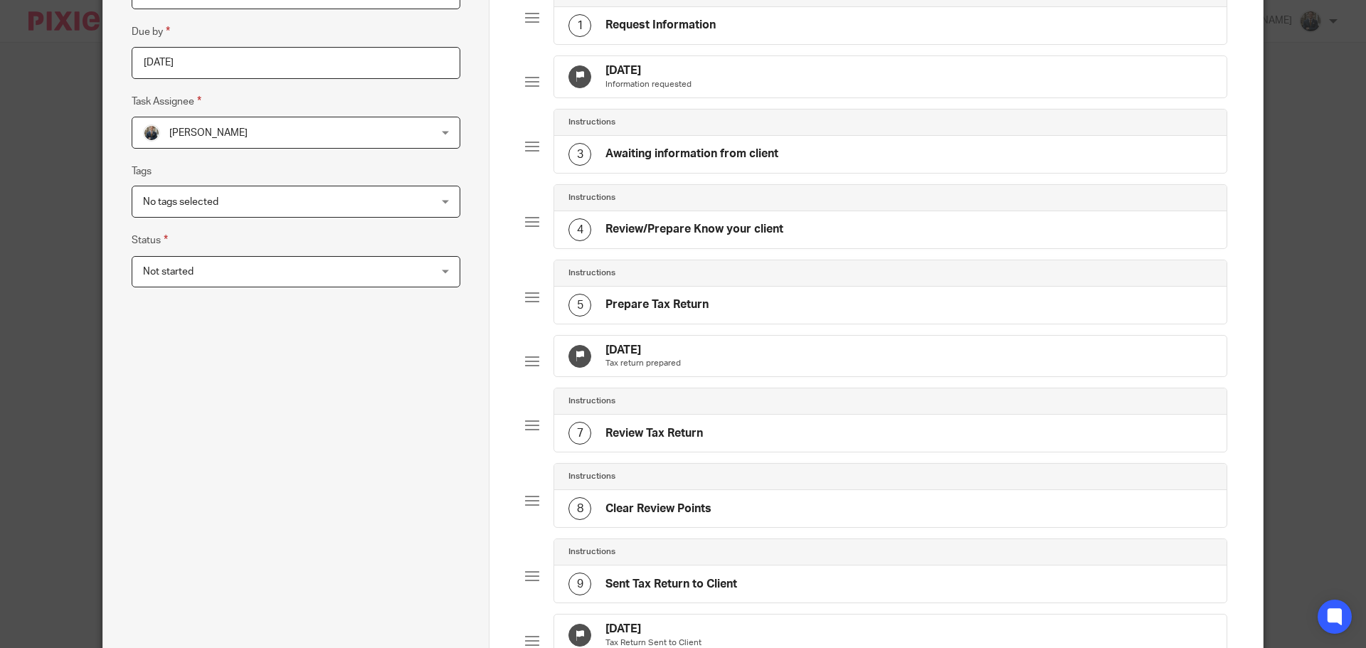
scroll to position [213, 0]
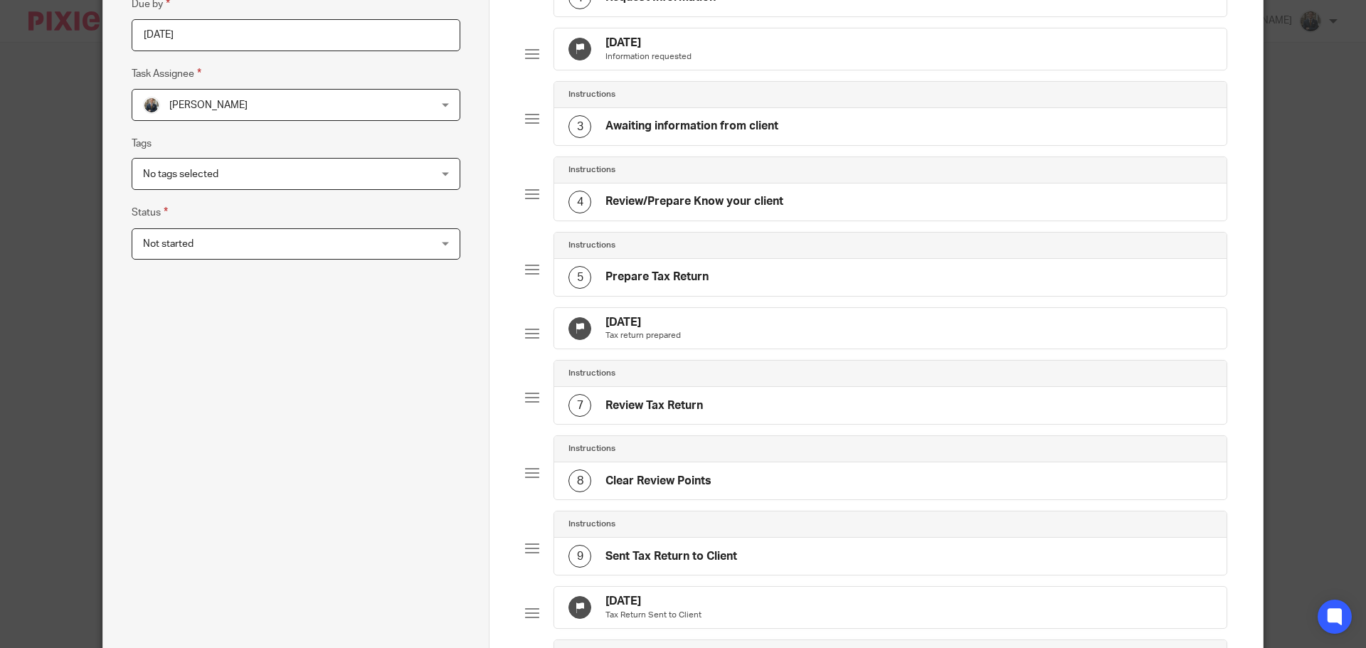
click at [699, 341] on div "[DATE] Tax return prepared" at bounding box center [890, 328] width 672 height 41
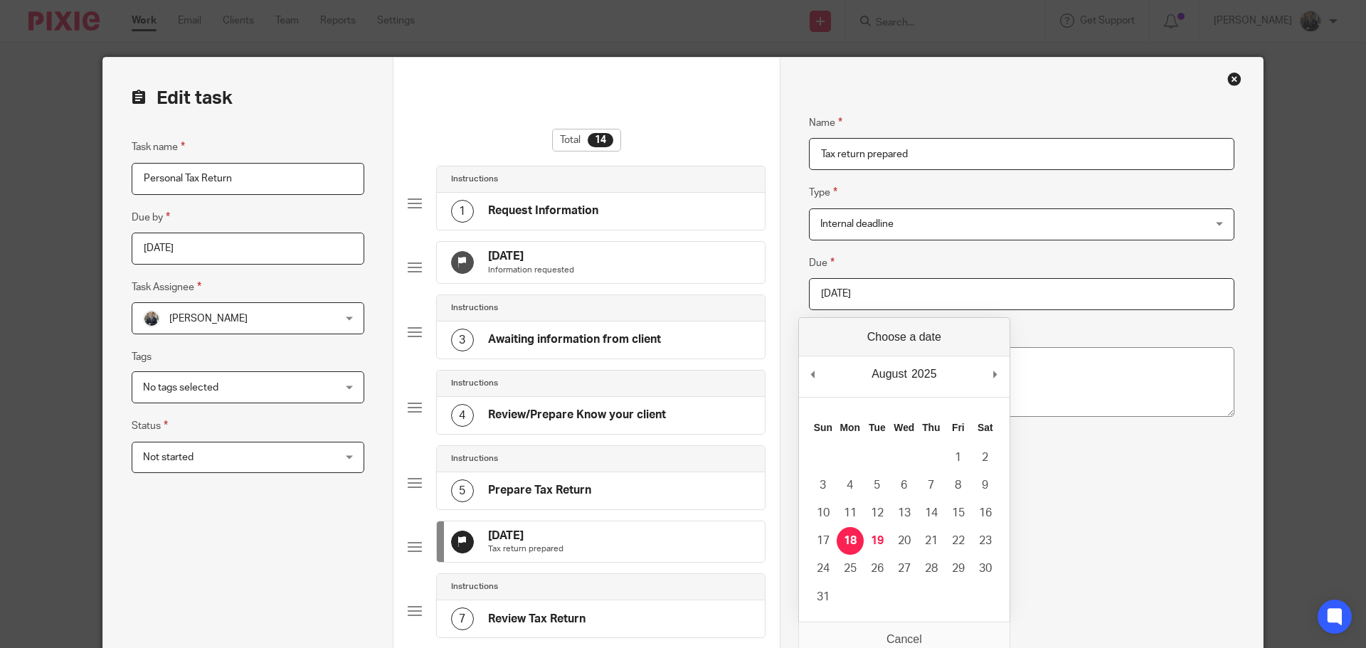
click at [872, 299] on input "[DATE]" at bounding box center [1021, 294] width 425 height 32
type input "[DATE]"
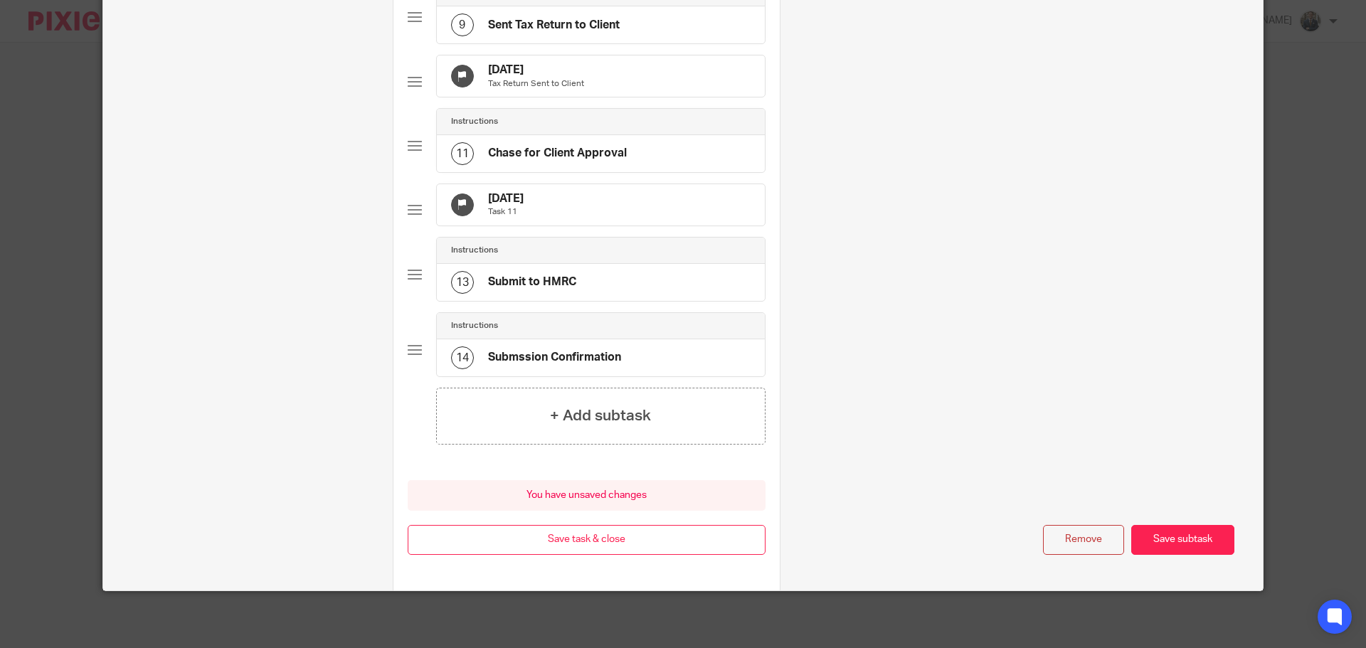
scroll to position [790, 0]
click at [527, 535] on button "Save task & close" at bounding box center [587, 540] width 358 height 31
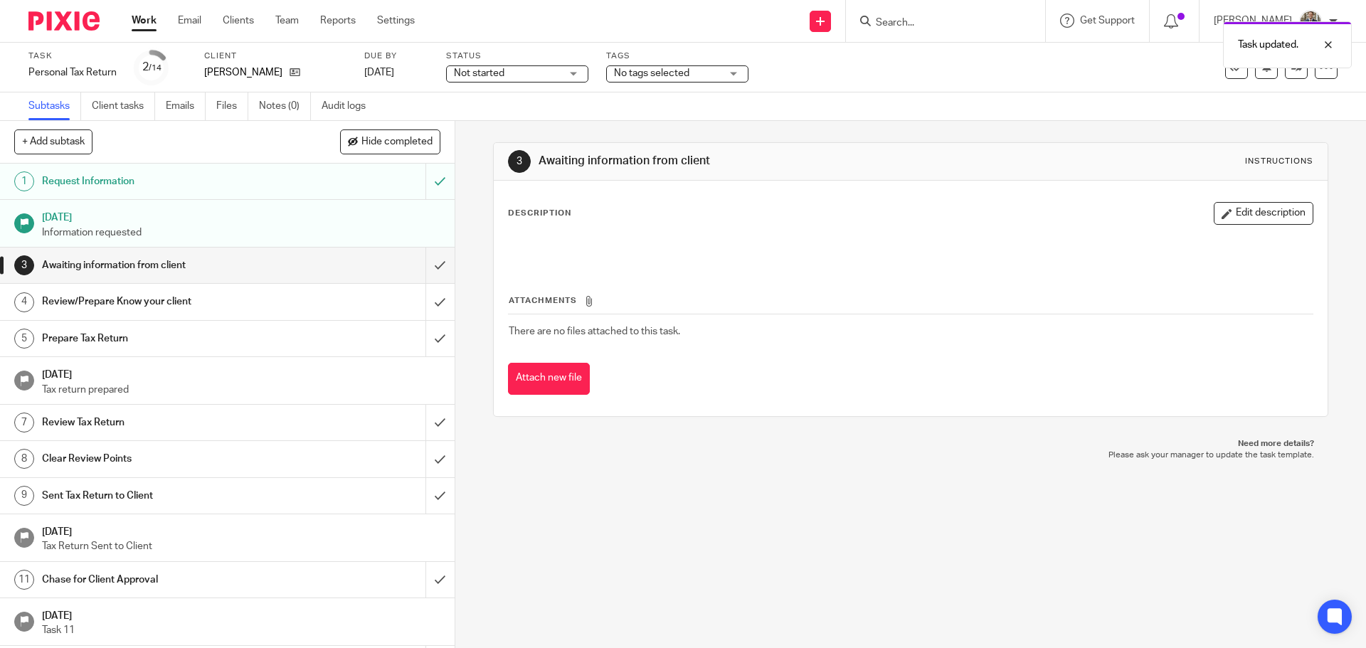
click at [63, 23] on img at bounding box center [63, 20] width 71 height 19
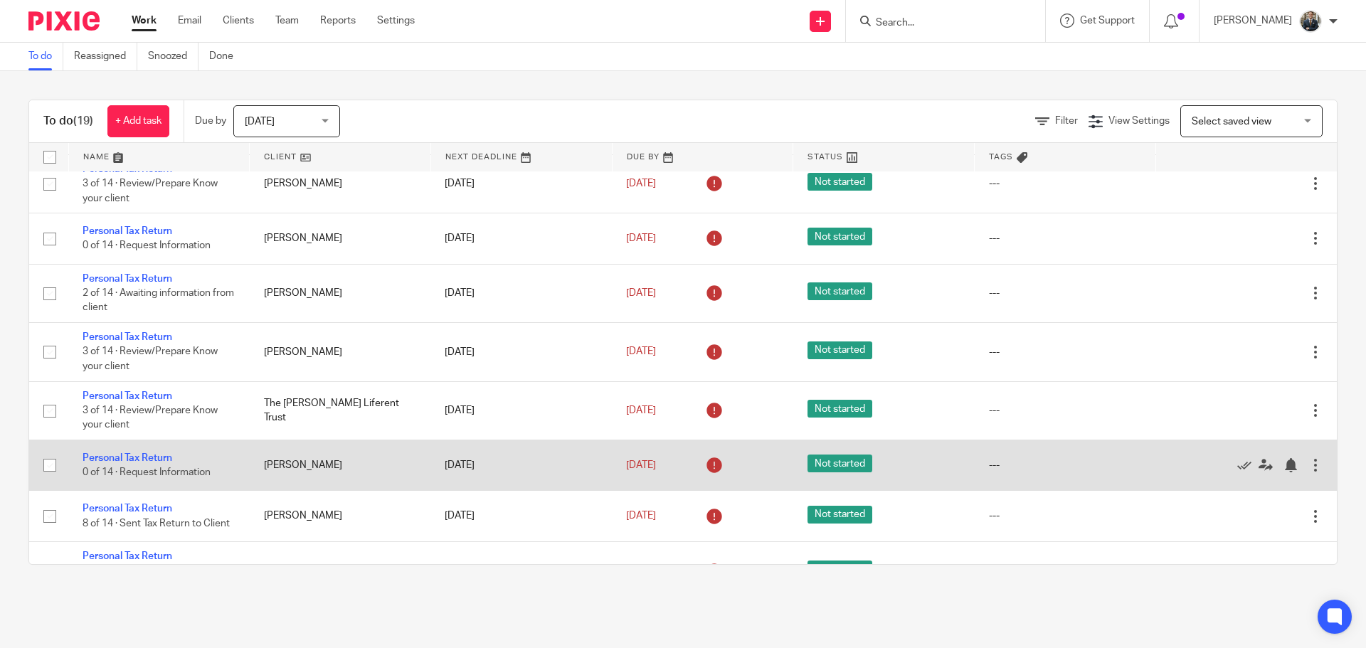
scroll to position [142, 0]
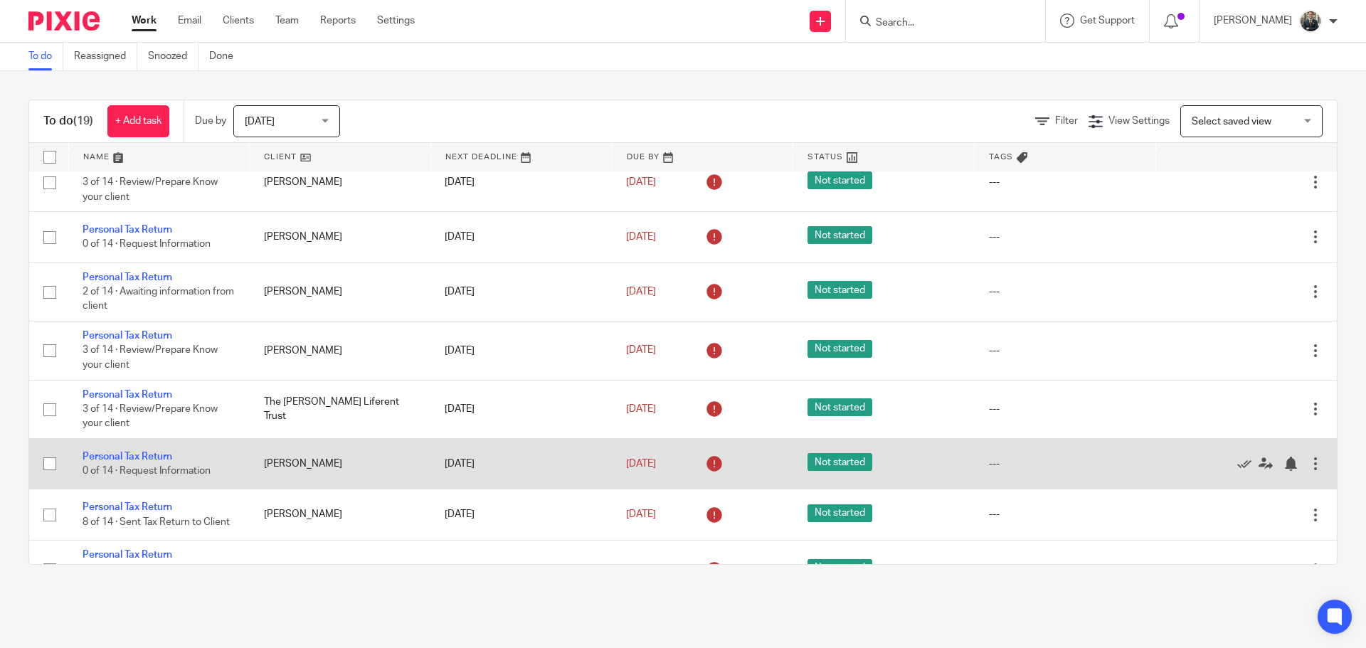
click at [1308, 457] on div at bounding box center [1315, 464] width 14 height 14
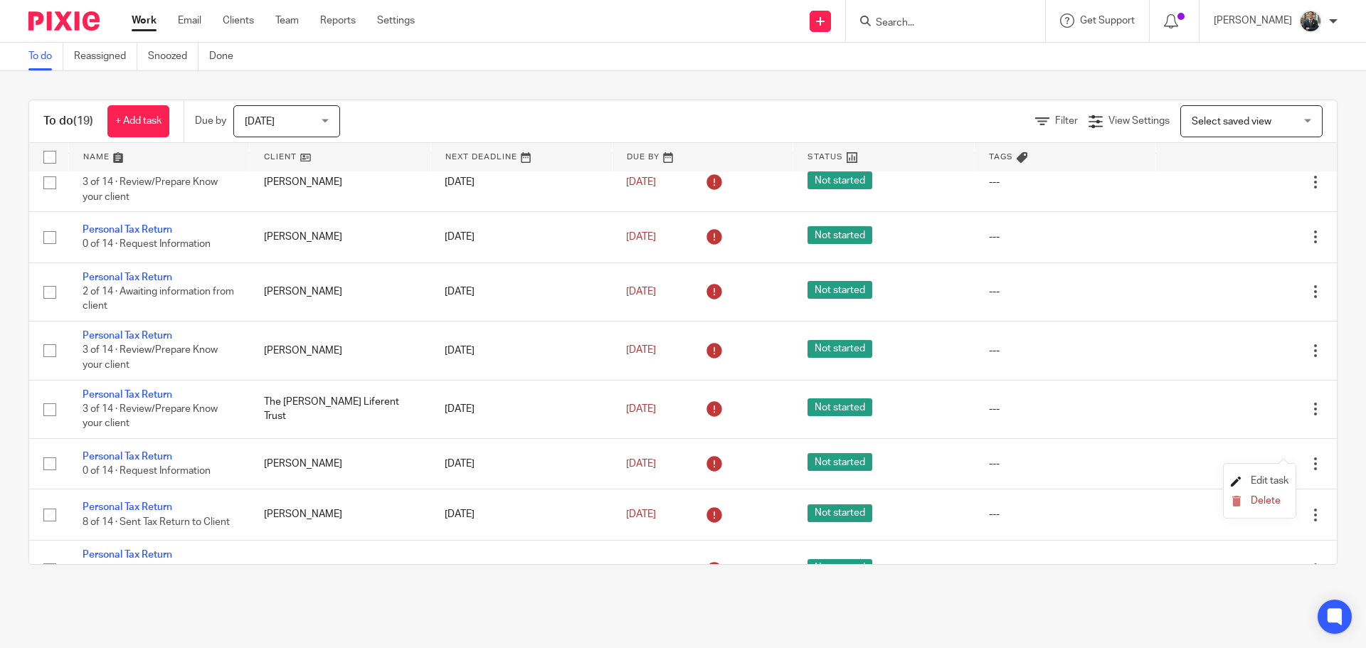
click at [1280, 478] on span "Edit task" at bounding box center [1269, 481] width 38 height 10
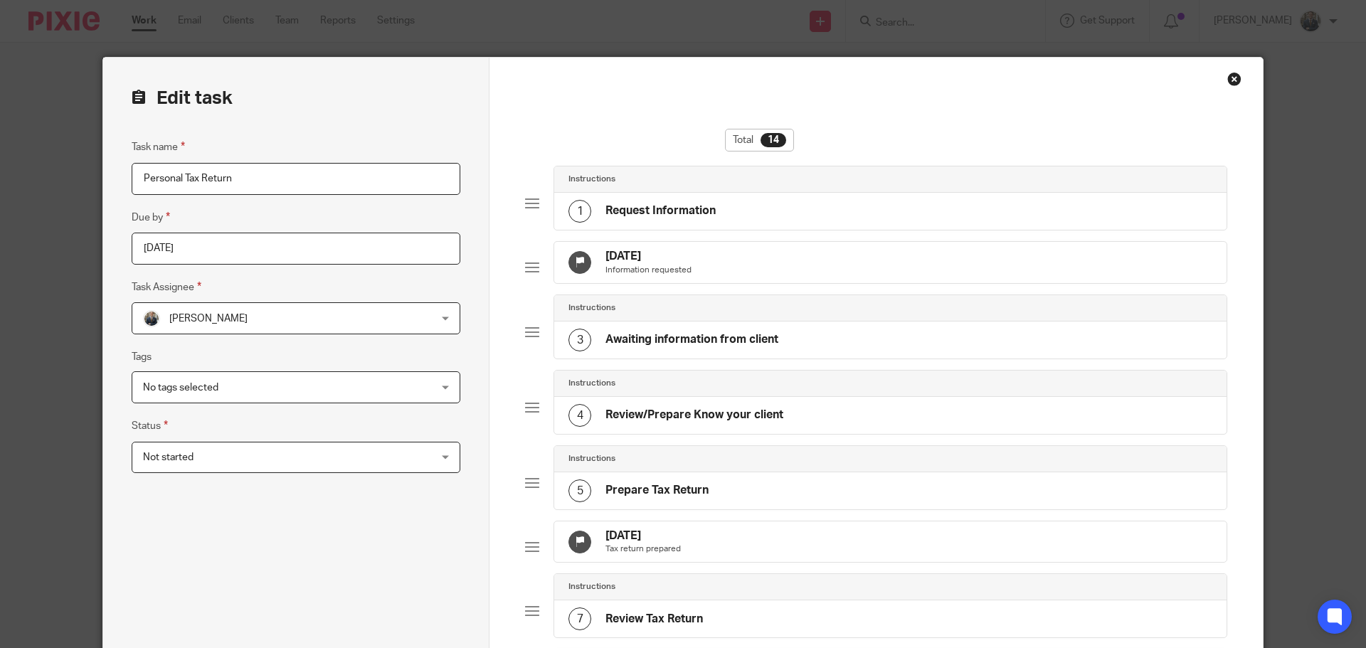
click at [777, 561] on div "[DATE] Tax return prepared" at bounding box center [890, 541] width 672 height 41
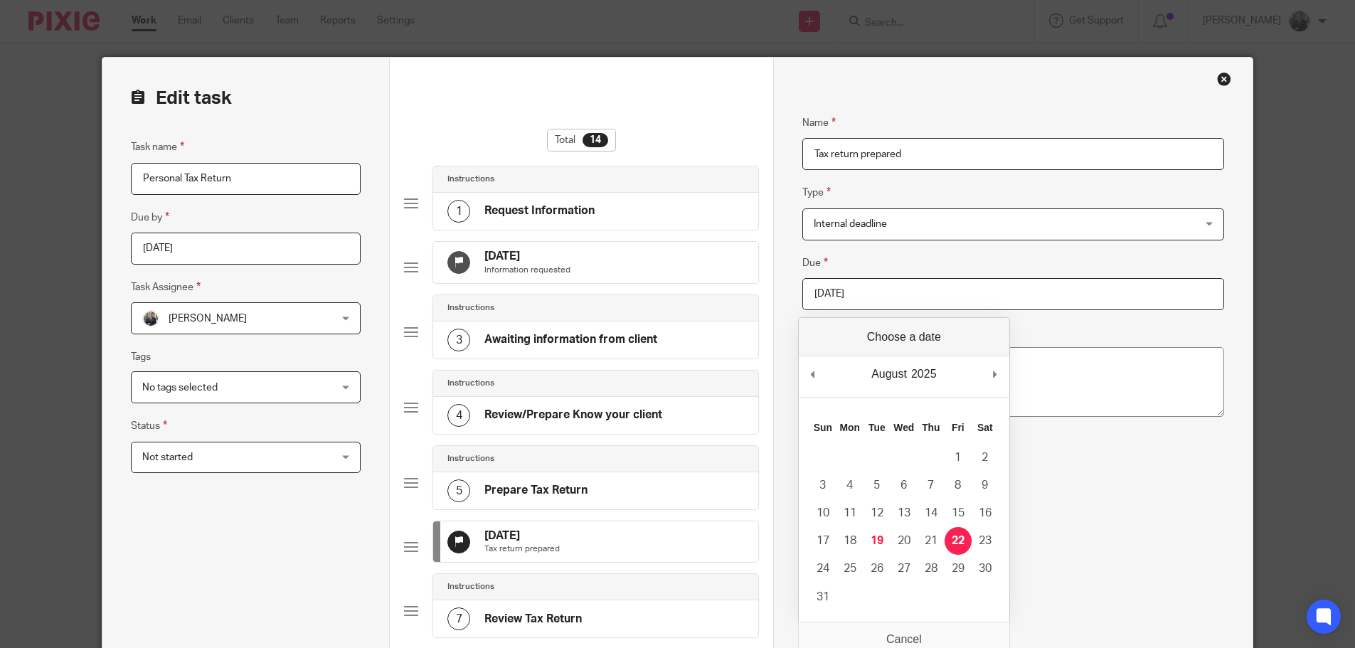
click at [891, 289] on input "[DATE]" at bounding box center [1013, 294] width 422 height 32
type input "[DATE]"
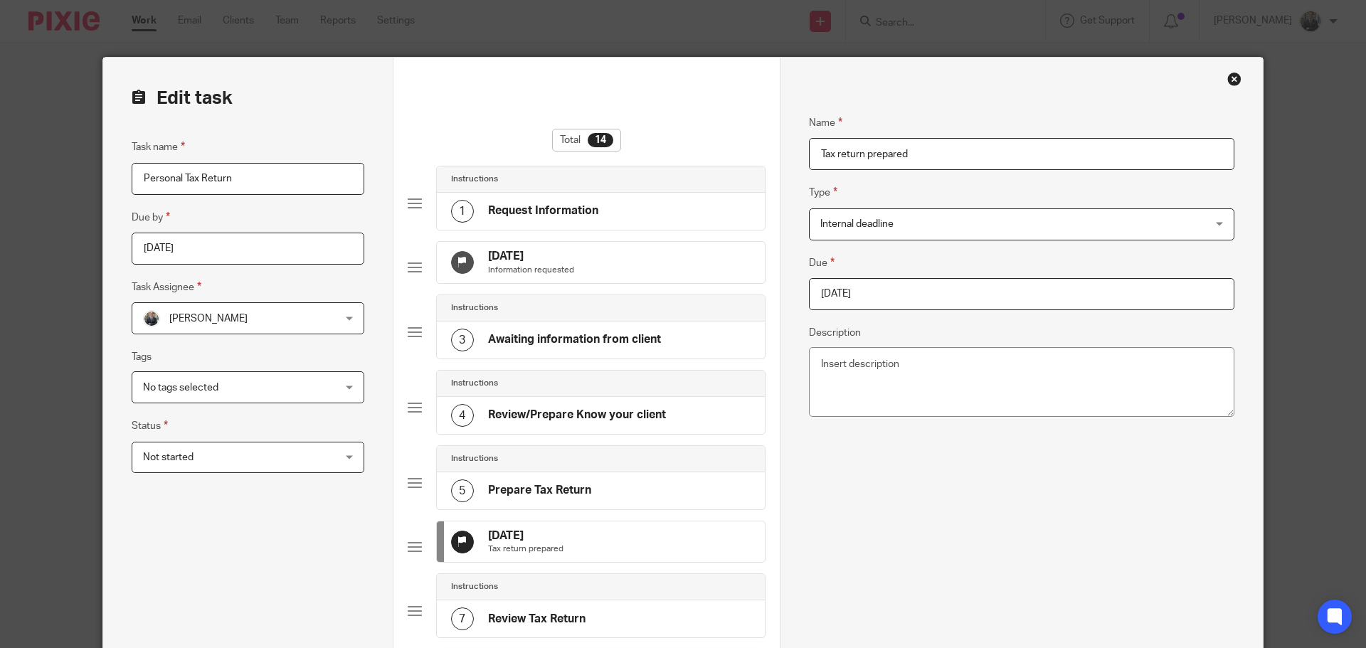
click at [691, 271] on div "9 Aug 2025 Information requested" at bounding box center [601, 262] width 328 height 41
click at [933, 282] on input "2025-08-09" at bounding box center [1021, 294] width 425 height 32
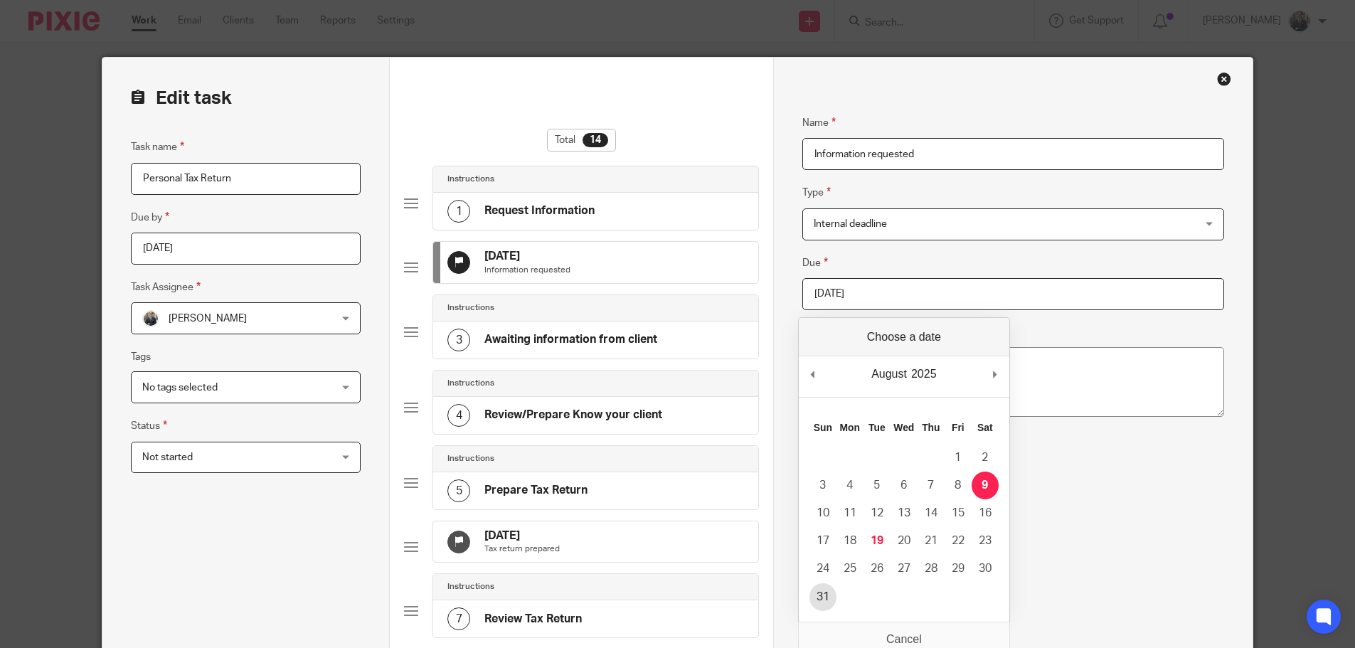
type input "2025-08-31"
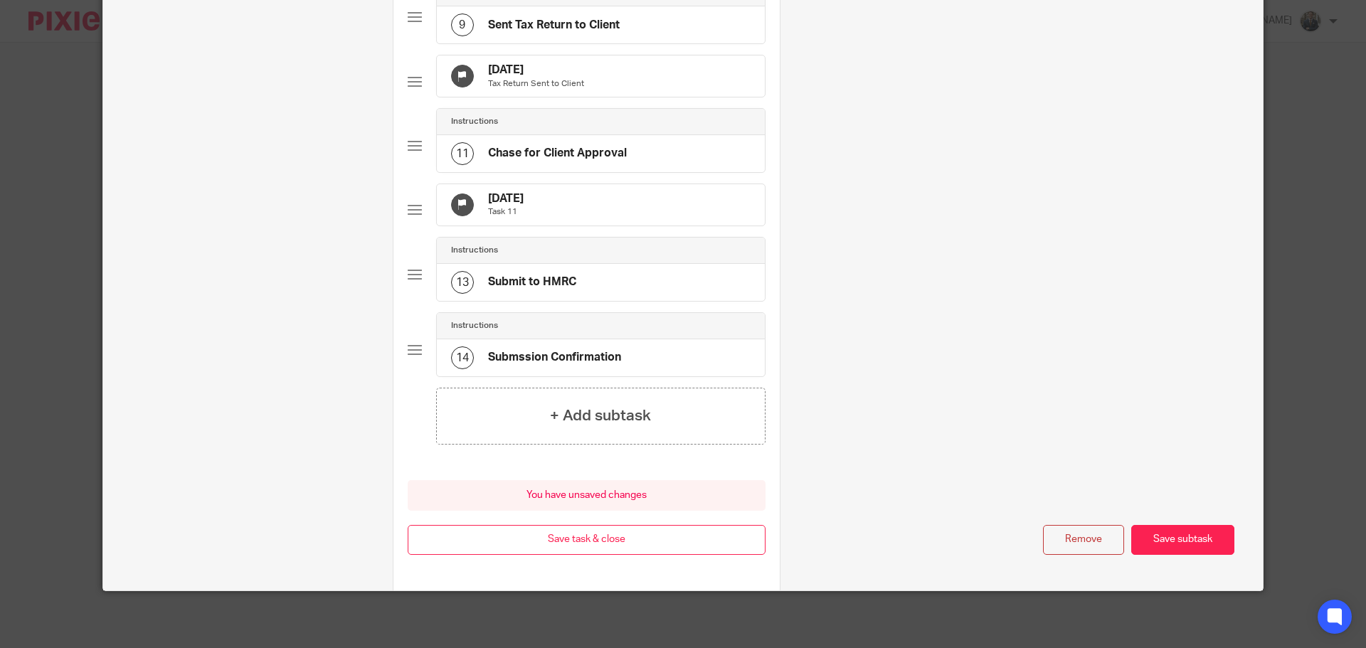
scroll to position [790, 0]
click at [553, 537] on button "Save task & close" at bounding box center [587, 540] width 358 height 31
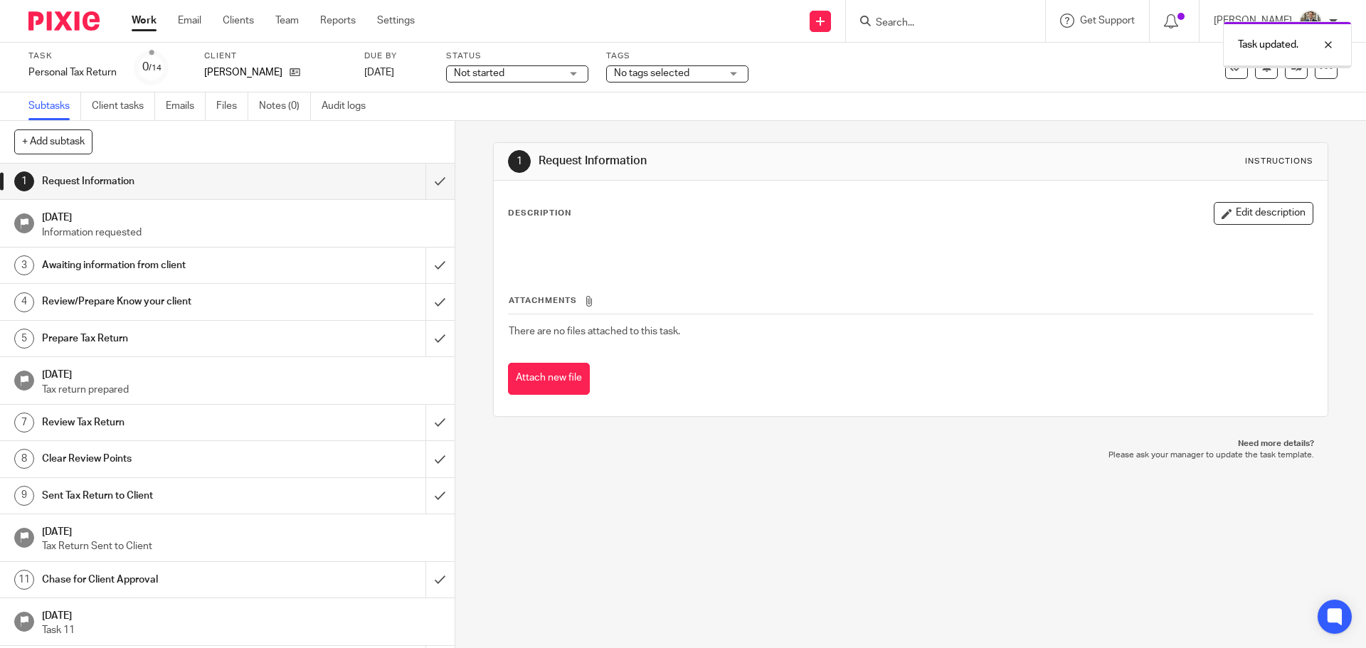
click at [51, 17] on img at bounding box center [63, 20] width 71 height 19
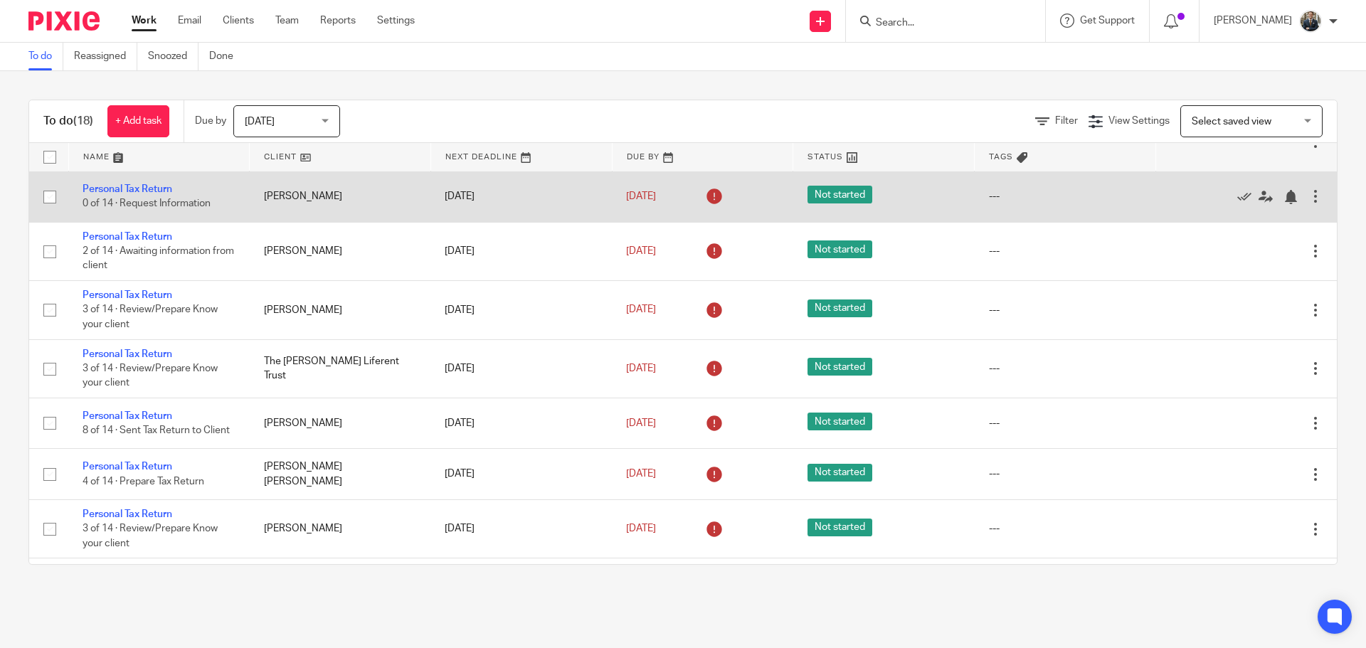
scroll to position [213, 0]
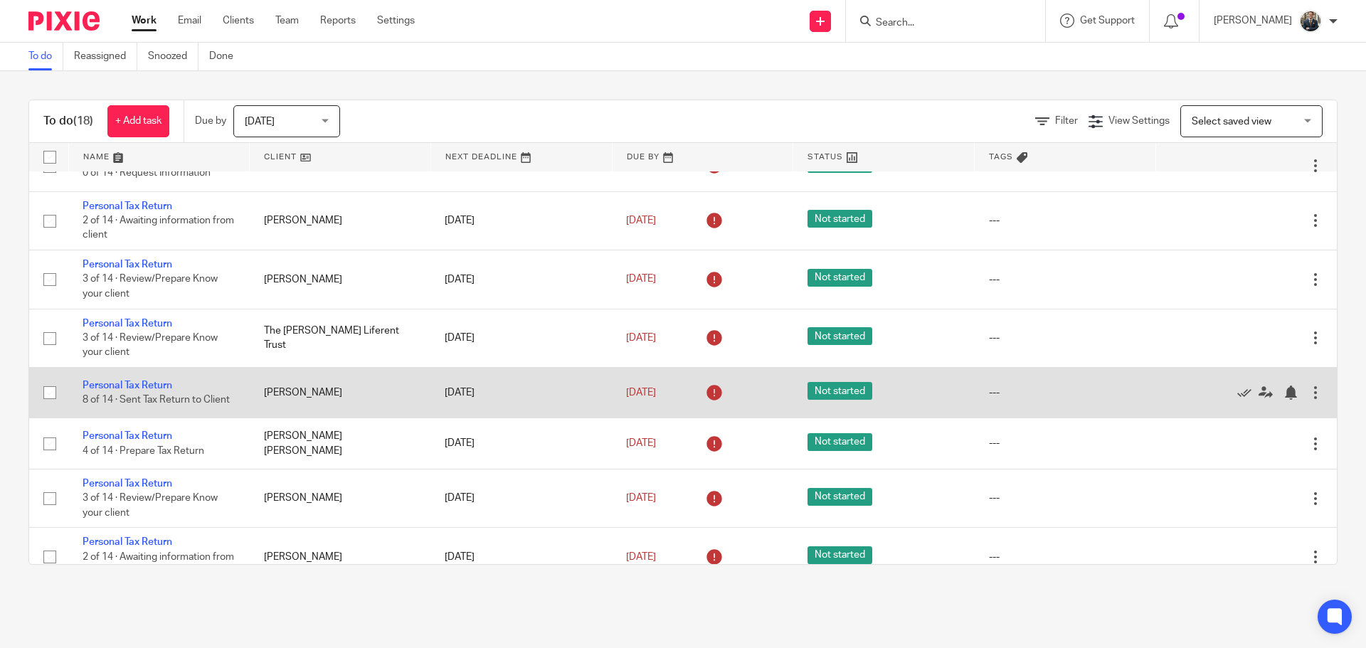
click at [1308, 386] on div at bounding box center [1315, 393] width 14 height 14
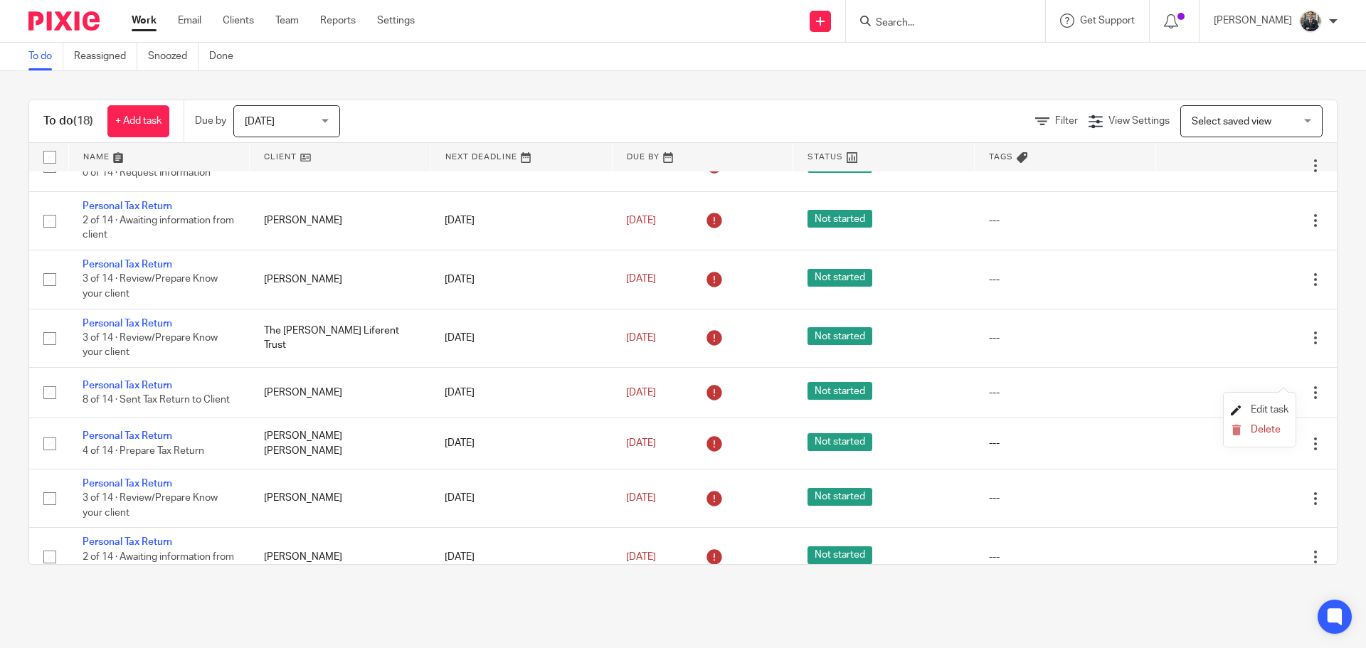
click at [1272, 407] on span "Edit task" at bounding box center [1269, 410] width 38 height 10
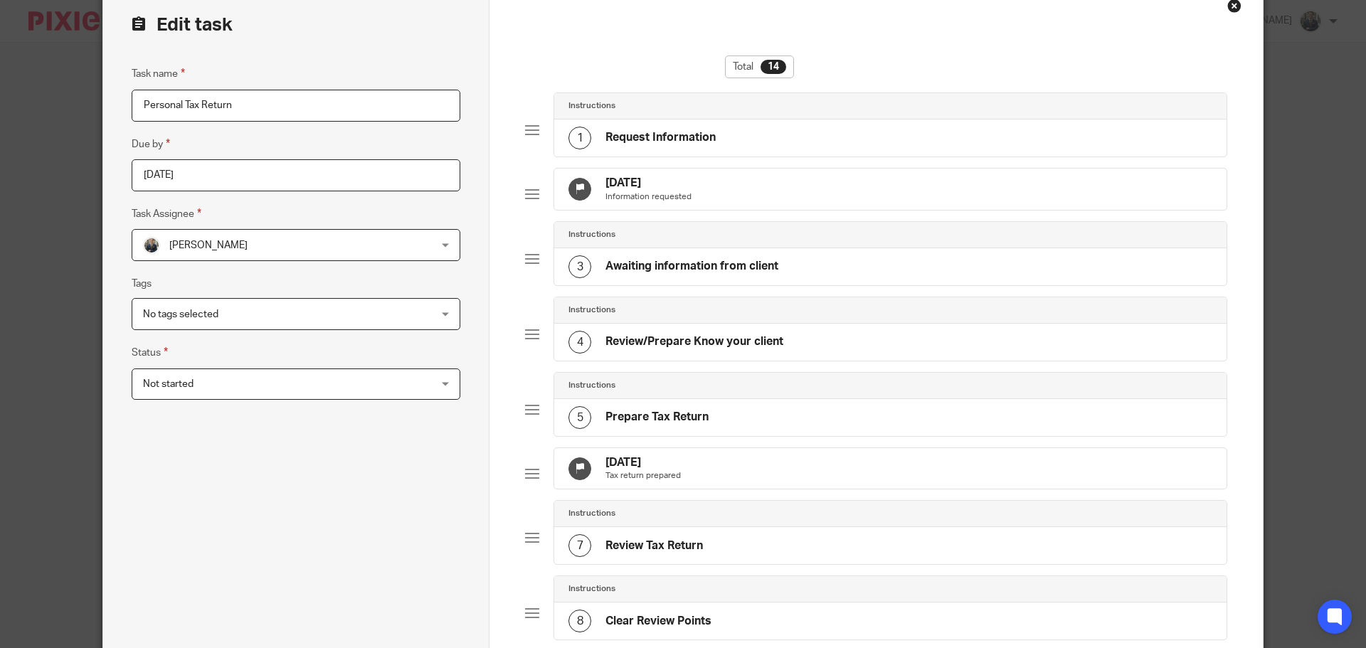
scroll to position [213, 0]
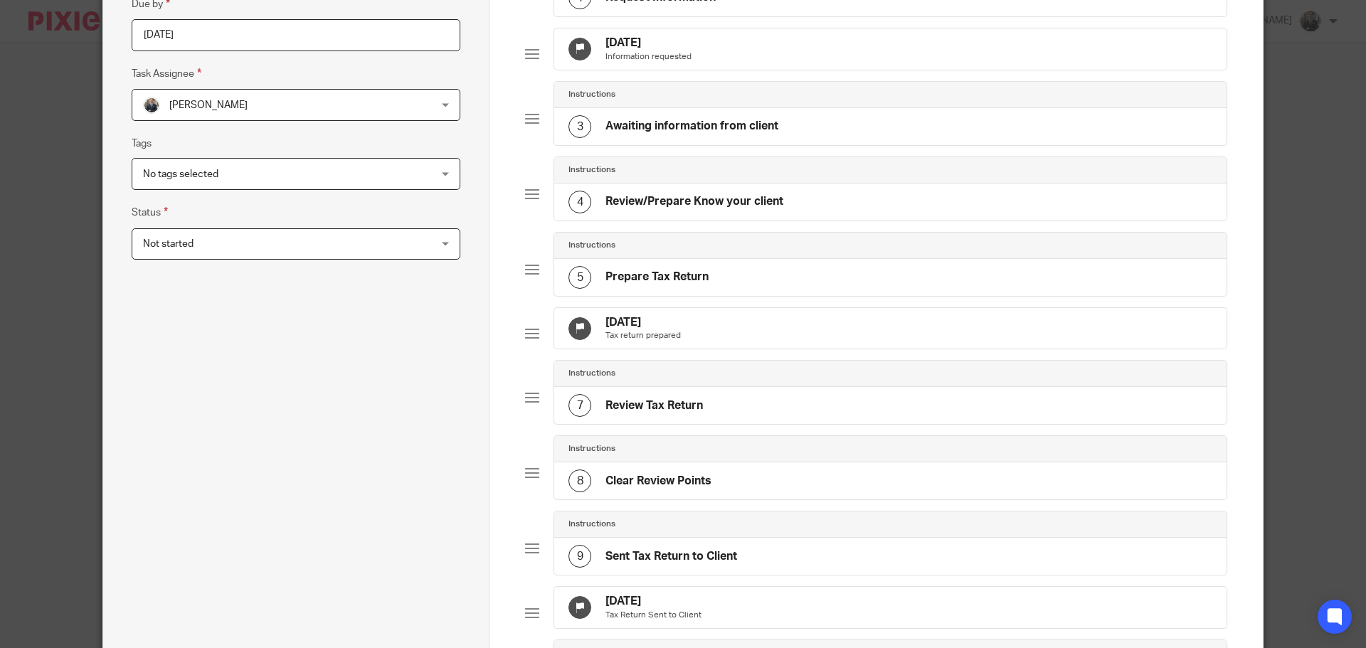
click at [717, 349] on div "[DATE] Tax return prepared" at bounding box center [890, 328] width 672 height 41
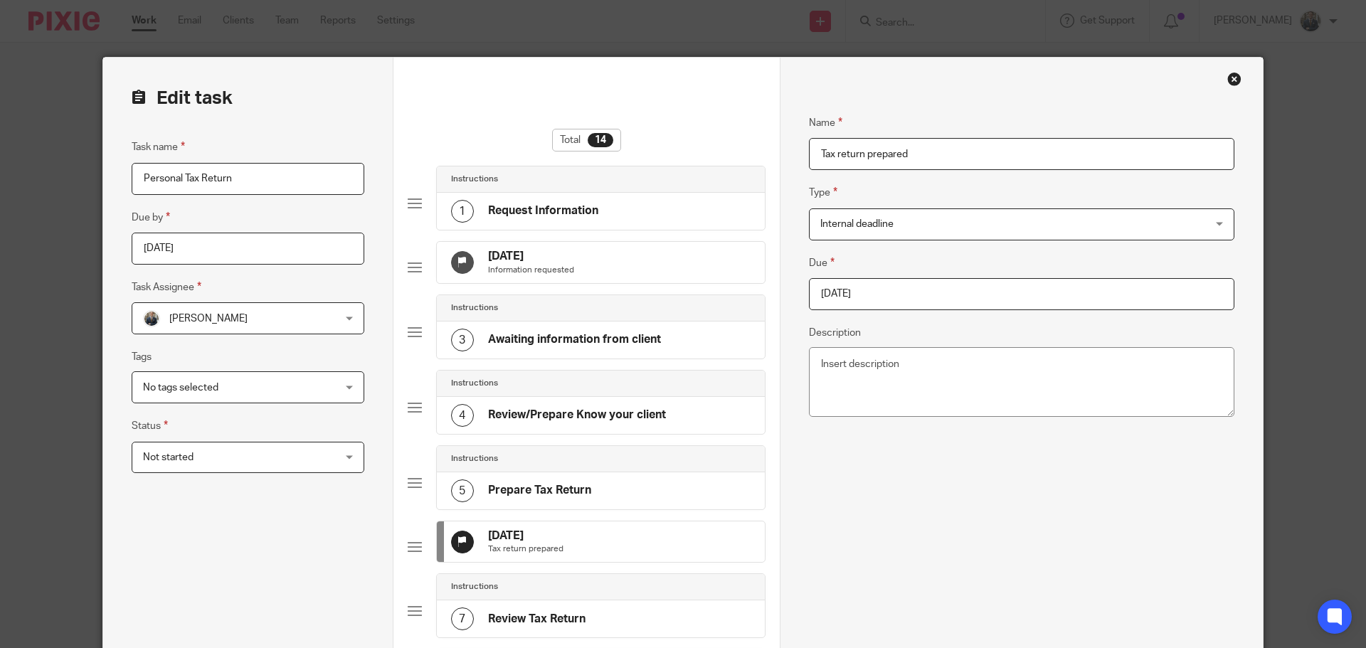
click at [907, 289] on input "2025-08-11" at bounding box center [1021, 294] width 425 height 32
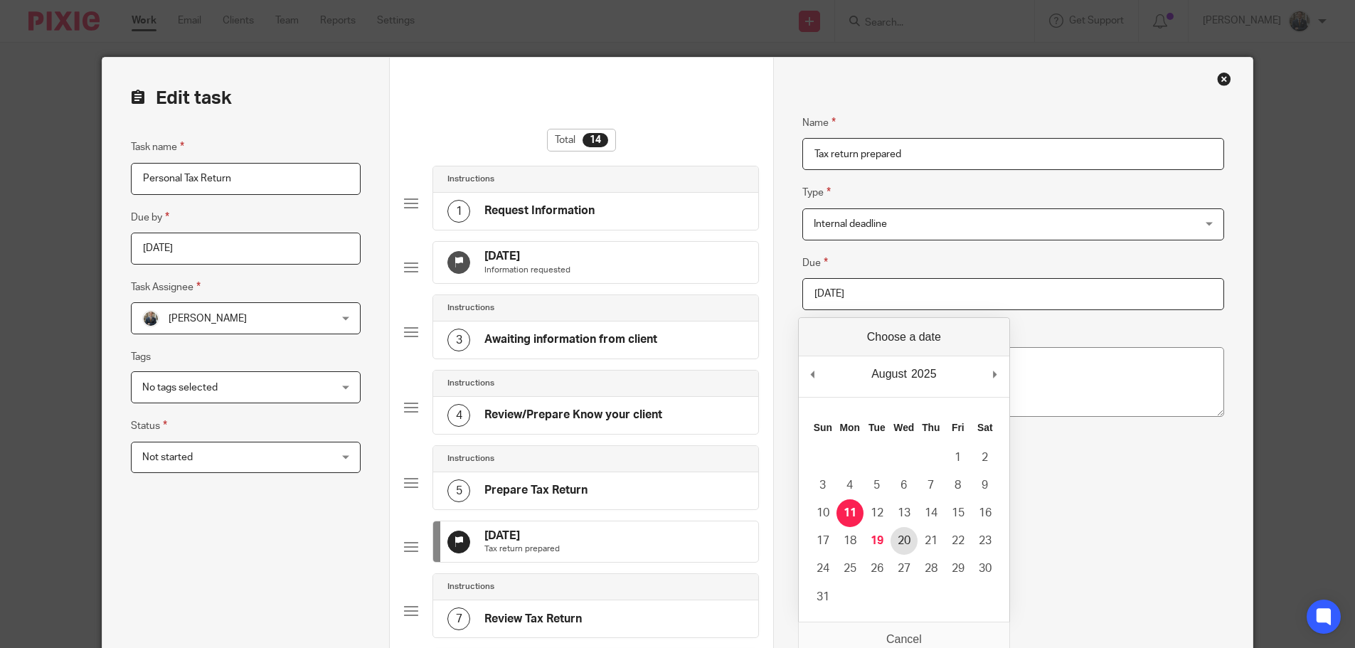
type input "2025-08-20"
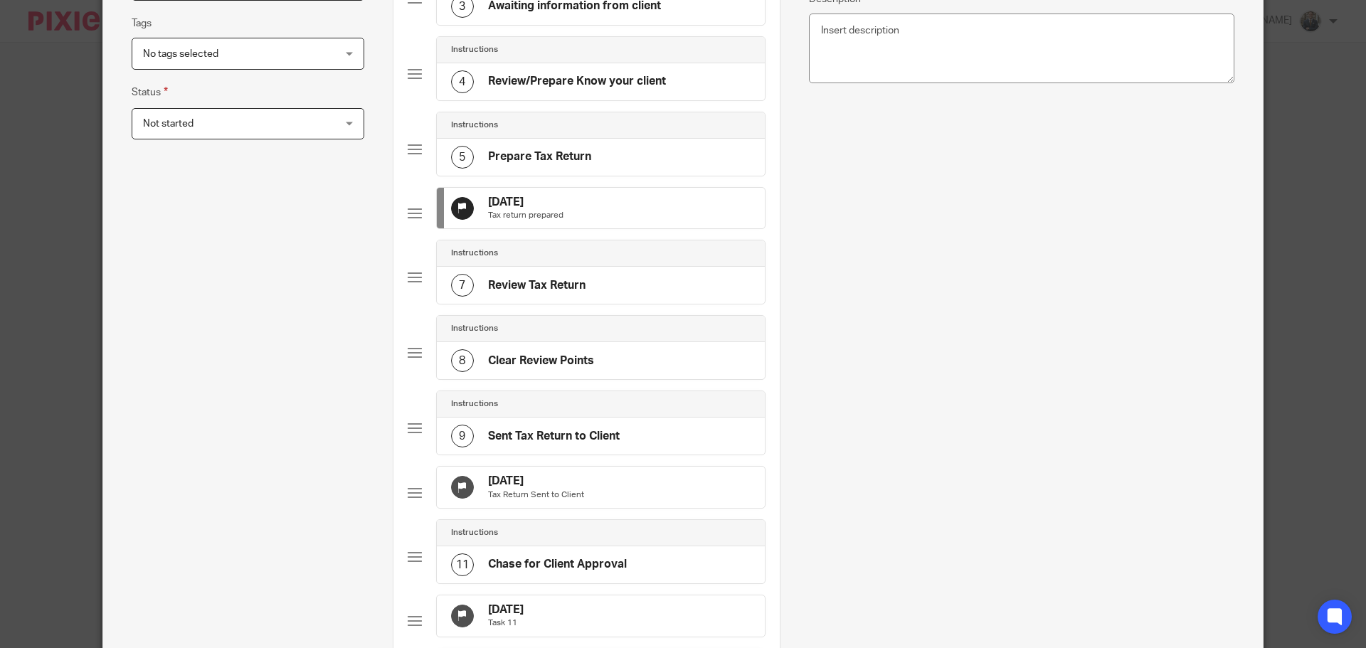
scroll to position [356, 0]
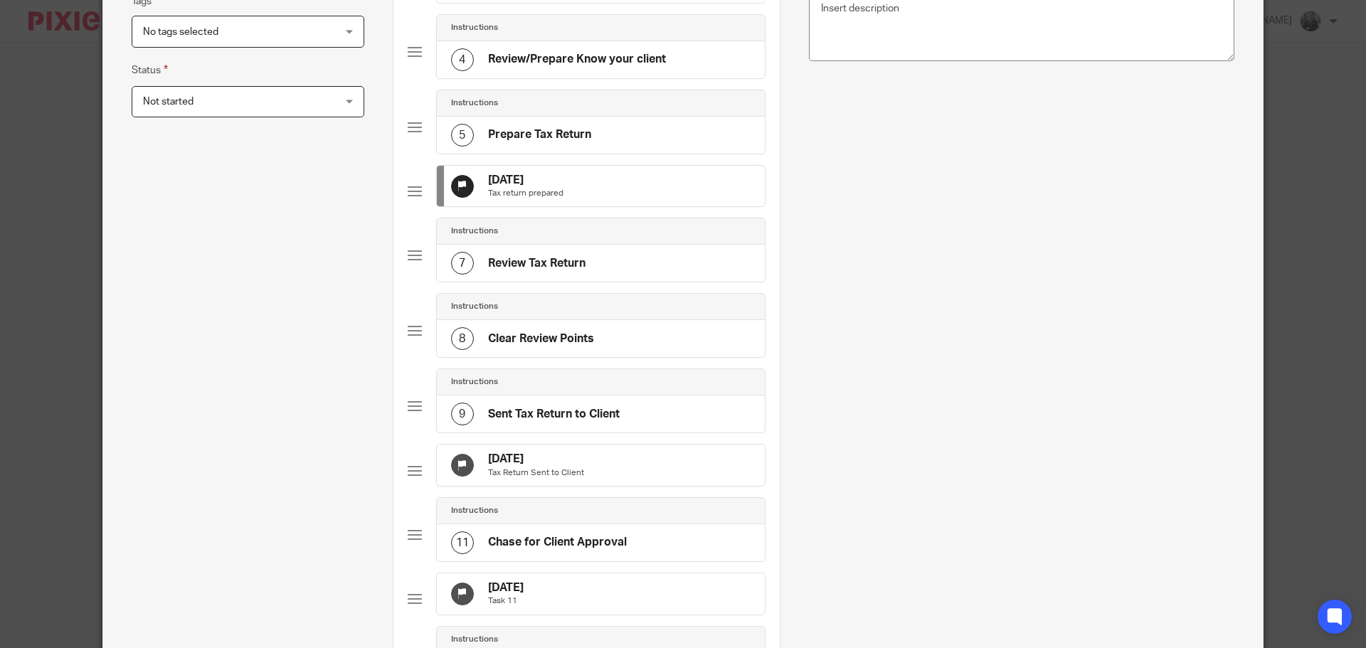
click at [584, 486] on div "11 Aug 2025 Tax Return Sent to Client" at bounding box center [601, 465] width 328 height 41
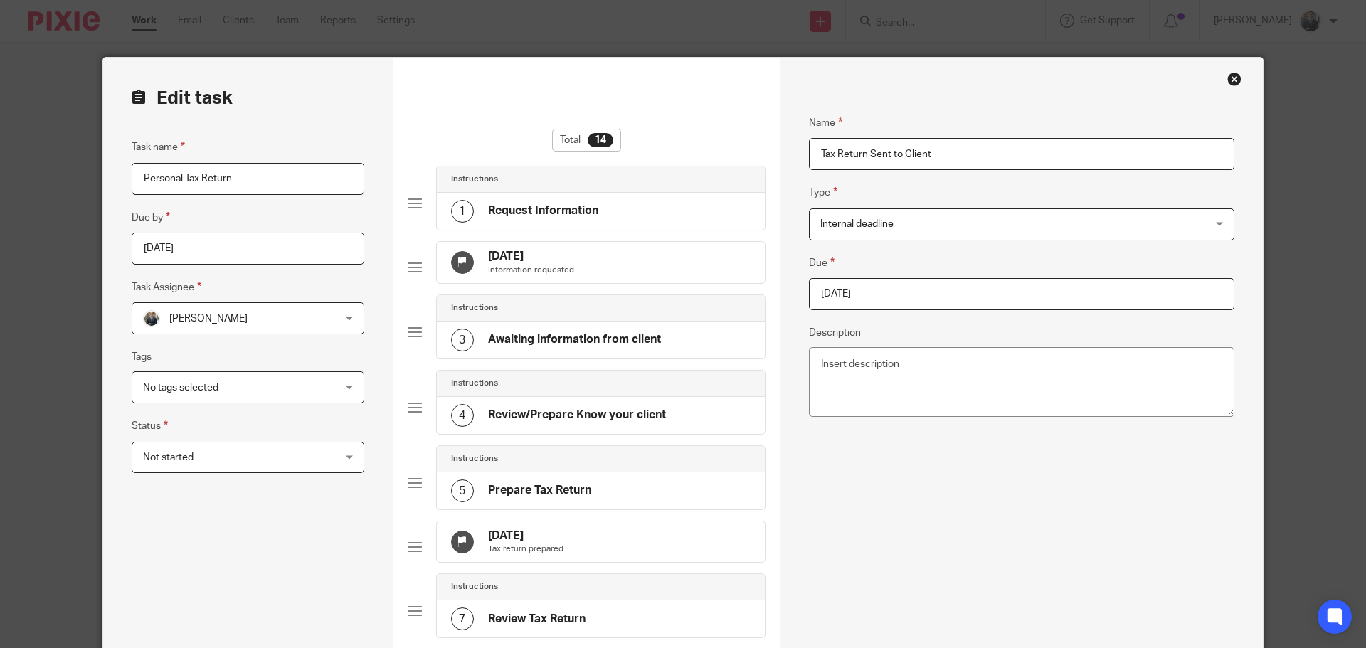
click at [892, 296] on input "2025-08-11" at bounding box center [1021, 294] width 425 height 32
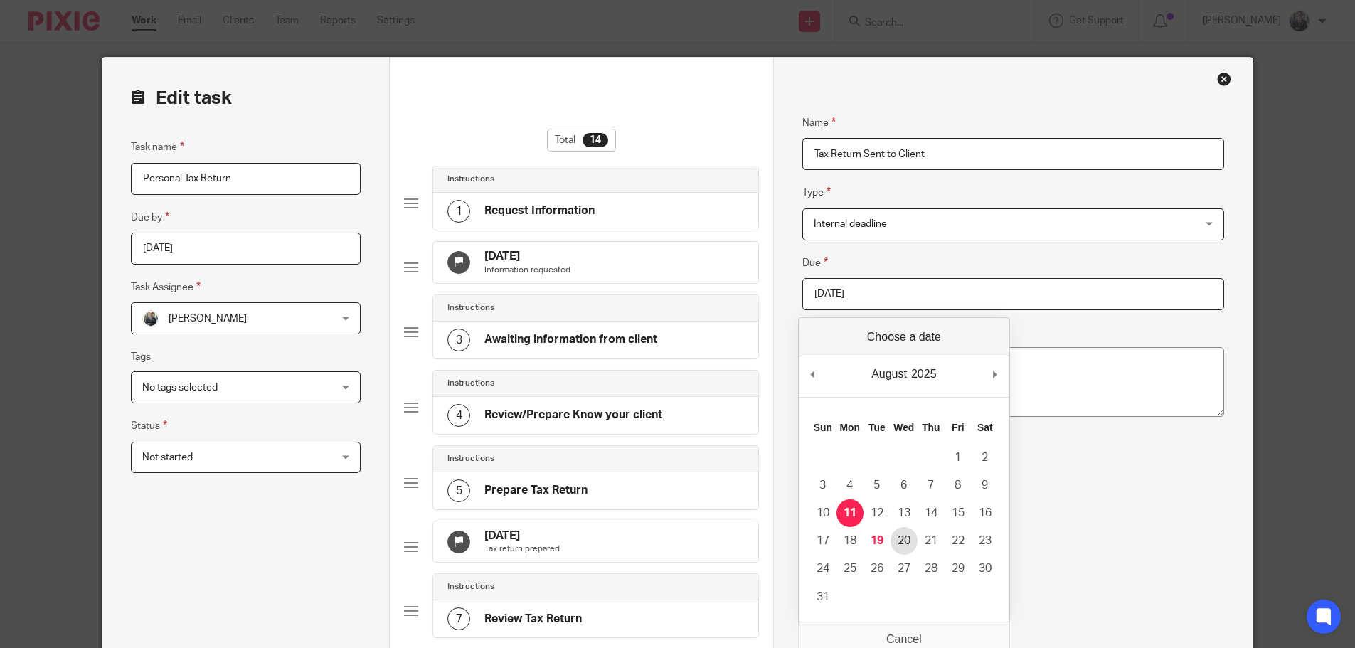
type input "2025-08-20"
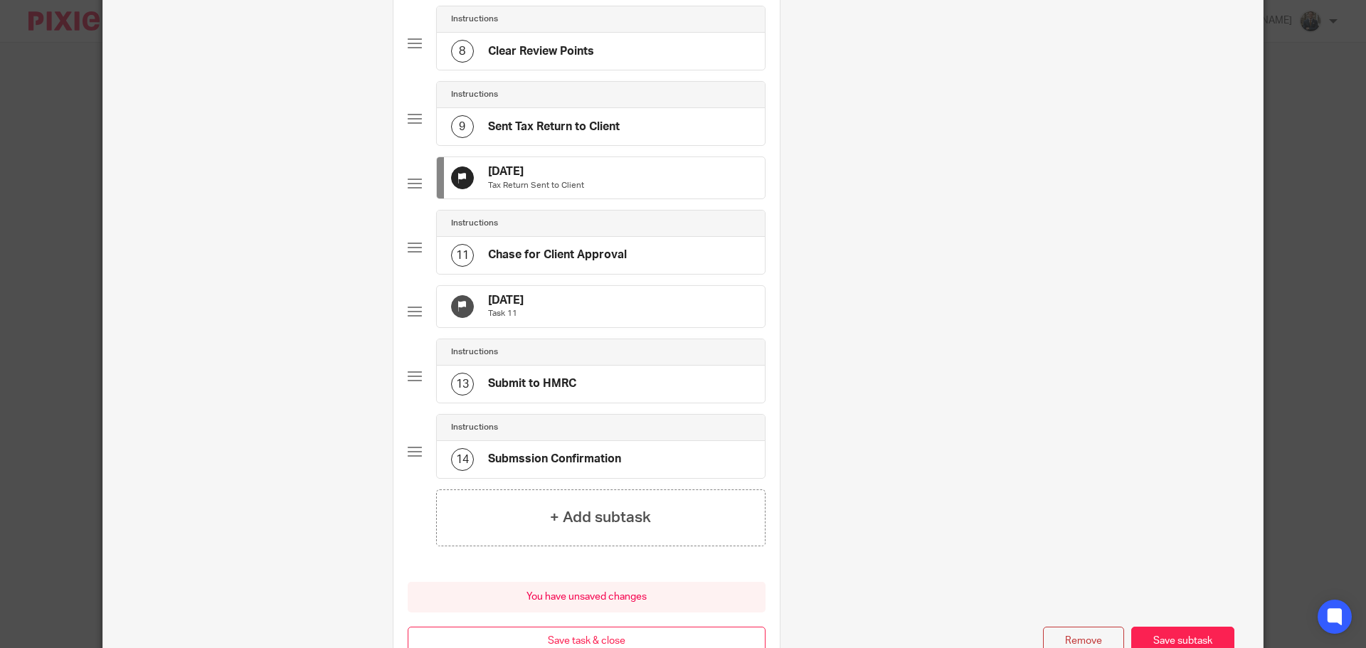
scroll to position [790, 0]
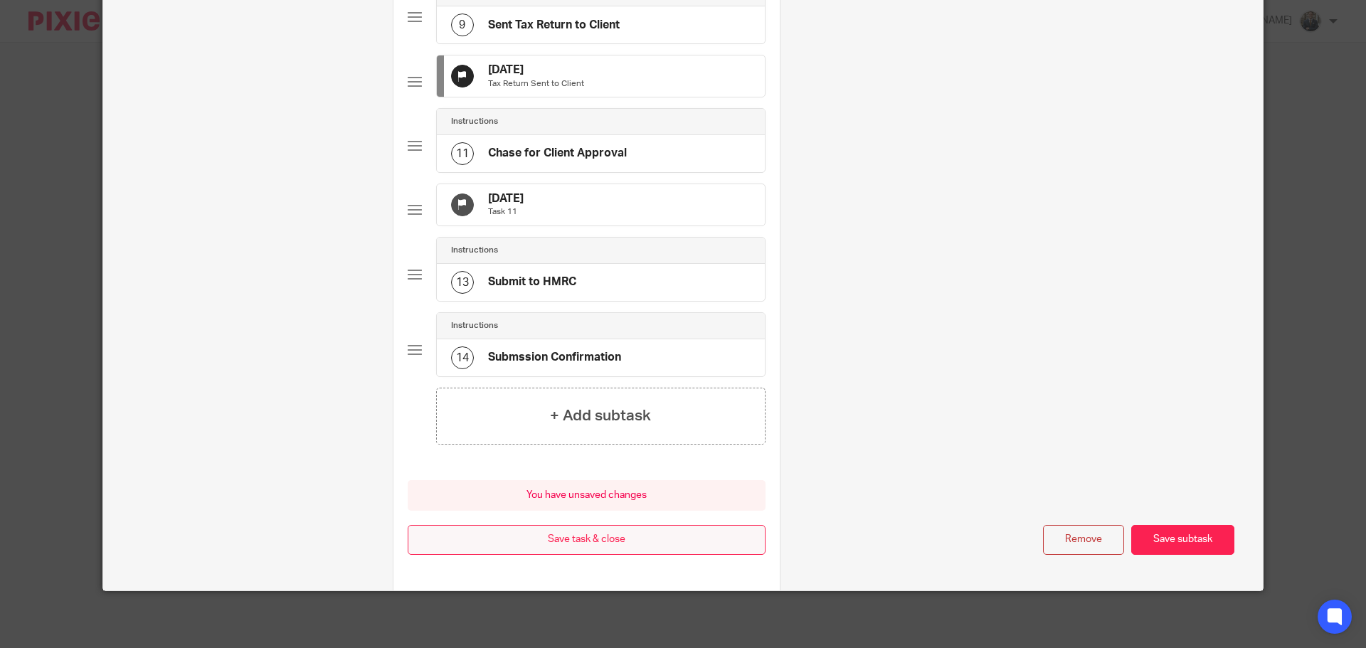
click at [578, 543] on button "Save task & close" at bounding box center [587, 540] width 358 height 31
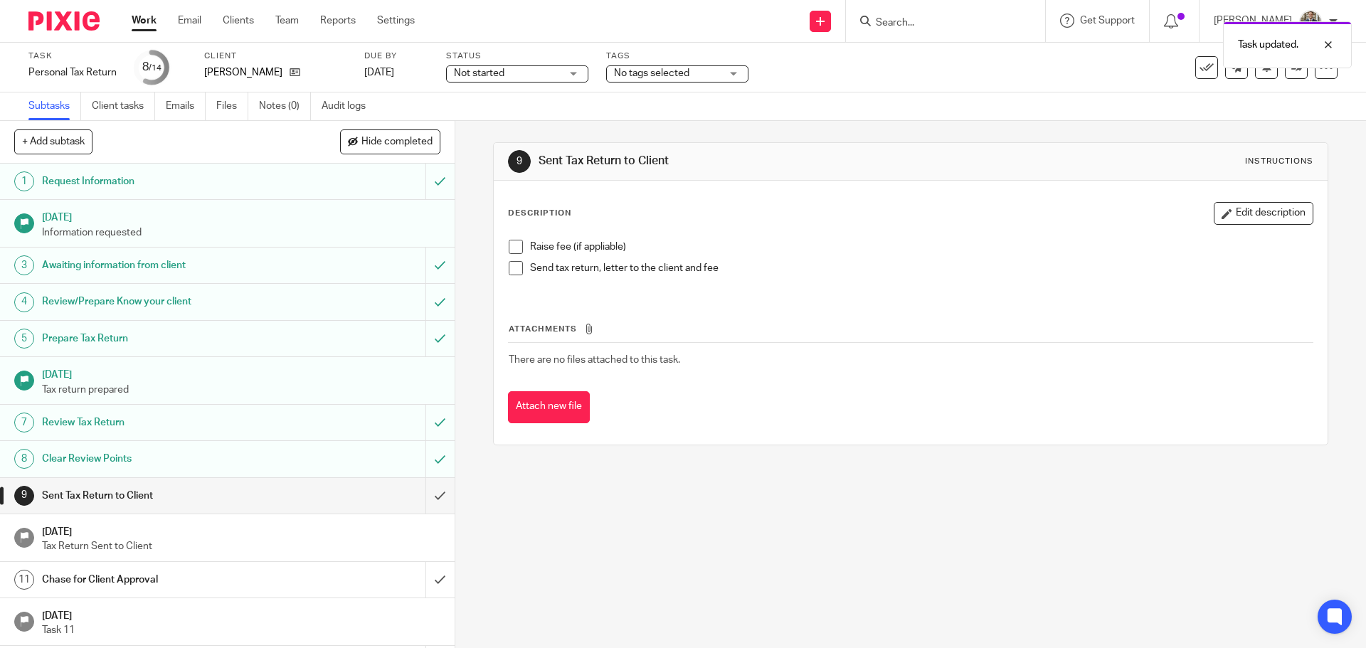
click at [56, 25] on img at bounding box center [63, 20] width 71 height 19
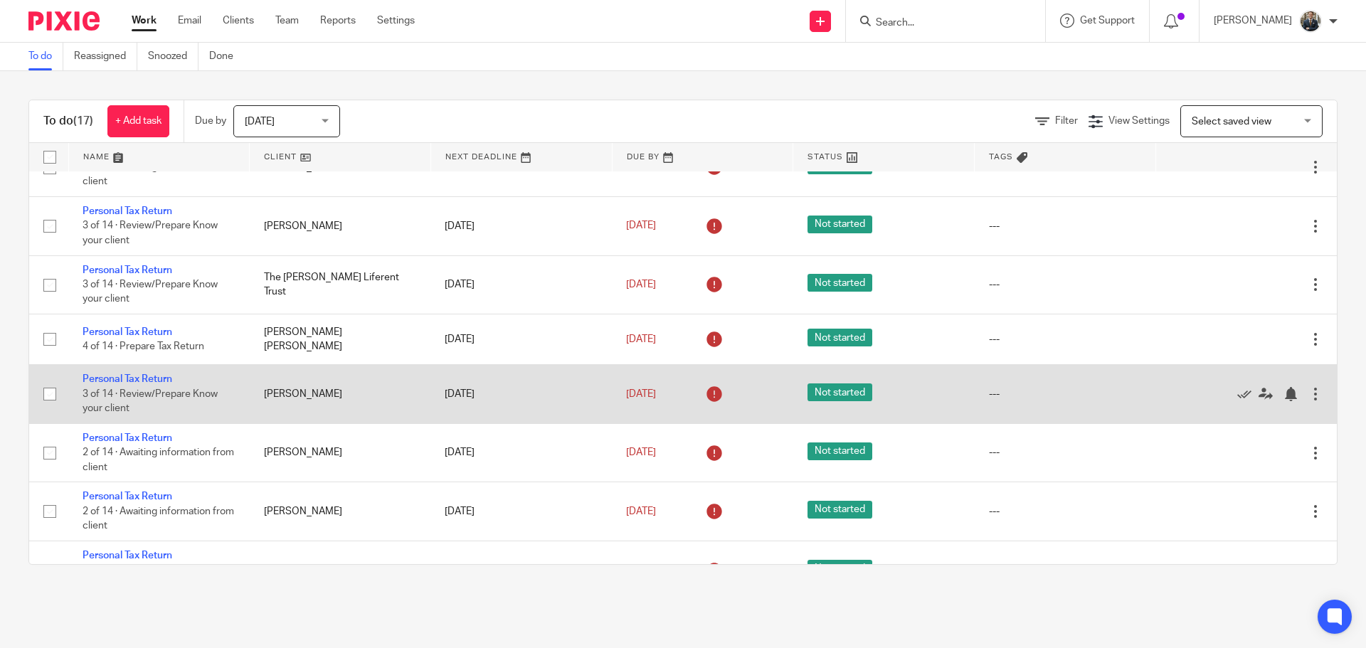
scroll to position [285, 0]
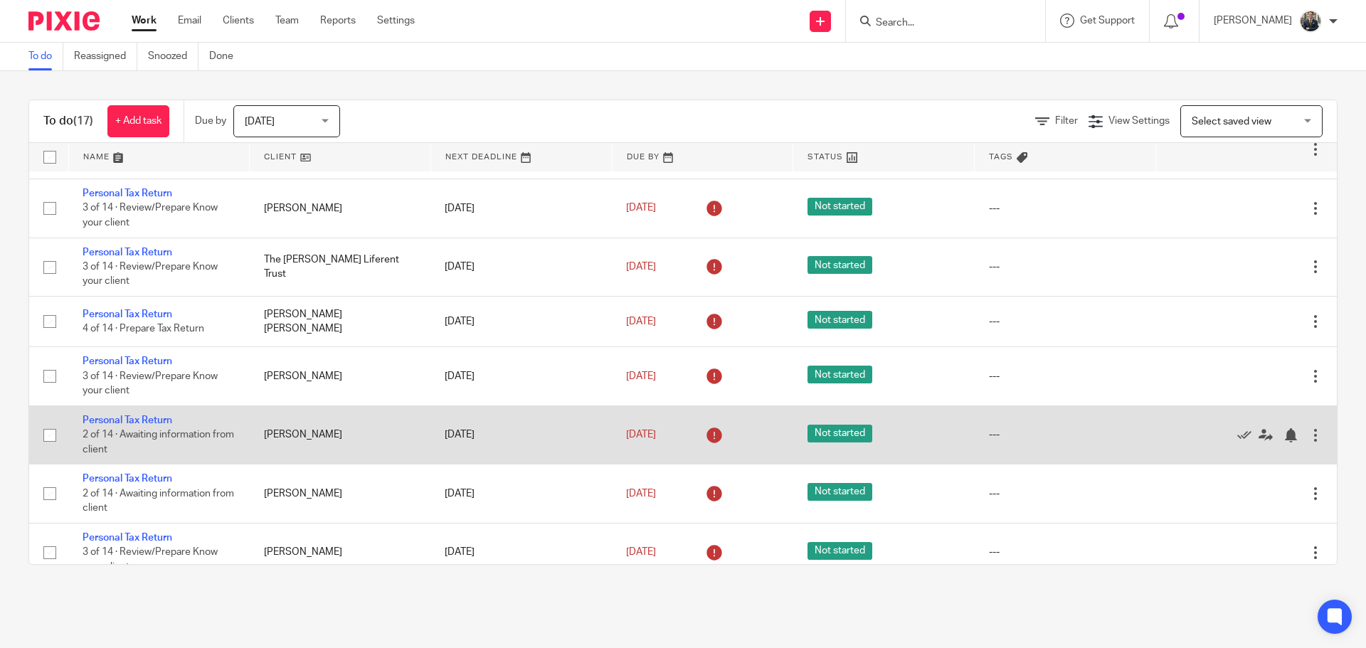
click at [1308, 428] on div at bounding box center [1315, 435] width 14 height 14
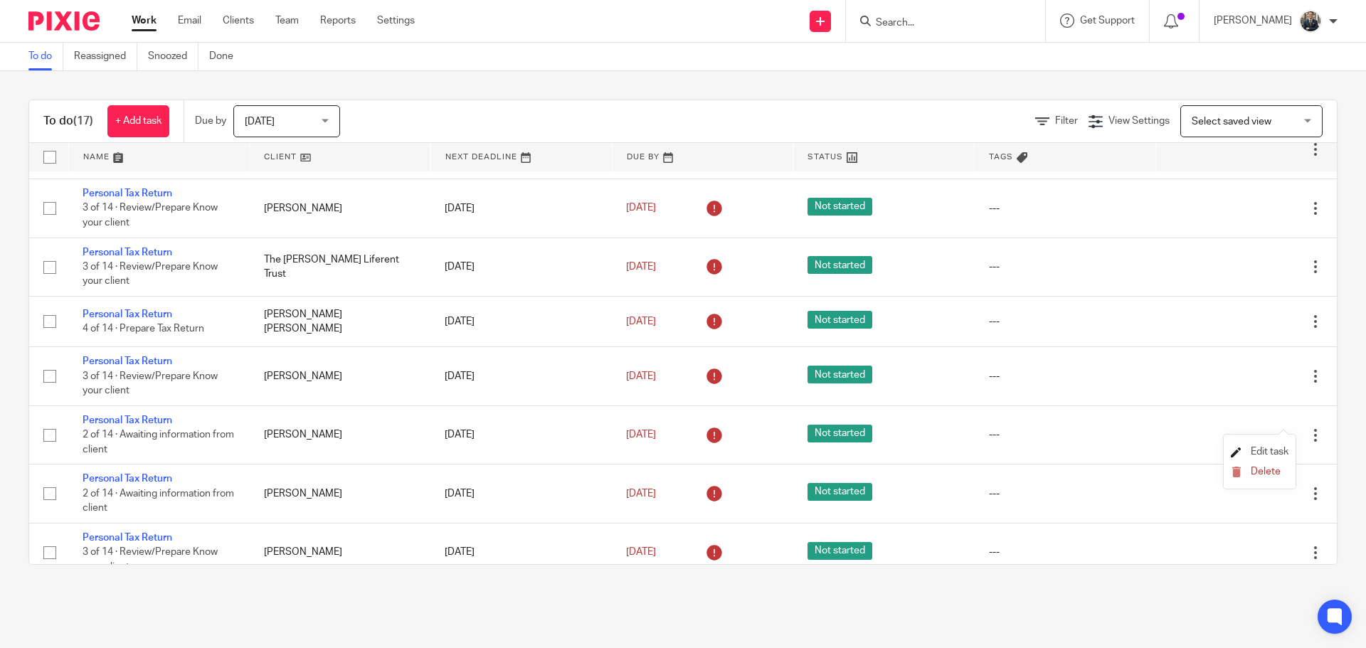
click at [1282, 451] on span "Edit task" at bounding box center [1269, 452] width 38 height 10
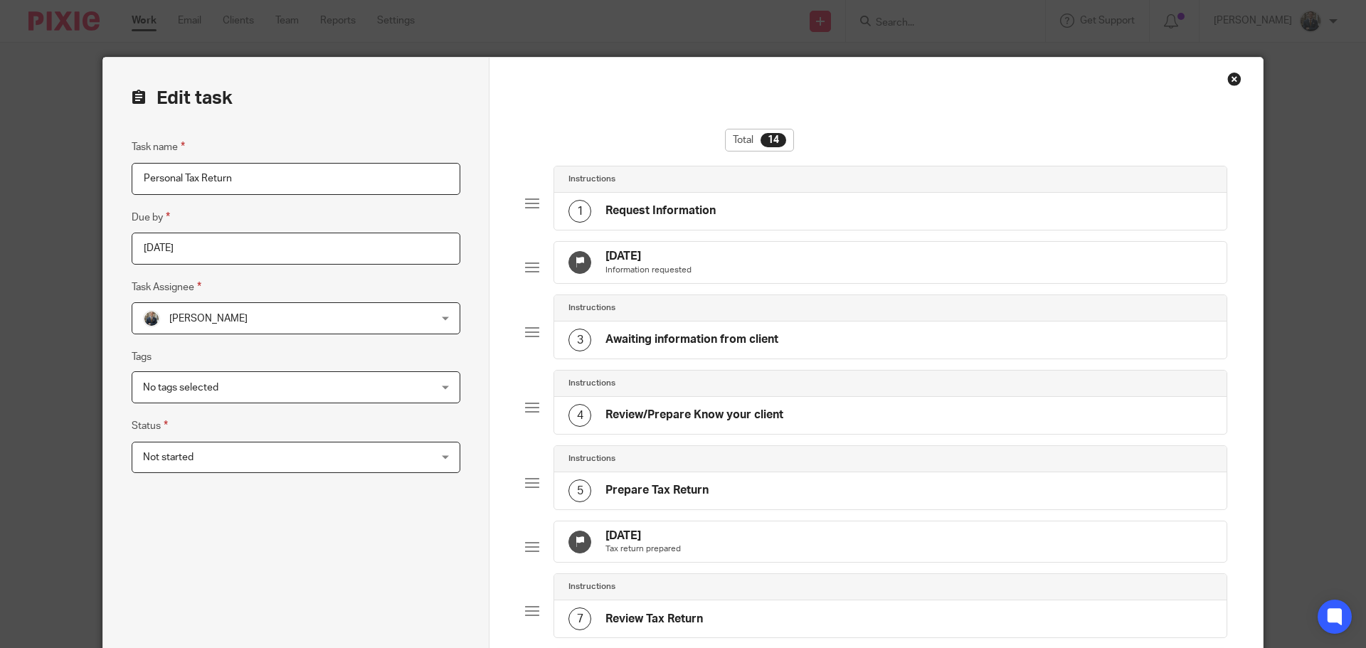
scroll to position [213, 0]
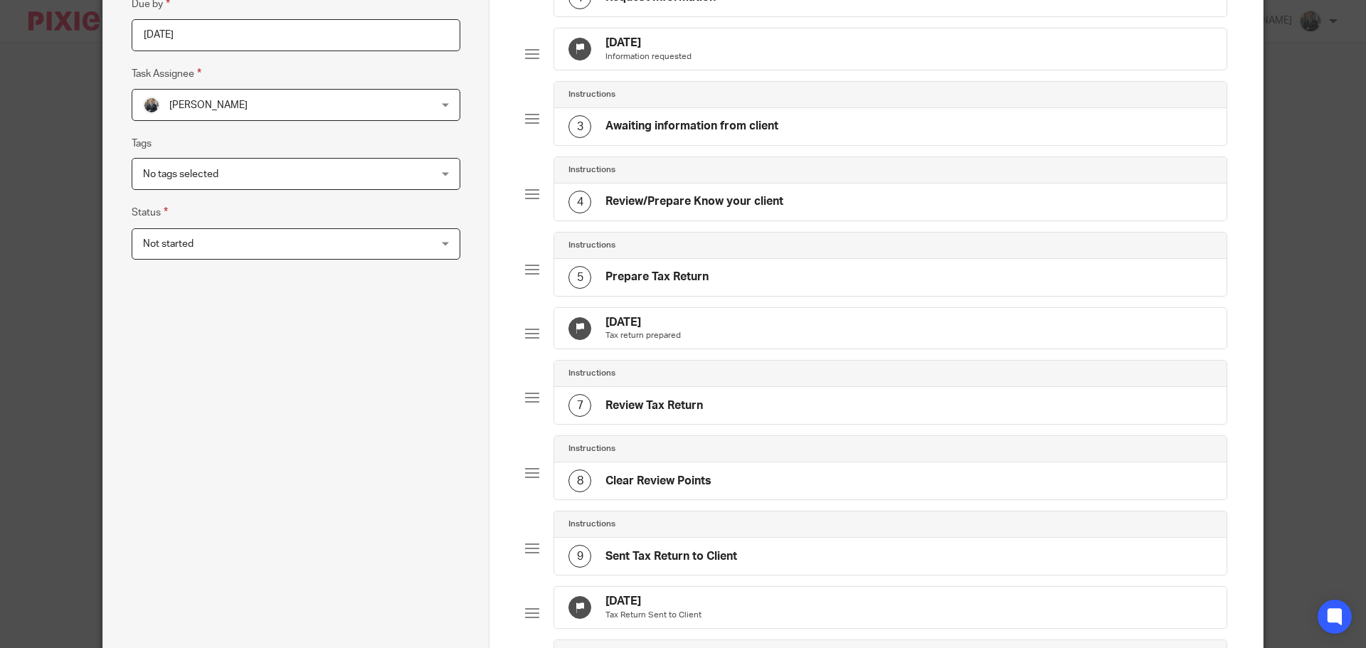
click at [785, 349] on div "11 Aug 2025 Tax return prepared" at bounding box center [890, 328] width 672 height 41
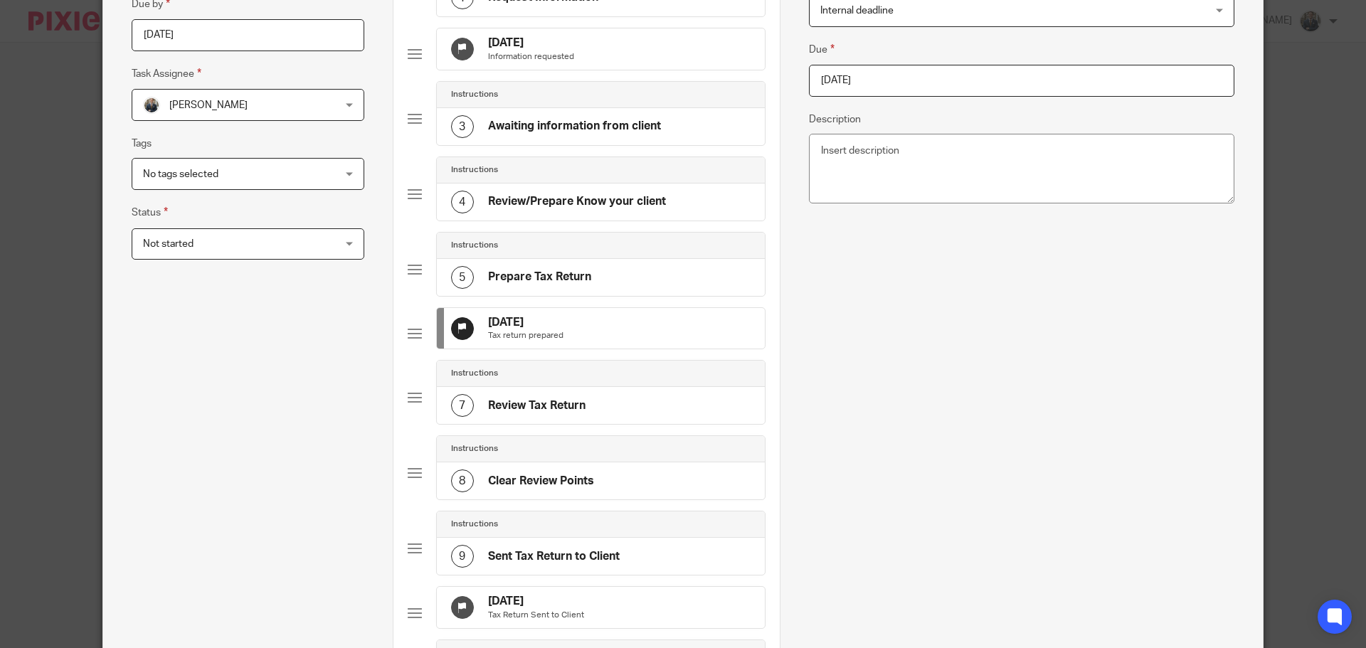
scroll to position [0, 0]
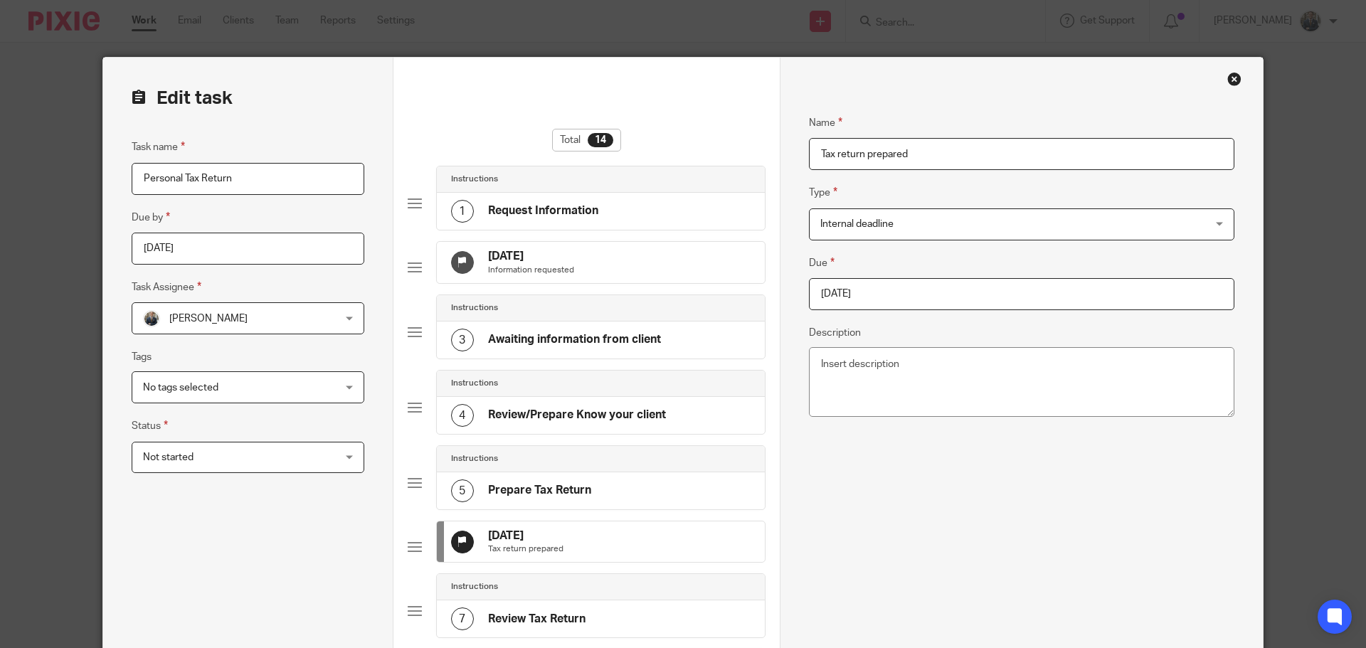
click at [931, 287] on input "2025-08-11" at bounding box center [1021, 294] width 425 height 32
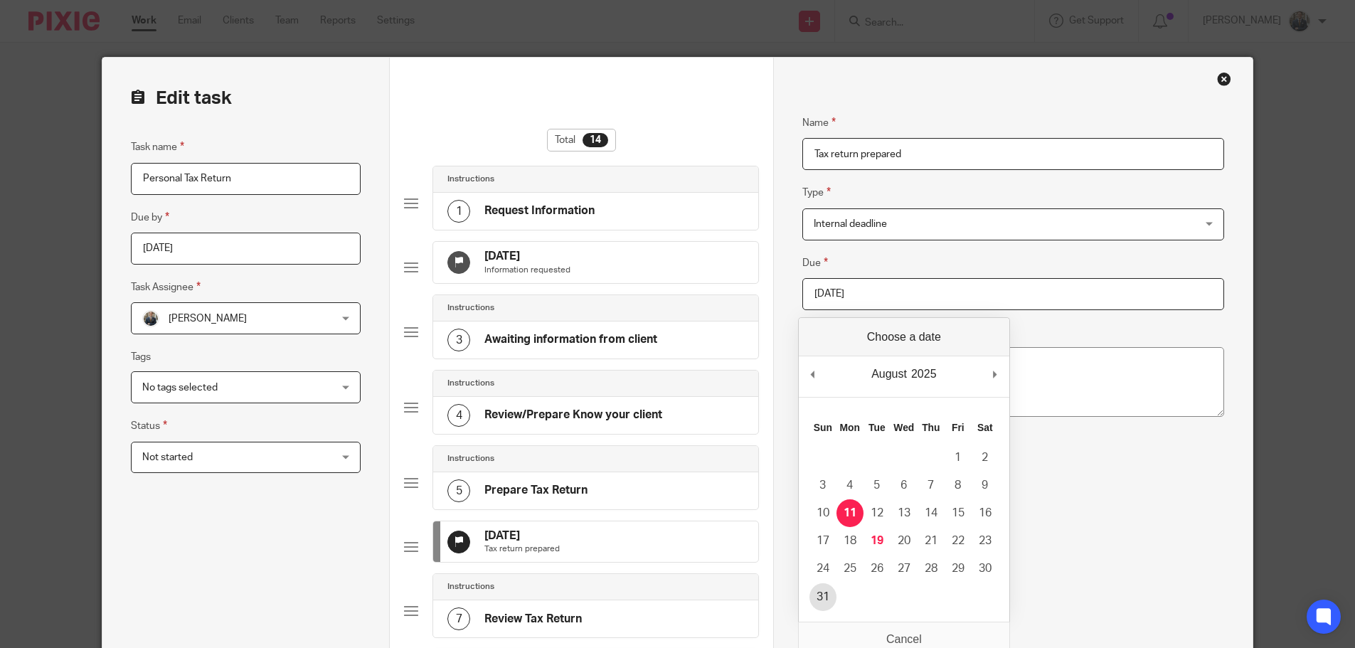
type input "2025-08-31"
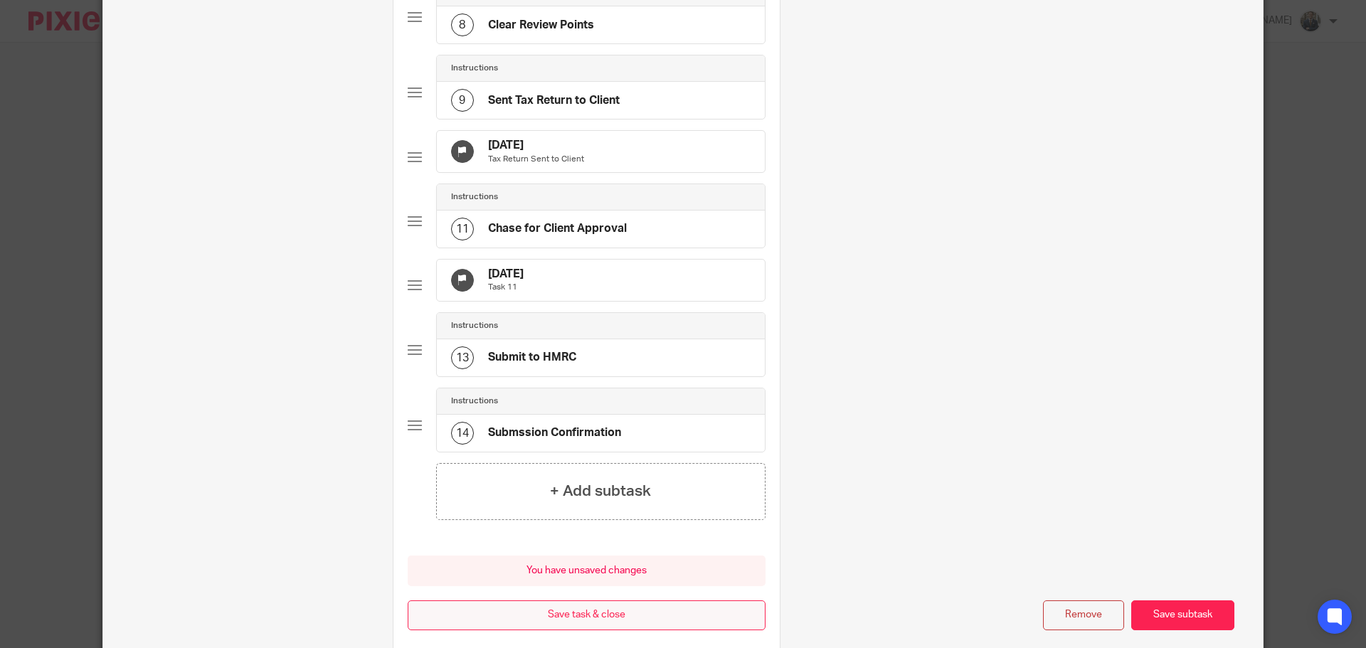
scroll to position [790, 0]
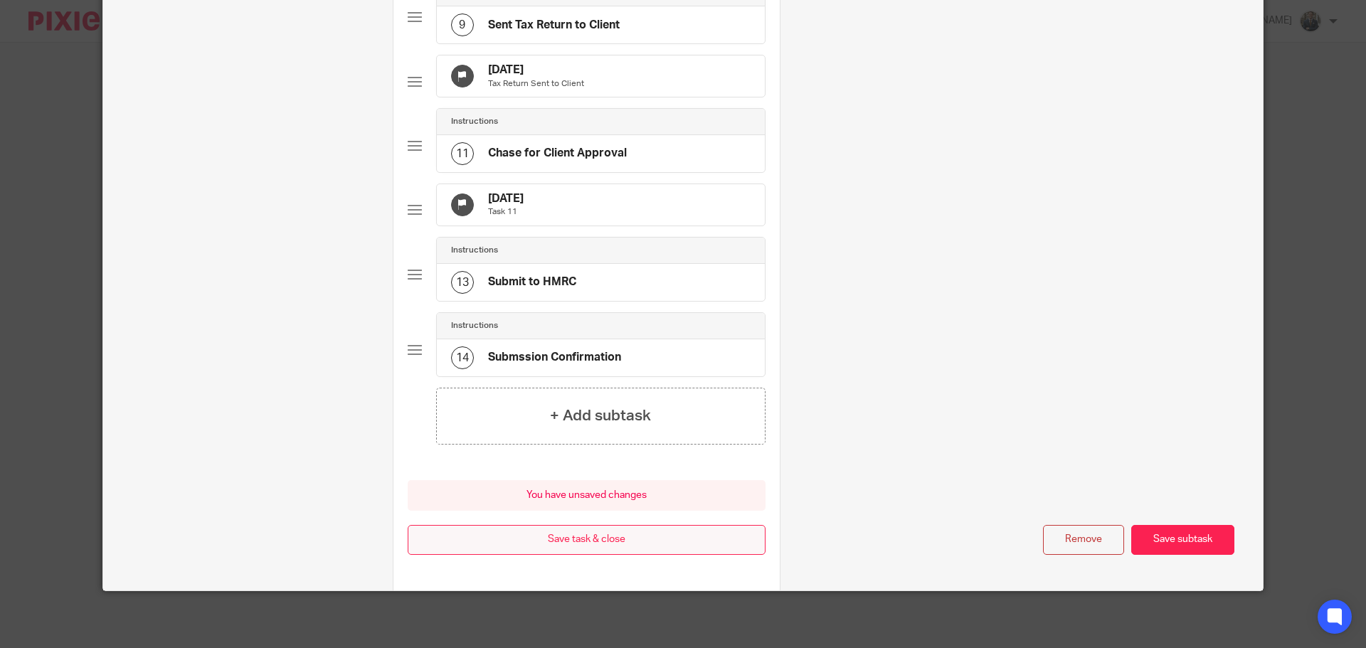
click at [580, 548] on button "Save task & close" at bounding box center [587, 540] width 358 height 31
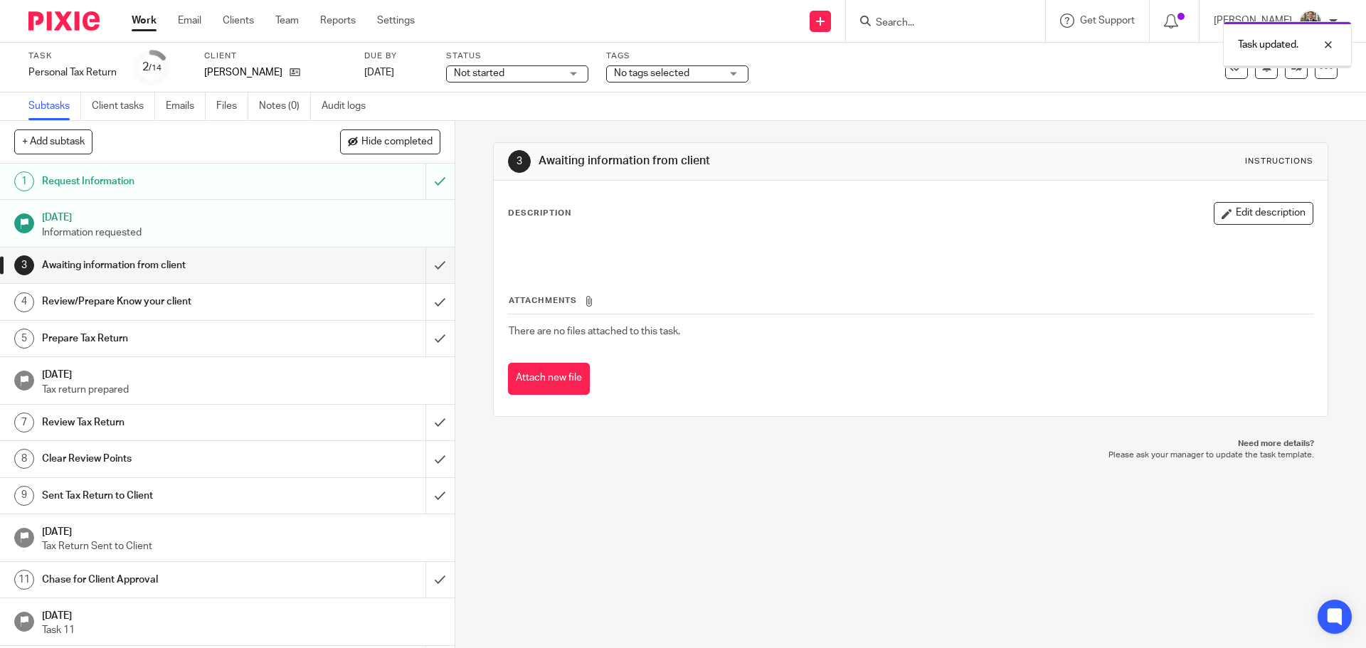
click at [67, 28] on img at bounding box center [63, 20] width 71 height 19
